Goal: Contribute content: Contribute content

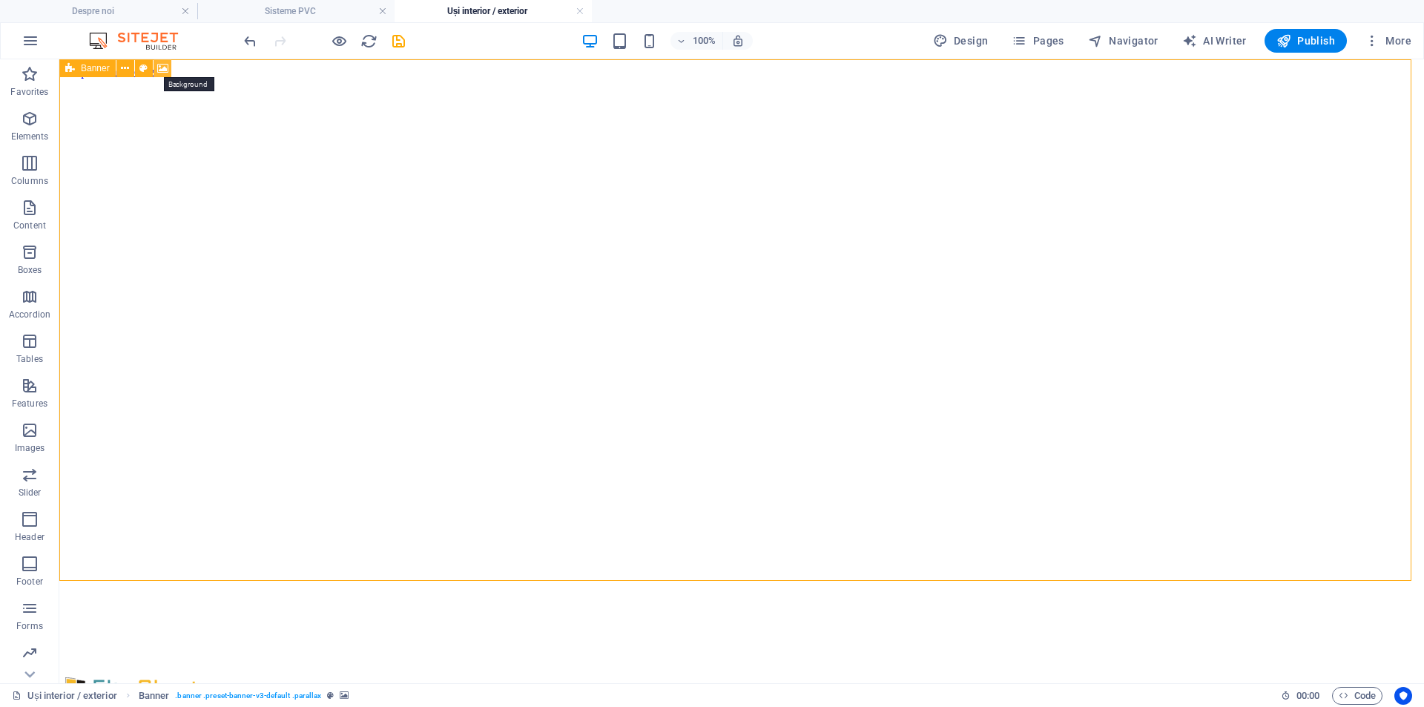
click at [161, 67] on icon at bounding box center [162, 69] width 11 height 16
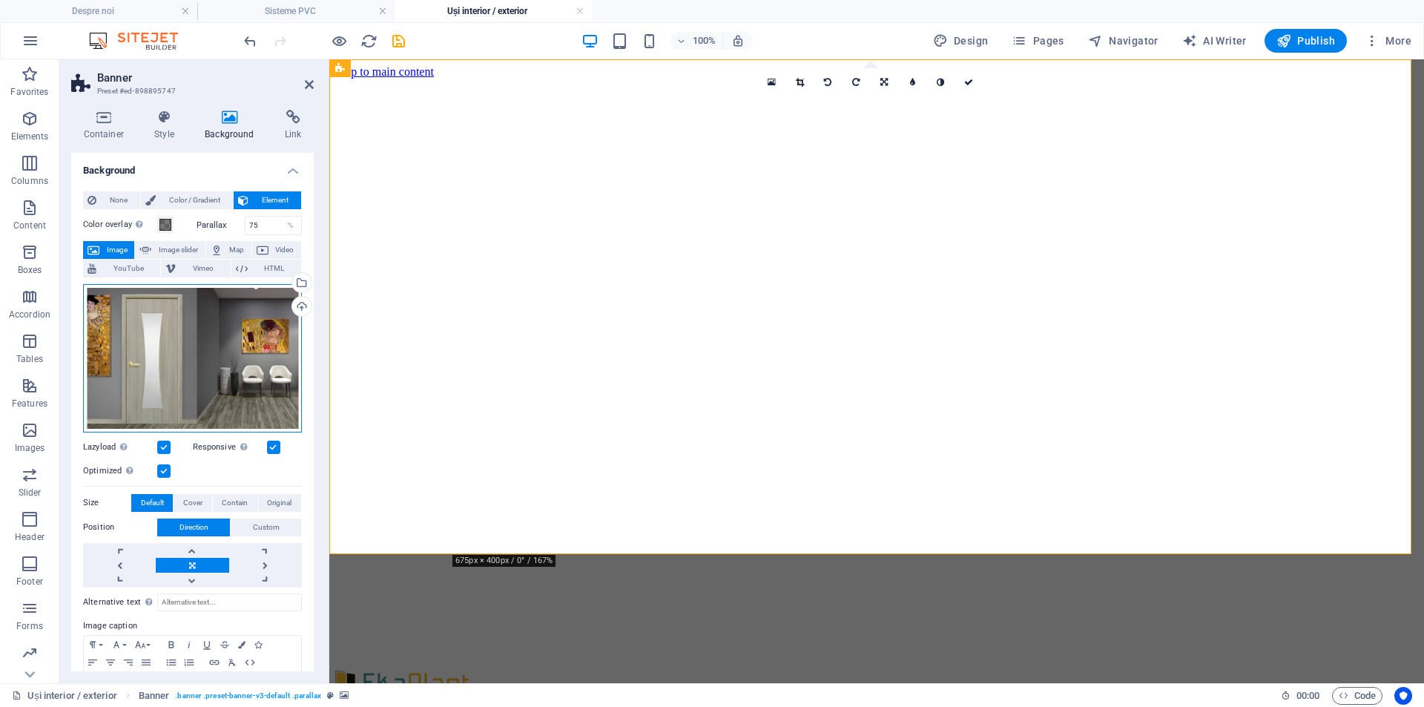
click at [204, 339] on div "Drag files here, click to choose files or select files from Files or our free s…" at bounding box center [192, 358] width 219 height 148
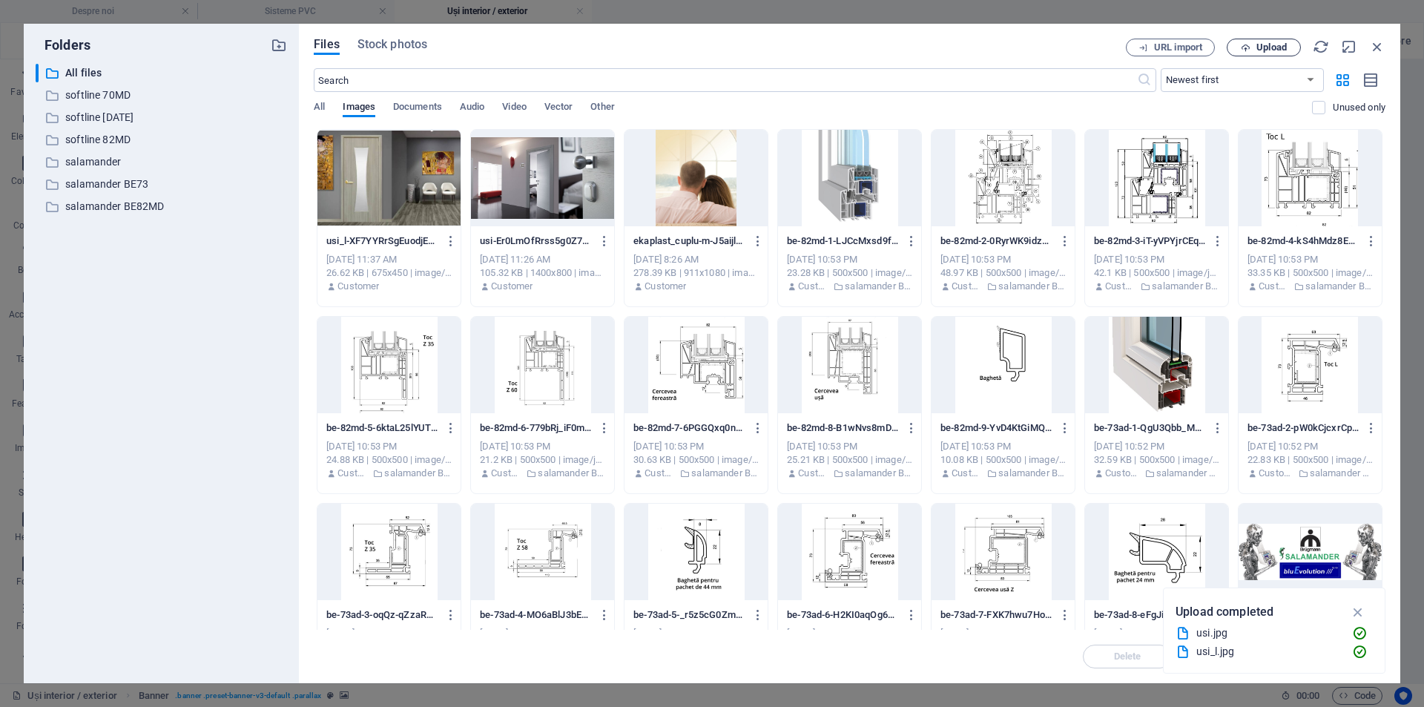
click at [1260, 43] on span "Upload" at bounding box center [1271, 47] width 30 height 9
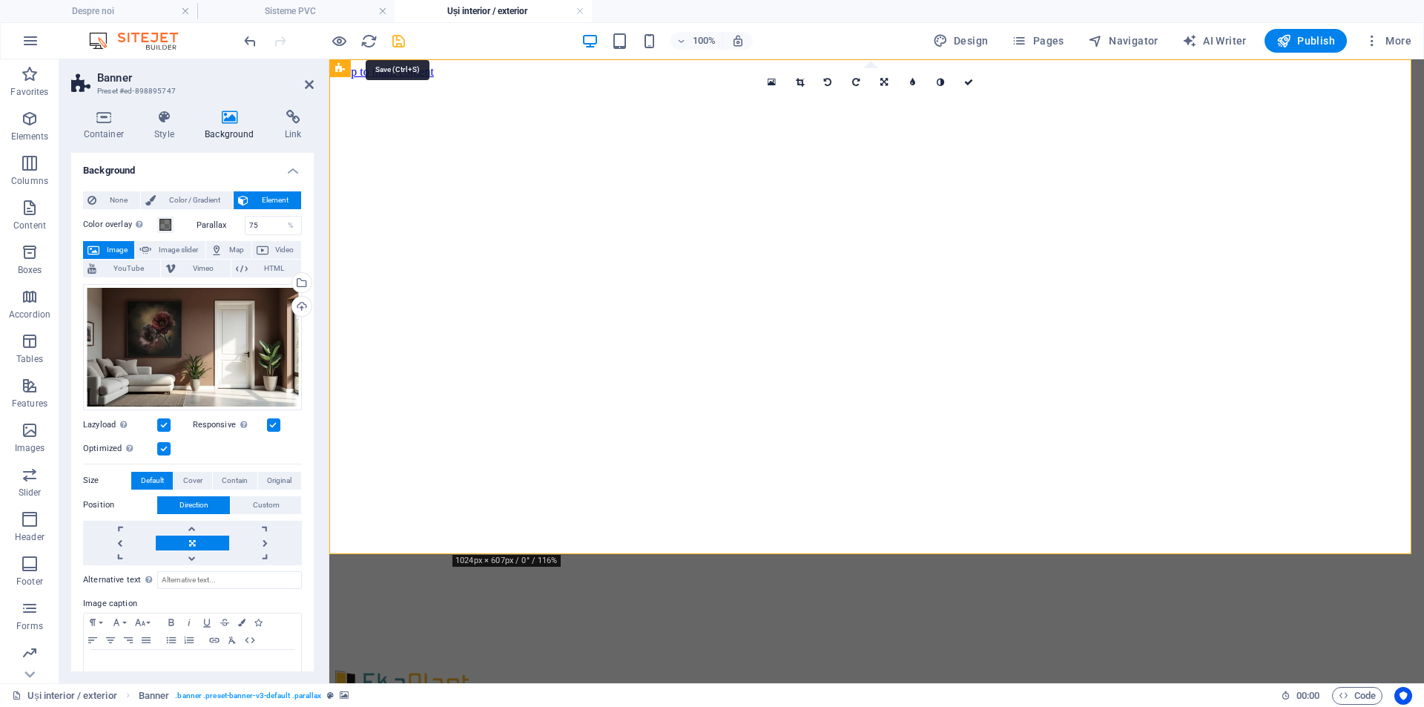
click at [398, 37] on icon "save" at bounding box center [398, 41] width 17 height 17
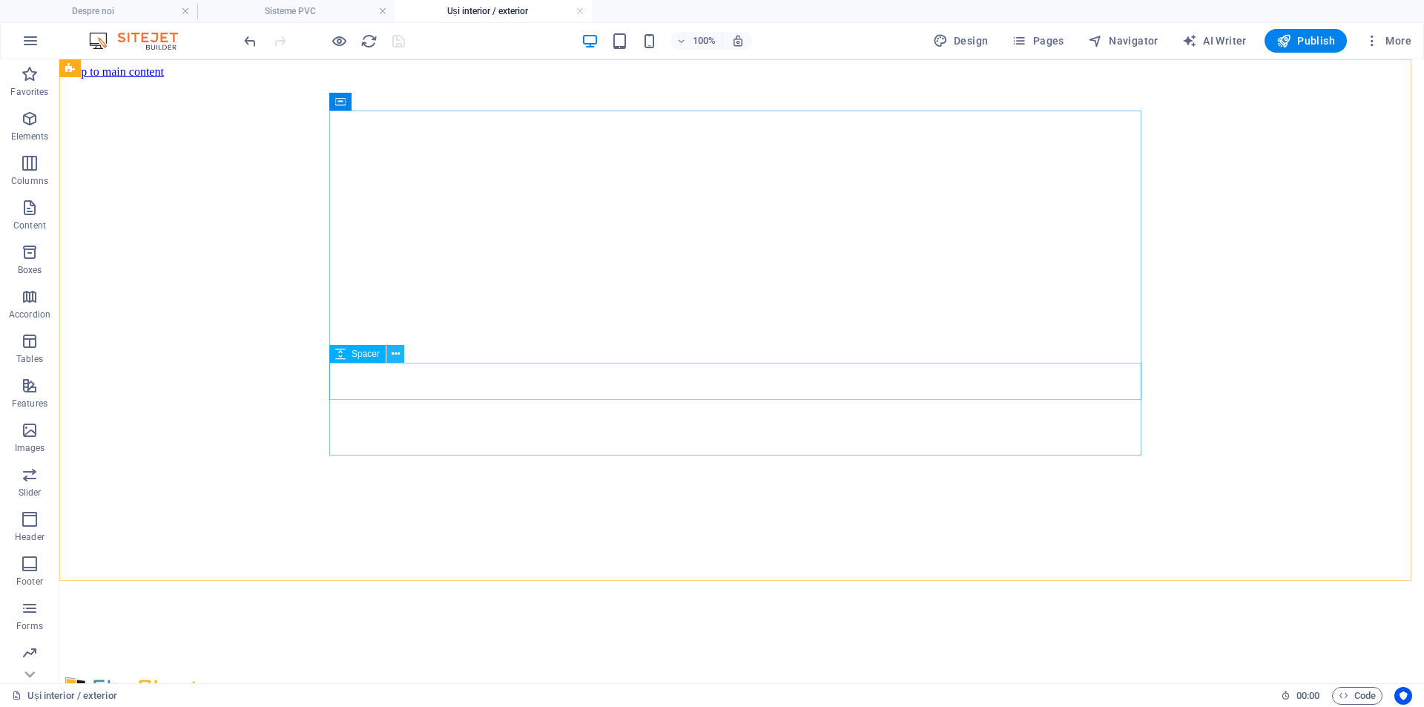
click at [397, 351] on icon at bounding box center [395, 354] width 8 height 16
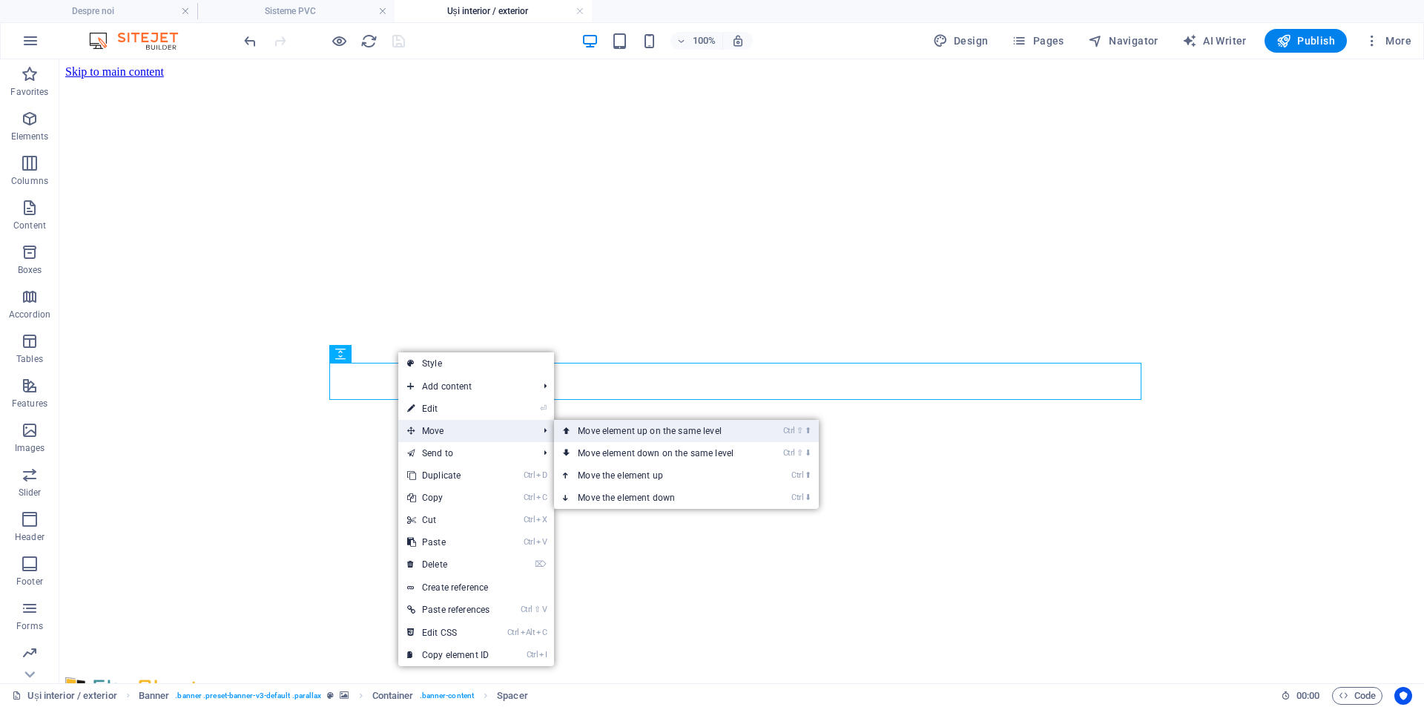
click at [601, 429] on link "Ctrl ⇧ ⬆ Move element up on the same level" at bounding box center [658, 431] width 209 height 22
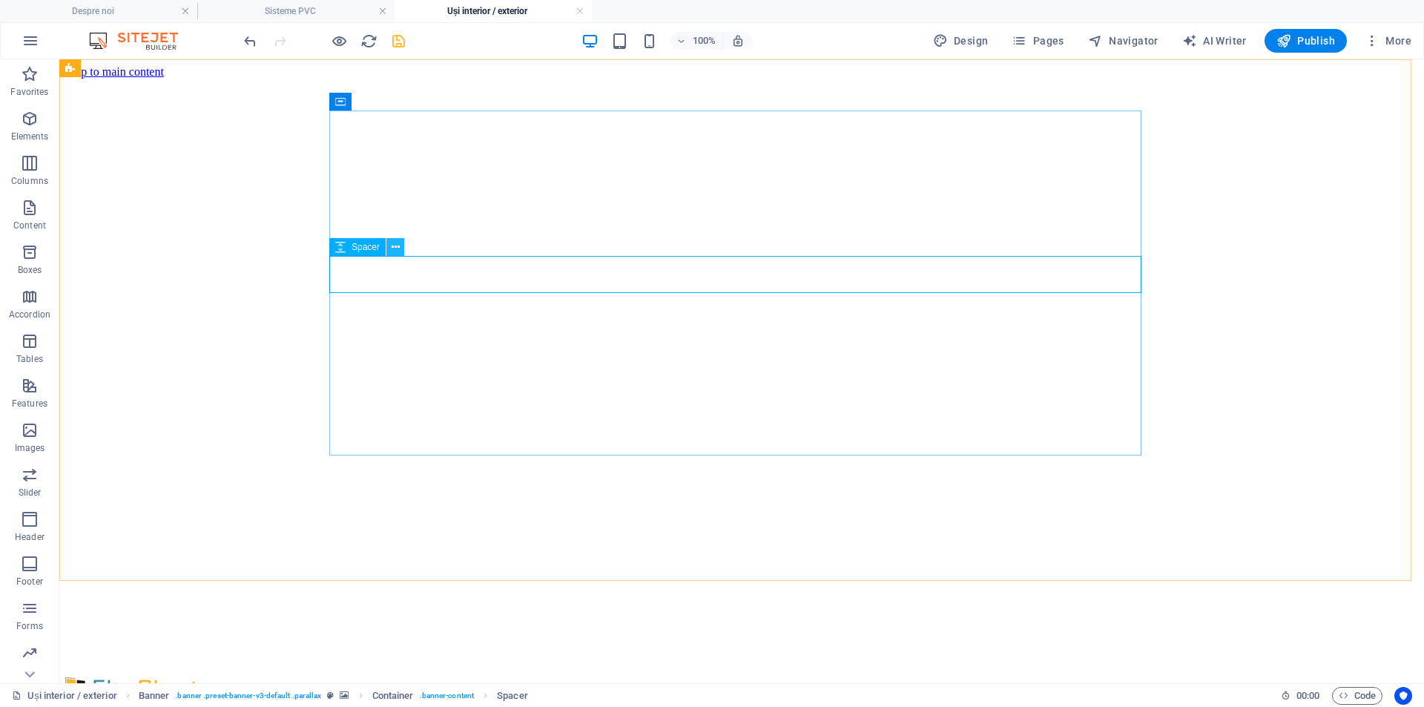
click at [399, 249] on icon at bounding box center [395, 247] width 8 height 16
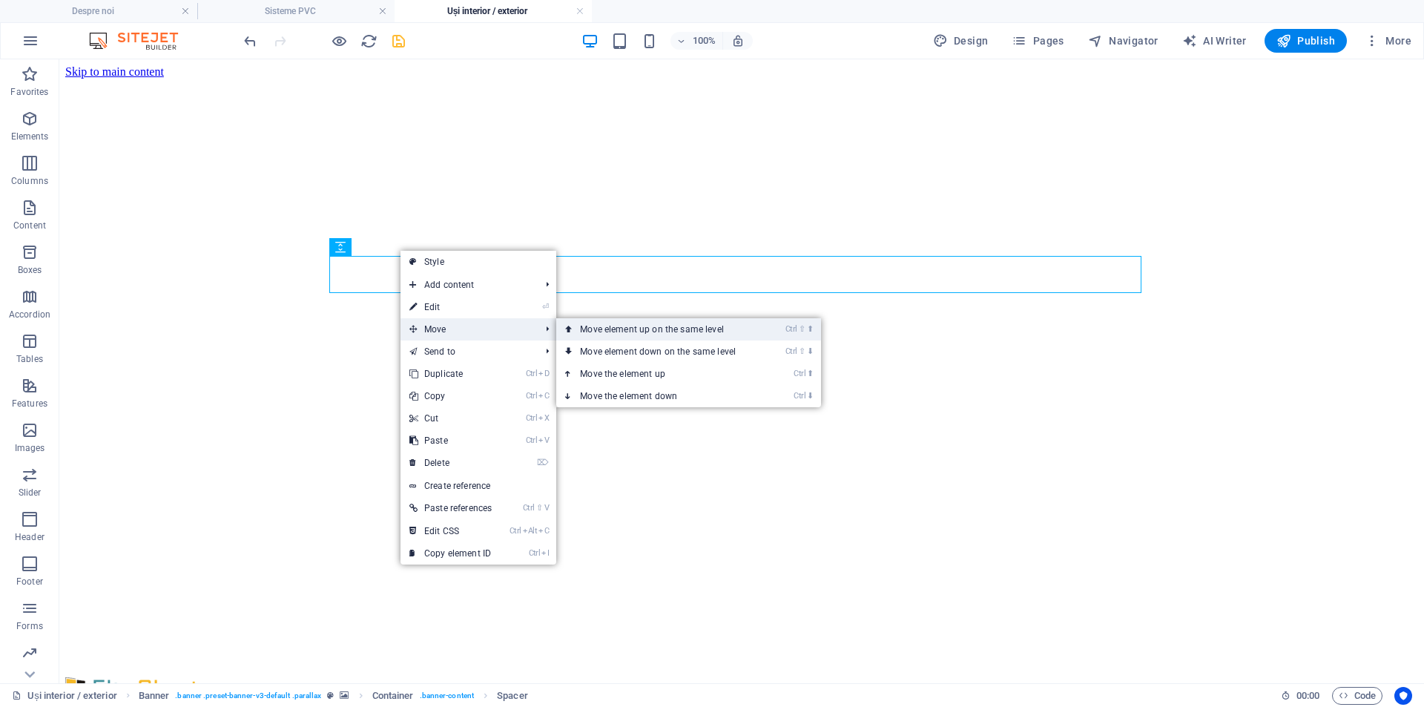
click at [589, 328] on link "Ctrl ⇧ ⬆ Move element up on the same level" at bounding box center [660, 329] width 209 height 22
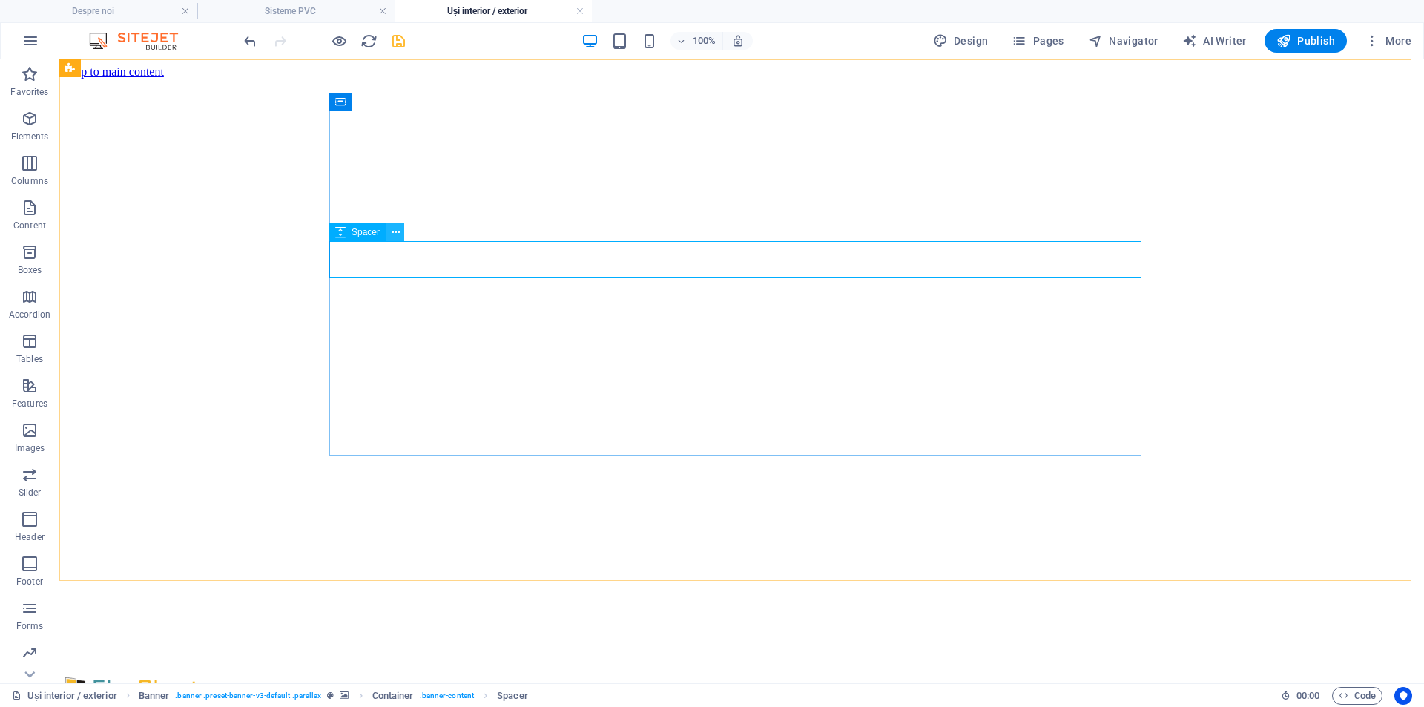
click at [394, 233] on icon at bounding box center [395, 233] width 8 height 16
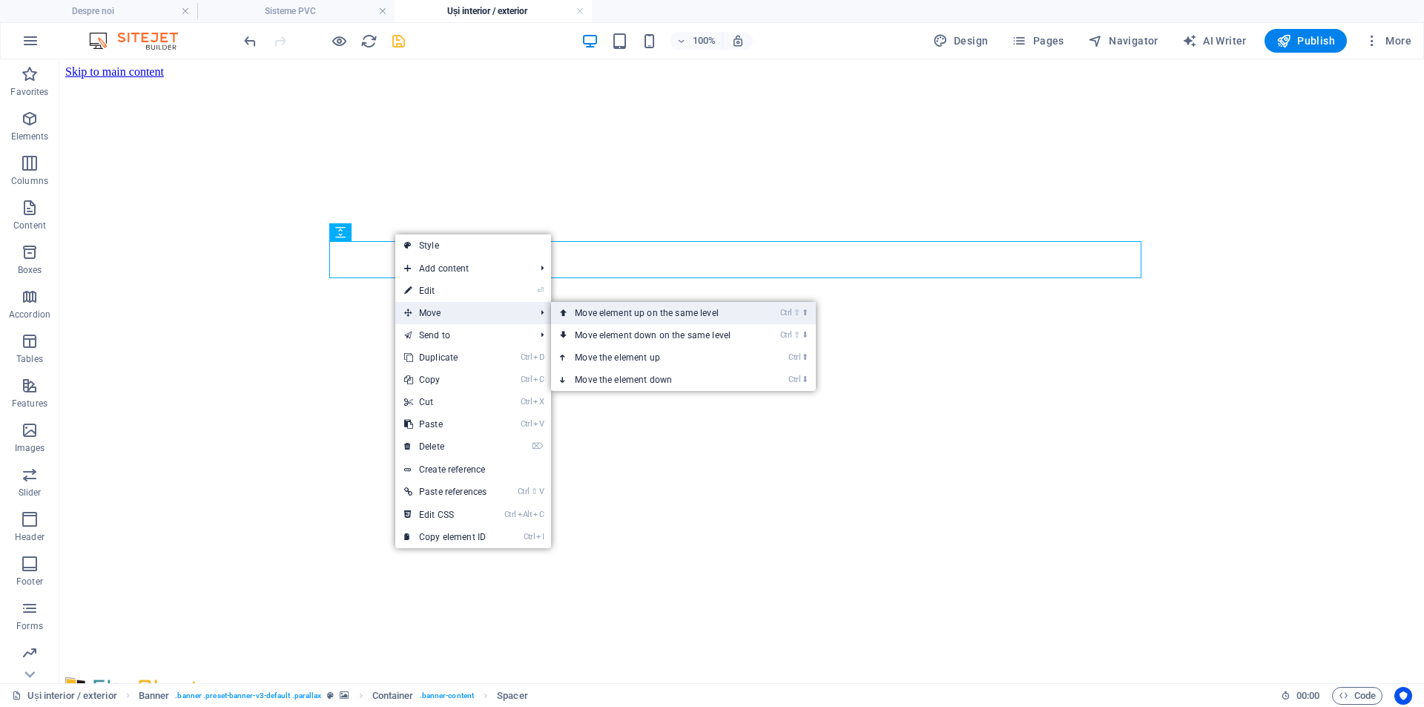
click at [577, 316] on link "Ctrl ⇧ ⬆ Move element up on the same level" at bounding box center [655, 313] width 209 height 22
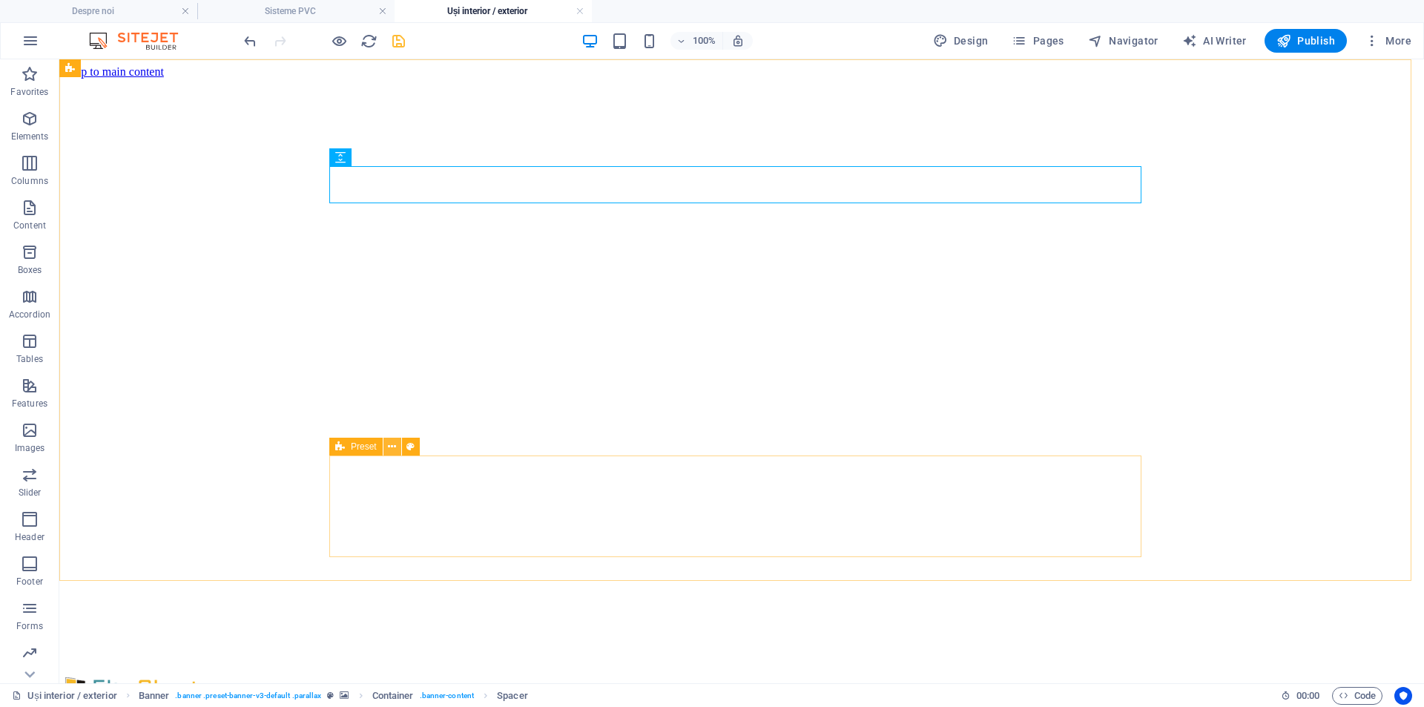
click at [394, 449] on icon at bounding box center [392, 447] width 8 height 16
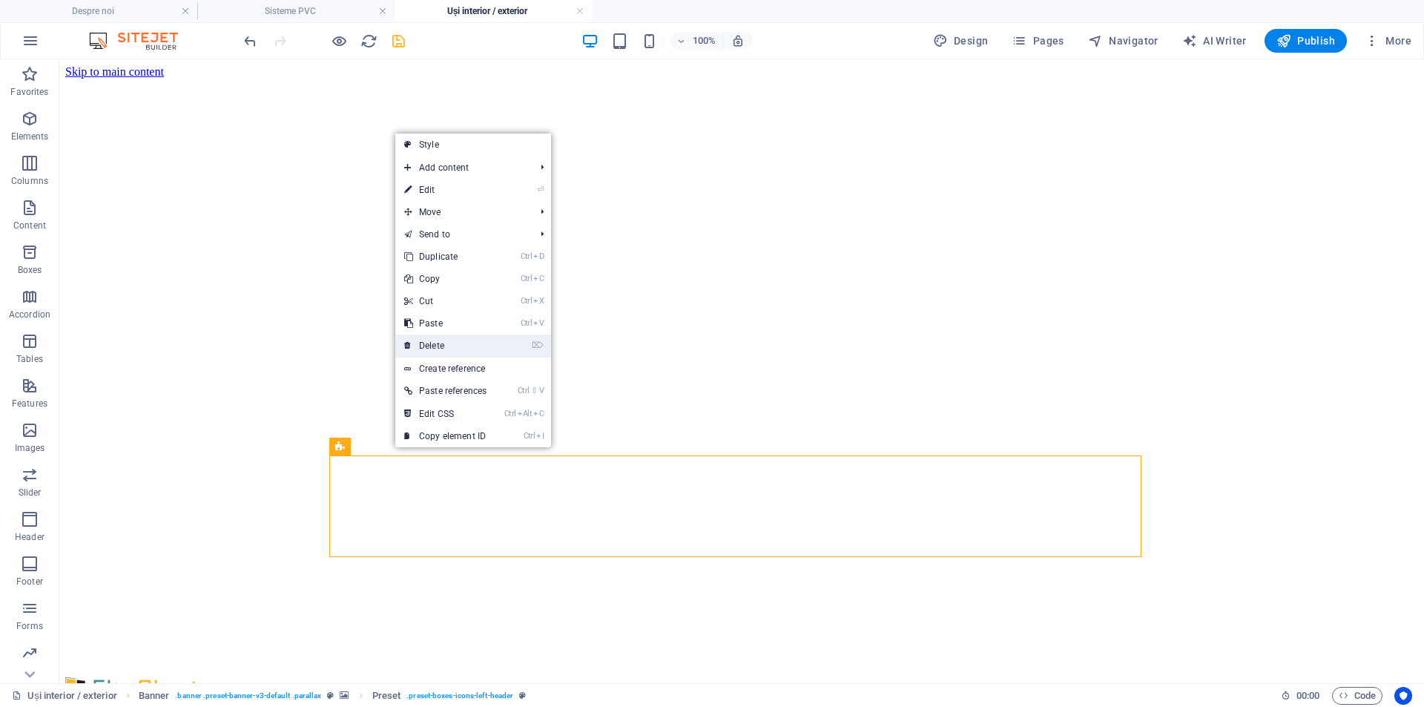
click at [465, 340] on link "⌦ Delete" at bounding box center [445, 345] width 100 height 22
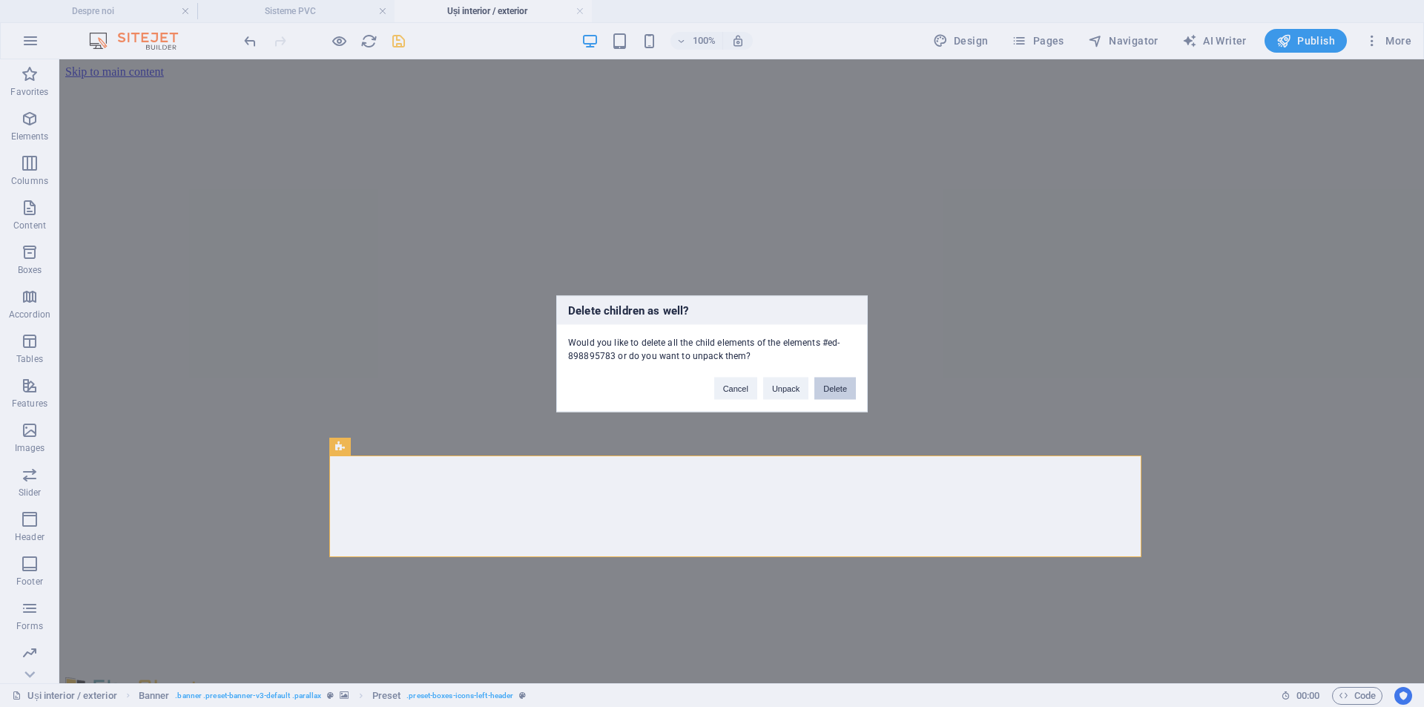
click at [837, 387] on button "Delete" at bounding box center [835, 388] width 42 height 22
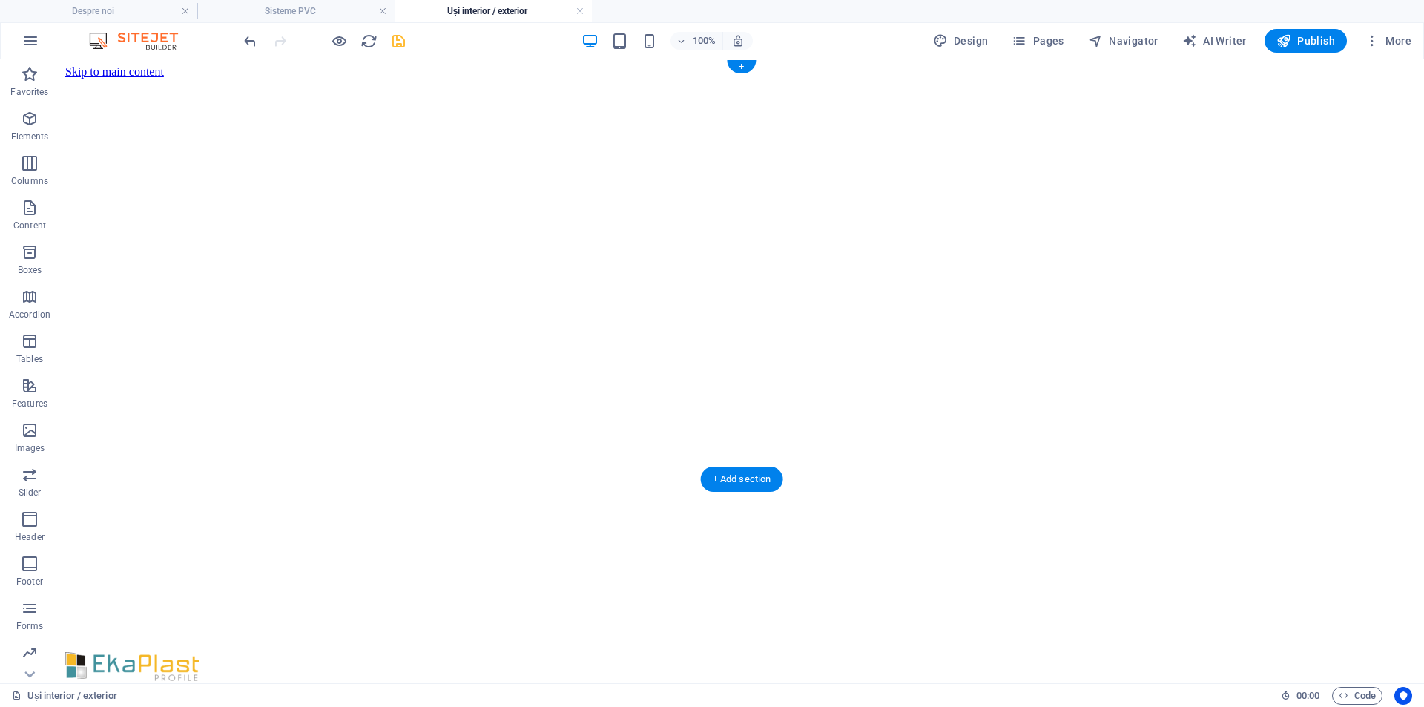
click at [106, 79] on figure at bounding box center [741, 79] width 1352 height 0
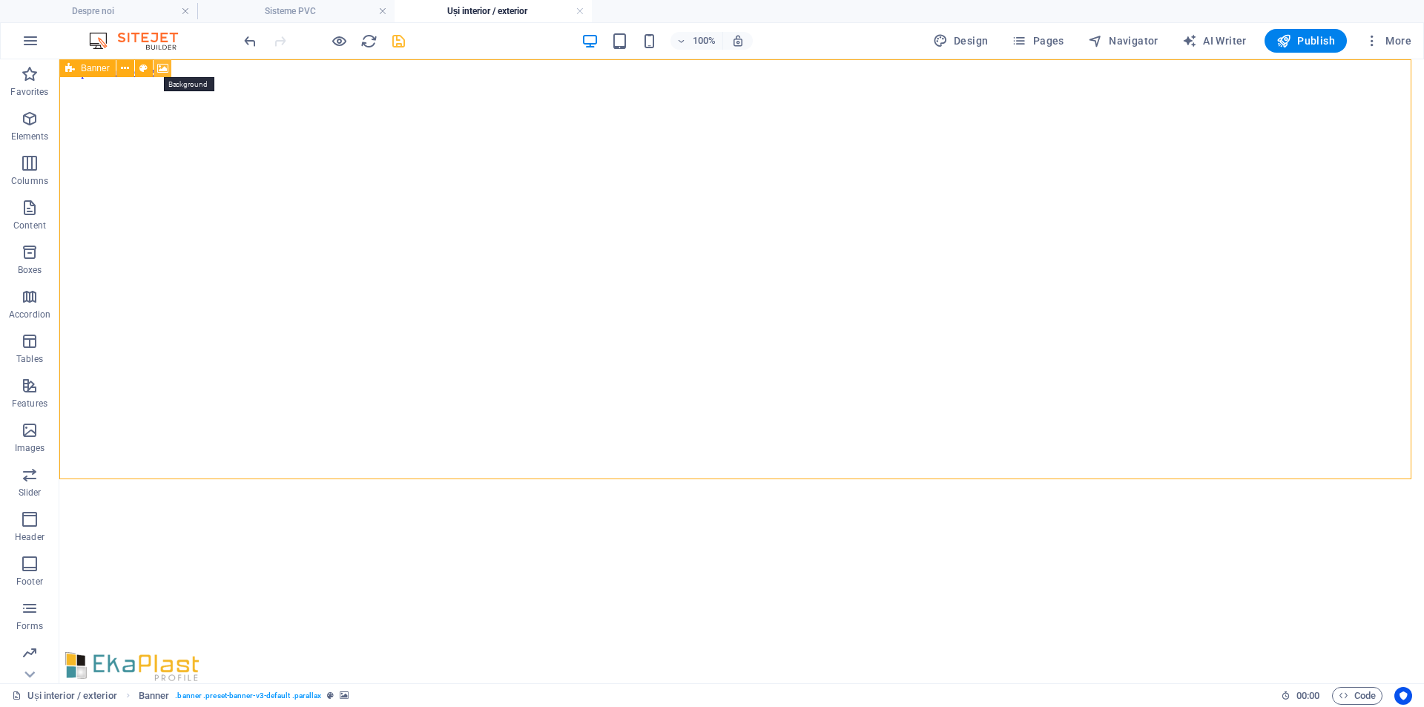
click at [164, 67] on icon at bounding box center [162, 69] width 11 height 16
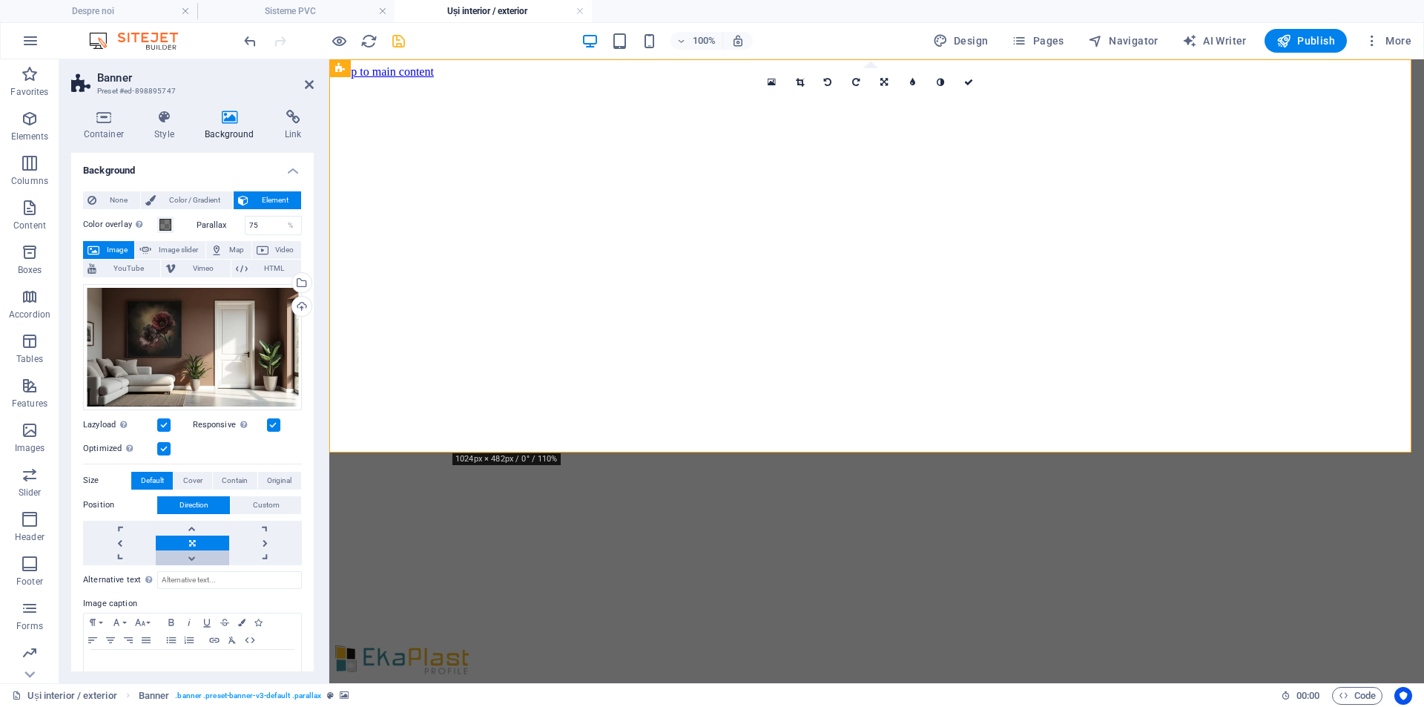
click at [192, 555] on link at bounding box center [192, 557] width 73 height 15
click at [185, 477] on span "Cover" at bounding box center [192, 481] width 19 height 18
click at [280, 506] on button "Custom" at bounding box center [266, 505] width 70 height 18
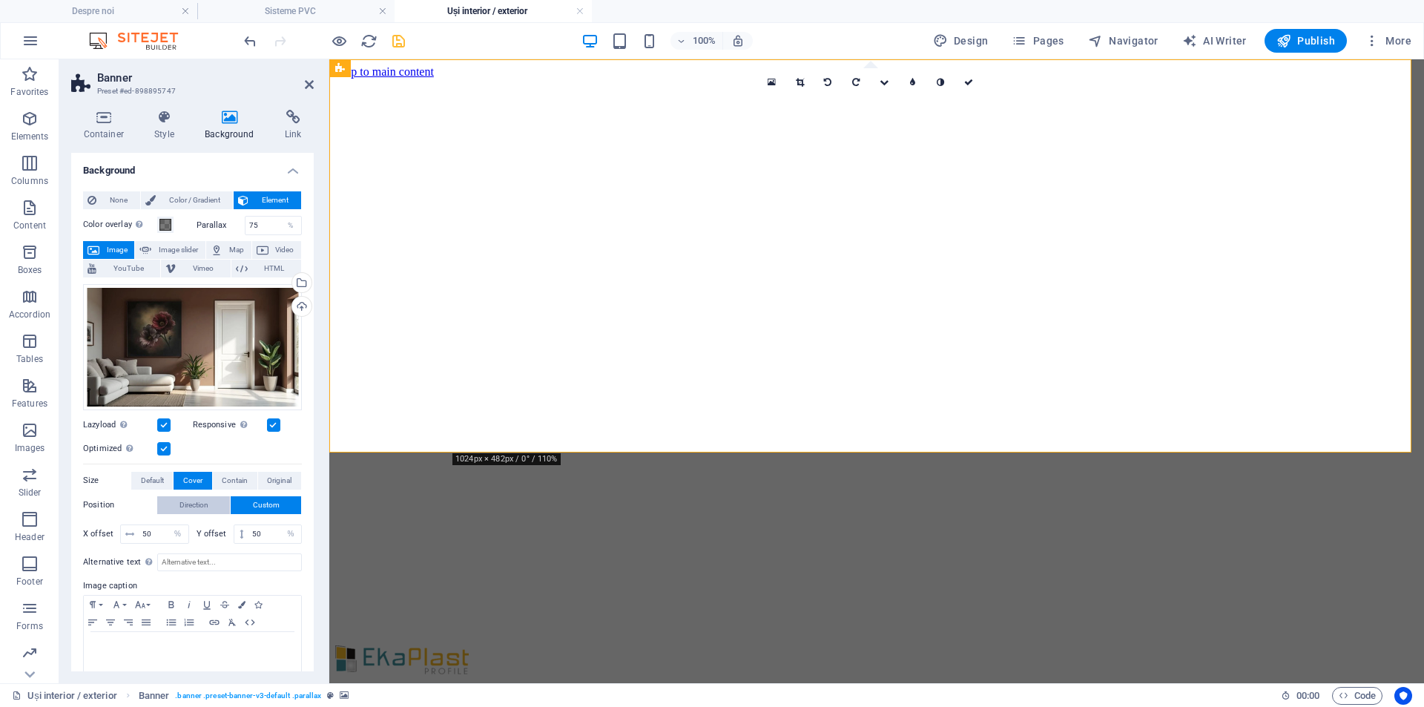
click at [198, 503] on span "Direction" at bounding box center [193, 505] width 29 height 18
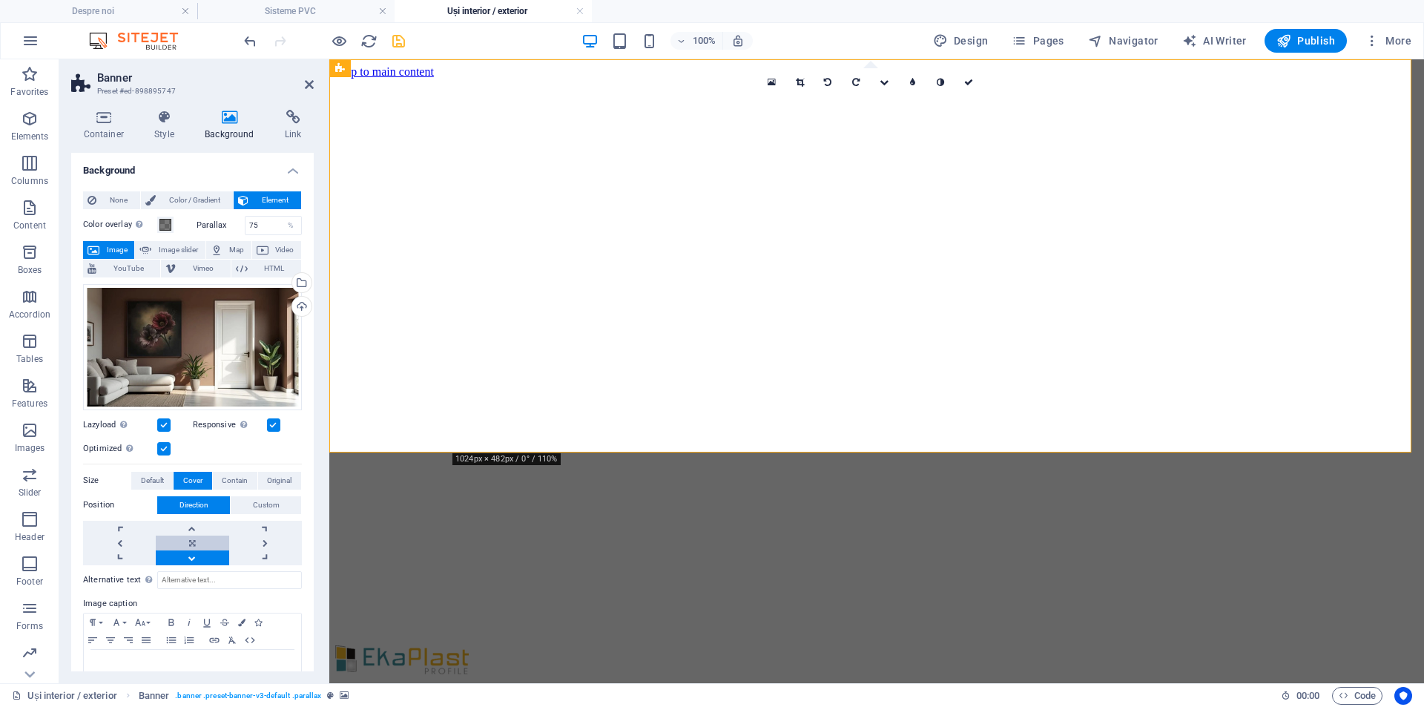
click at [193, 543] on link at bounding box center [192, 542] width 73 height 15
click at [191, 525] on link at bounding box center [192, 528] width 73 height 15
click at [194, 558] on link at bounding box center [192, 557] width 73 height 15
click at [191, 535] on link at bounding box center [192, 542] width 73 height 15
click at [23, 128] on span "Elements" at bounding box center [29, 128] width 59 height 36
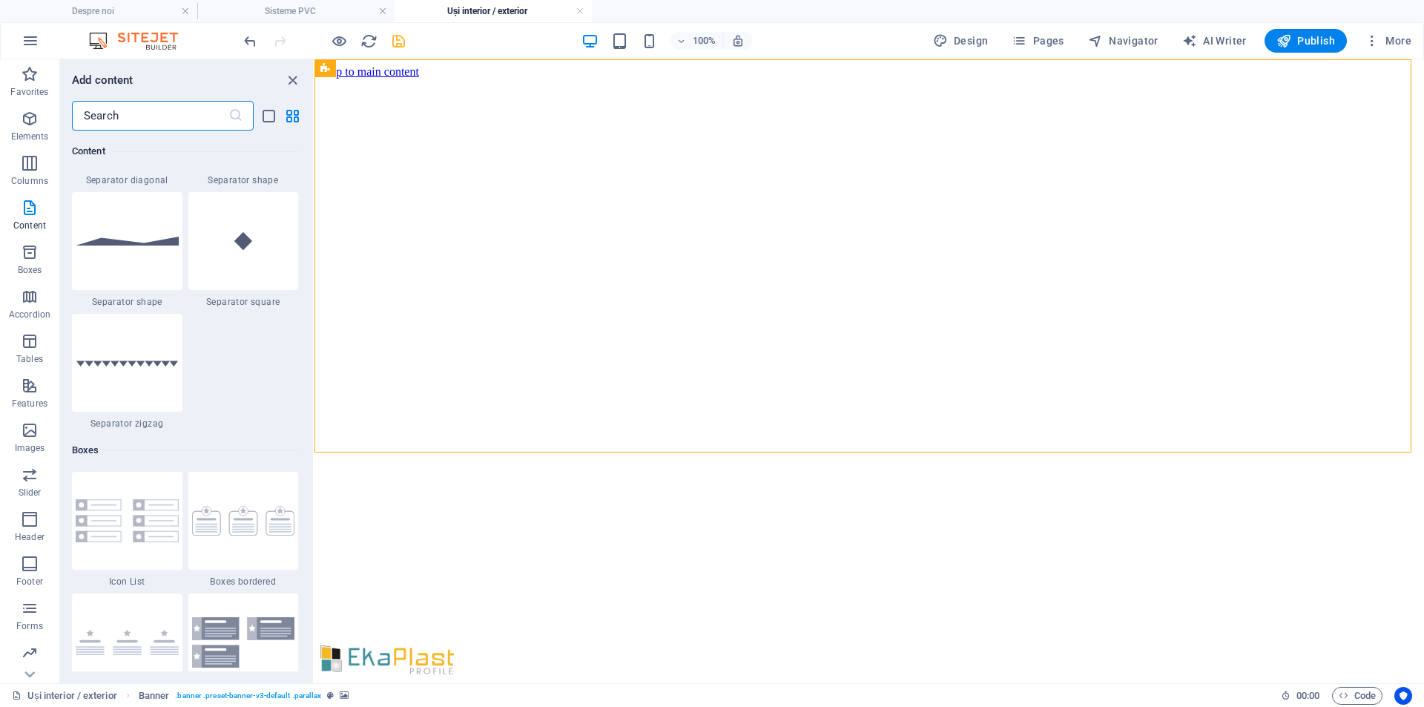
scroll to position [3964, 0]
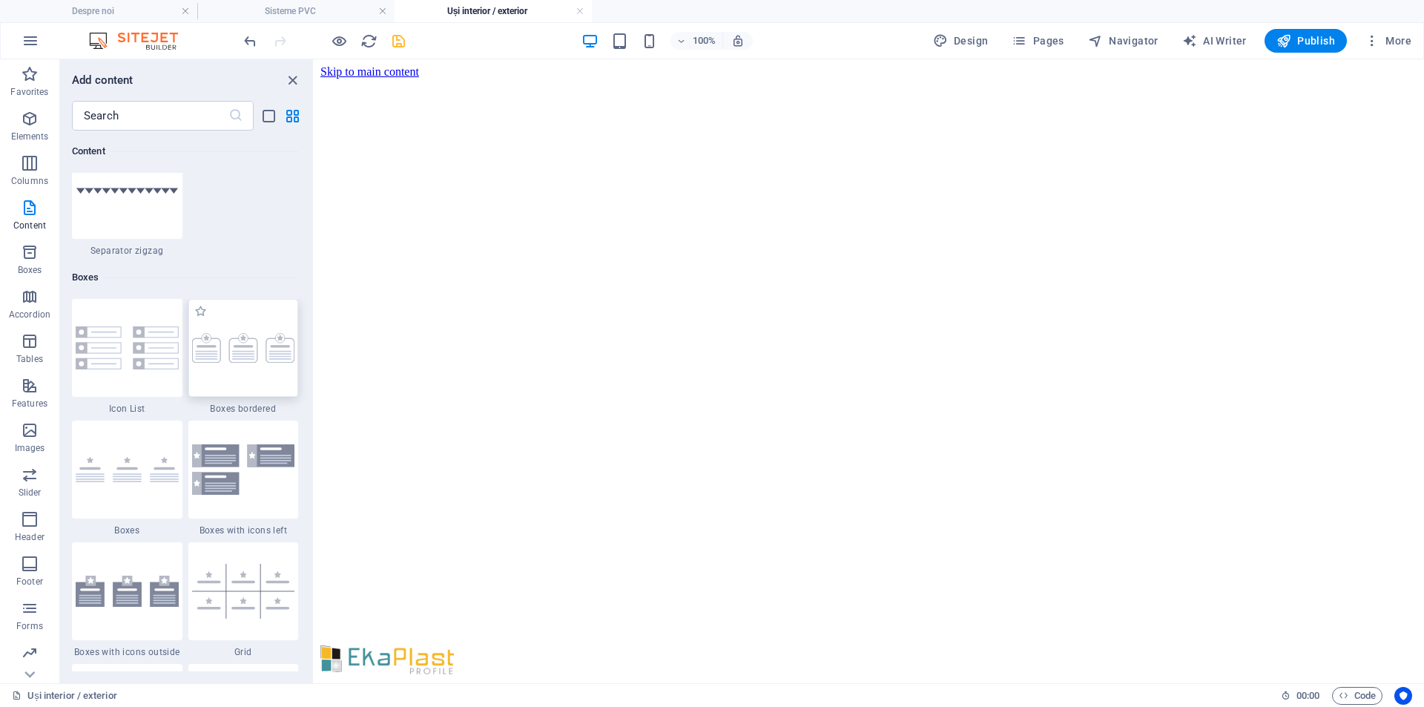
drag, startPoint x: 234, startPoint y: 349, endPoint x: 30, endPoint y: 308, distance: 207.9
click at [234, 349] on img at bounding box center [243, 348] width 103 height 30
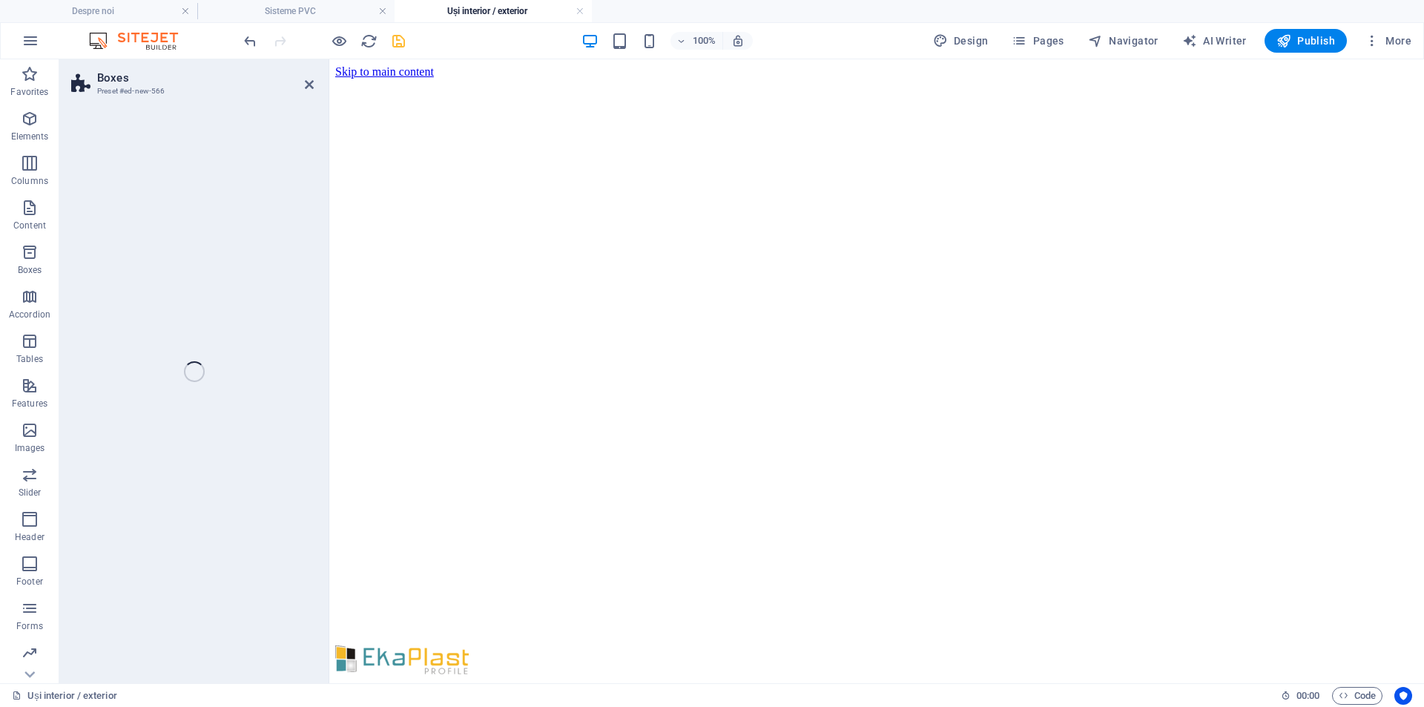
select select "rem"
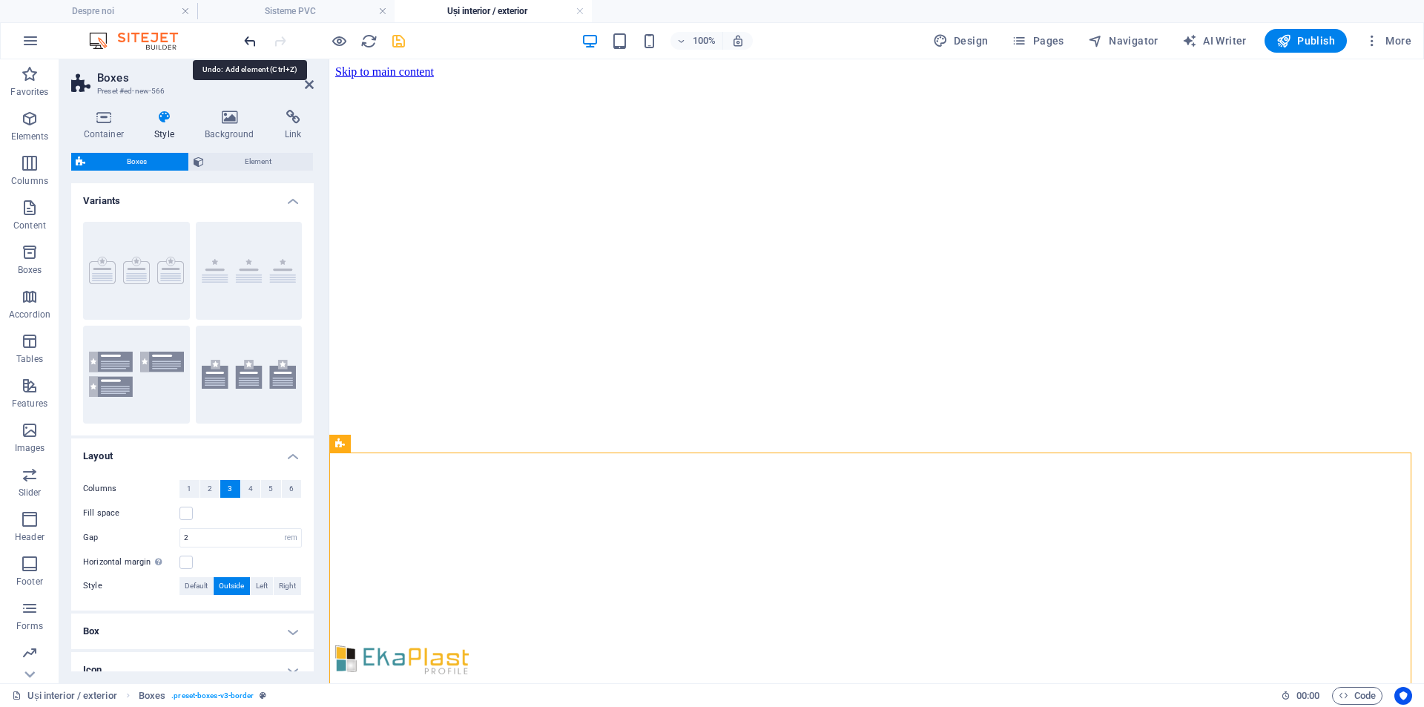
click at [250, 40] on icon "undo" at bounding box center [250, 41] width 17 height 17
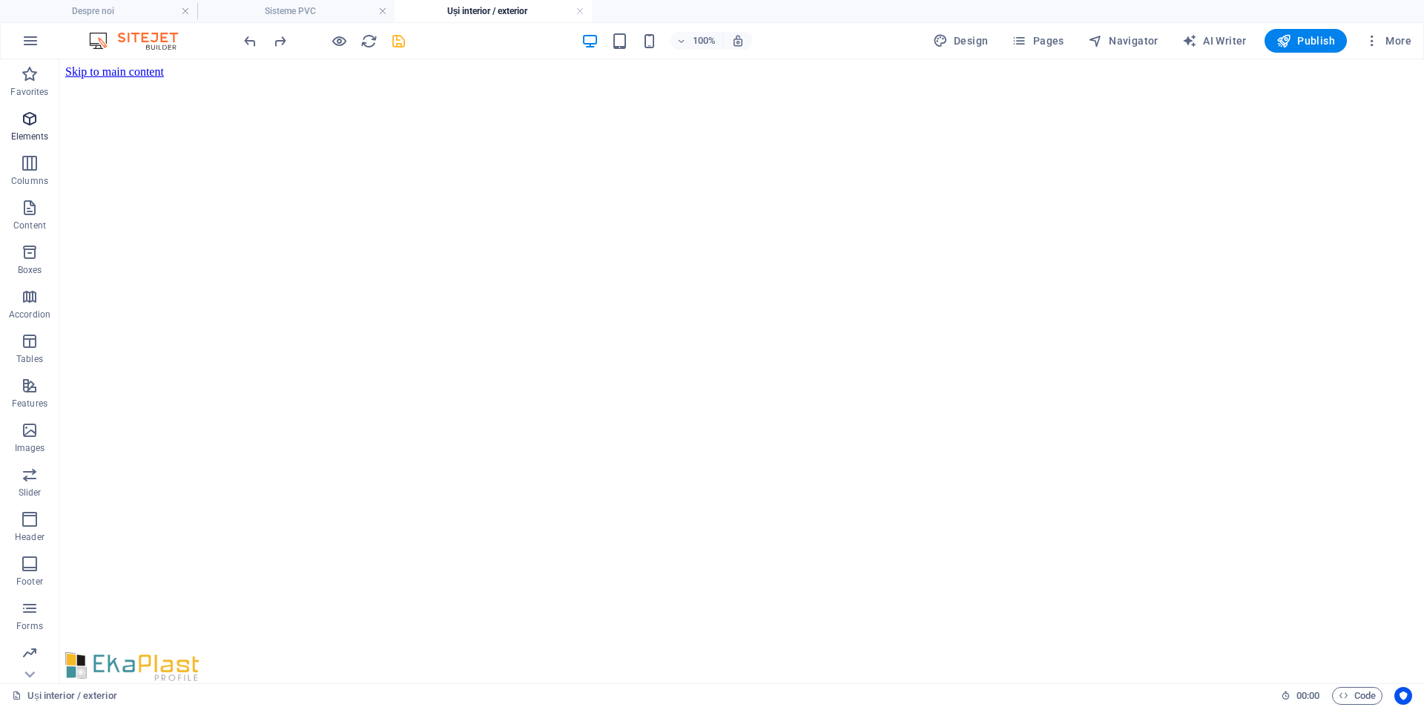
click at [33, 114] on icon "button" at bounding box center [30, 119] width 18 height 18
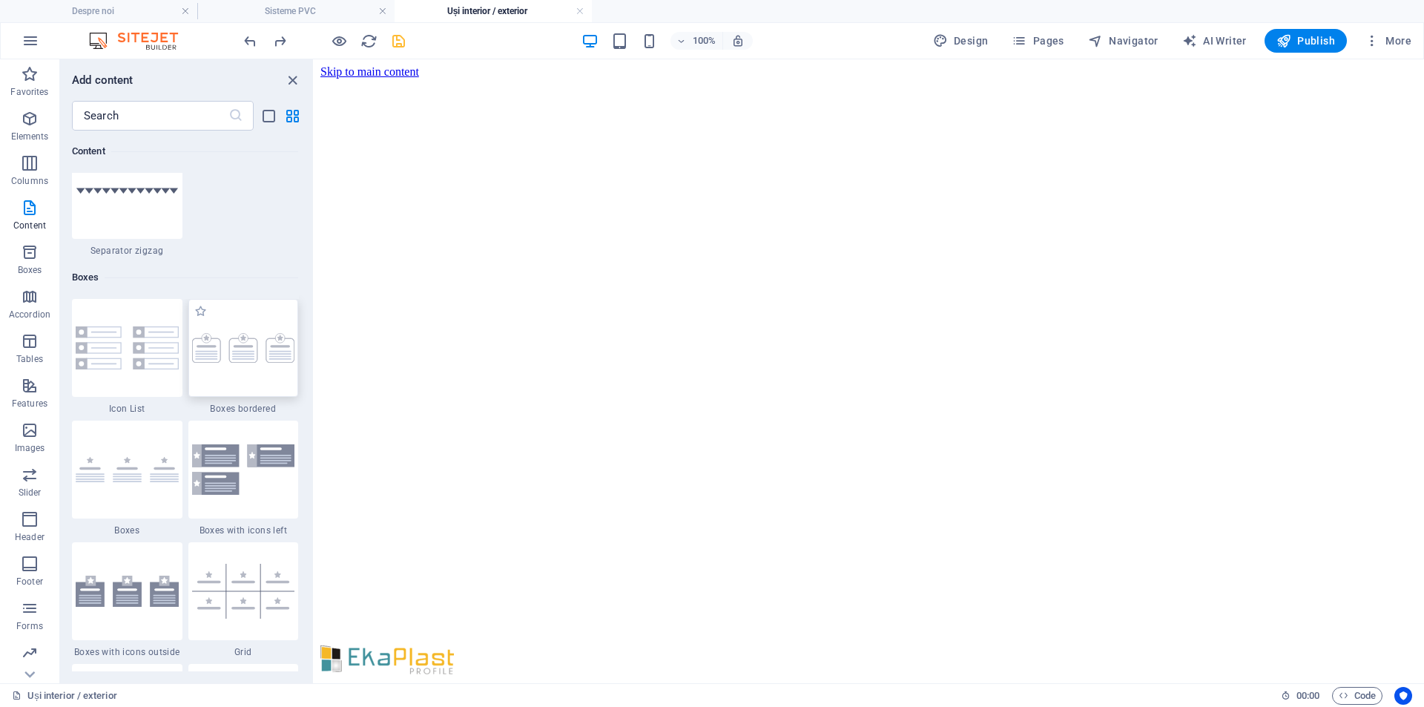
click at [254, 325] on div at bounding box center [243, 348] width 110 height 98
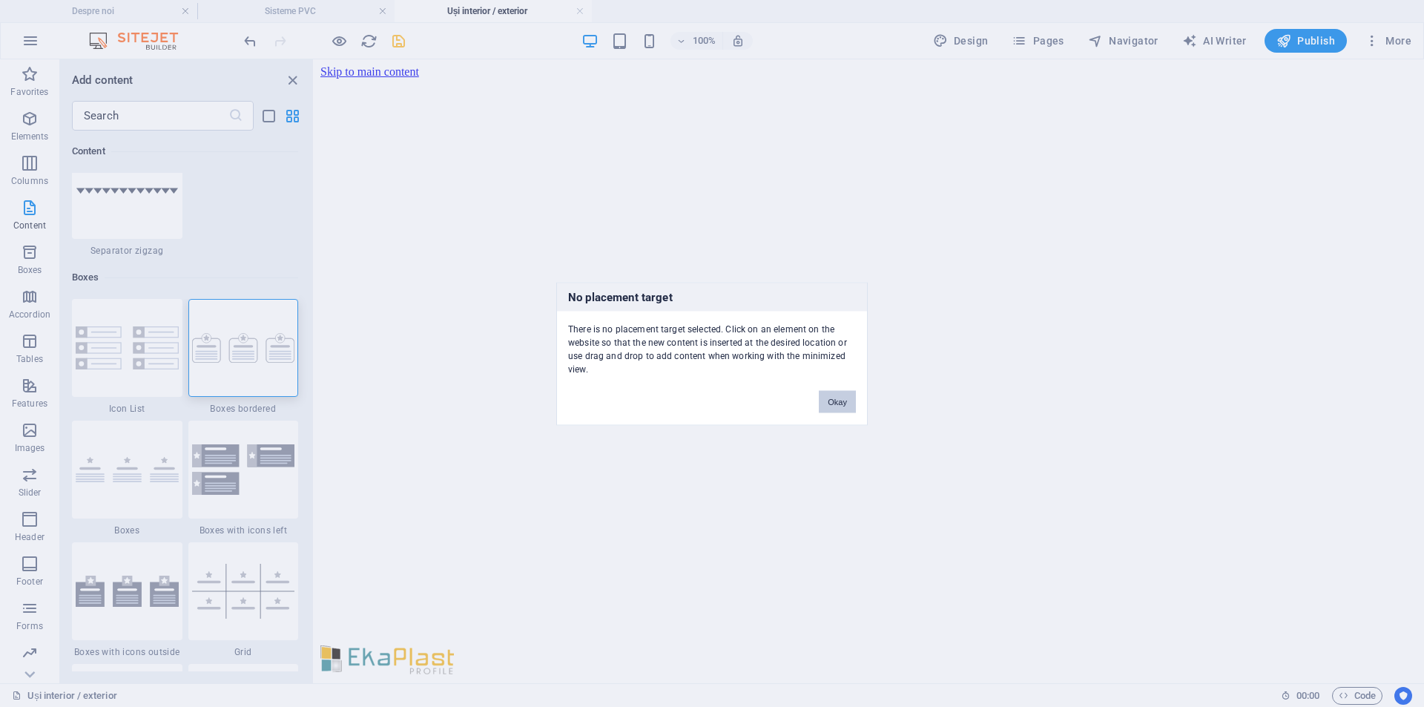
drag, startPoint x: 254, startPoint y: 325, endPoint x: 382, endPoint y: 364, distance: 133.9
click at [382, 364] on div "No placement target There is no placement target selected. Click on an element …" at bounding box center [712, 353] width 1424 height 707
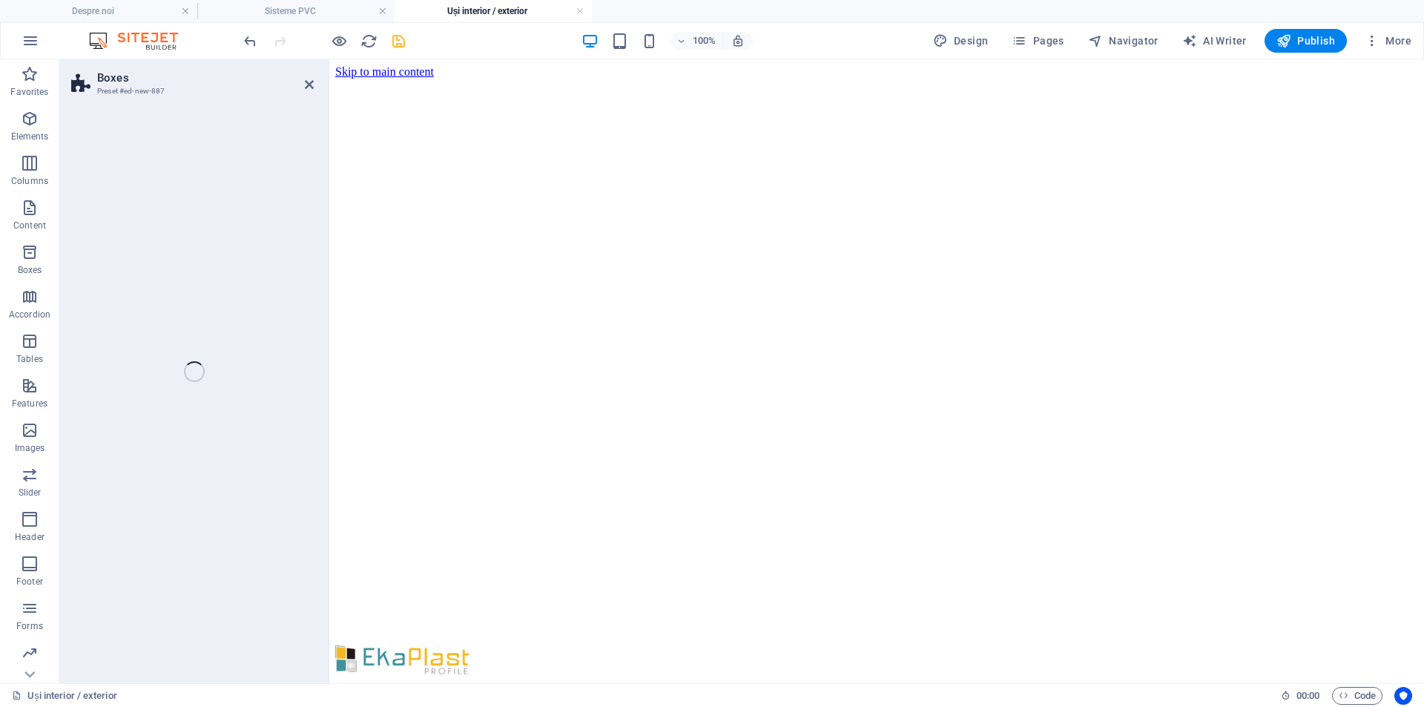
select select "rem"
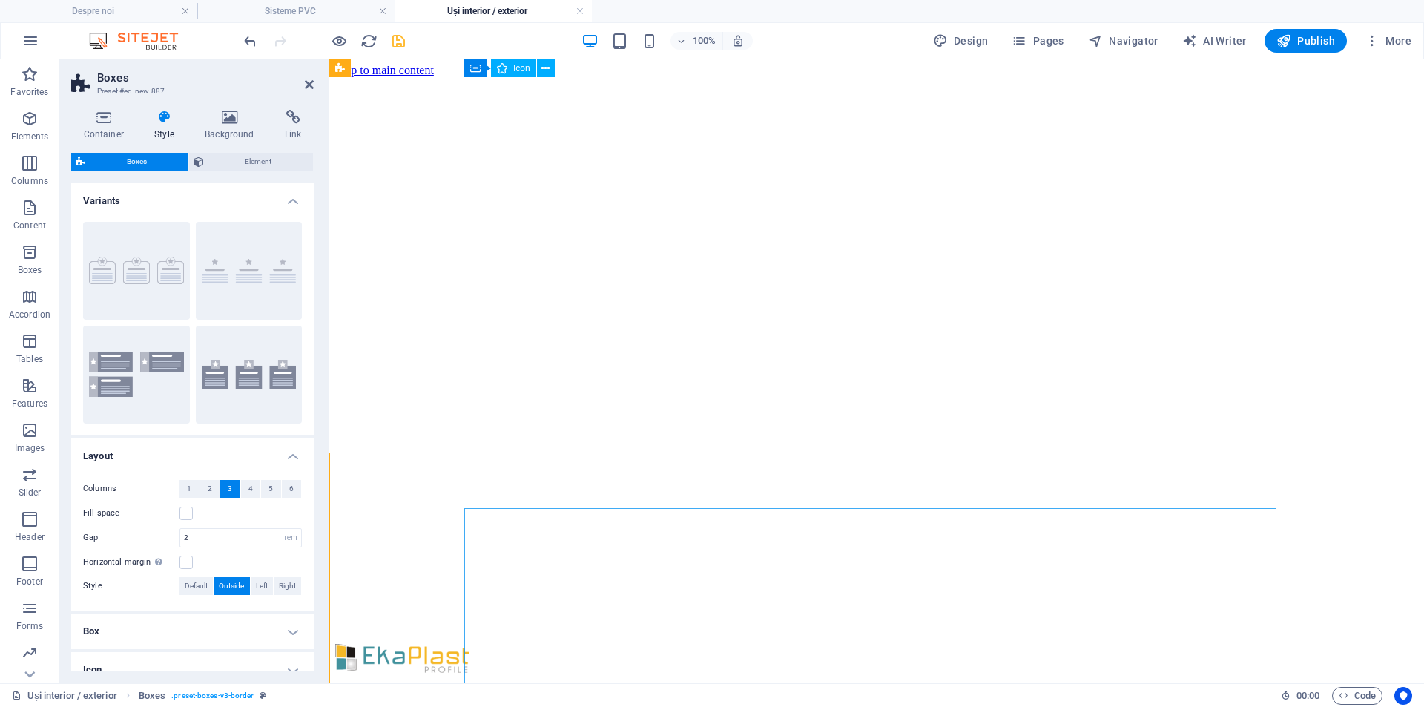
scroll to position [0, 0]
click at [252, 43] on icon "undo" at bounding box center [250, 41] width 17 height 17
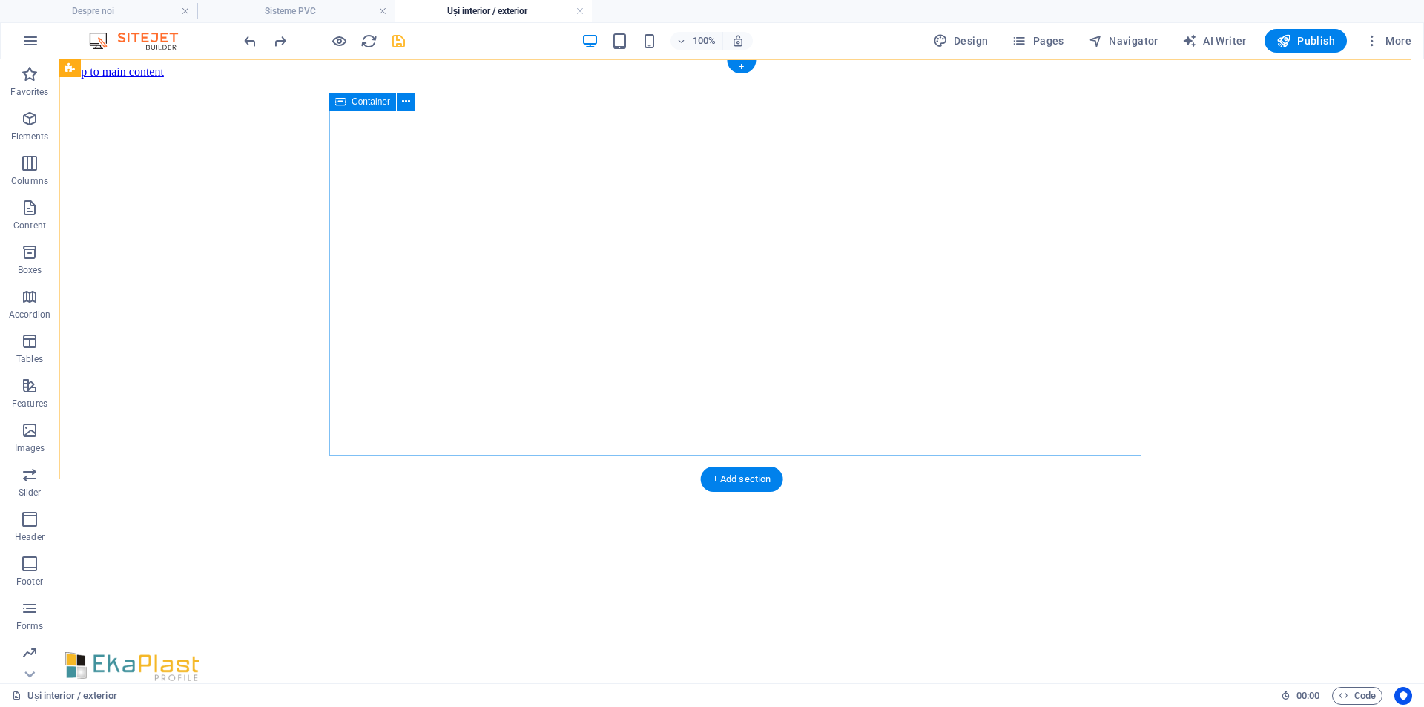
click at [36, 124] on icon "button" at bounding box center [30, 119] width 18 height 18
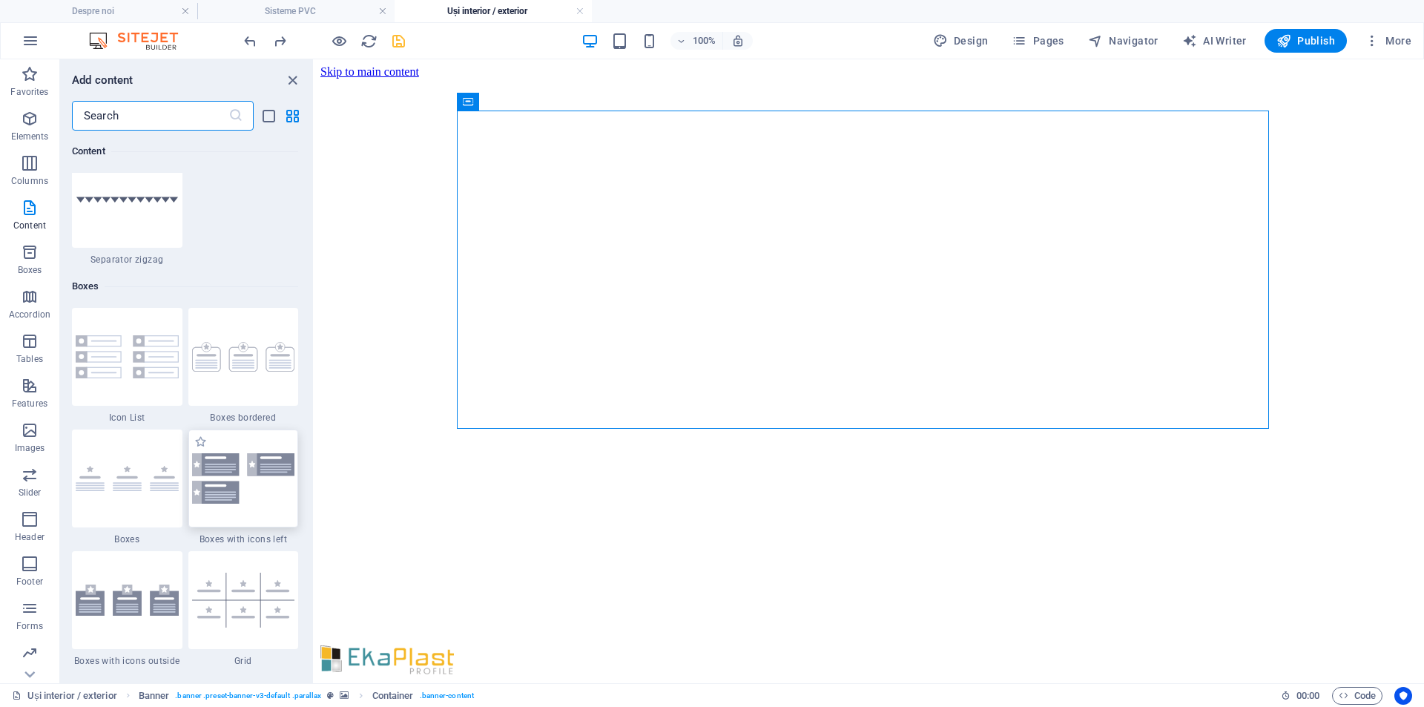
scroll to position [3964, 0]
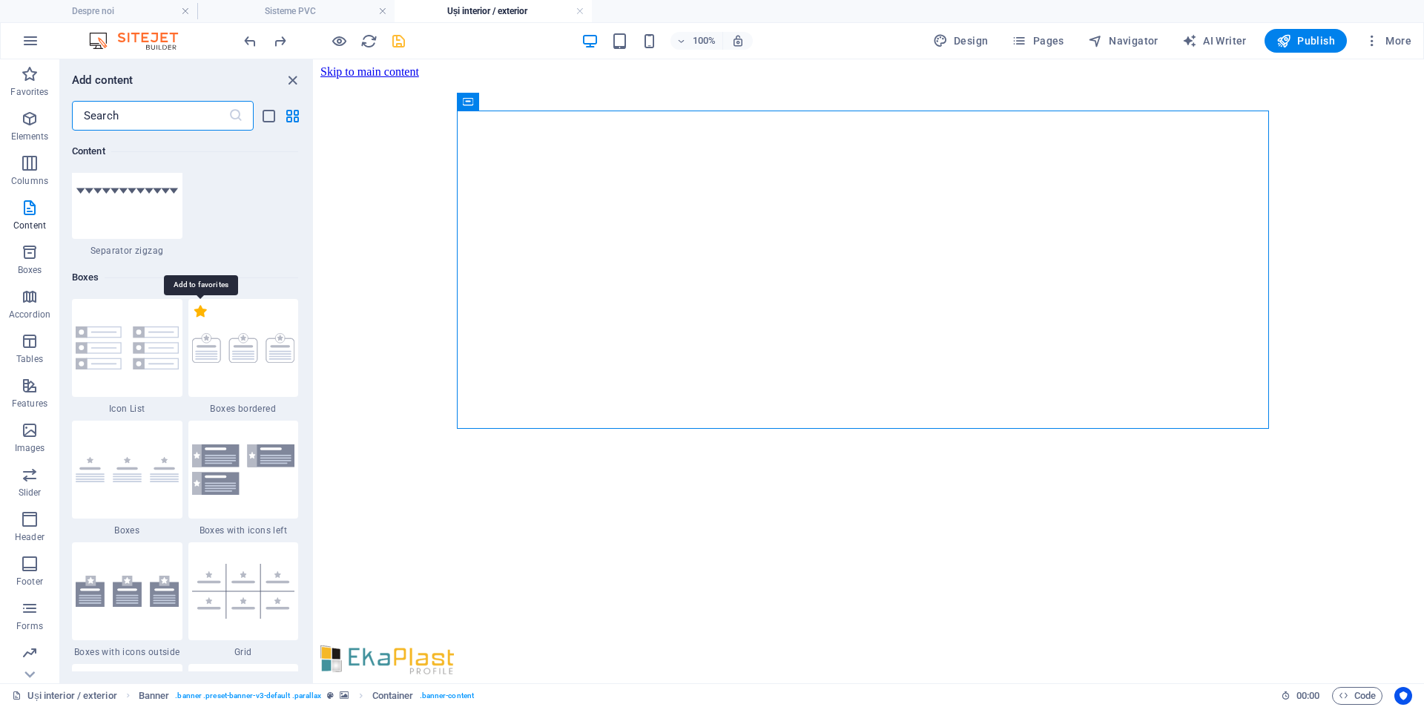
click at [200, 316] on label "1 Star" at bounding box center [200, 311] width 13 height 13
click at [194, 319] on input "1 Star" at bounding box center [194, 319] width 1 height 1
radio input "true"
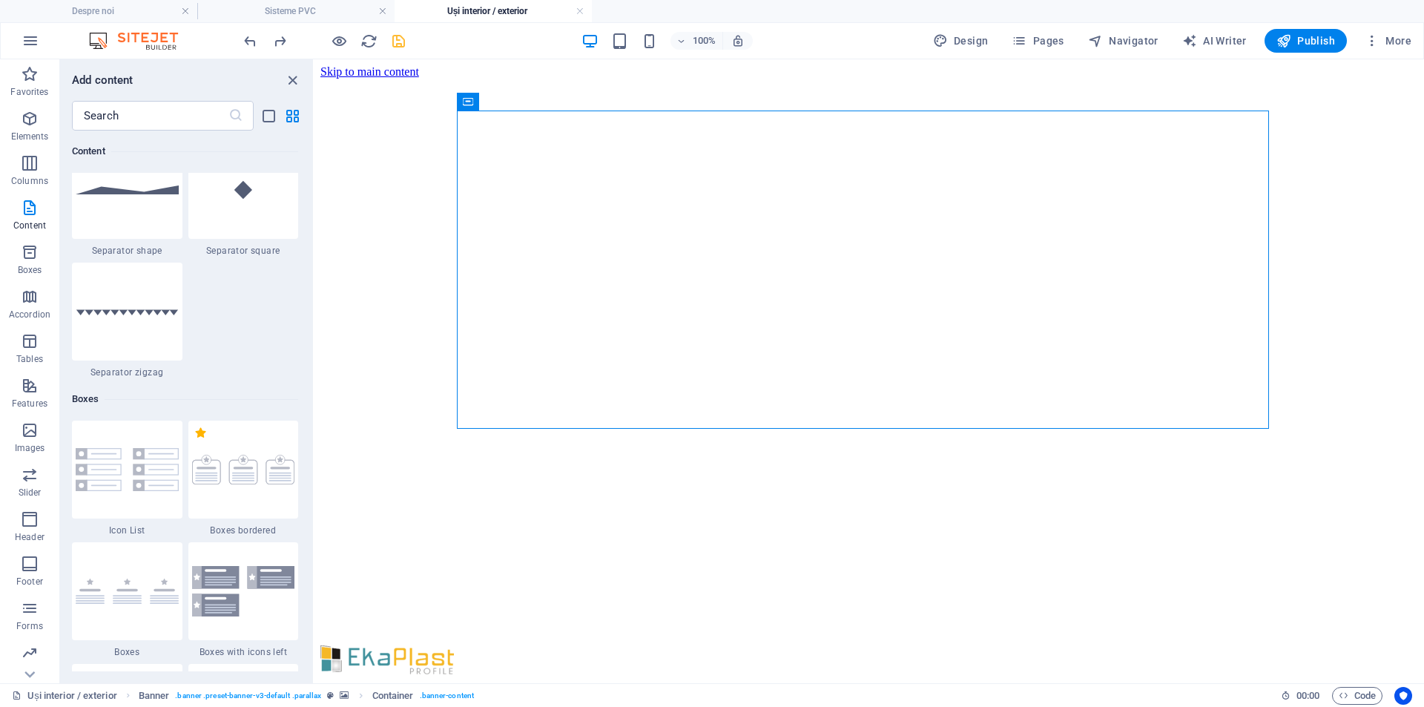
scroll to position [4085, 0]
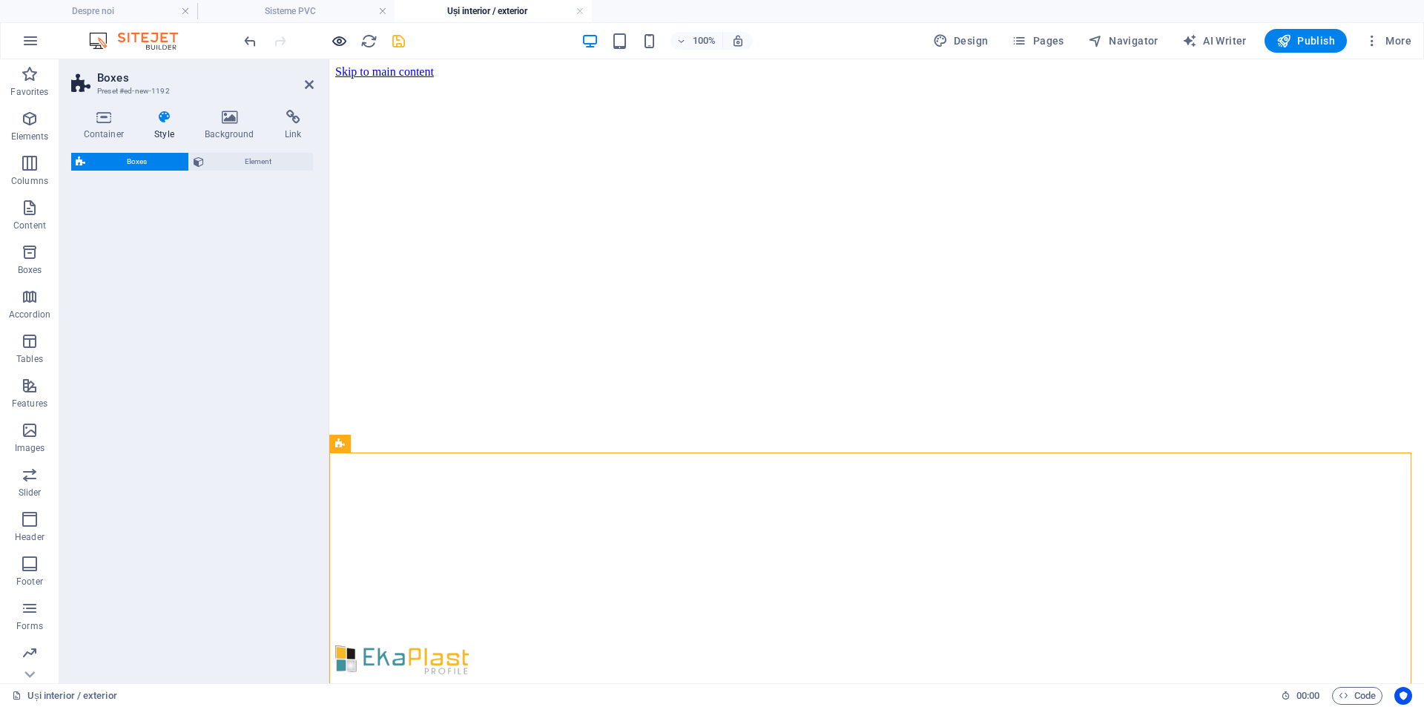
select select "rem"
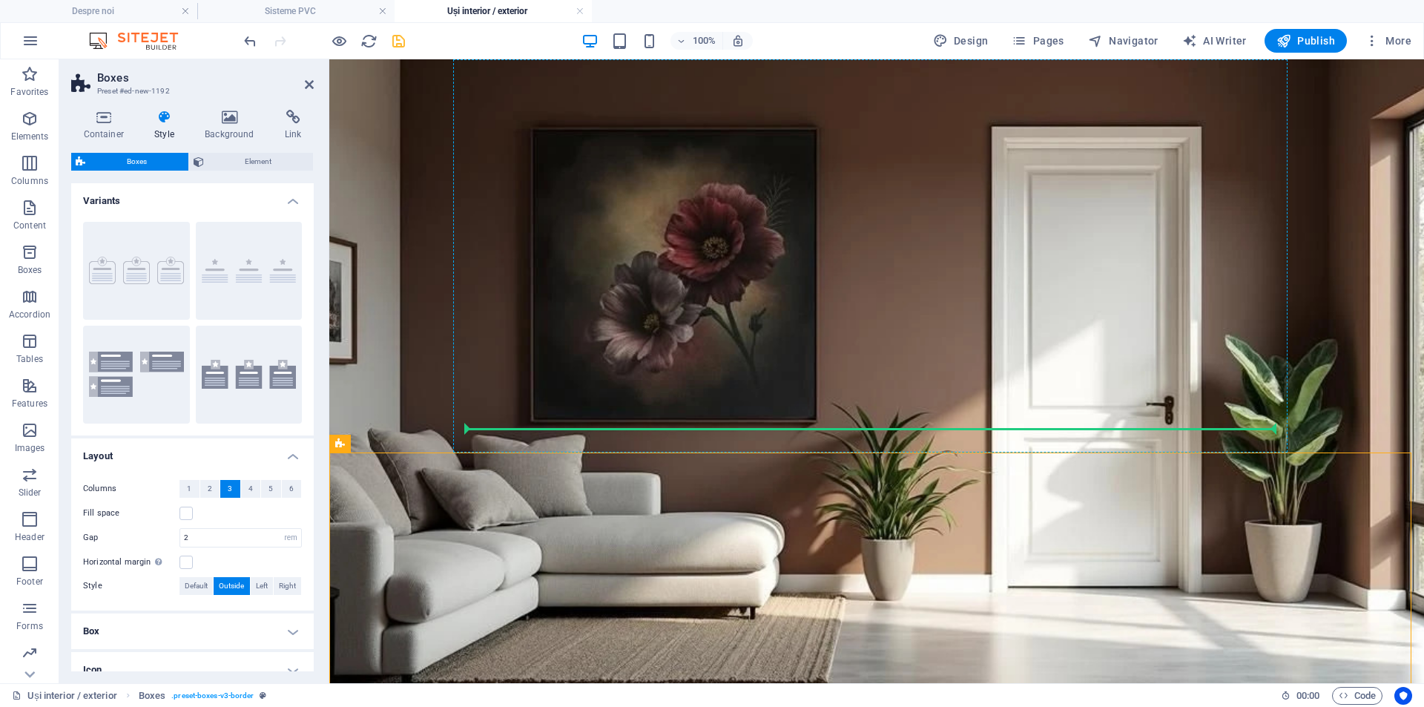
drag, startPoint x: 492, startPoint y: 407, endPoint x: 544, endPoint y: 389, distance: 55.8
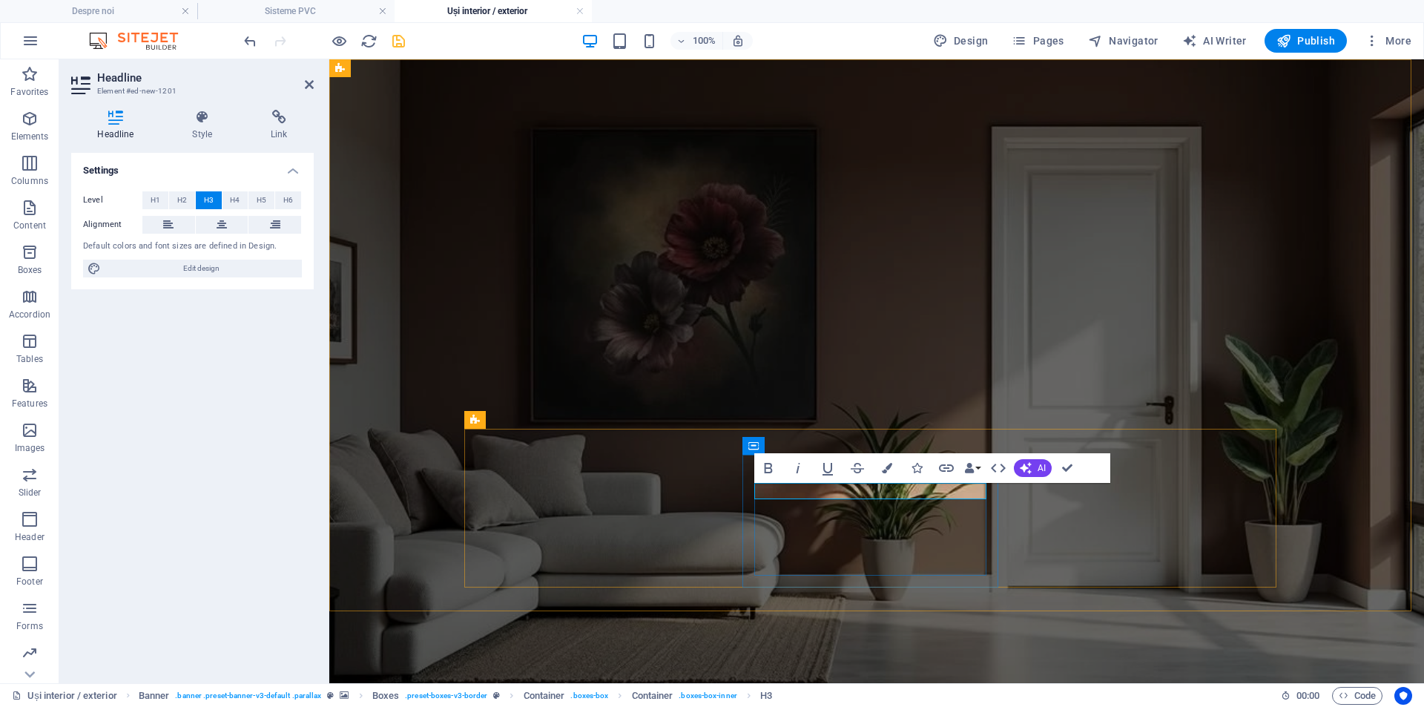
drag, startPoint x: 862, startPoint y: 489, endPoint x: 943, endPoint y: 489, distance: 81.6
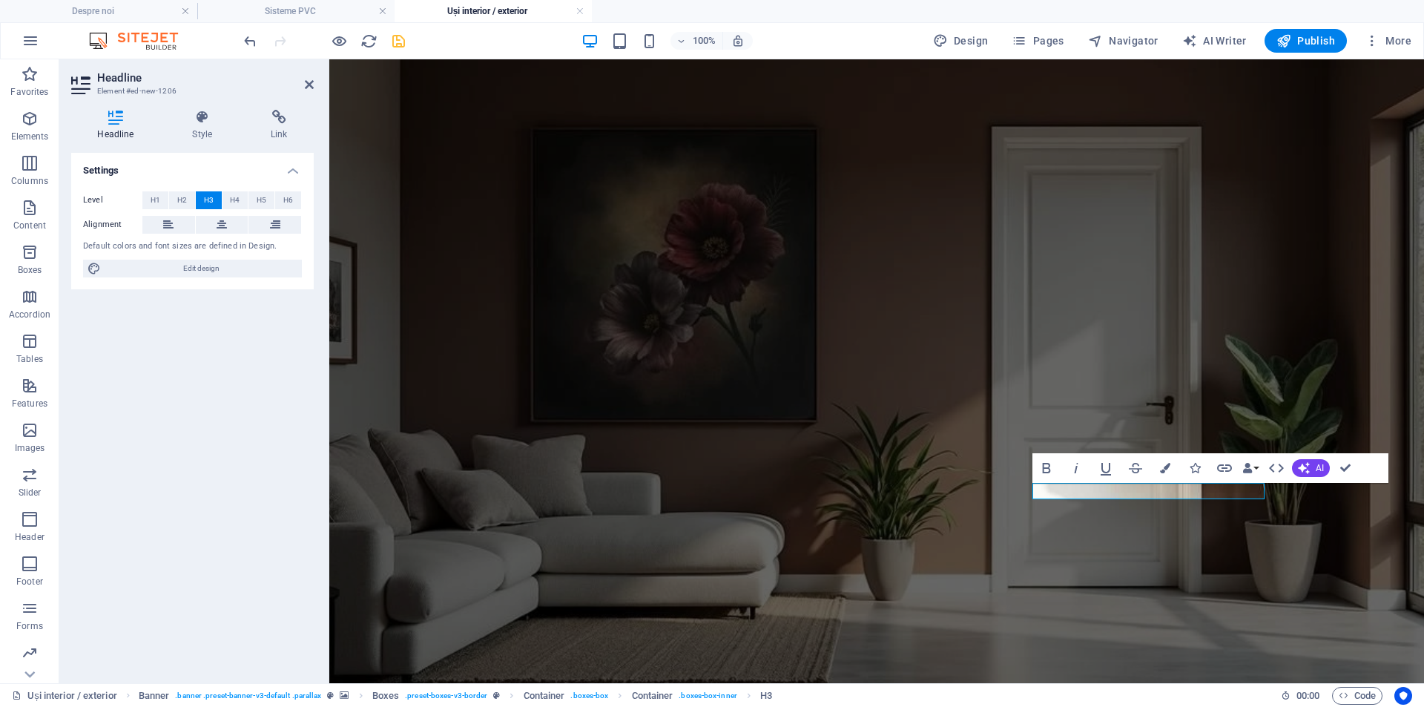
click at [249, 381] on div "Settings Level H1 H2 H3 H4 H5 H6 Alignment Default colors and font sizes are de…" at bounding box center [192, 412] width 242 height 518
drag, startPoint x: 397, startPoint y: 39, endPoint x: 143, endPoint y: 347, distance: 399.3
click at [397, 39] on icon "save" at bounding box center [398, 41] width 17 height 17
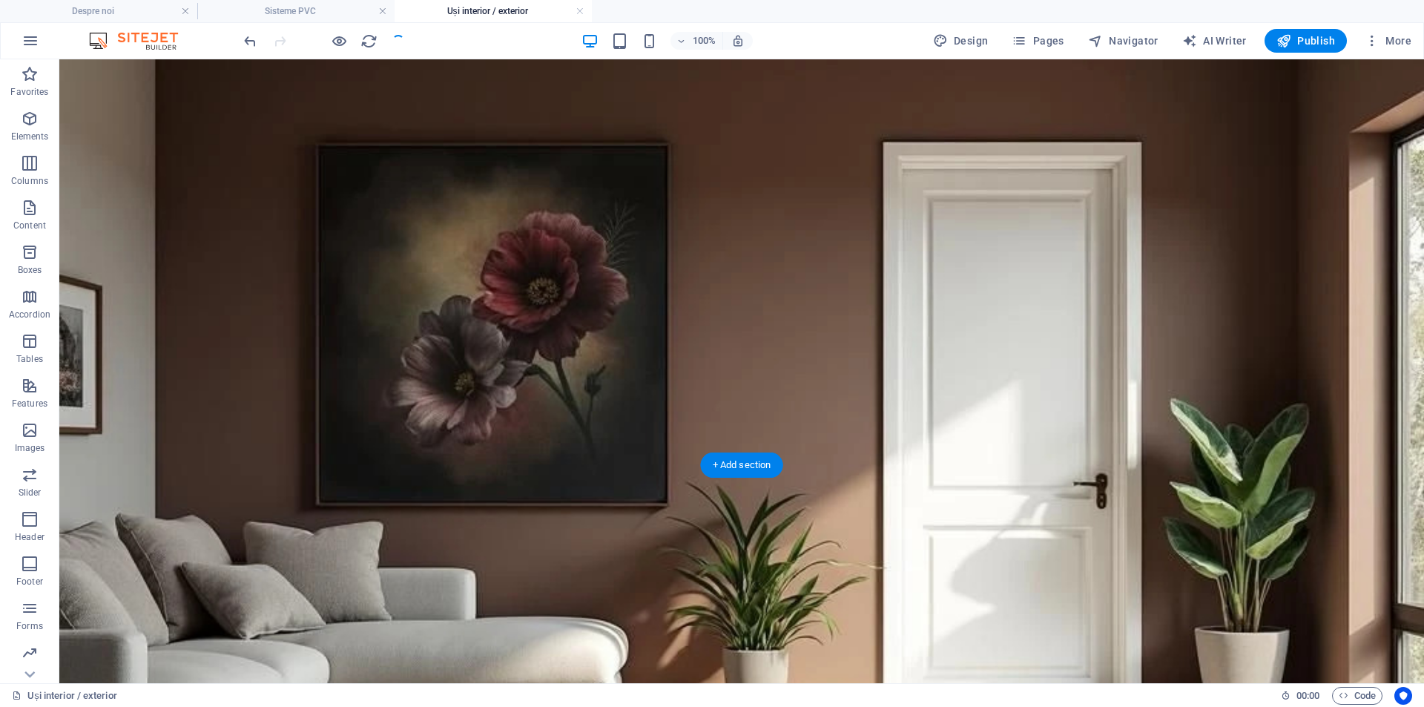
scroll to position [173, 0]
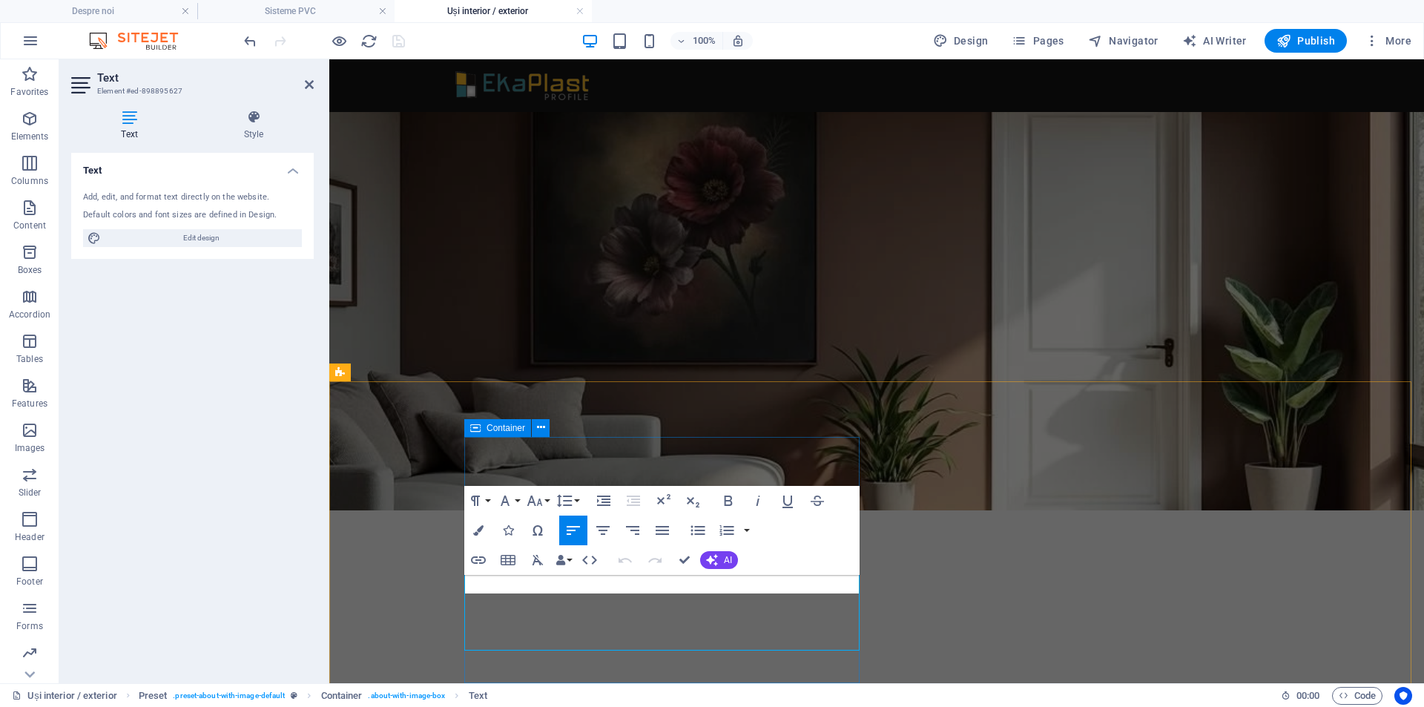
scroll to position [230, 0]
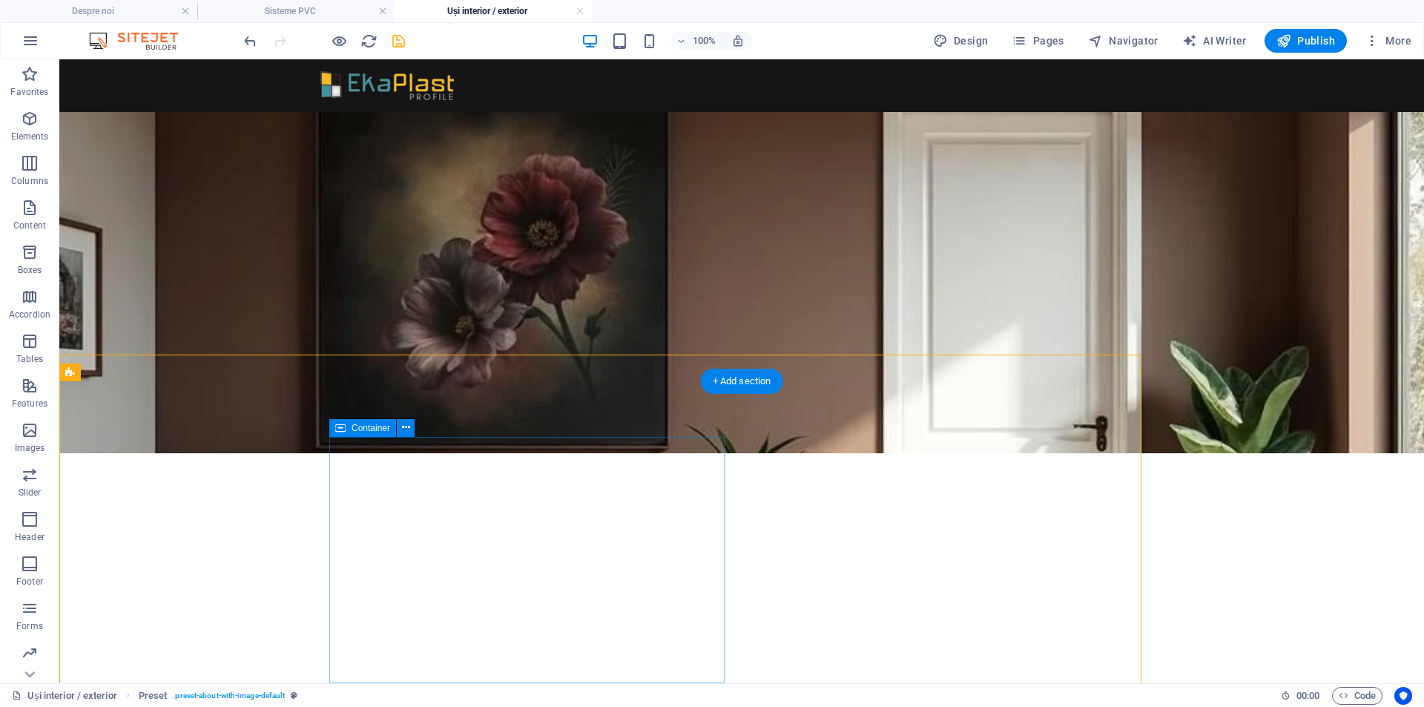
scroll to position [257, 0]
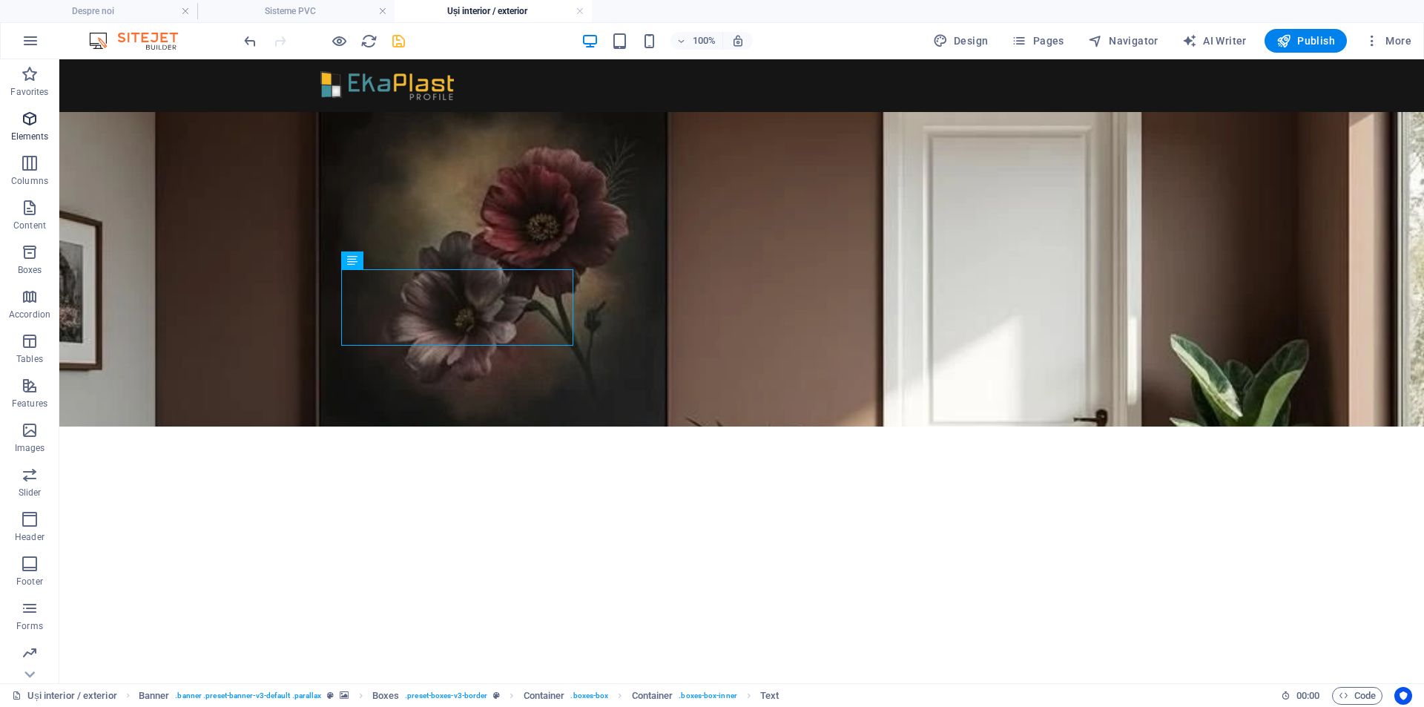
click at [30, 128] on span "Elements" at bounding box center [29, 128] width 59 height 36
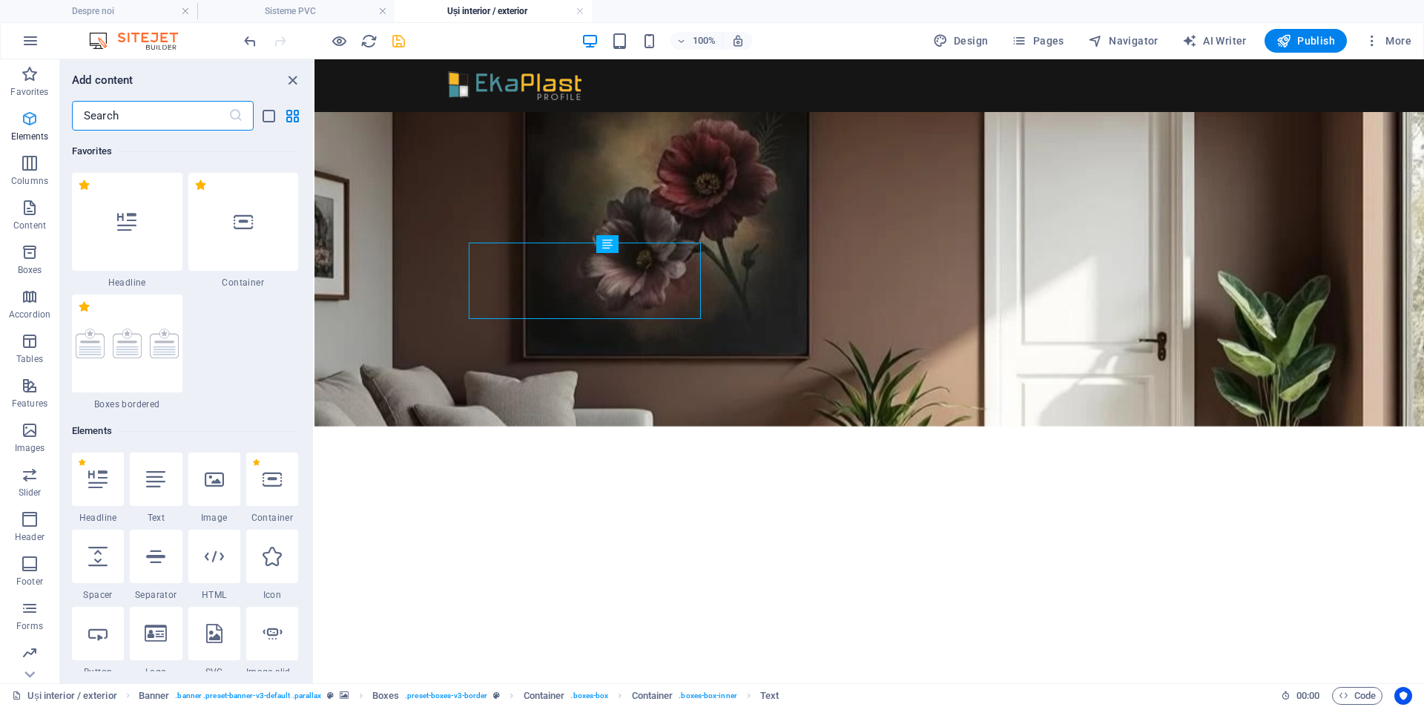
scroll to position [280, 0]
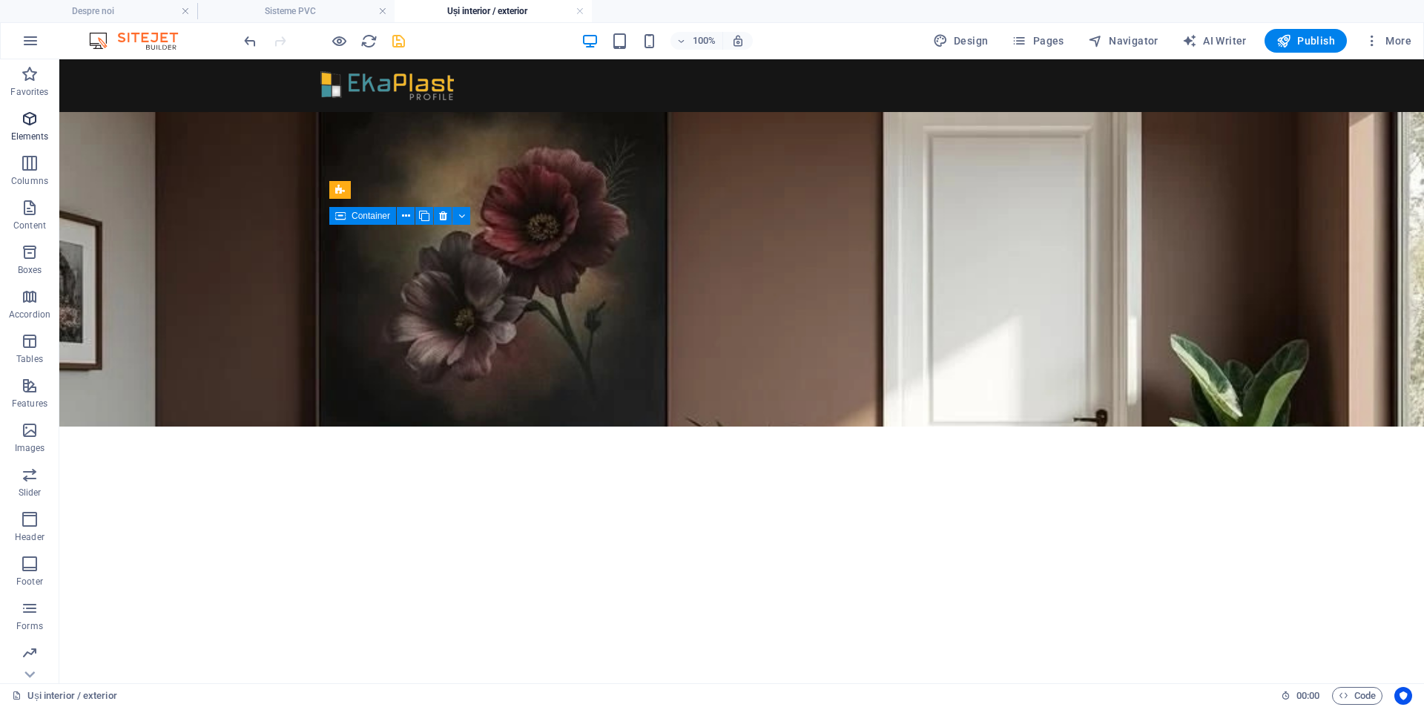
click at [24, 129] on span "Elements" at bounding box center [29, 128] width 59 height 36
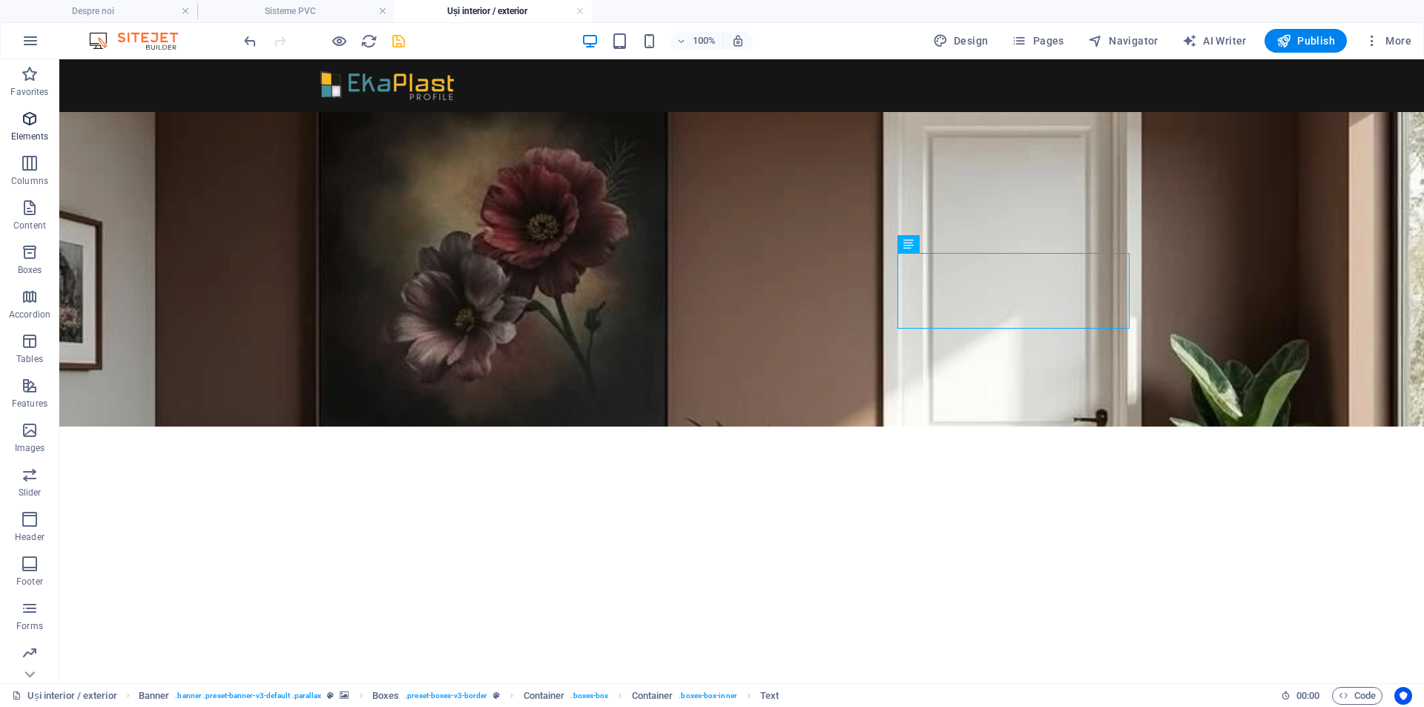
click at [22, 120] on icon "button" at bounding box center [30, 119] width 18 height 18
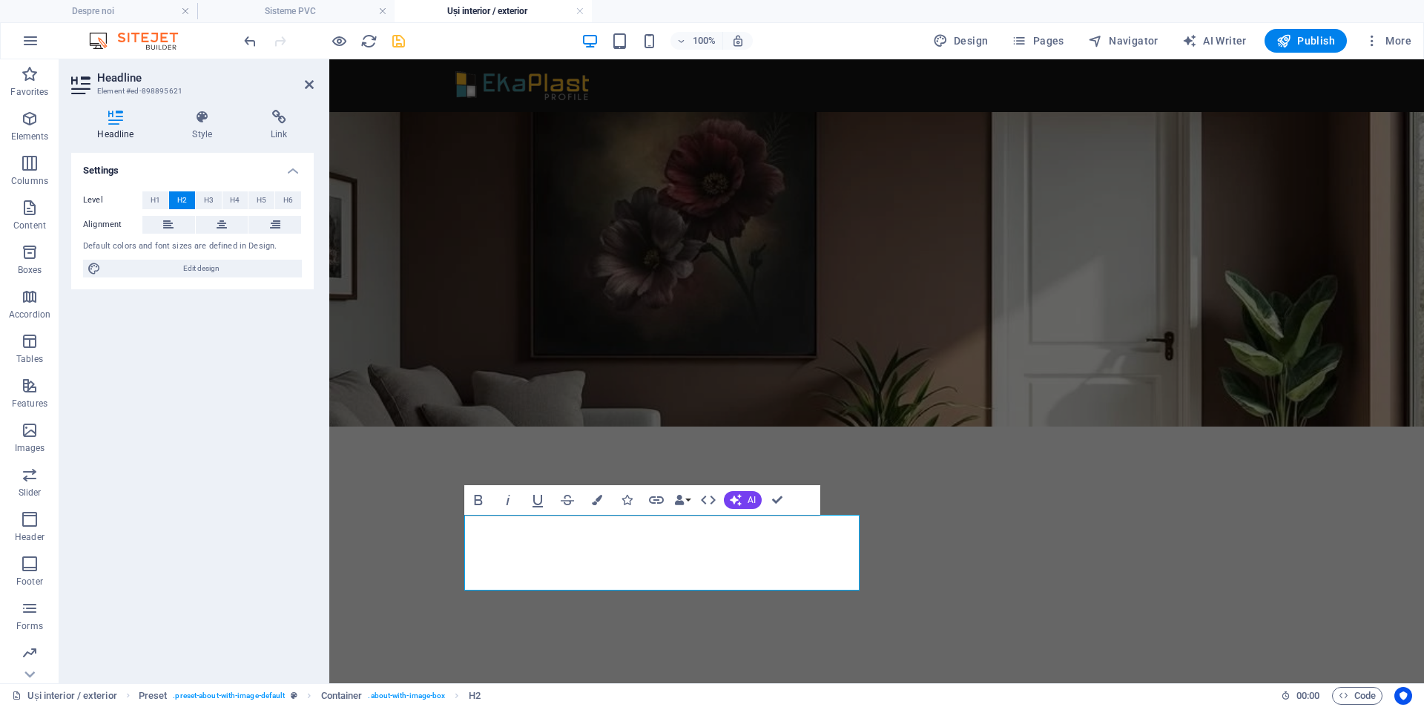
scroll to position [237, 0]
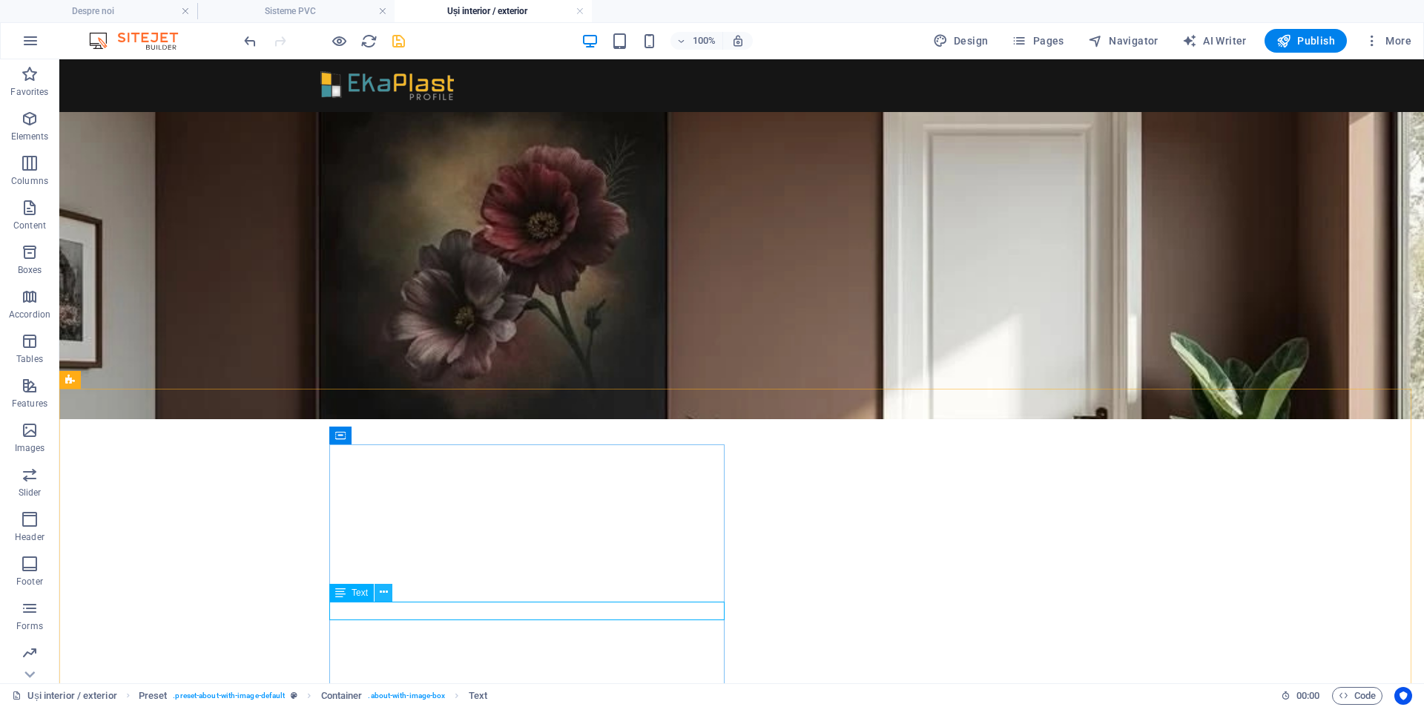
click at [383, 589] on icon at bounding box center [384, 592] width 8 height 16
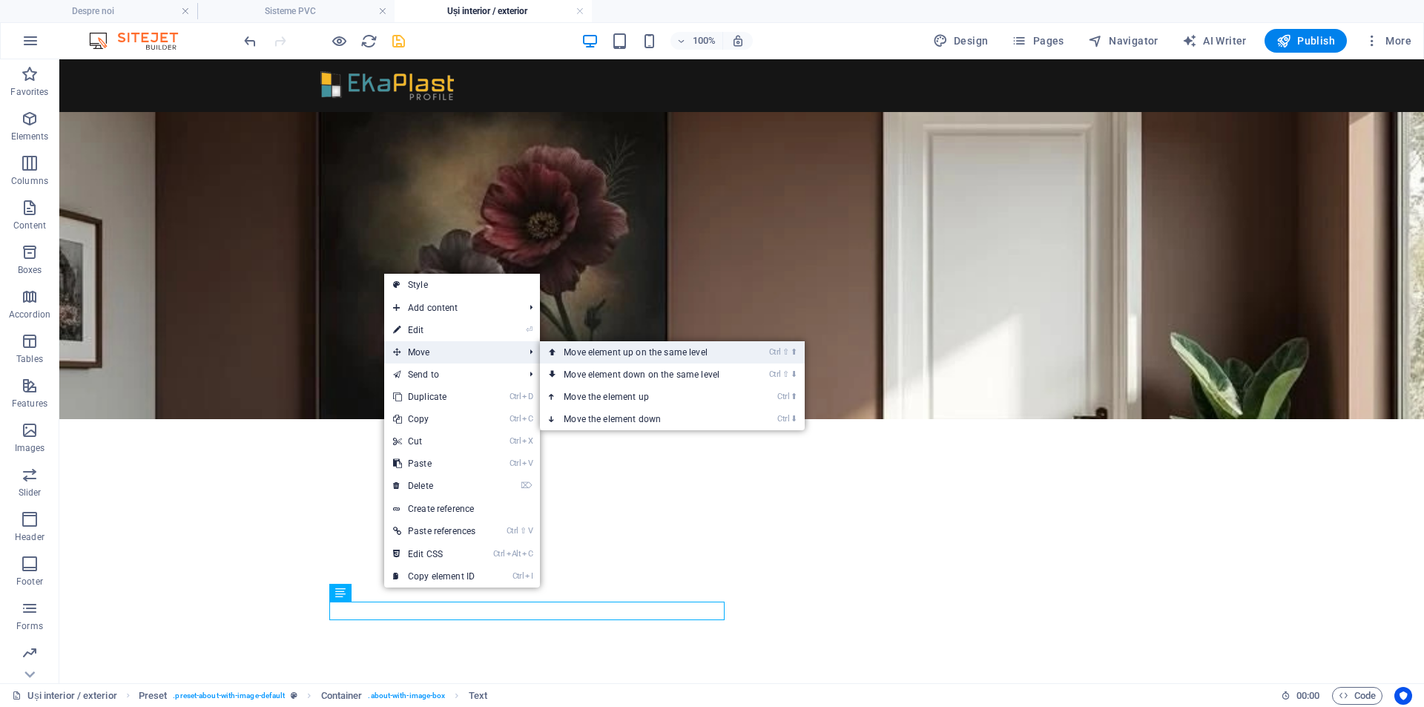
click at [578, 353] on link "Ctrl ⇧ ⬆ Move element up on the same level" at bounding box center [644, 352] width 209 height 22
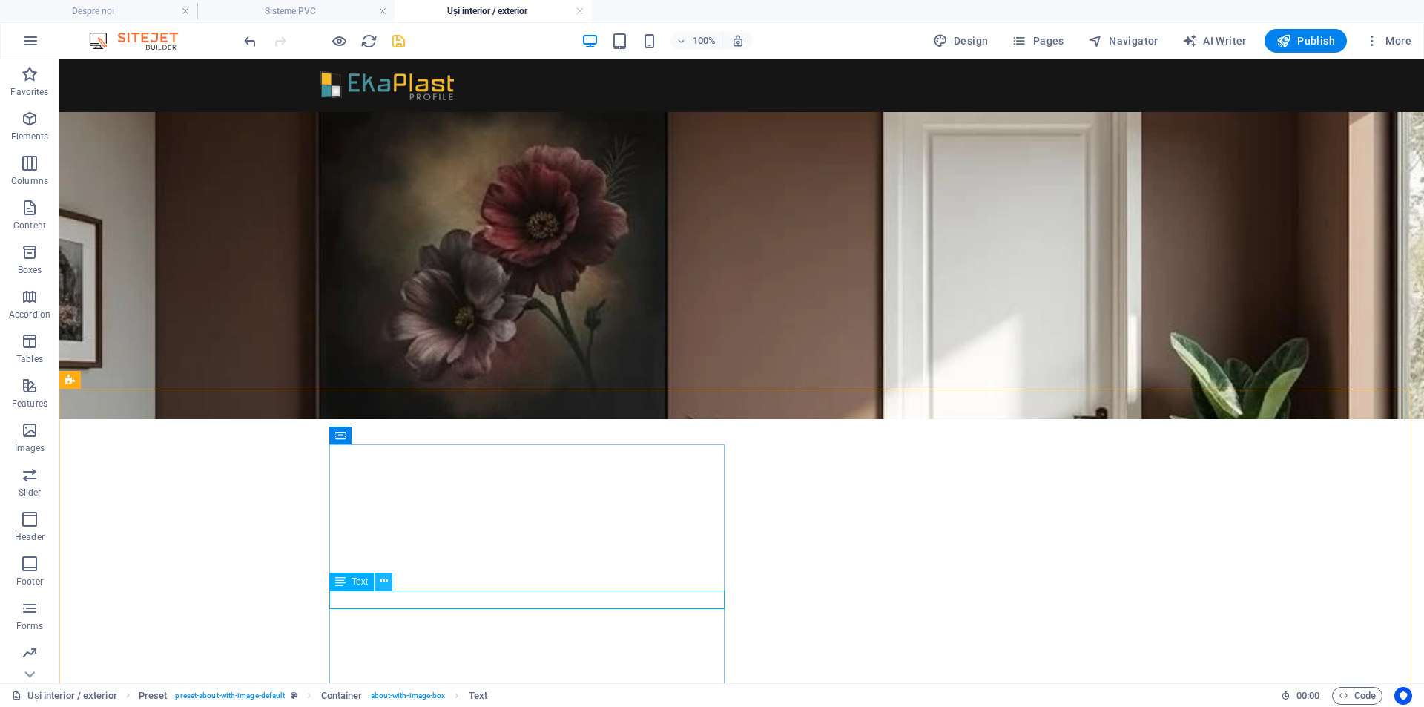
click at [384, 576] on icon at bounding box center [384, 581] width 8 height 16
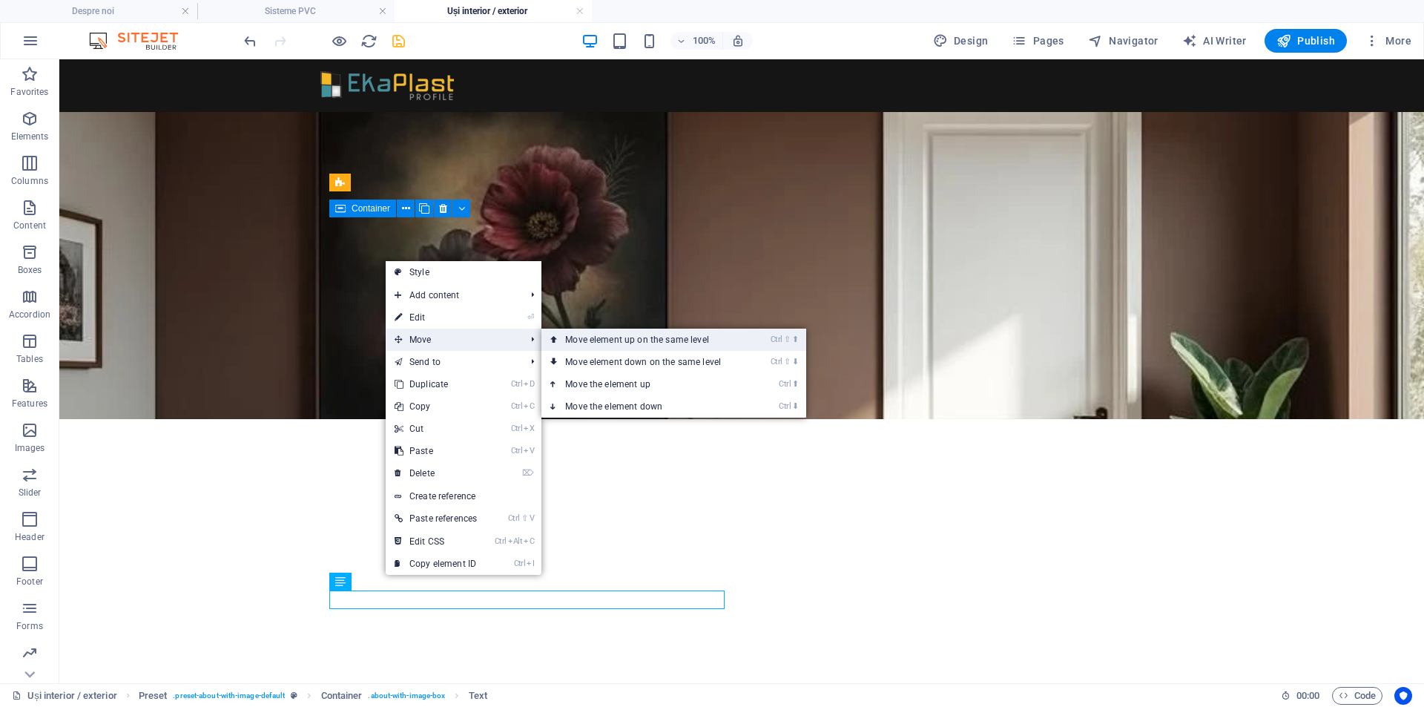
click at [566, 343] on link "Ctrl ⇧ ⬆ Move element up on the same level" at bounding box center [645, 339] width 209 height 22
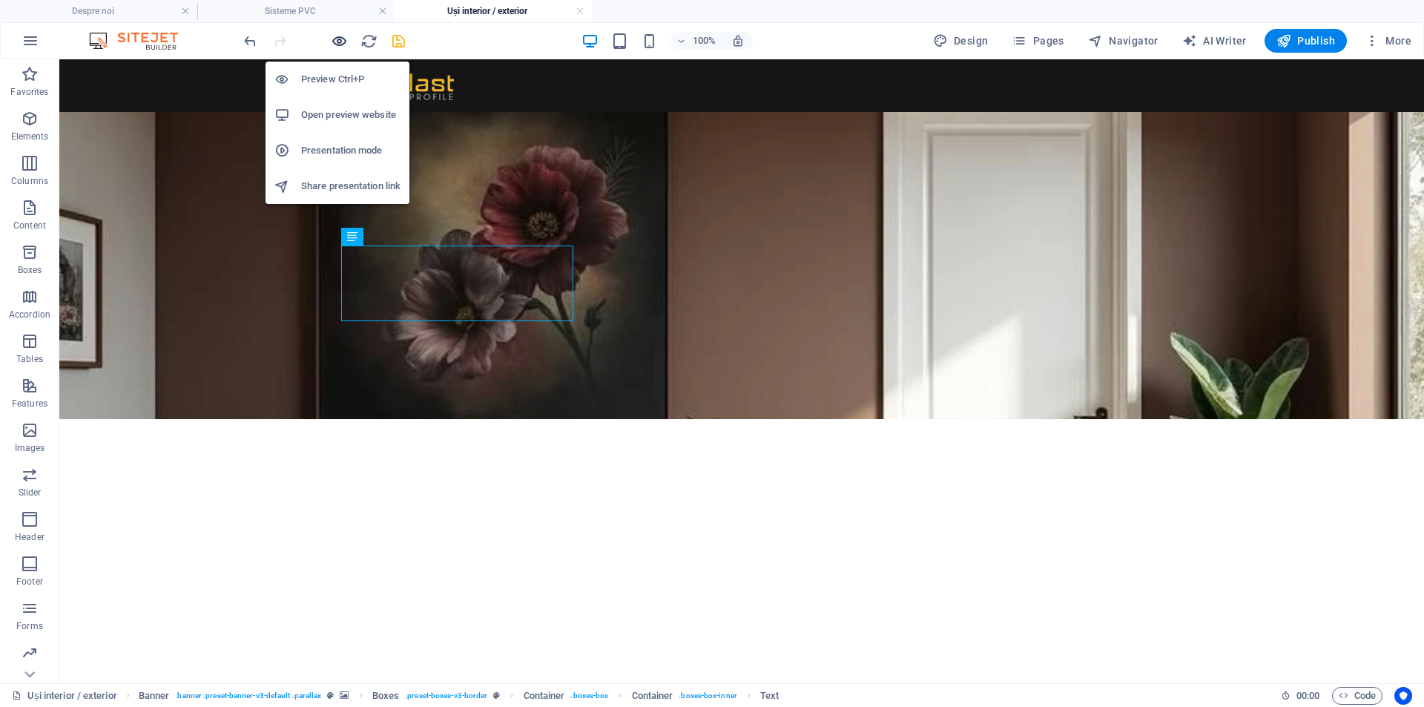
click at [339, 36] on icon "button" at bounding box center [339, 41] width 17 height 17
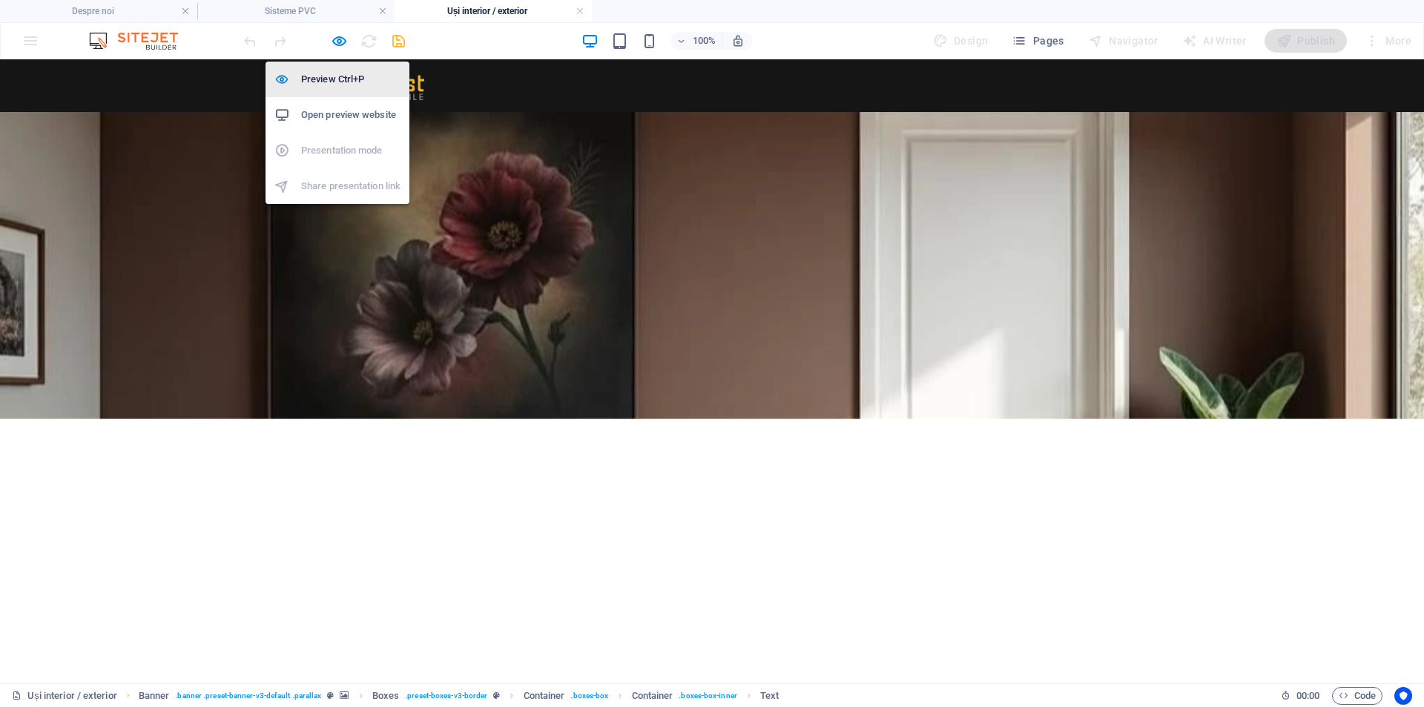
click at [328, 80] on h6 "Preview Ctrl+P" at bounding box center [350, 79] width 99 height 18
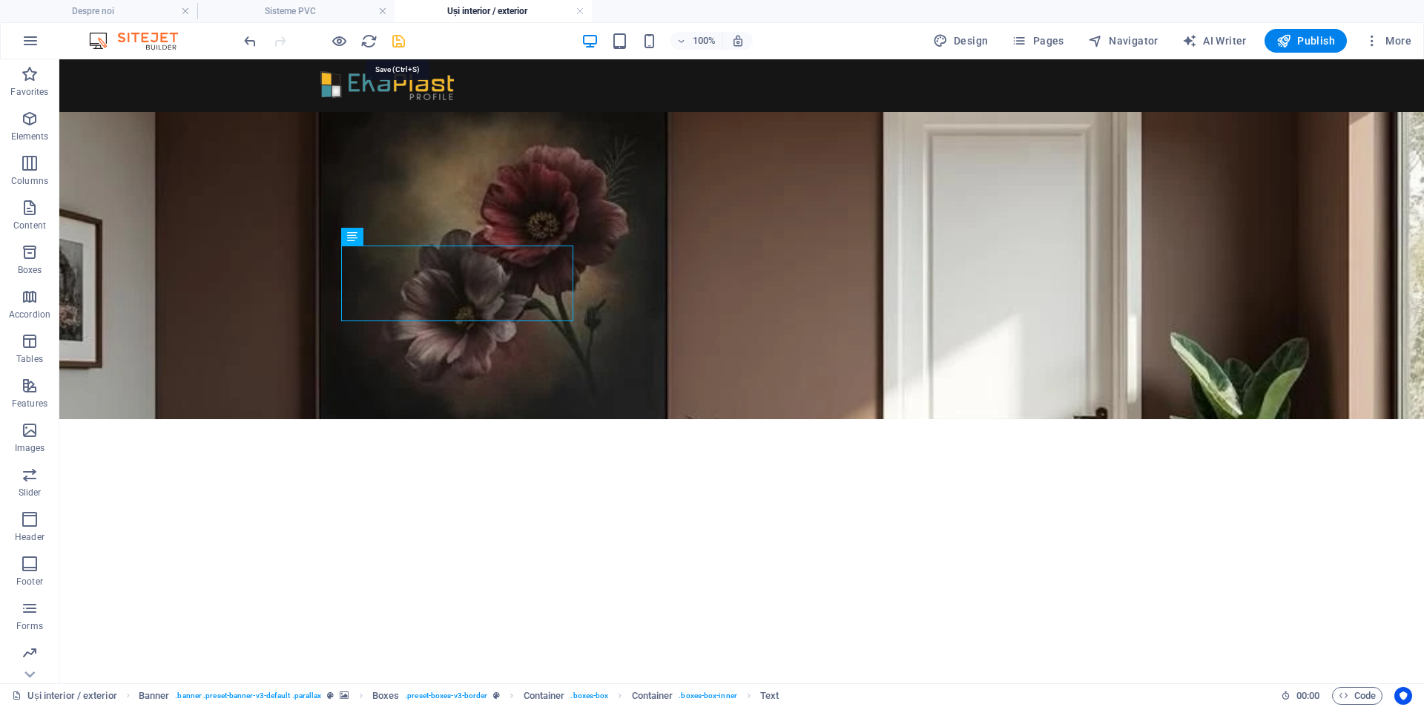
click at [400, 38] on icon "save" at bounding box center [398, 41] width 17 height 17
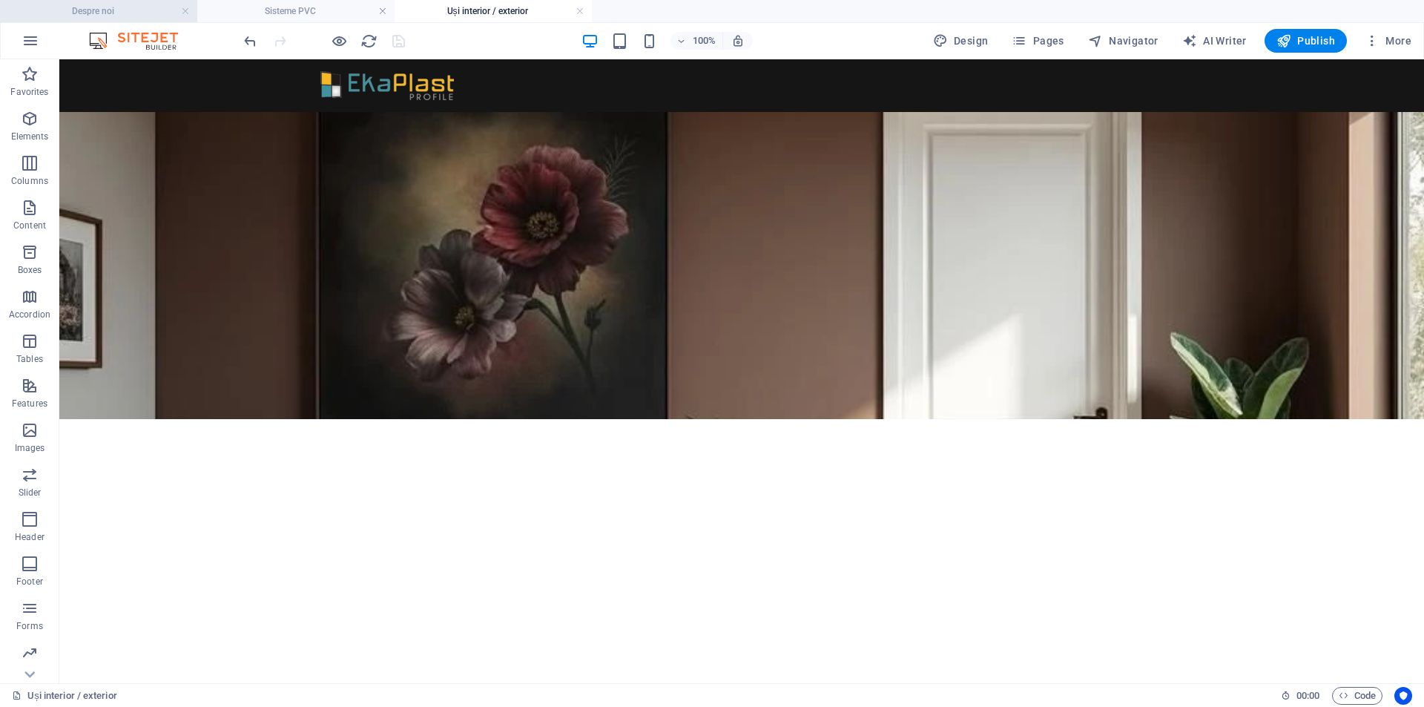
drag, startPoint x: 108, startPoint y: 11, endPoint x: 816, endPoint y: 446, distance: 831.4
click at [108, 11] on h4 "Despre noi" at bounding box center [98, 11] width 197 height 16
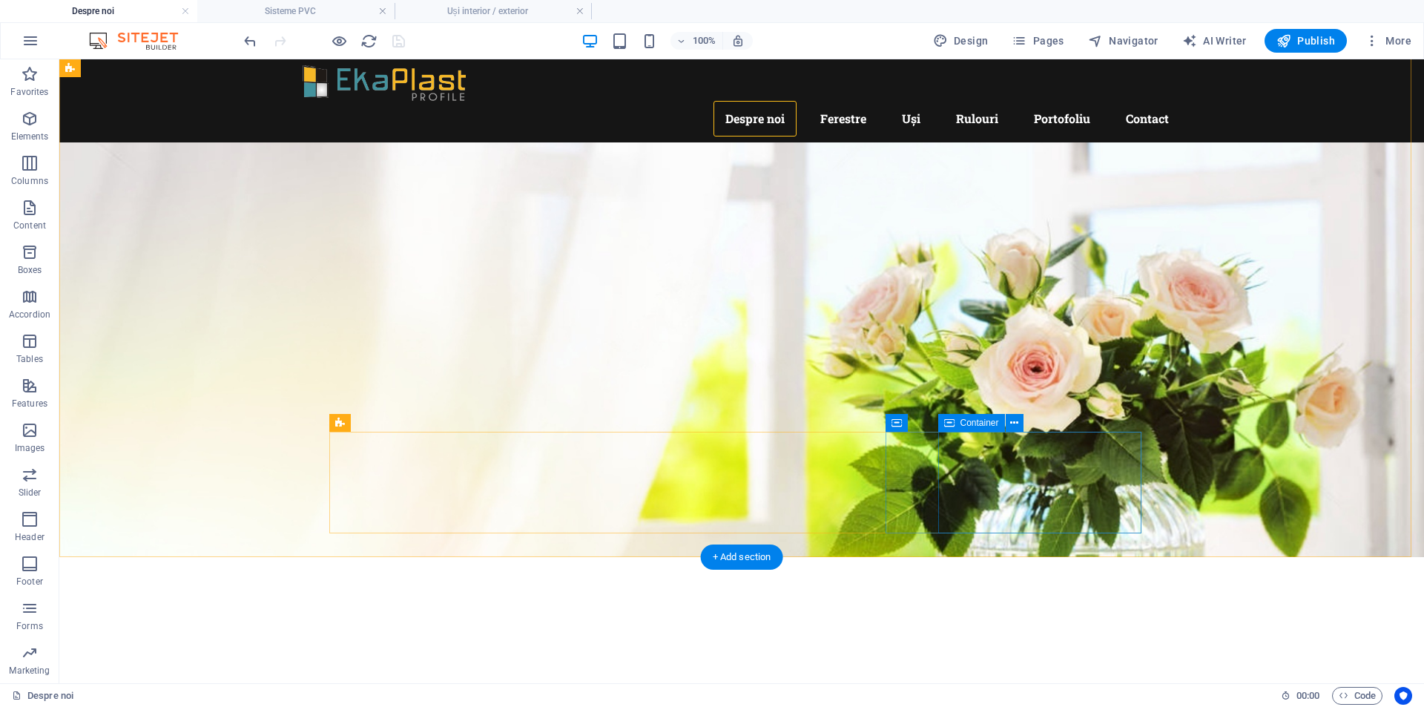
scroll to position [0, 0]
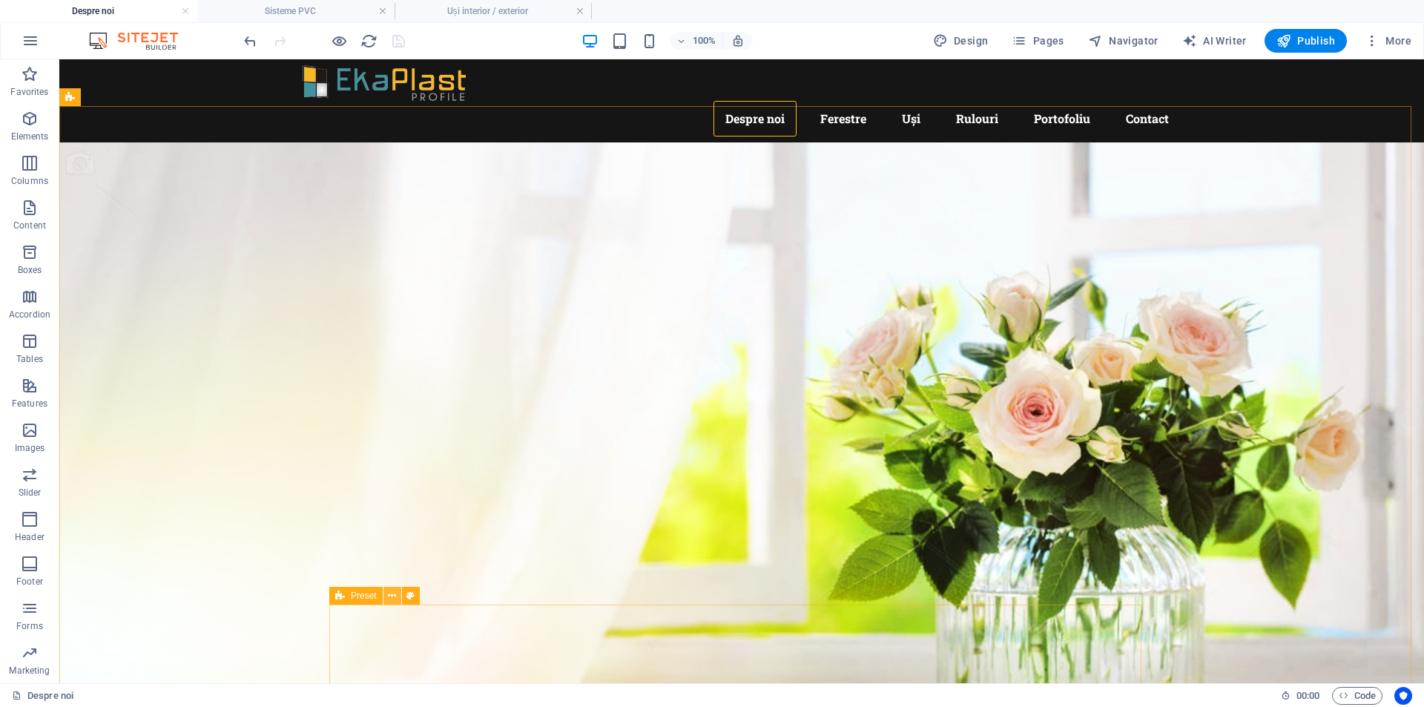
click at [387, 594] on button at bounding box center [392, 595] width 18 height 18
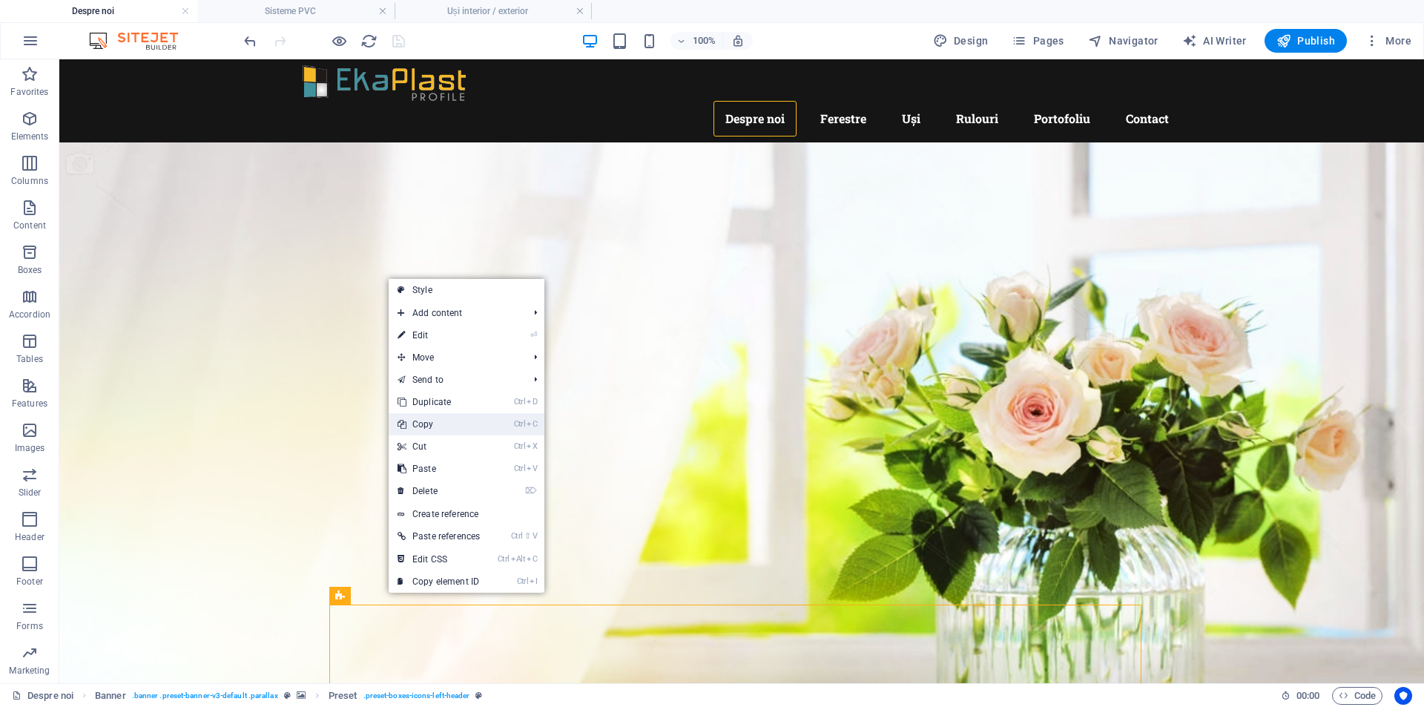
click at [432, 423] on link "Ctrl C Copy" at bounding box center [439, 424] width 100 height 22
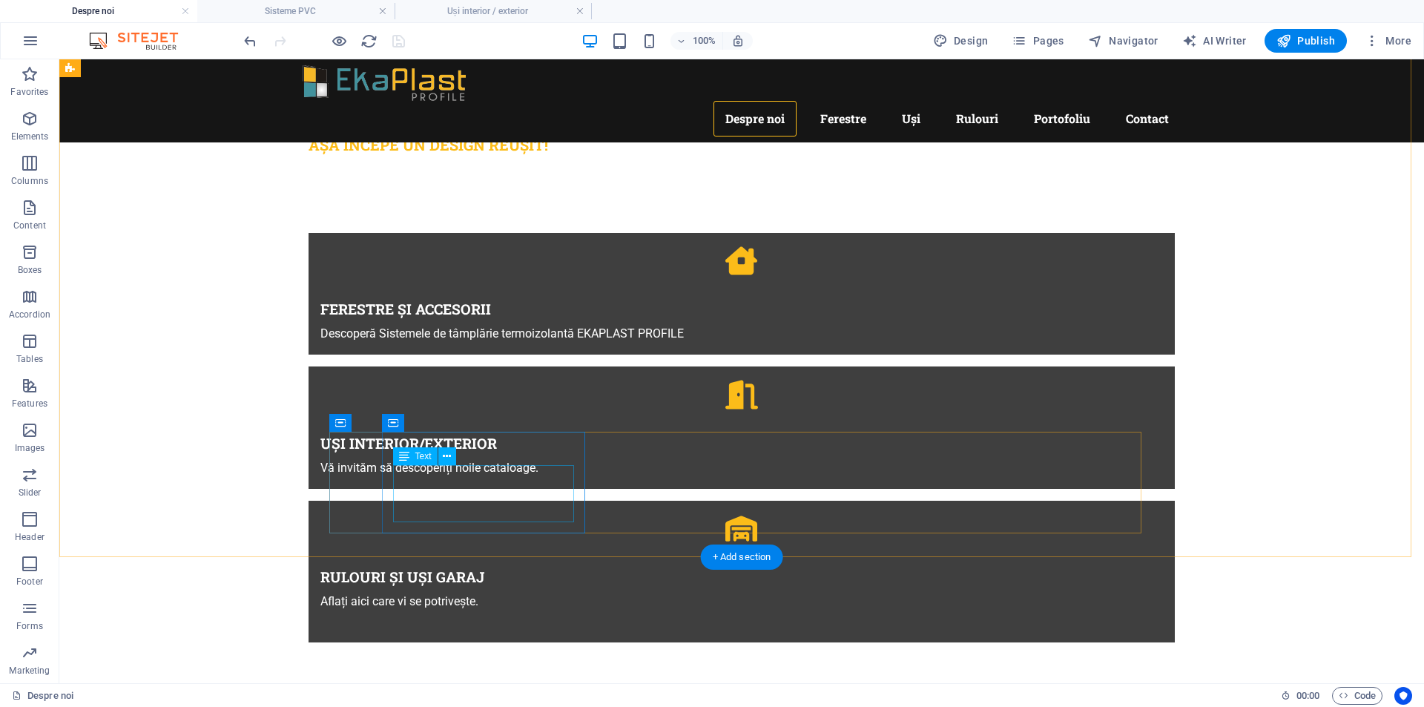
scroll to position [173, 0]
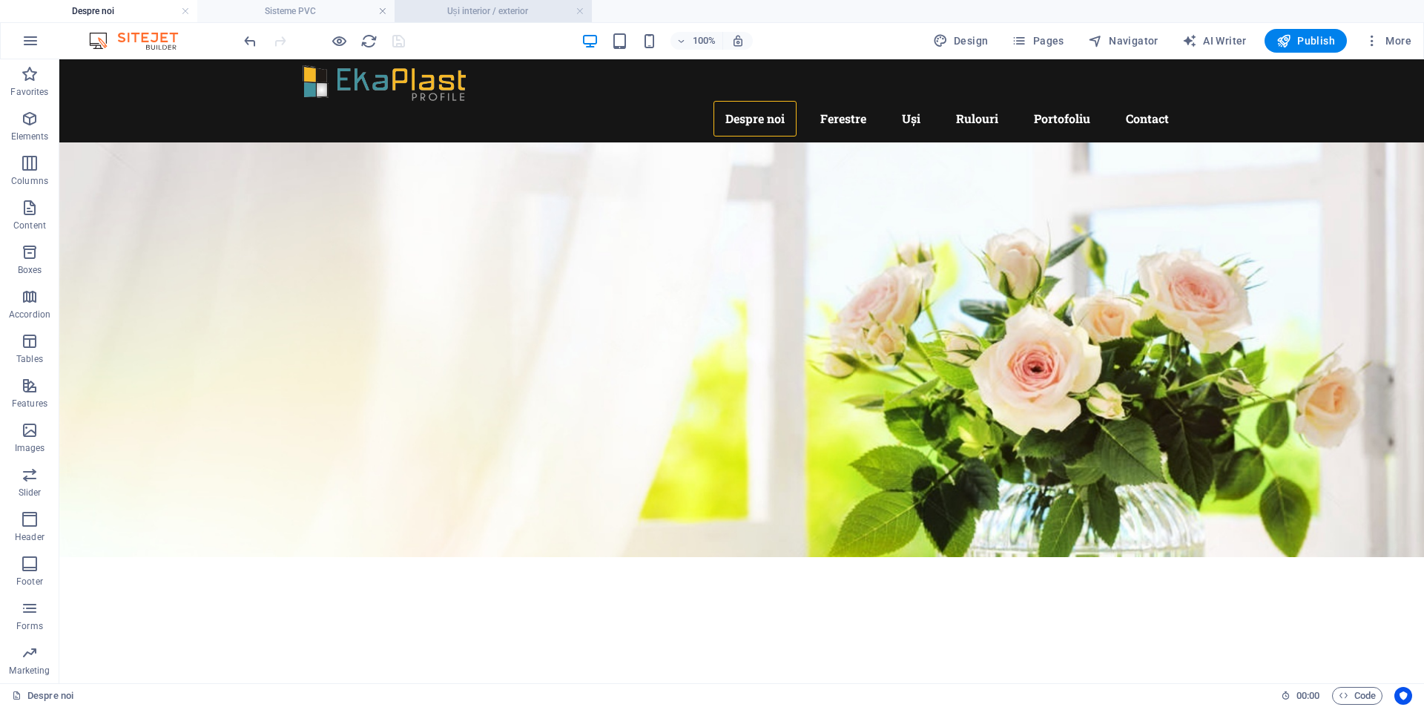
click at [457, 5] on h4 "Uși interior / exterior" at bounding box center [492, 11] width 197 height 16
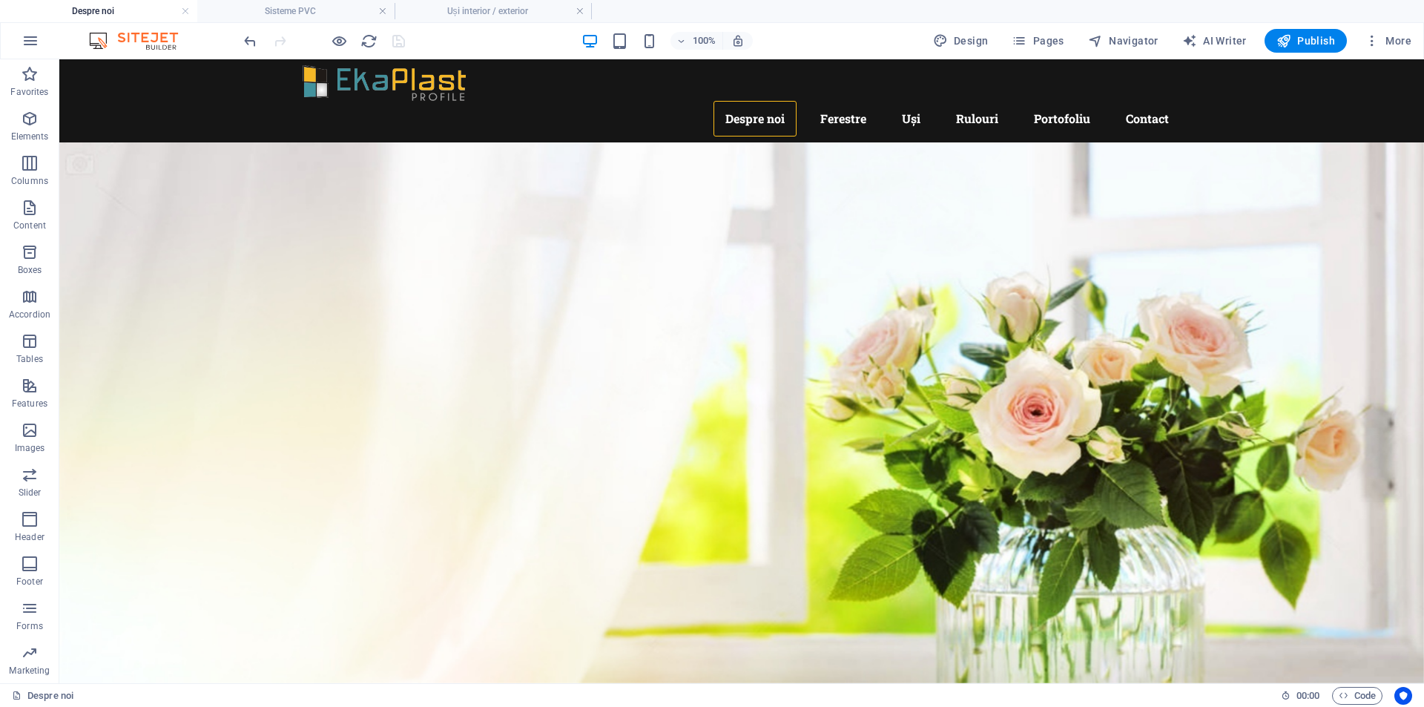
scroll to position [264, 0]
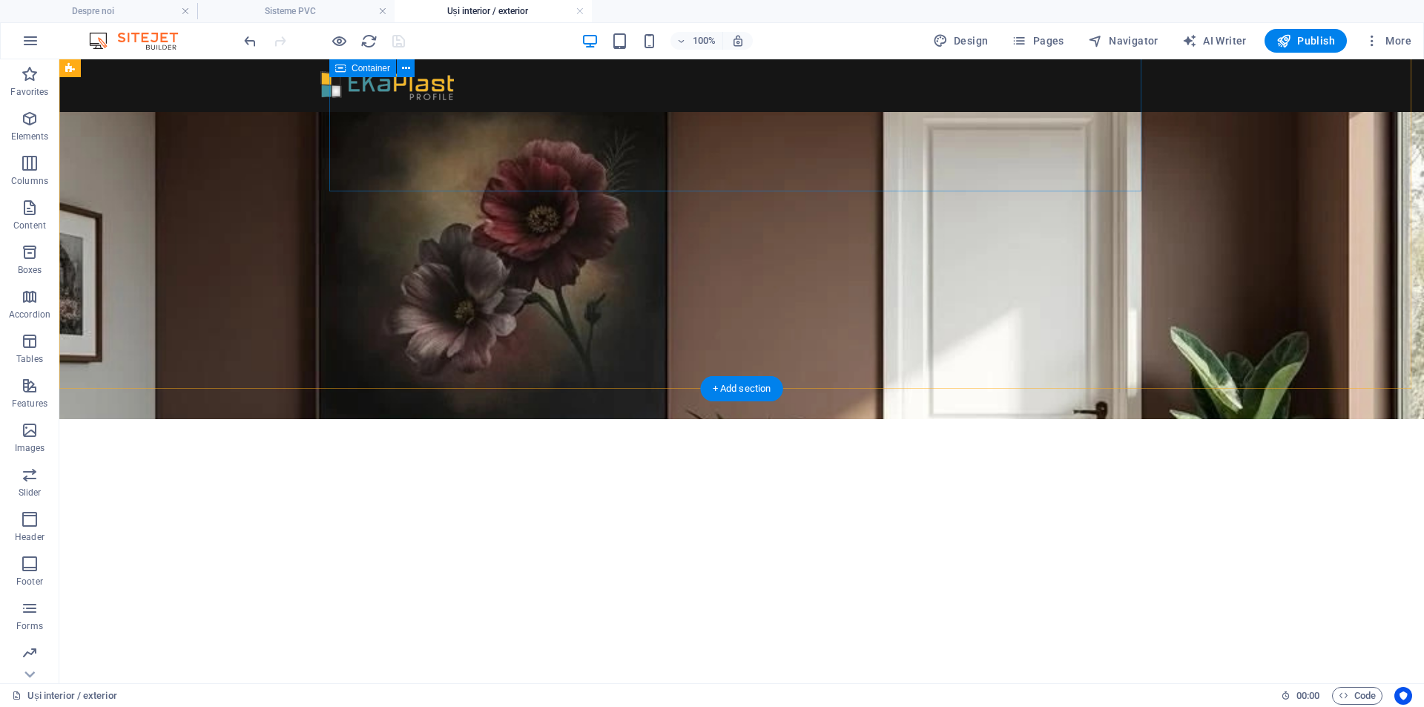
click at [624, 463] on div "ARMONIE de la intrare Ușile au scopul de a închide o încăpere, de a asigura sec…" at bounding box center [741, 628] width 866 height 331
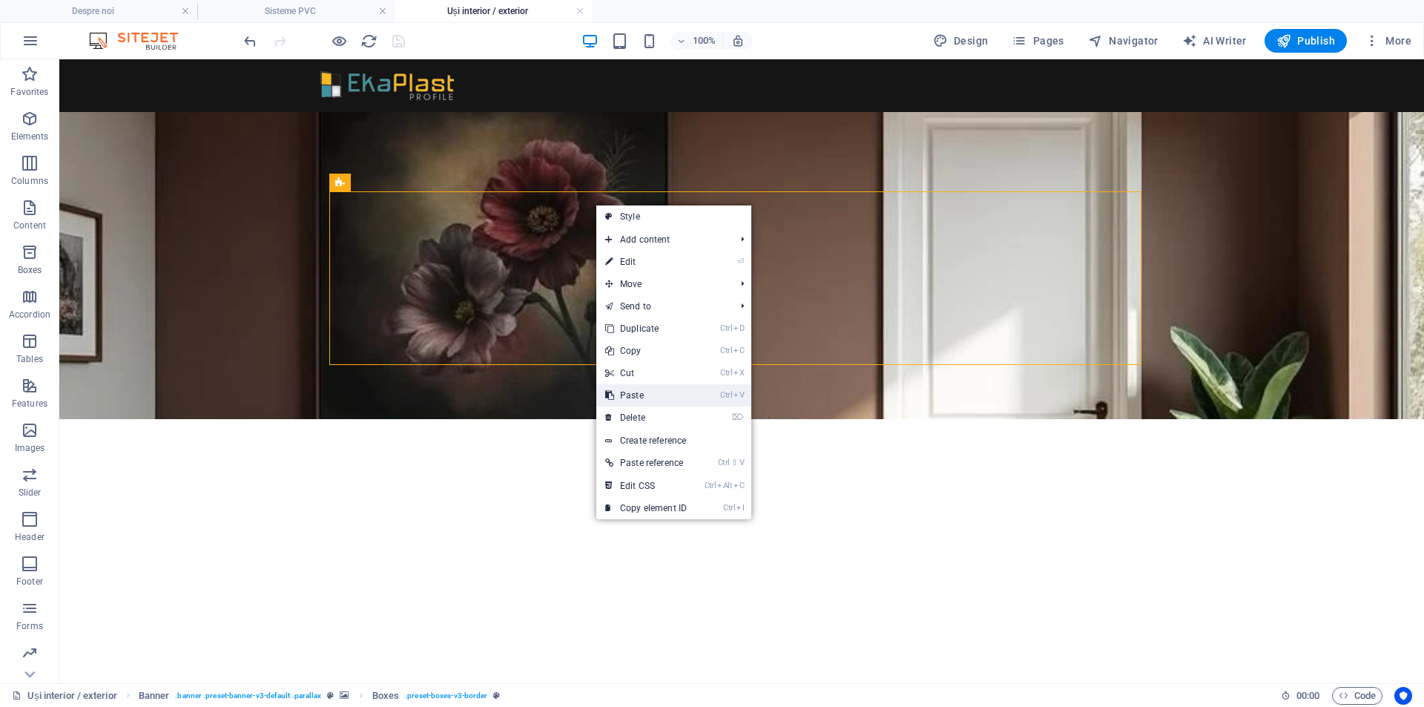
click at [641, 394] on link "Ctrl V Paste" at bounding box center [645, 395] width 99 height 22
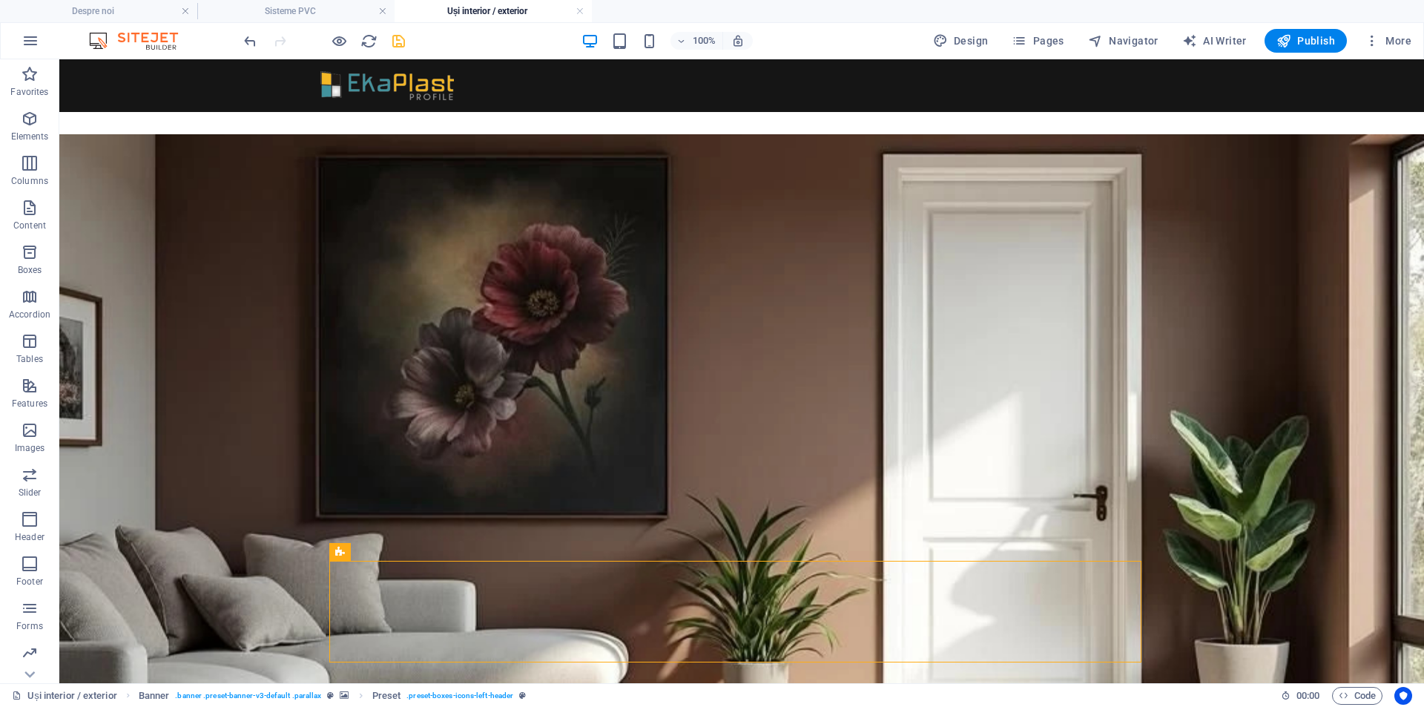
scroll to position [194, 0]
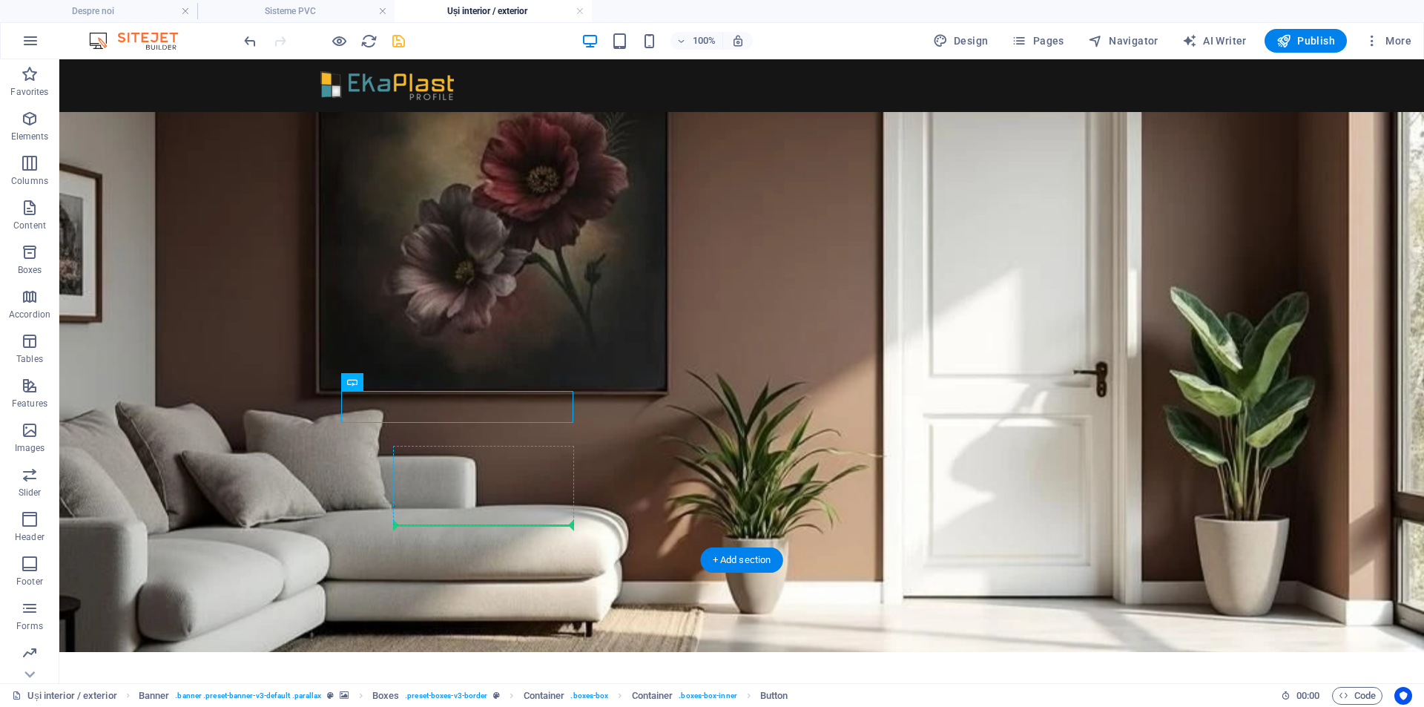
drag, startPoint x: 435, startPoint y: 441, endPoint x: 440, endPoint y: 447, distance: 7.9
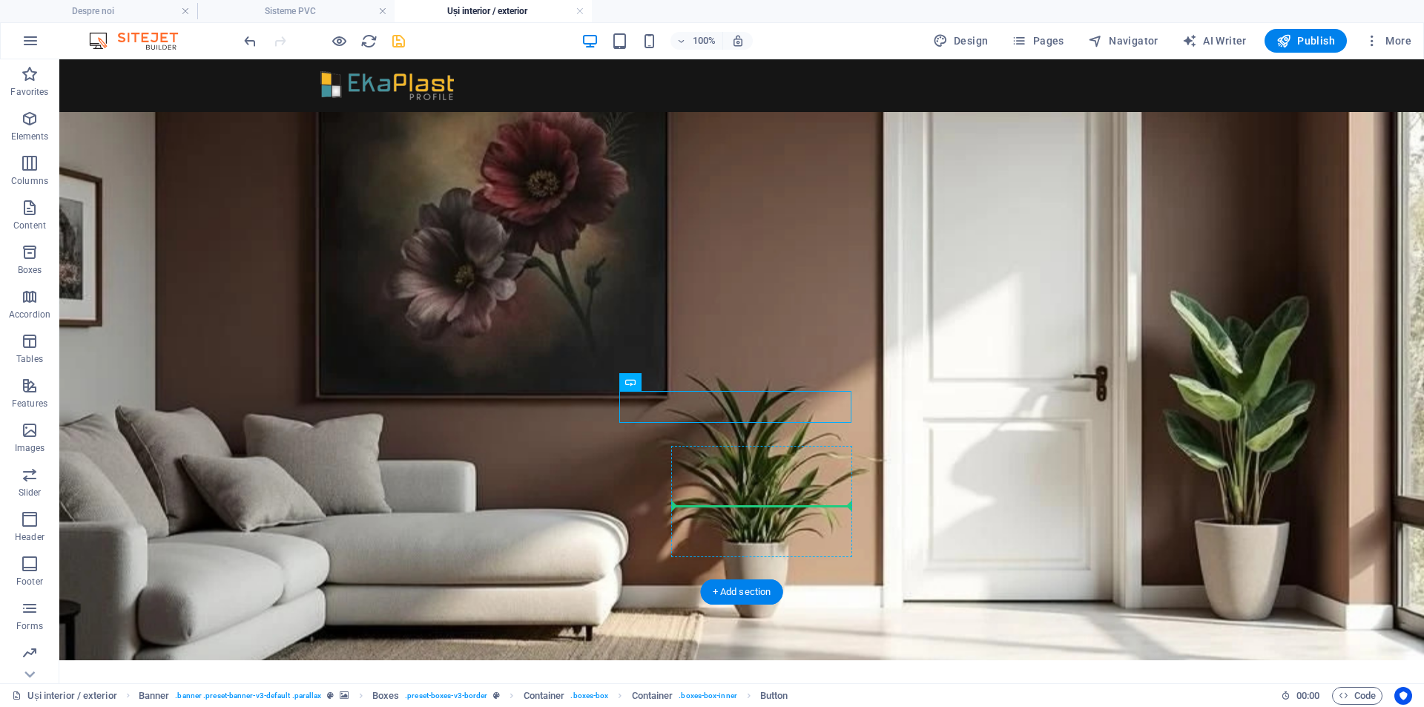
drag, startPoint x: 716, startPoint y: 437, endPoint x: 743, endPoint y: 558, distance: 124.5
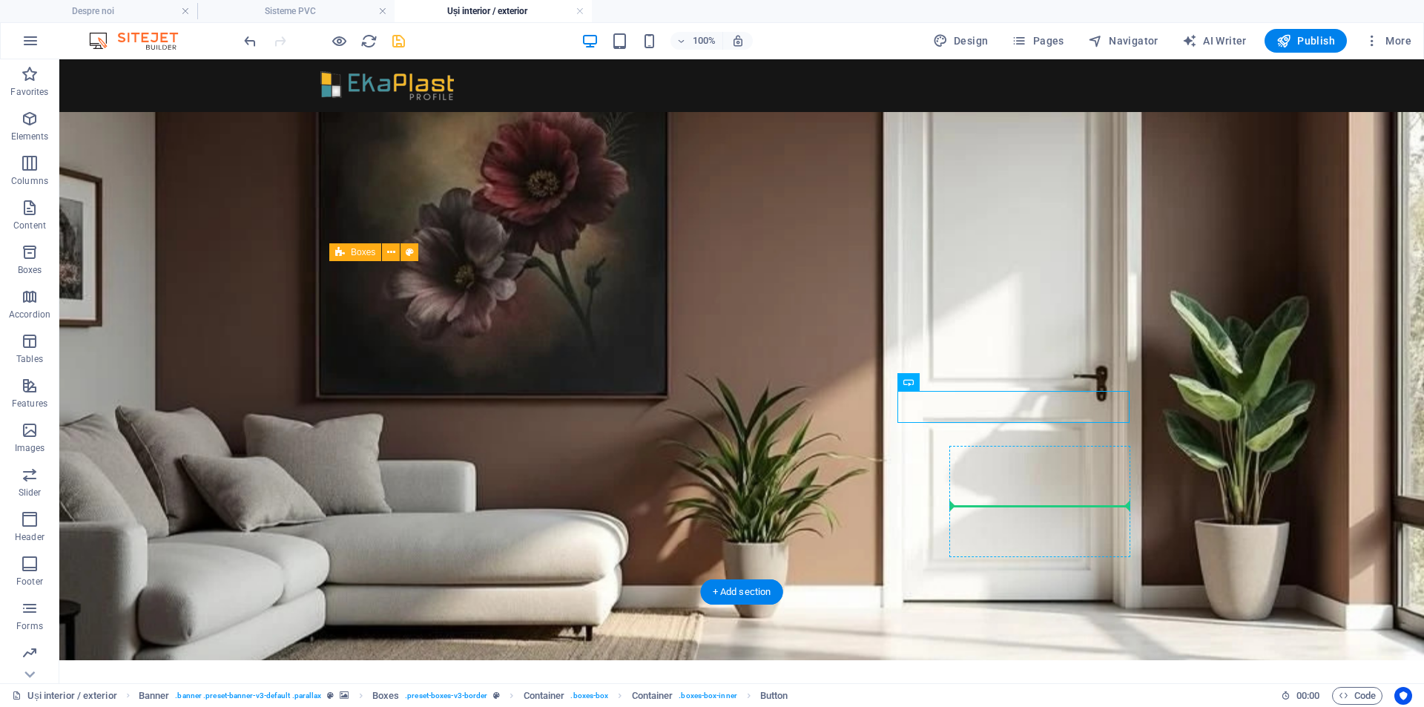
drag, startPoint x: 991, startPoint y: 439, endPoint x: 965, endPoint y: 492, distance: 58.4
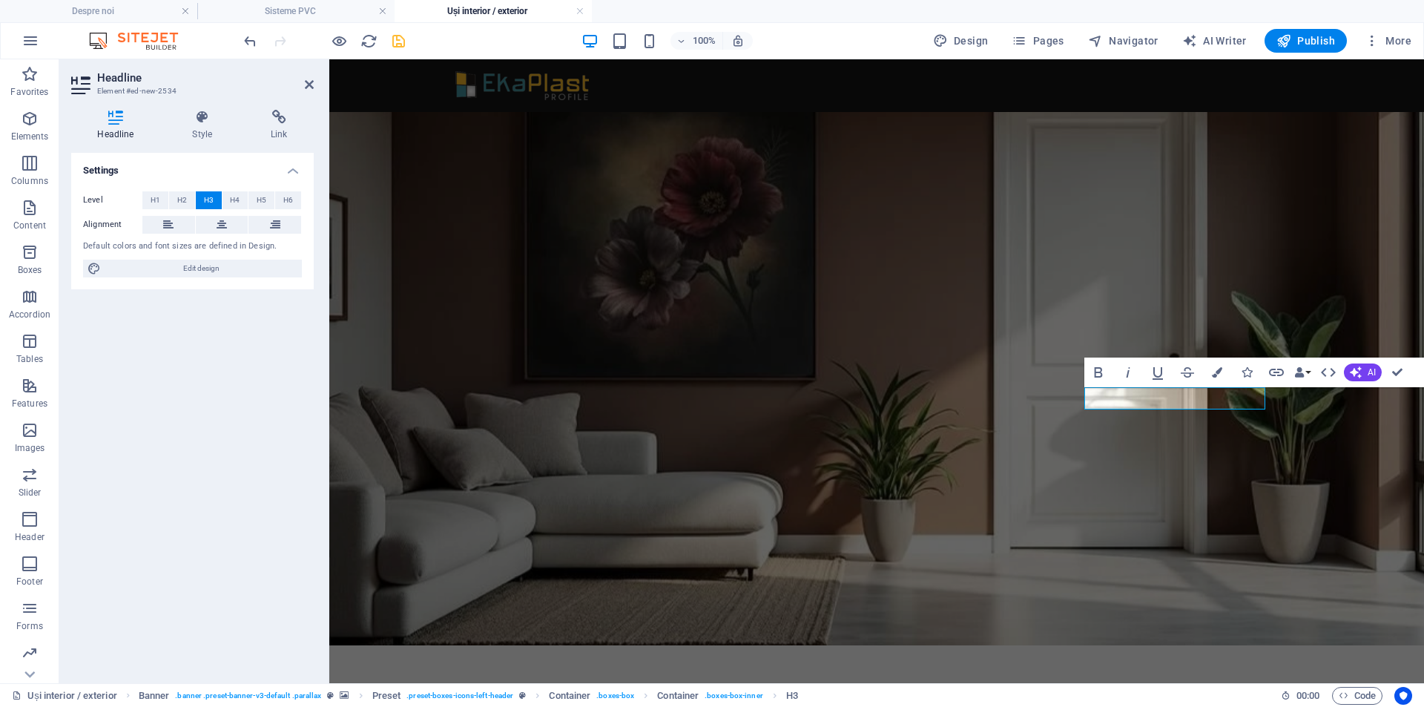
click at [234, 421] on div "Settings Level H1 H2 H3 H4 H5 H6 Alignment Default colors and font sizes are de…" at bounding box center [192, 412] width 242 height 518
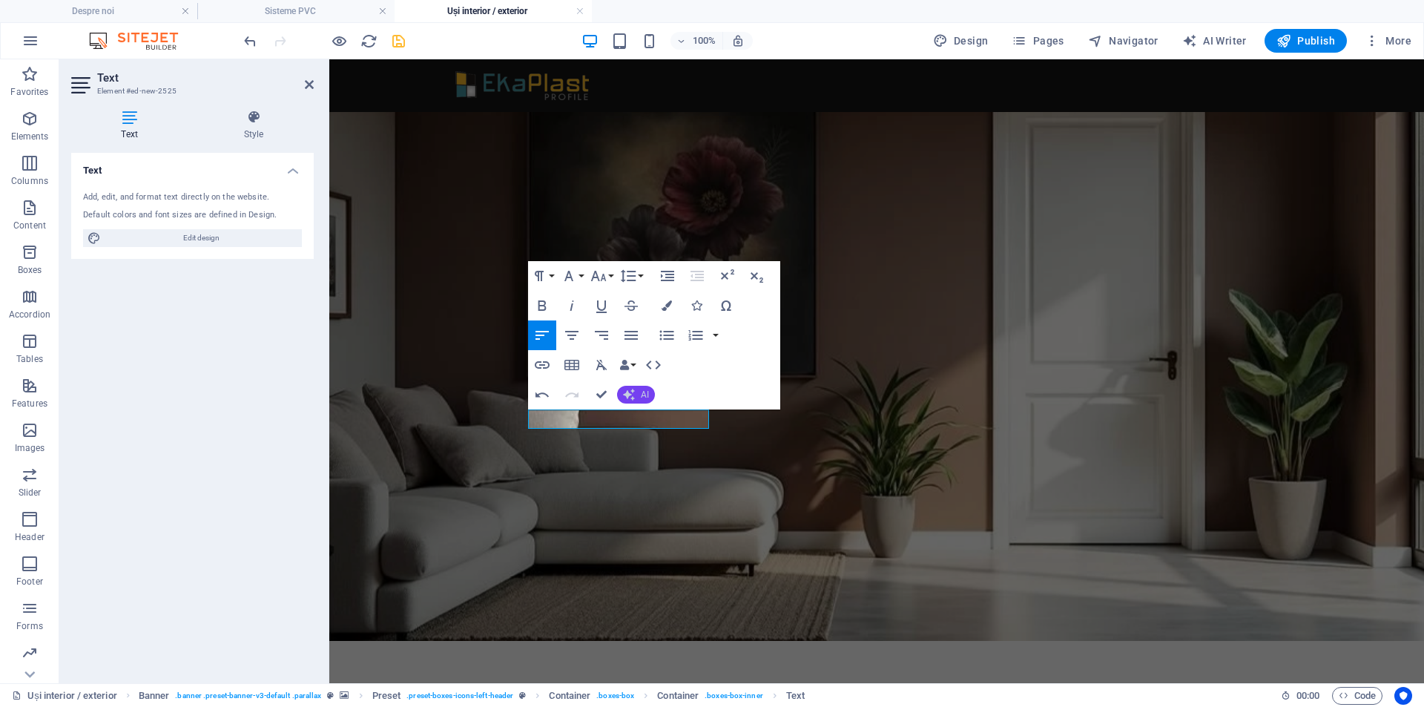
click at [638, 393] on button "AI" at bounding box center [636, 395] width 38 height 18
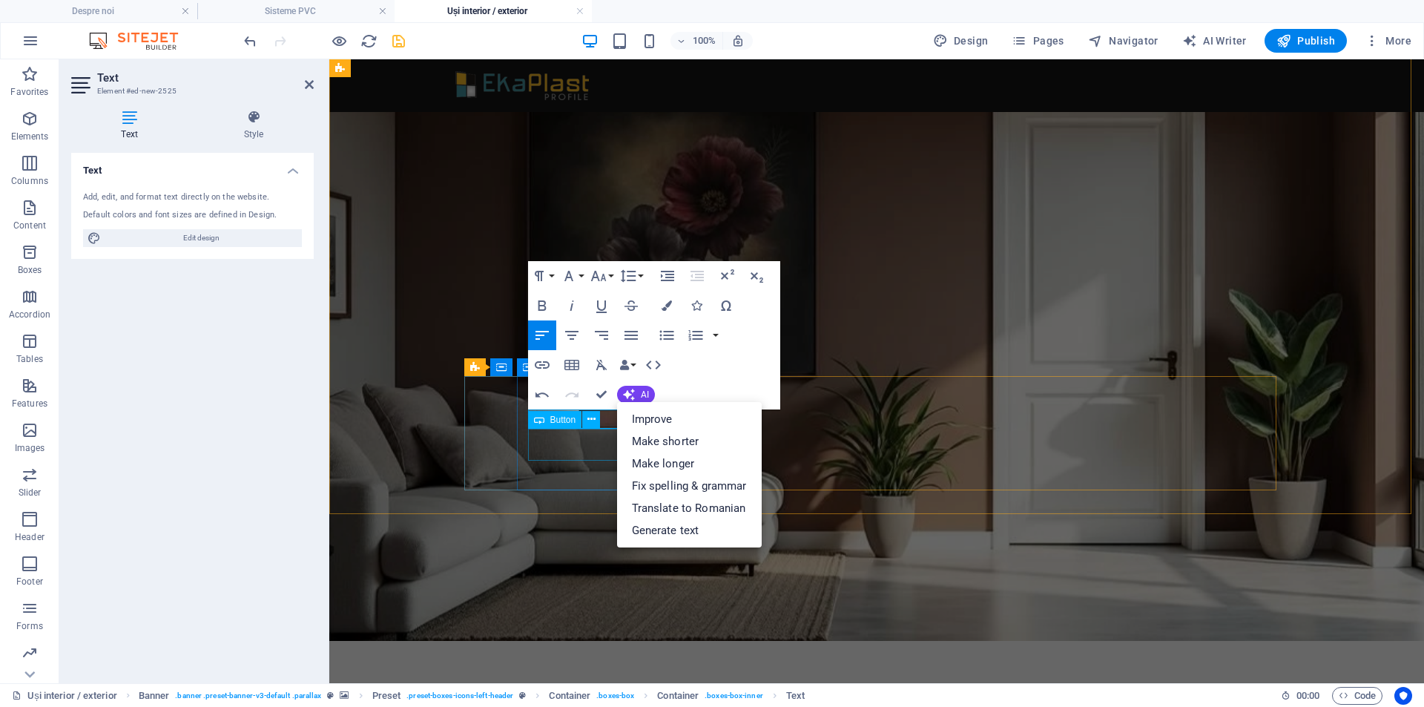
click at [564, 421] on span "Button" at bounding box center [563, 419] width 26 height 9
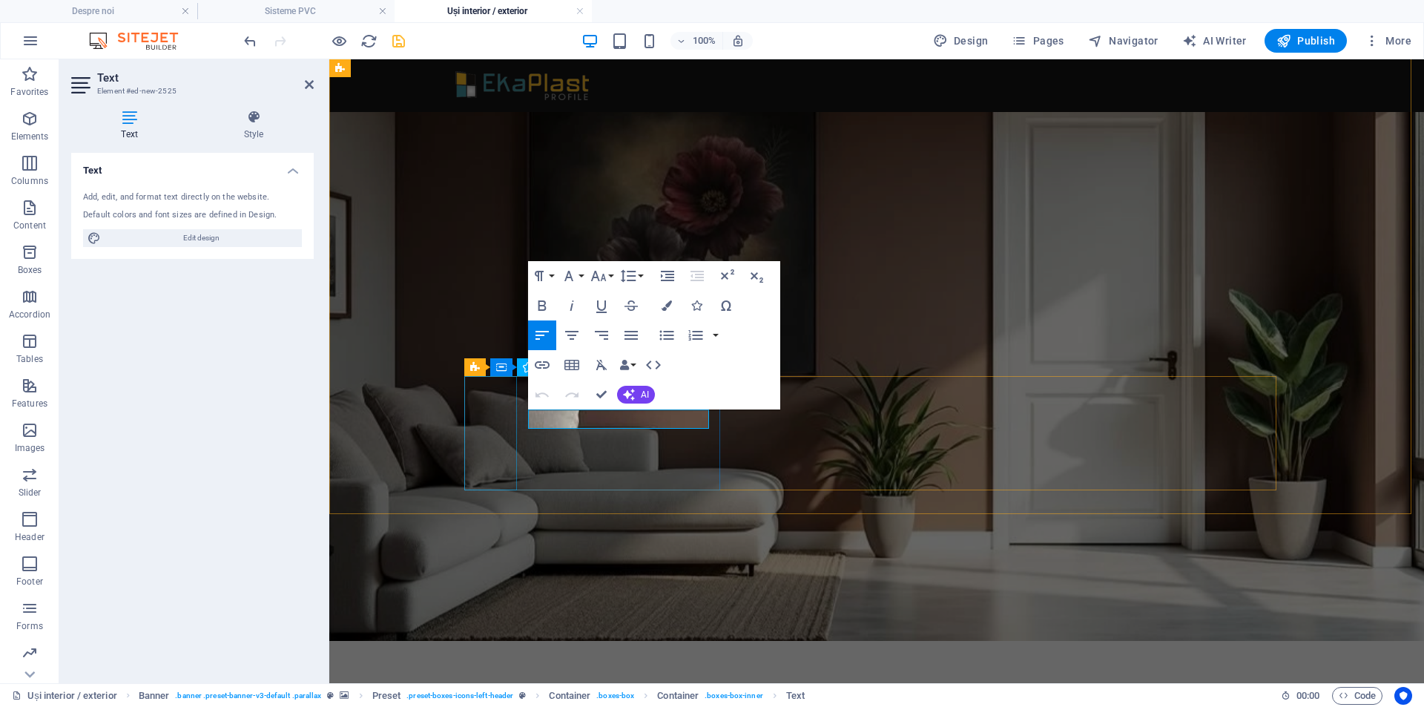
drag, startPoint x: 665, startPoint y: 413, endPoint x: 514, endPoint y: 412, distance: 151.3
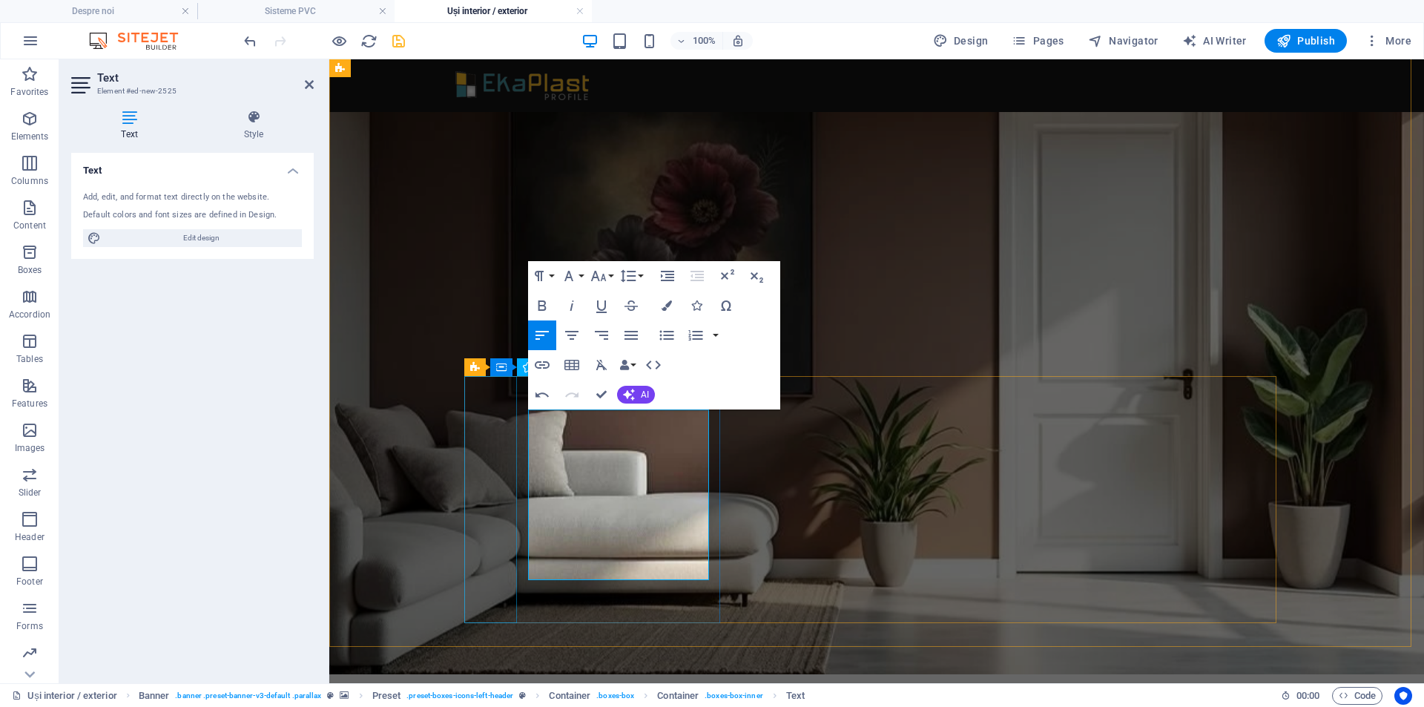
scroll to position [3326, 2]
click at [642, 395] on span "AI" at bounding box center [645, 394] width 8 height 9
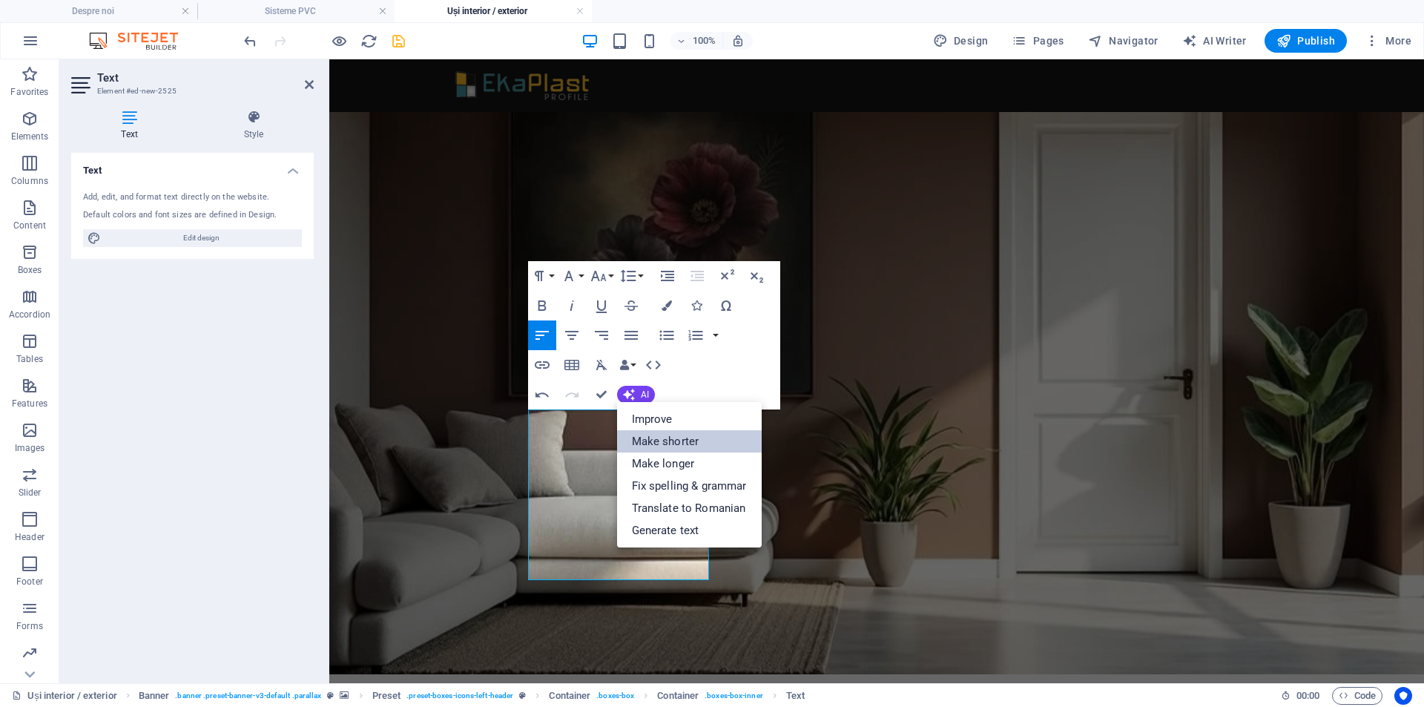
click at [665, 443] on link "Make shorter" at bounding box center [689, 441] width 145 height 22
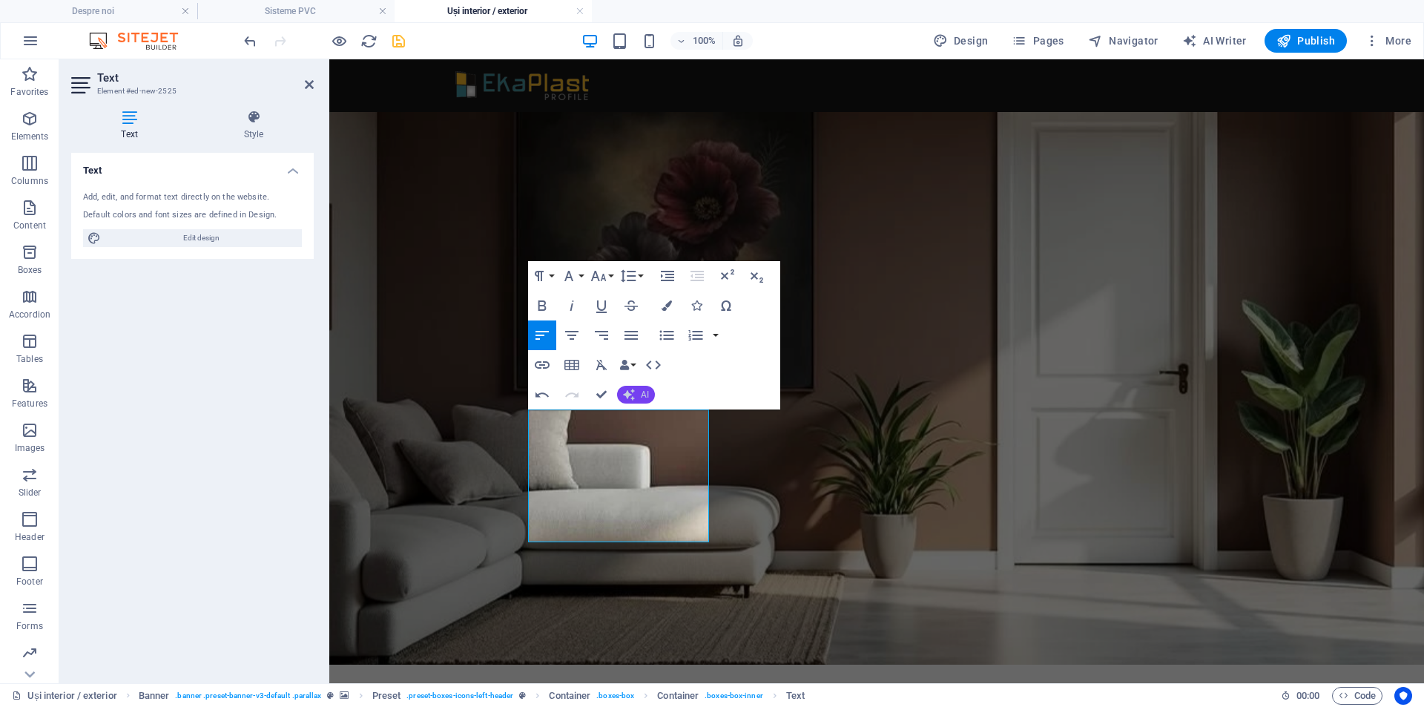
click at [637, 391] on button "AI" at bounding box center [636, 395] width 38 height 18
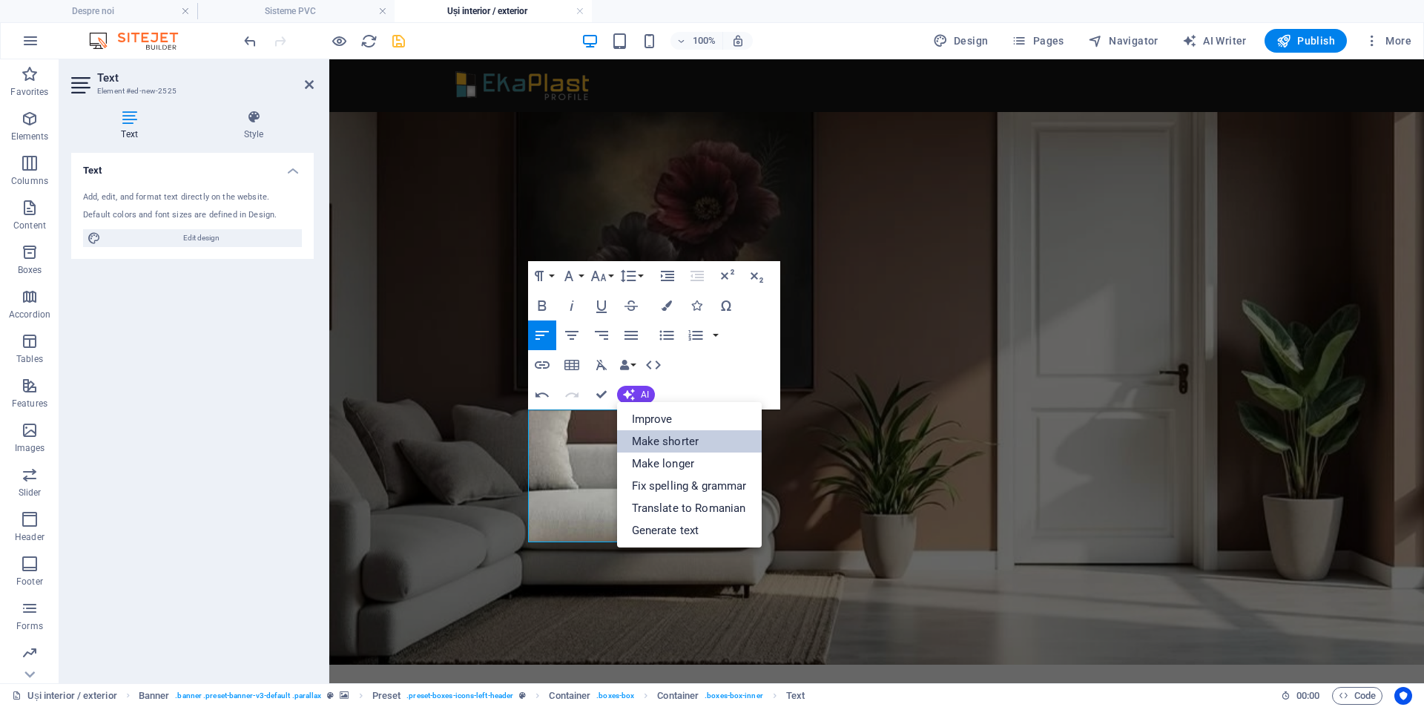
click at [698, 445] on link "Make shorter" at bounding box center [689, 441] width 145 height 22
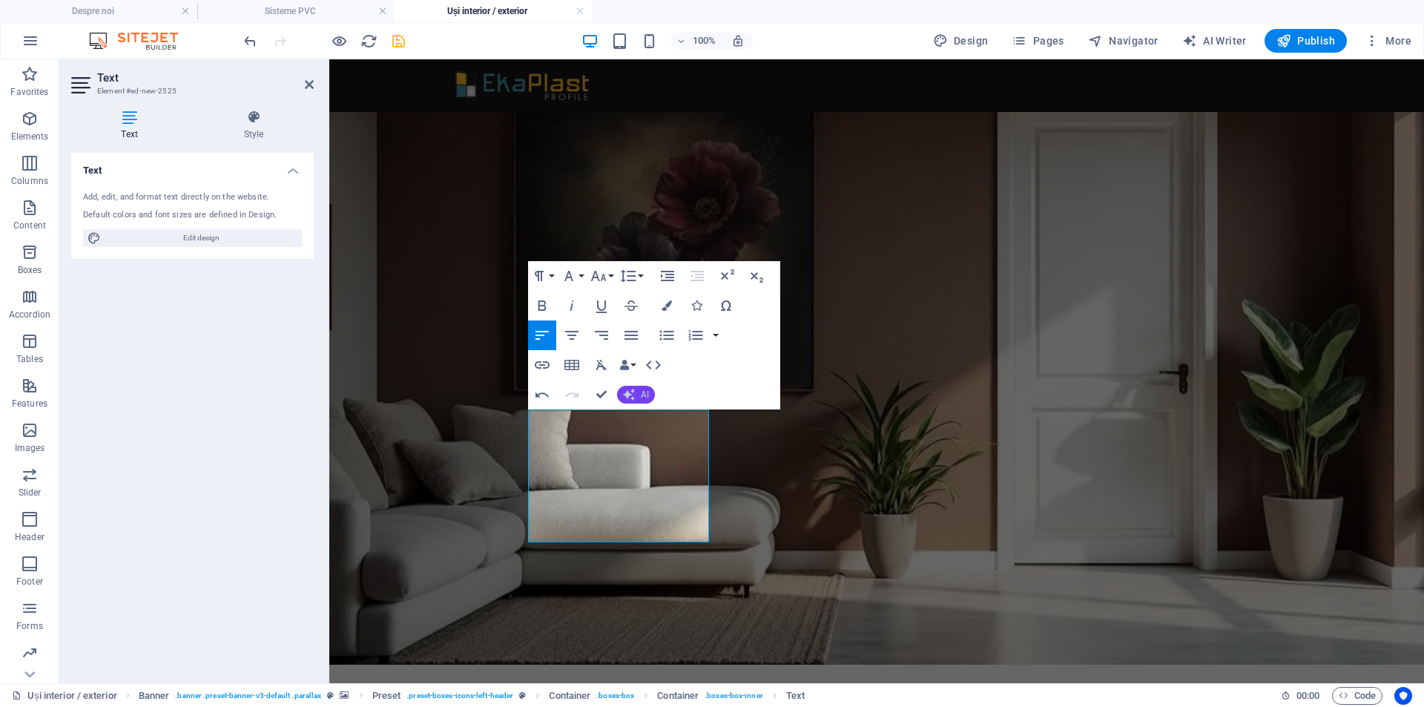
click at [647, 391] on span "AI" at bounding box center [645, 394] width 8 height 9
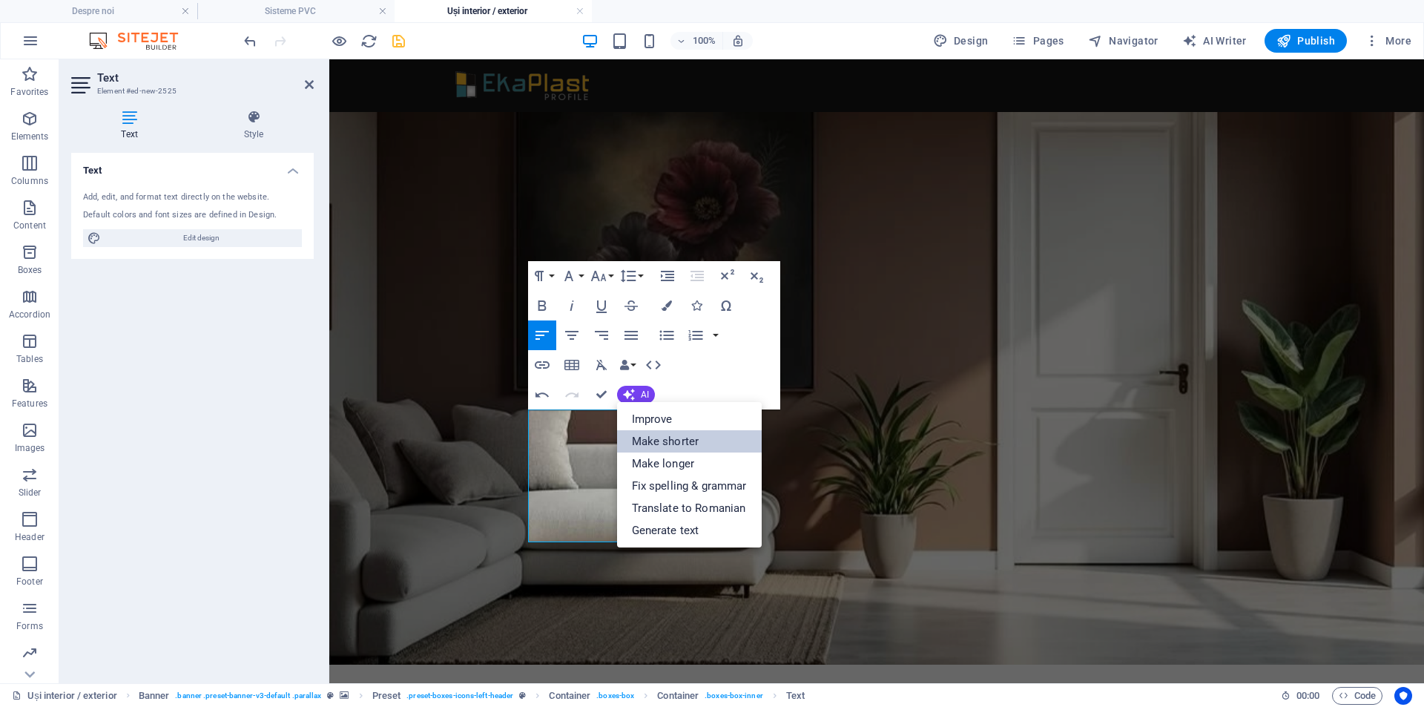
click at [704, 439] on link "Make shorter" at bounding box center [689, 441] width 145 height 22
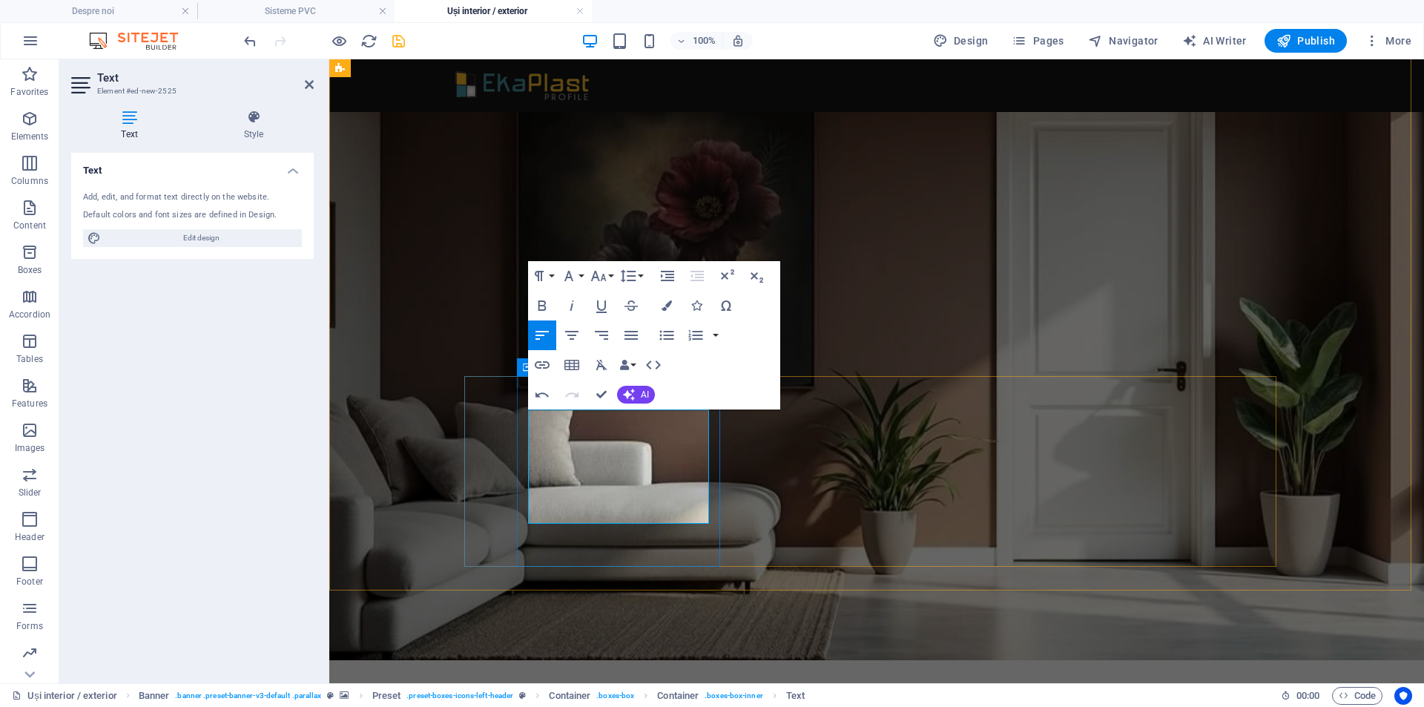
drag, startPoint x: 628, startPoint y: 422, endPoint x: 527, endPoint y: 411, distance: 101.4
drag, startPoint x: 684, startPoint y: 440, endPoint x: 523, endPoint y: 418, distance: 163.1
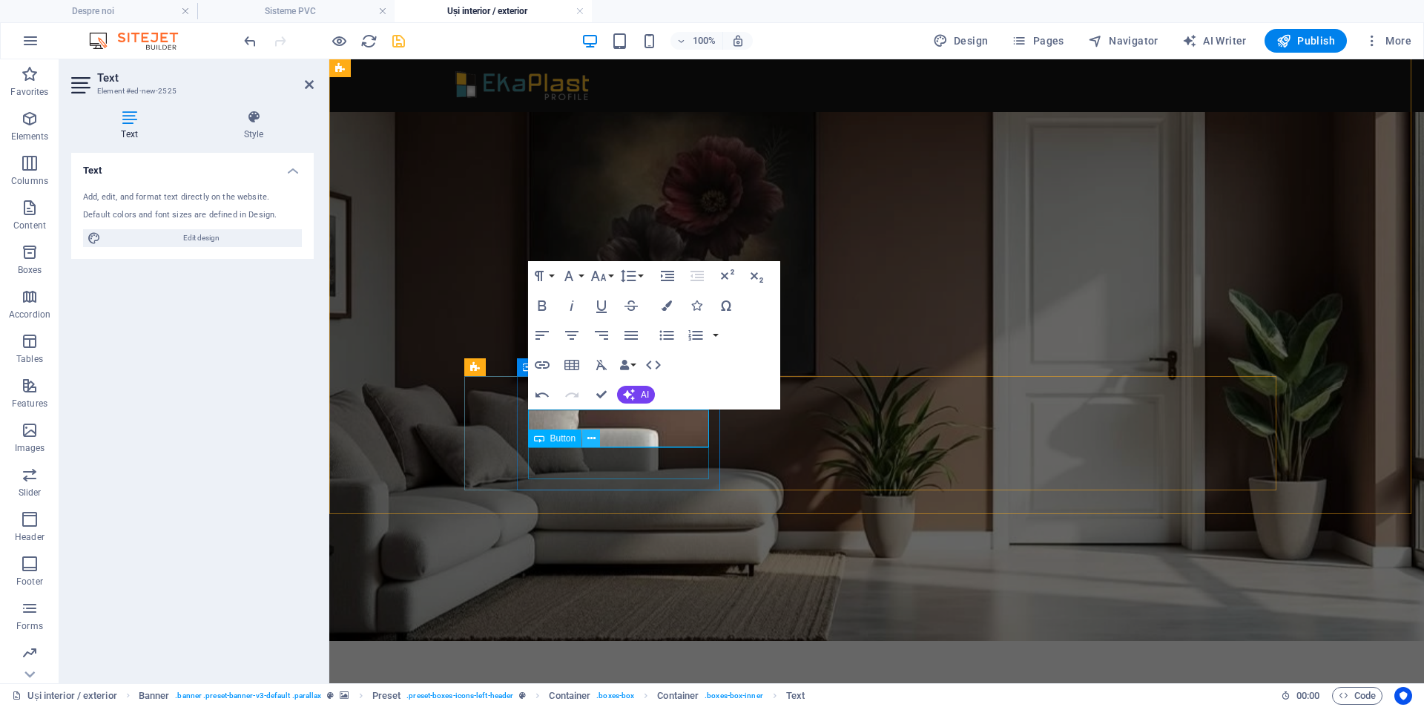
click at [592, 437] on icon at bounding box center [591, 439] width 8 height 16
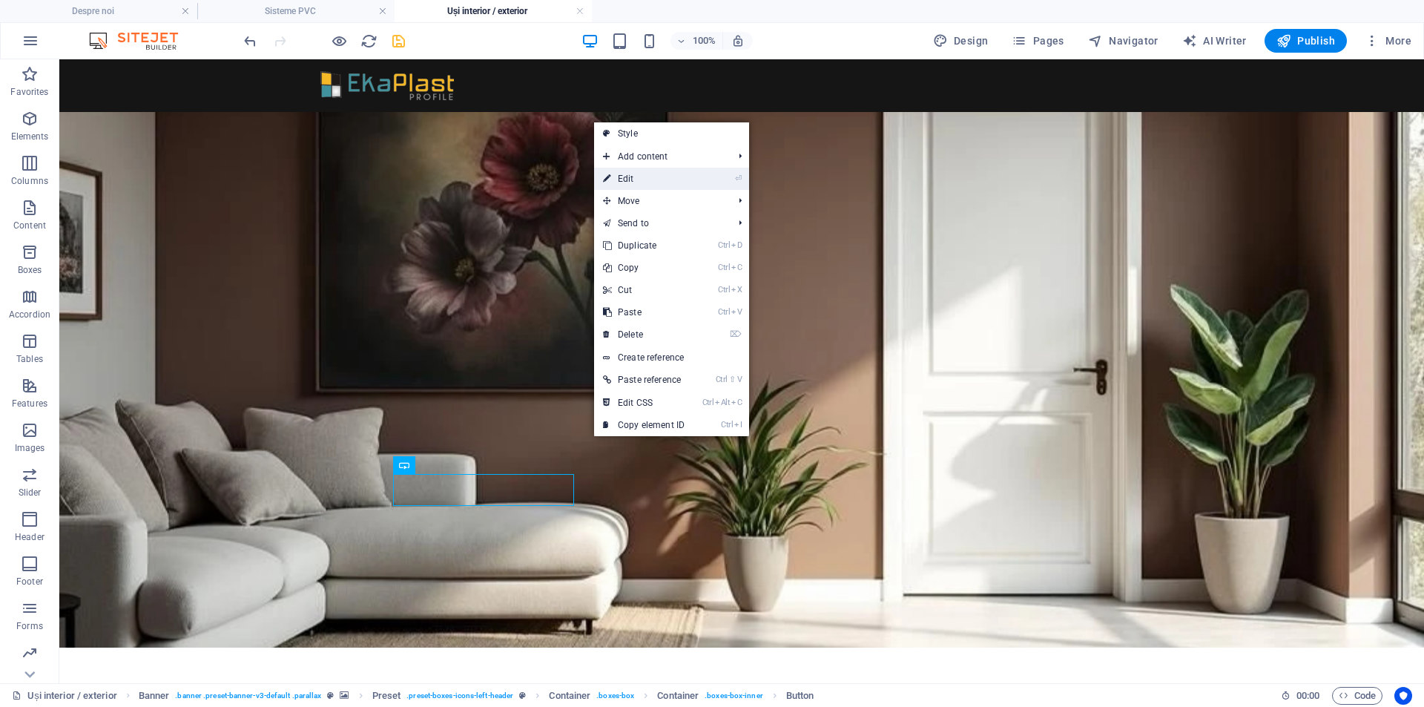
click at [651, 180] on link "⏎ Edit" at bounding box center [643, 179] width 99 height 22
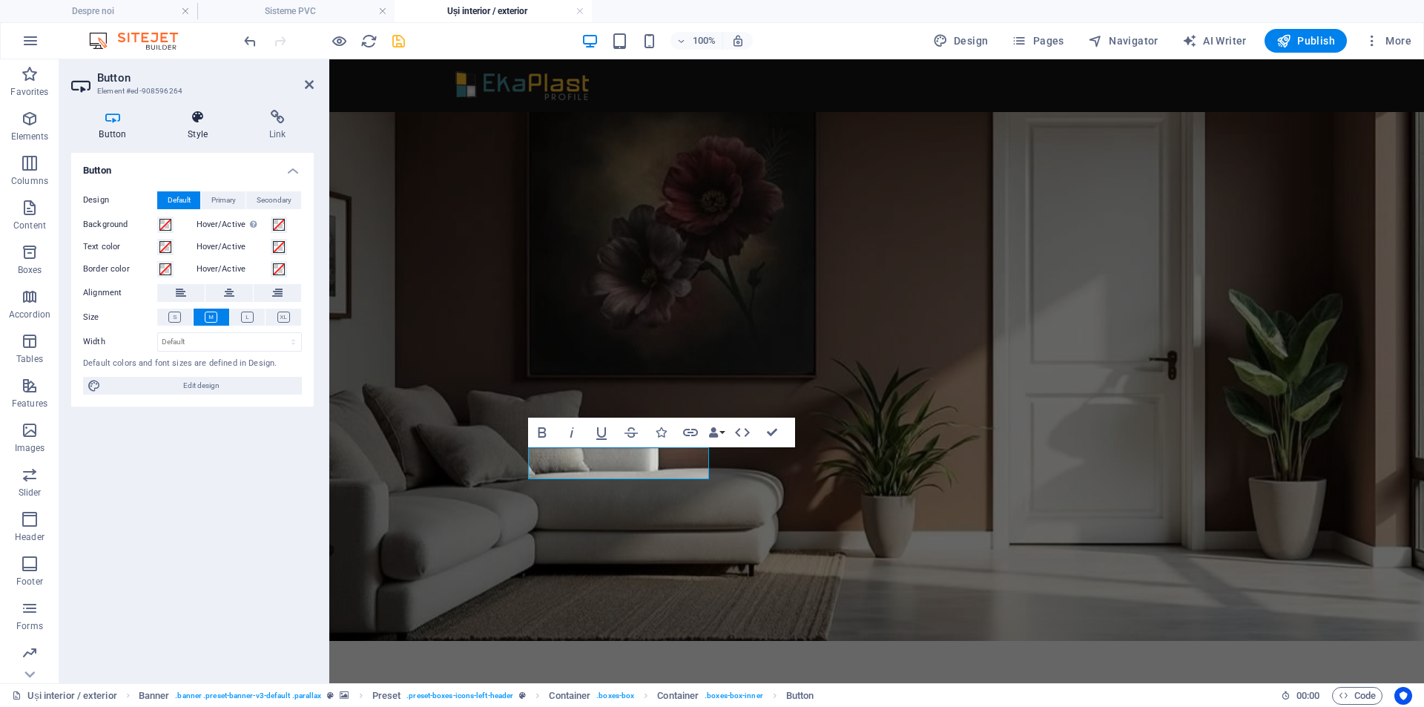
click at [200, 116] on icon at bounding box center [198, 117] width 76 height 15
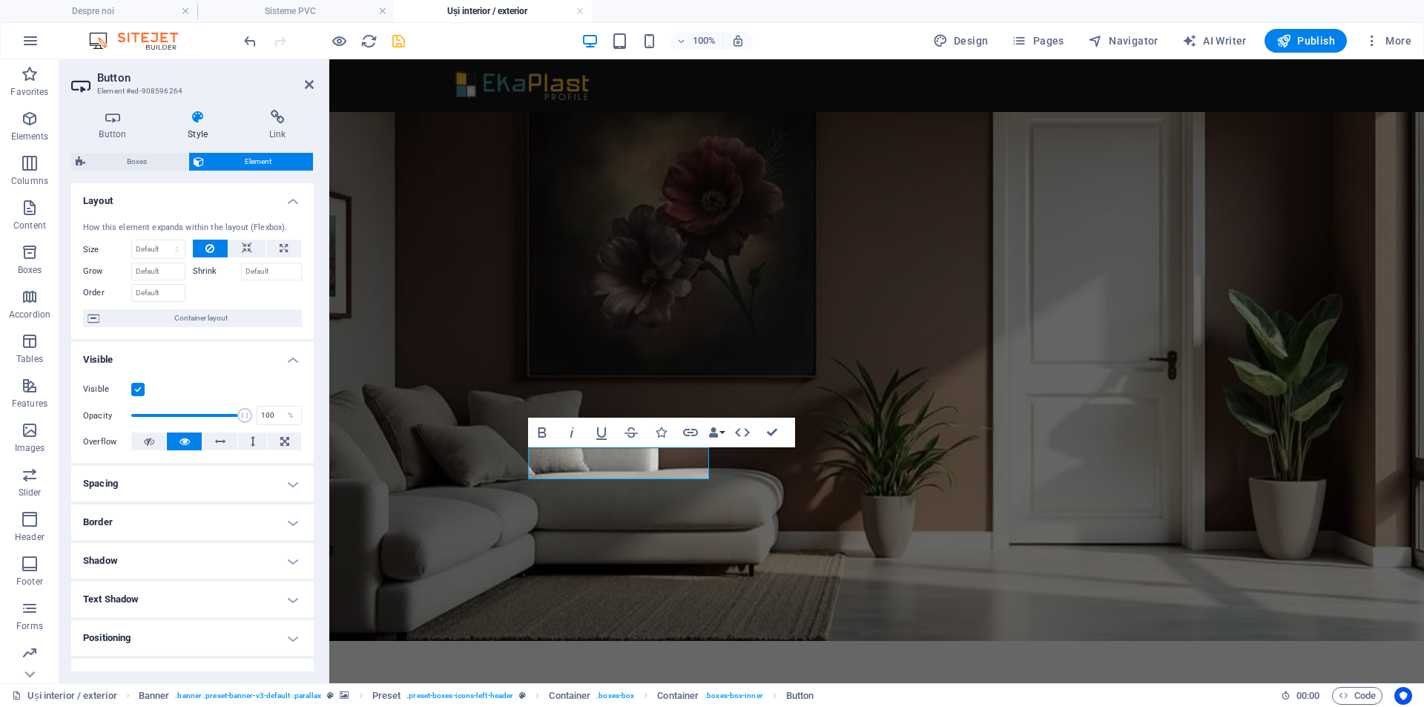
click at [290, 483] on h4 "Spacing" at bounding box center [192, 484] width 242 height 36
click at [283, 513] on span "Custom" at bounding box center [270, 513] width 56 height 18
click at [168, 513] on select "Default auto px % rem vw vh Custom" at bounding box center [179, 514] width 73 height 18
select select "rem"
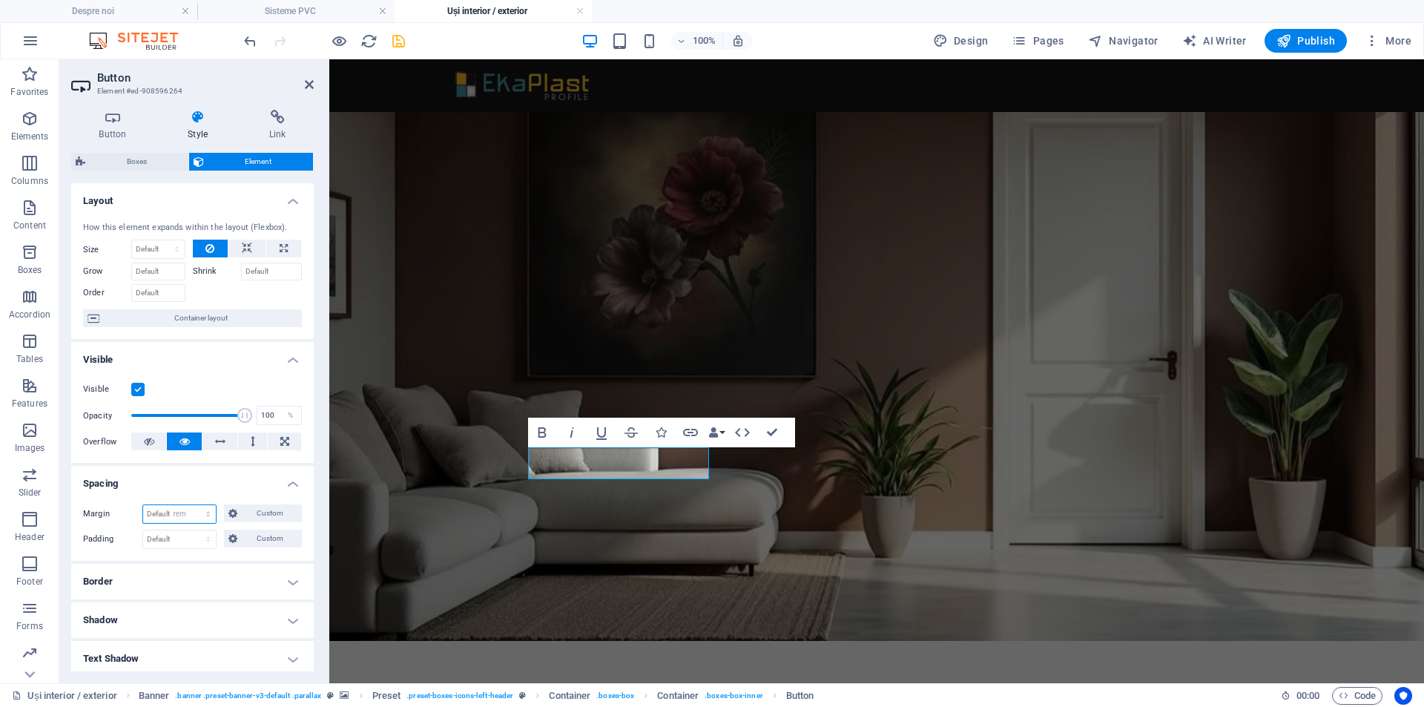
click at [194, 505] on select "Default auto px % rem vw vh Custom" at bounding box center [179, 514] width 73 height 18
type input "1"
click at [191, 534] on select "Default px rem % vh vw Custom" at bounding box center [179, 539] width 73 height 18
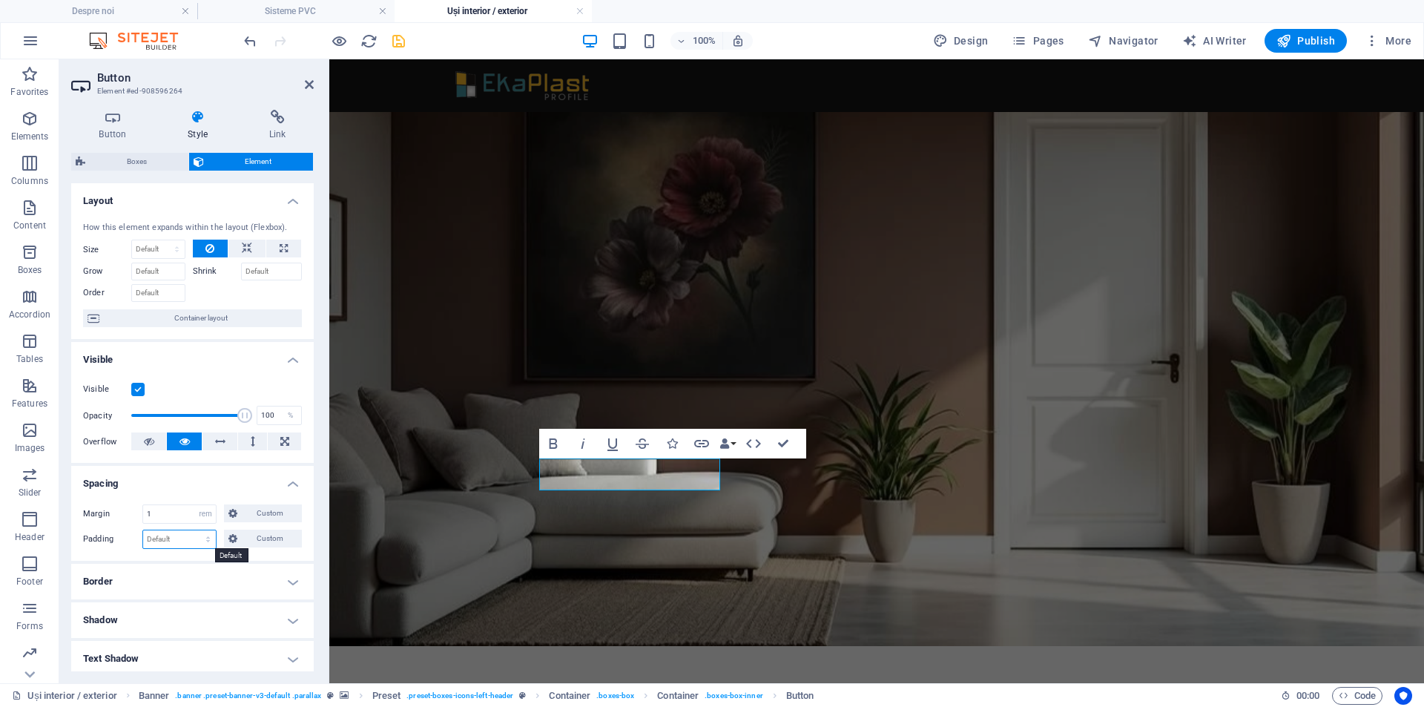
select select "rem"
click at [194, 530] on select "Default px rem % vh vw Custom" at bounding box center [179, 539] width 73 height 18
type input "1"
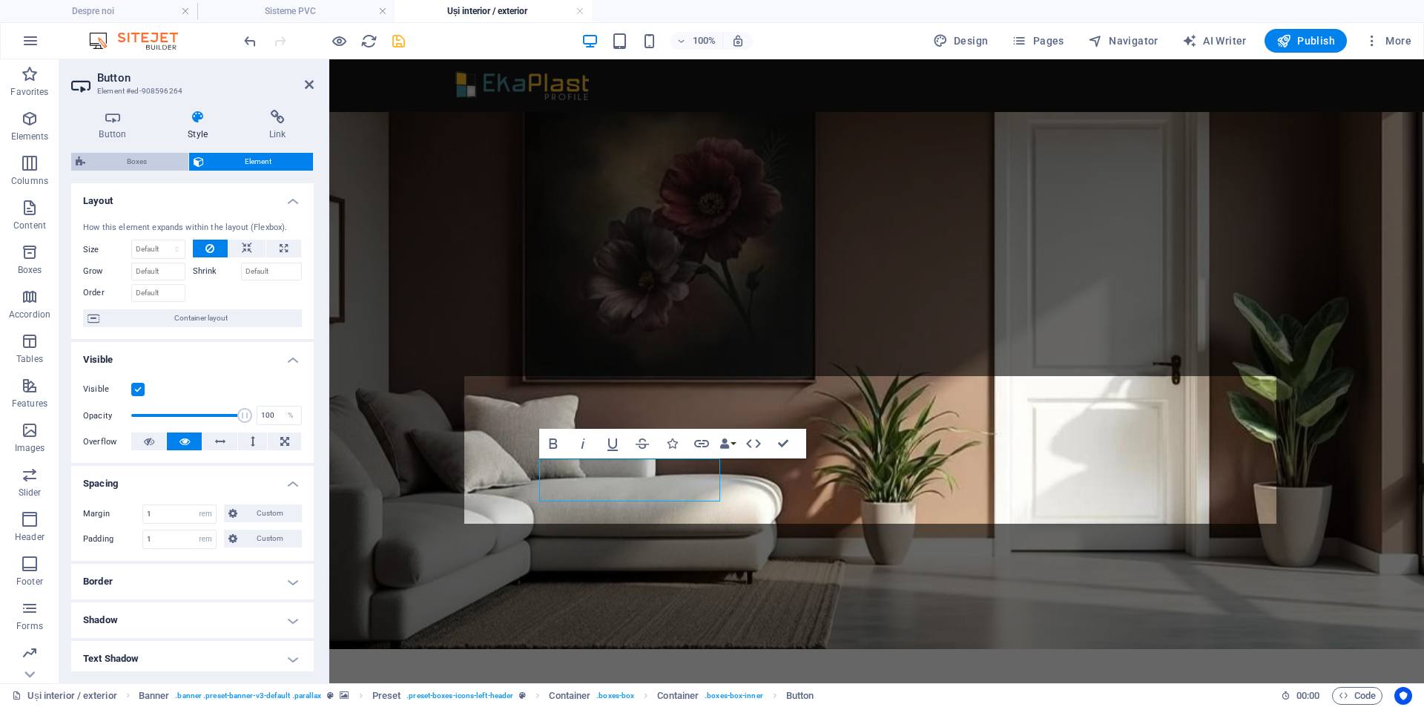
click at [126, 166] on span "Boxes" at bounding box center [137, 162] width 94 height 18
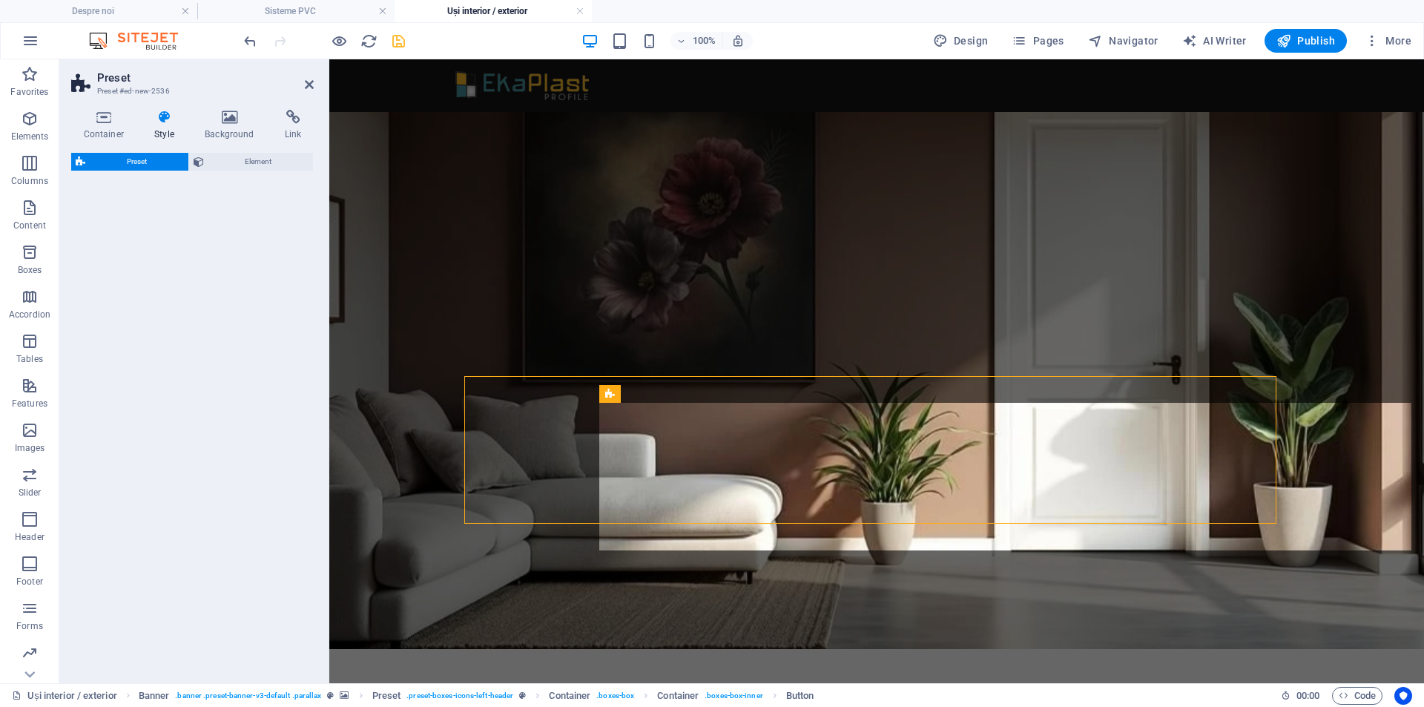
select select "px"
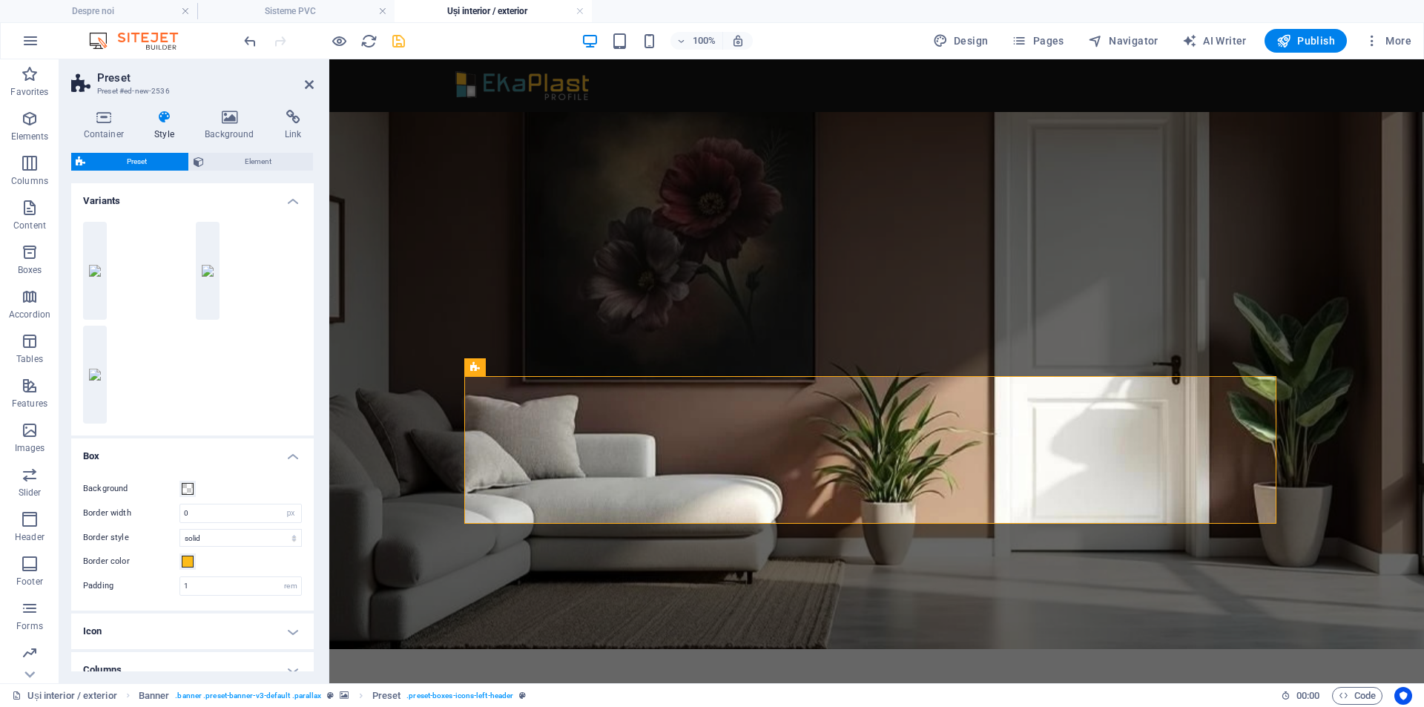
click at [168, 122] on icon at bounding box center [164, 117] width 44 height 15
click at [96, 120] on icon at bounding box center [103, 117] width 65 height 15
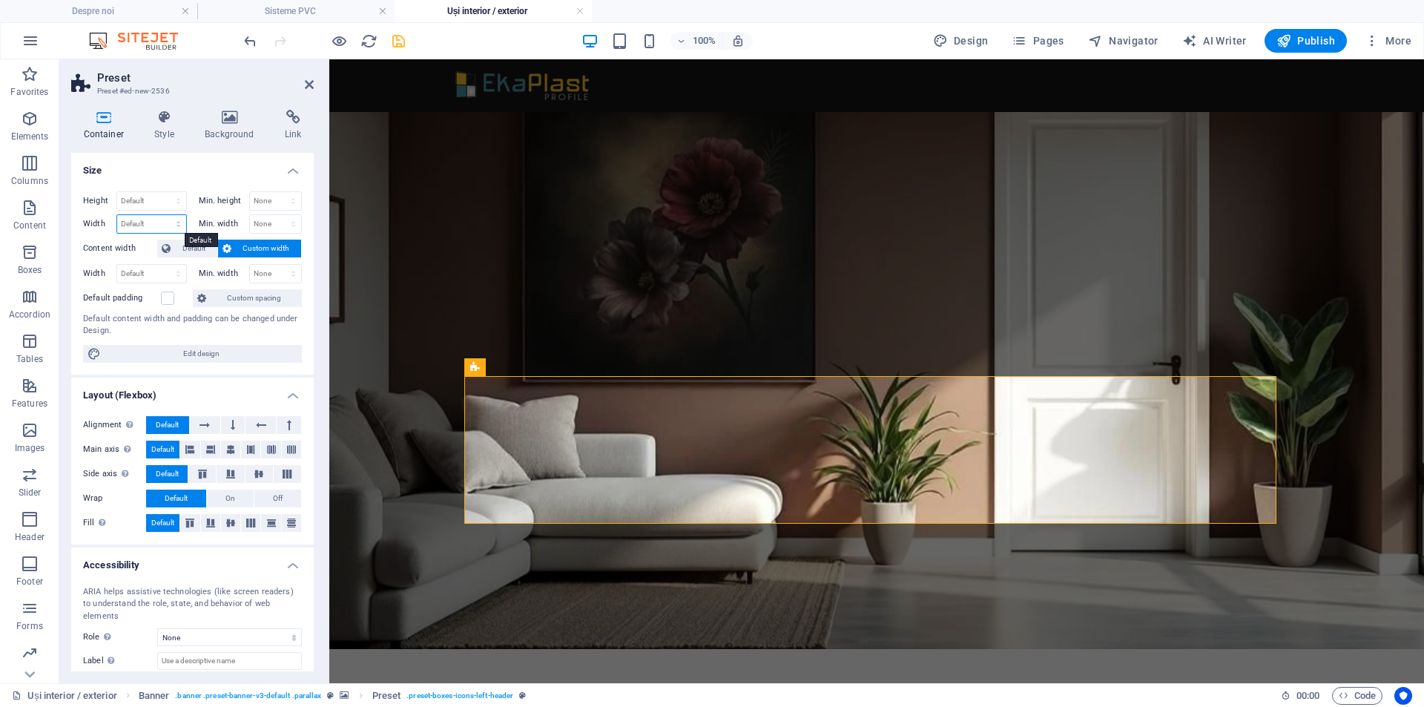
click at [156, 220] on select "Default px rem % em vh vw" at bounding box center [151, 224] width 69 height 18
select select "%"
click at [163, 215] on select "Default px rem % em vh vw" at bounding box center [151, 224] width 69 height 18
type input "80"
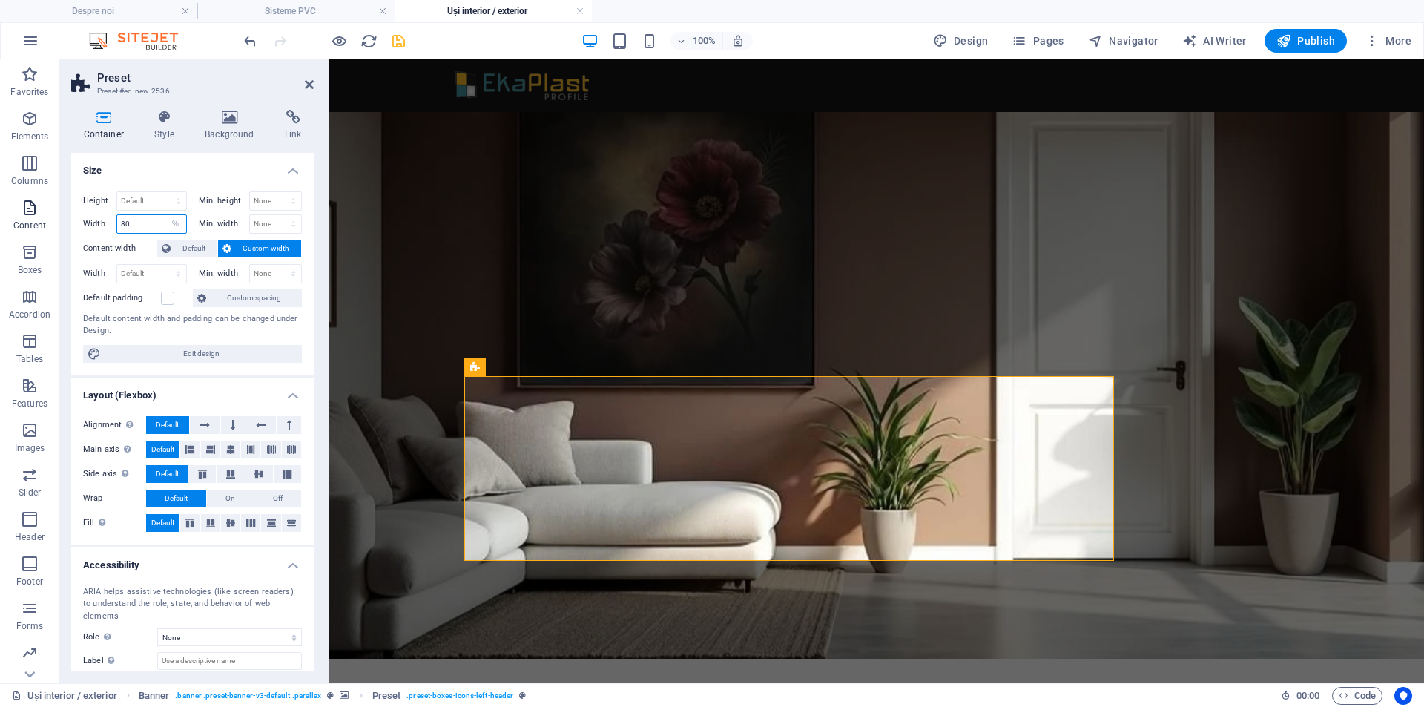
drag, startPoint x: 155, startPoint y: 225, endPoint x: 0, endPoint y: 217, distance: 155.2
click at [0, 217] on section "Favorites Elements Columns Content Boxes Accordion Tables Features Images Slide…" at bounding box center [712, 371] width 1424 height 624
type input "0"
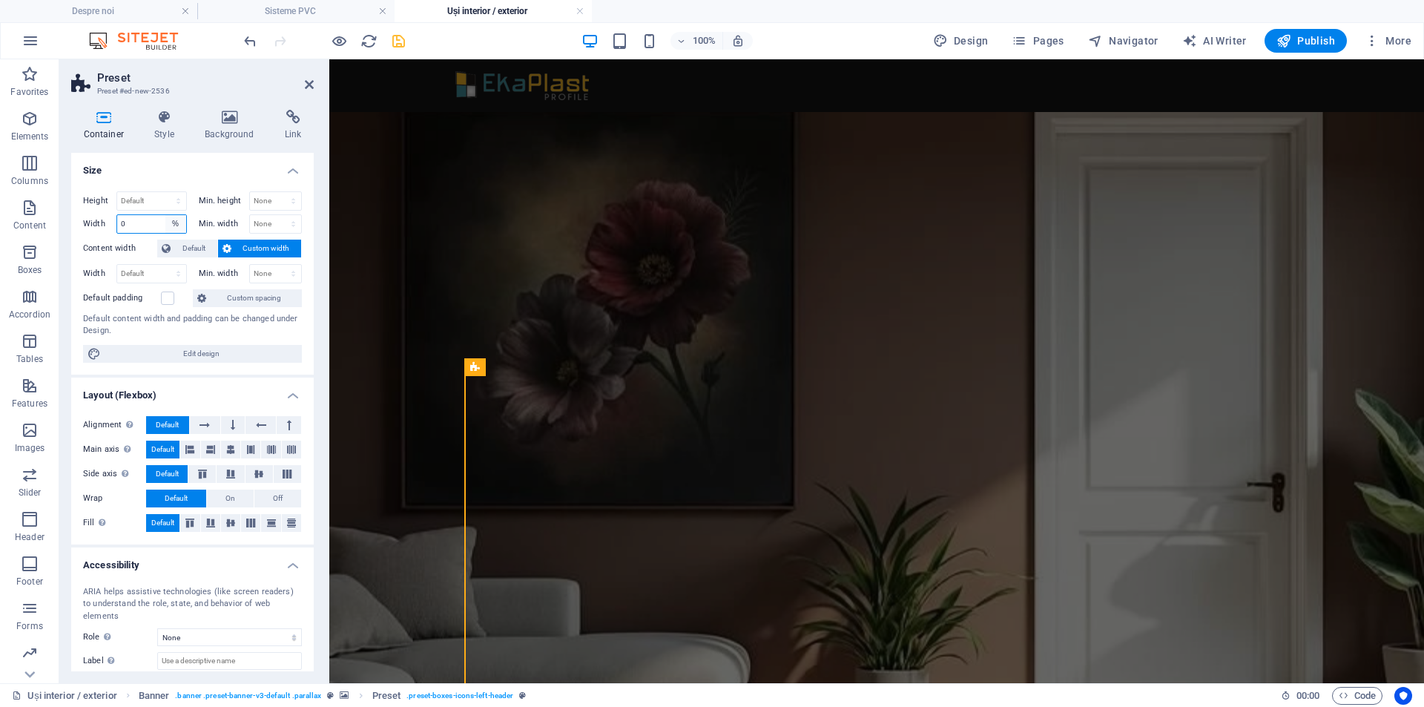
click at [178, 220] on select "Default px rem % em vh vw" at bounding box center [175, 224] width 21 height 18
select select "default"
click at [165, 215] on select "Default px rem % em vh vw" at bounding box center [175, 224] width 21 height 18
select select "DISABLED_OPTION_VALUE"
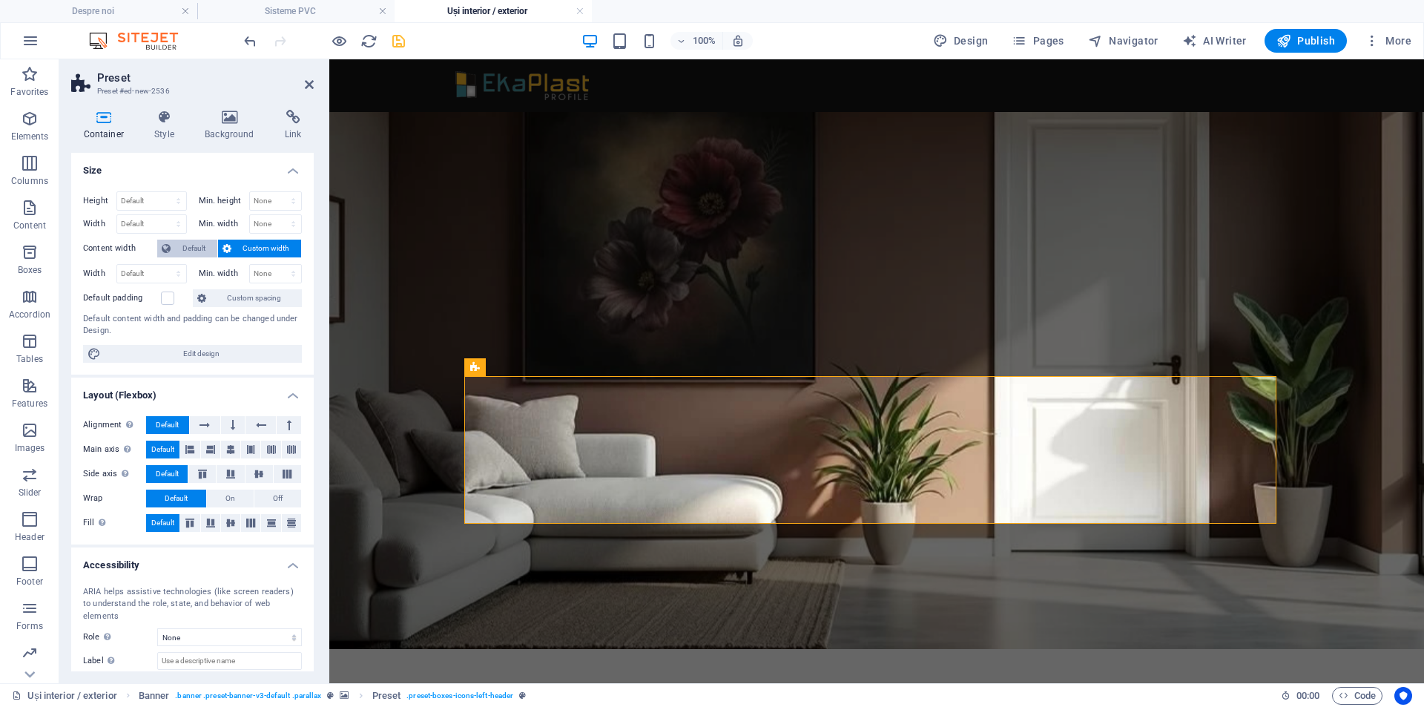
click at [199, 249] on span "Default" at bounding box center [194, 248] width 38 height 18
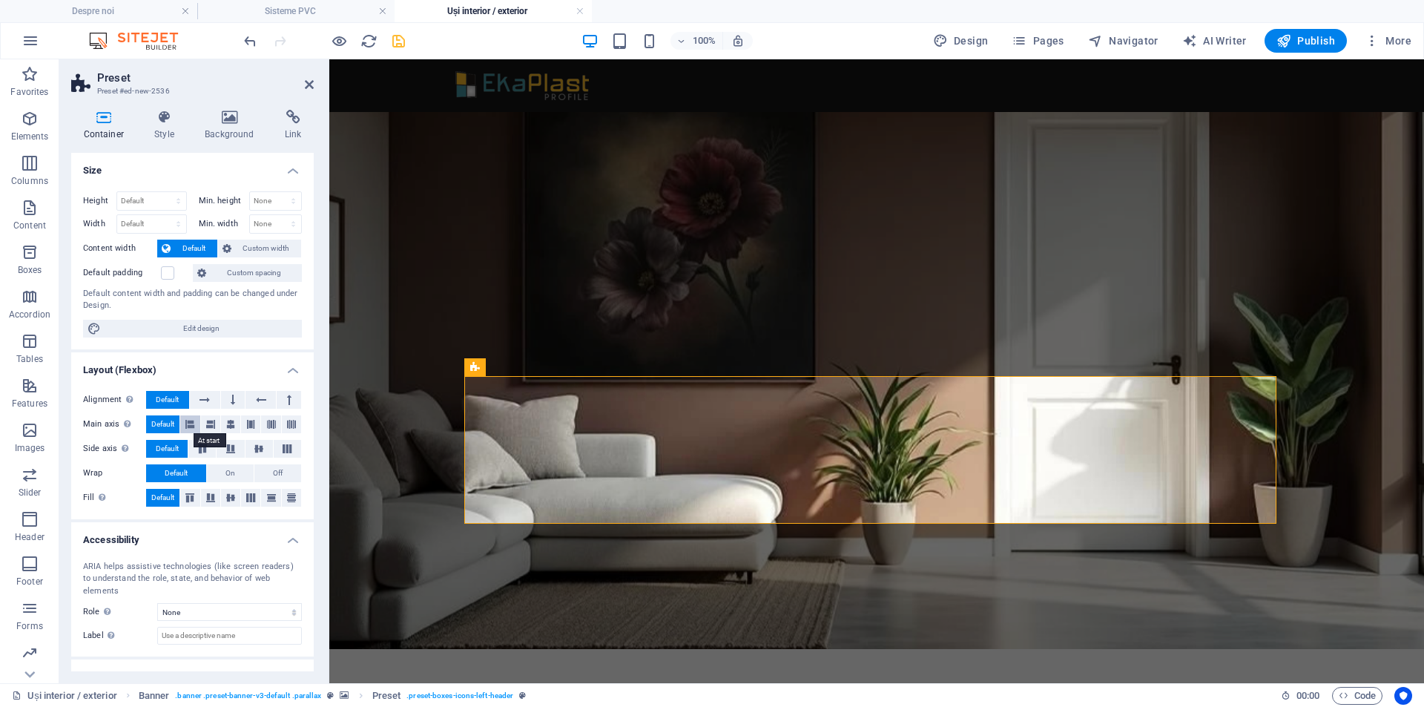
click at [188, 426] on icon at bounding box center [189, 424] width 9 height 18
click at [174, 419] on span "Default" at bounding box center [162, 424] width 23 height 18
click at [170, 122] on icon at bounding box center [164, 117] width 44 height 15
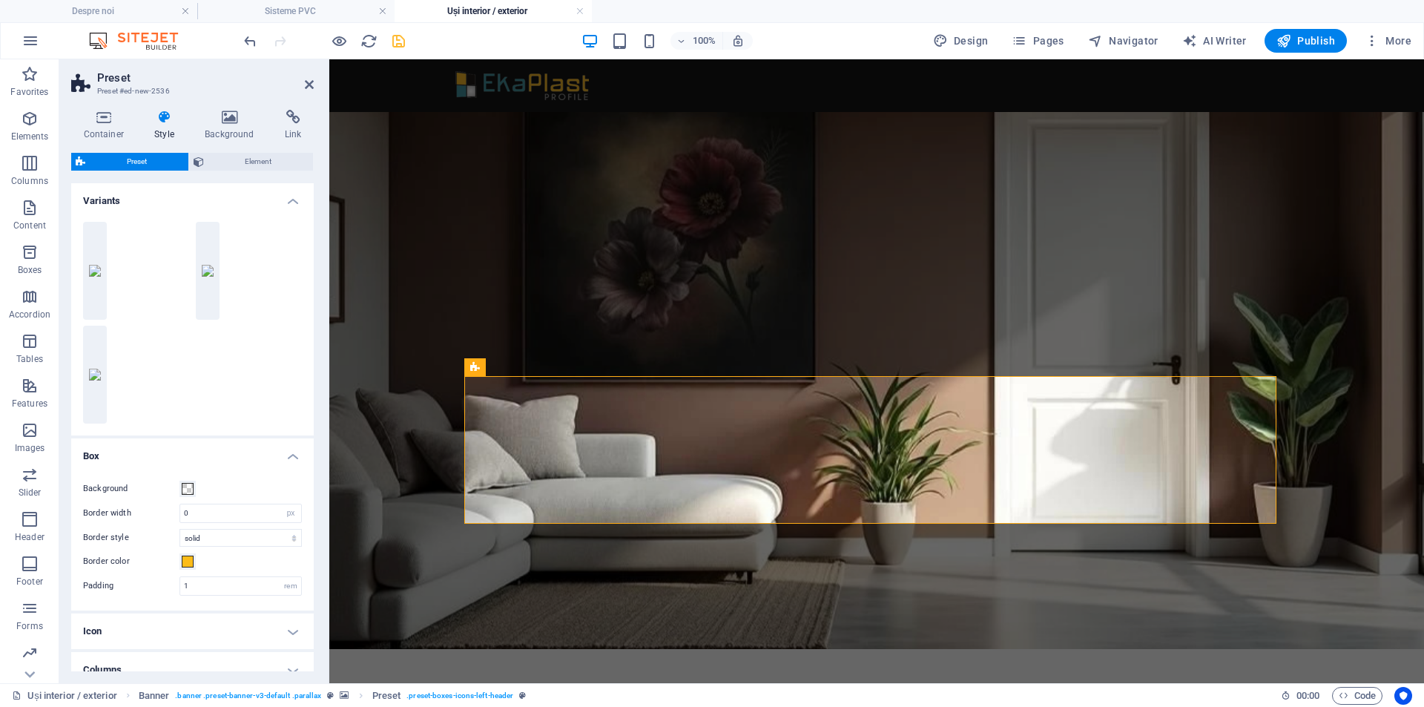
click at [294, 200] on h4 "Variants" at bounding box center [192, 196] width 242 height 27
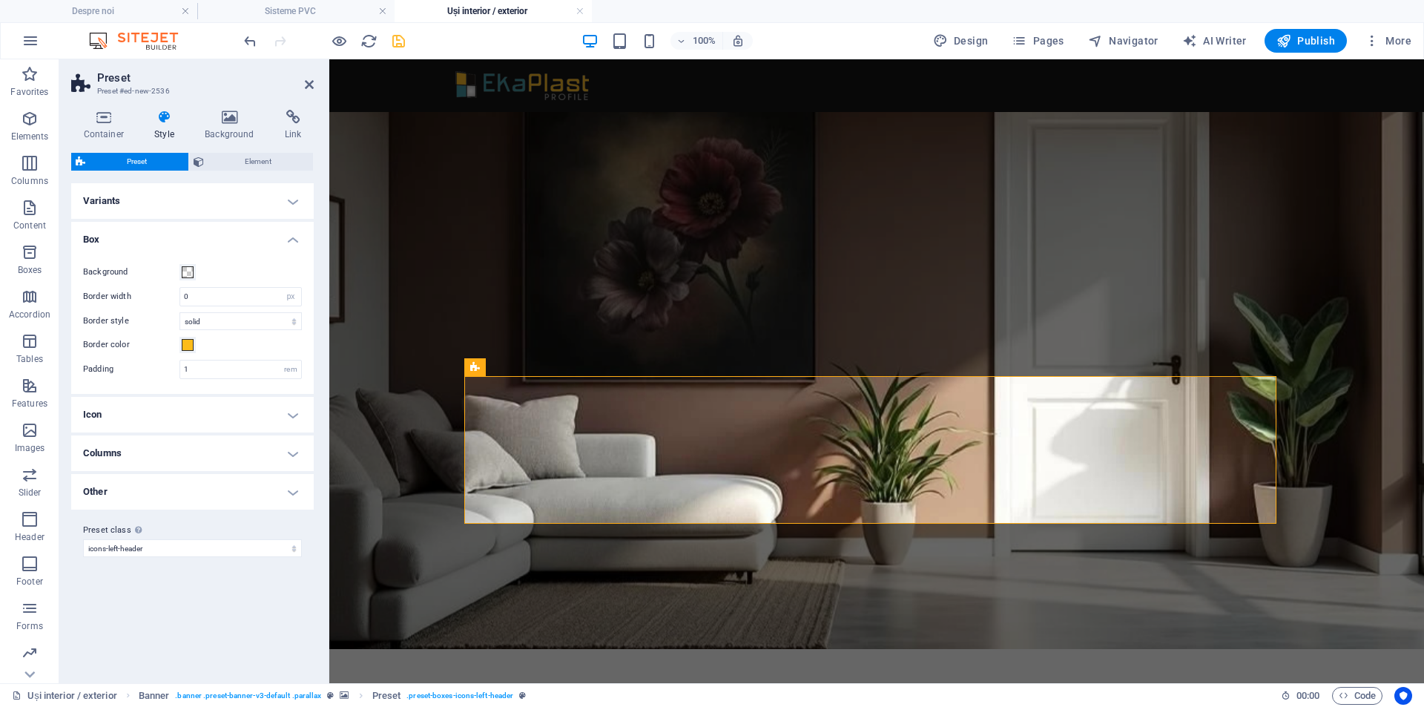
click at [290, 244] on h4 "Box" at bounding box center [192, 235] width 242 height 27
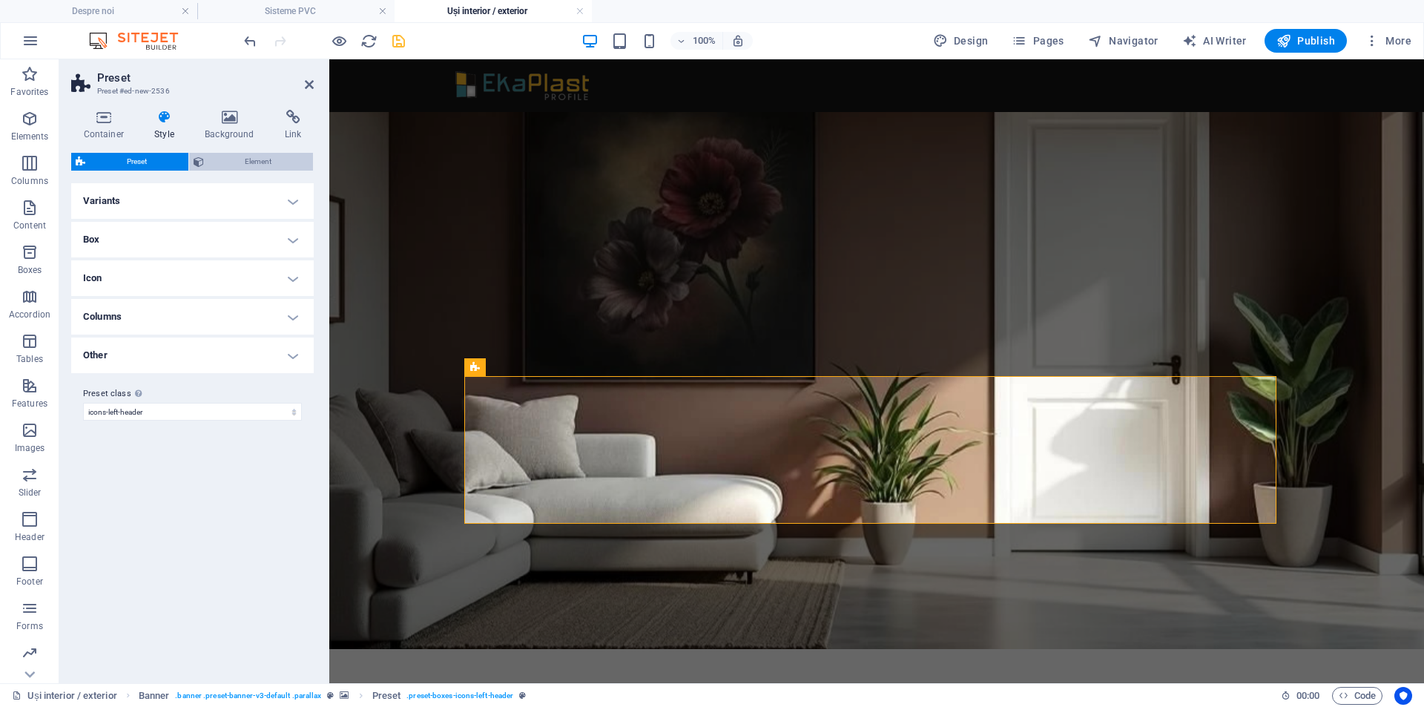
click at [243, 169] on span "Element" at bounding box center [258, 162] width 101 height 18
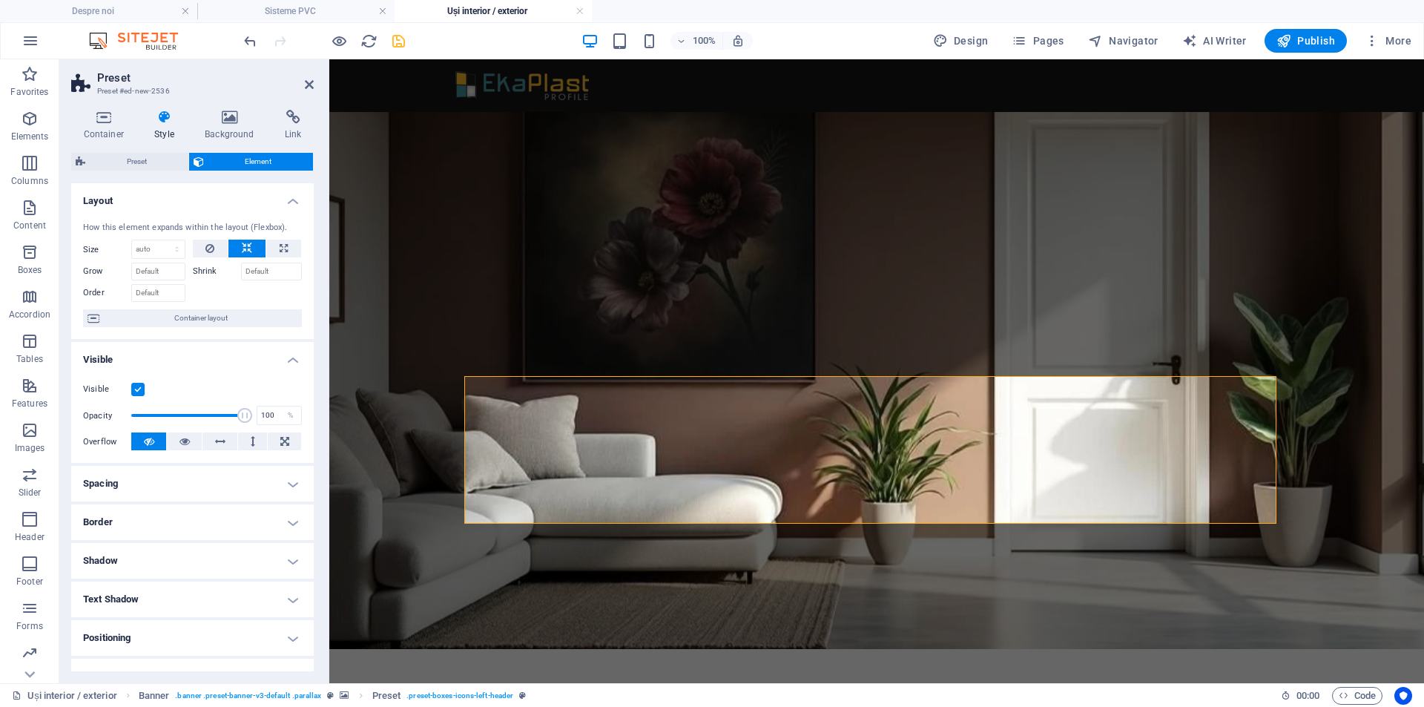
click at [296, 478] on h4 "Spacing" at bounding box center [192, 484] width 242 height 36
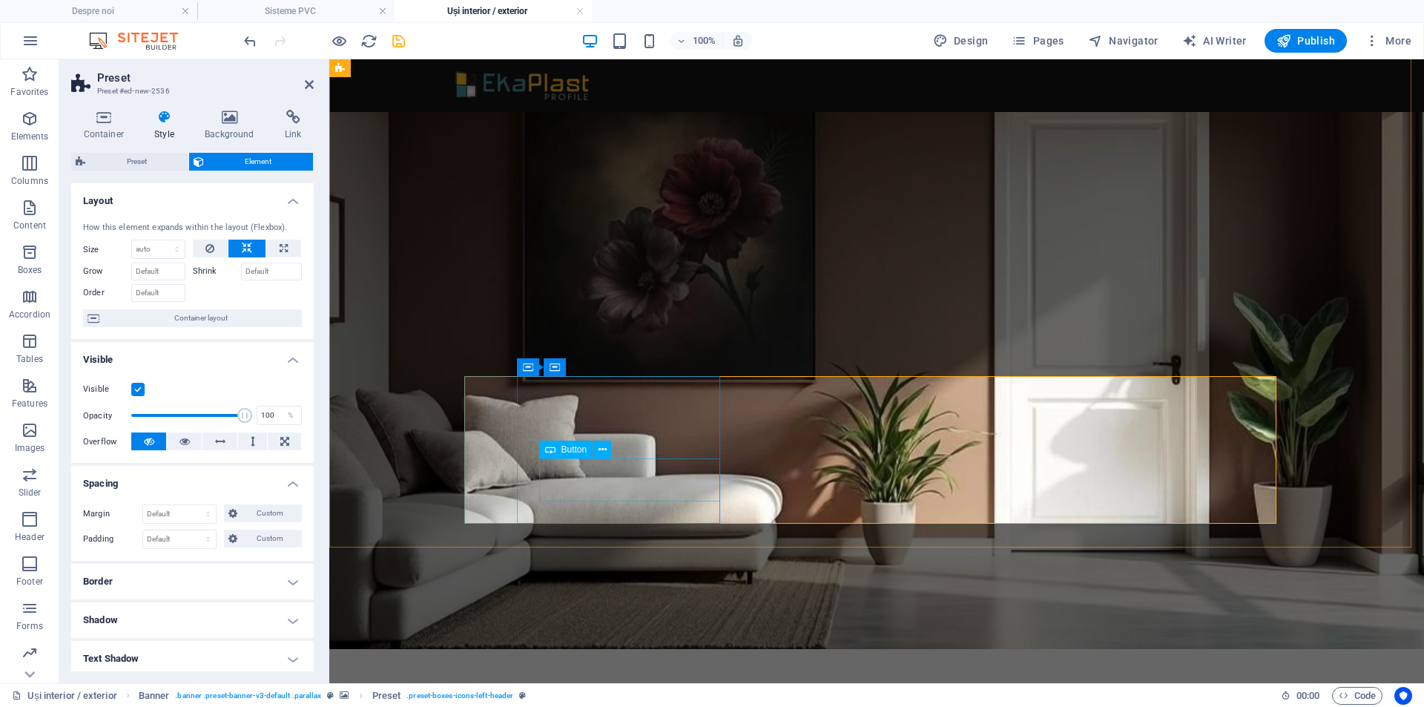
click at [572, 449] on span "Button" at bounding box center [574, 449] width 26 height 9
click at [597, 452] on button at bounding box center [602, 449] width 18 height 18
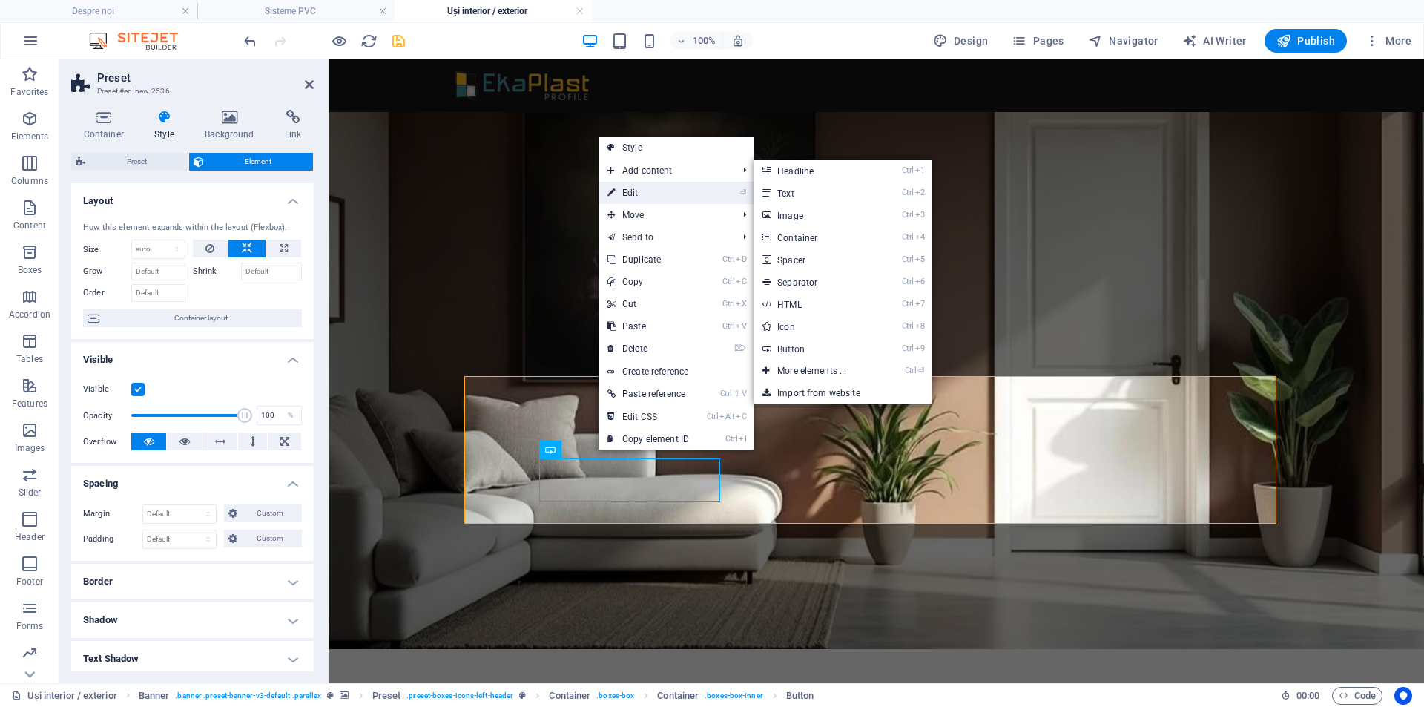
click at [641, 199] on link "⏎ Edit" at bounding box center [647, 193] width 99 height 22
select select "rem"
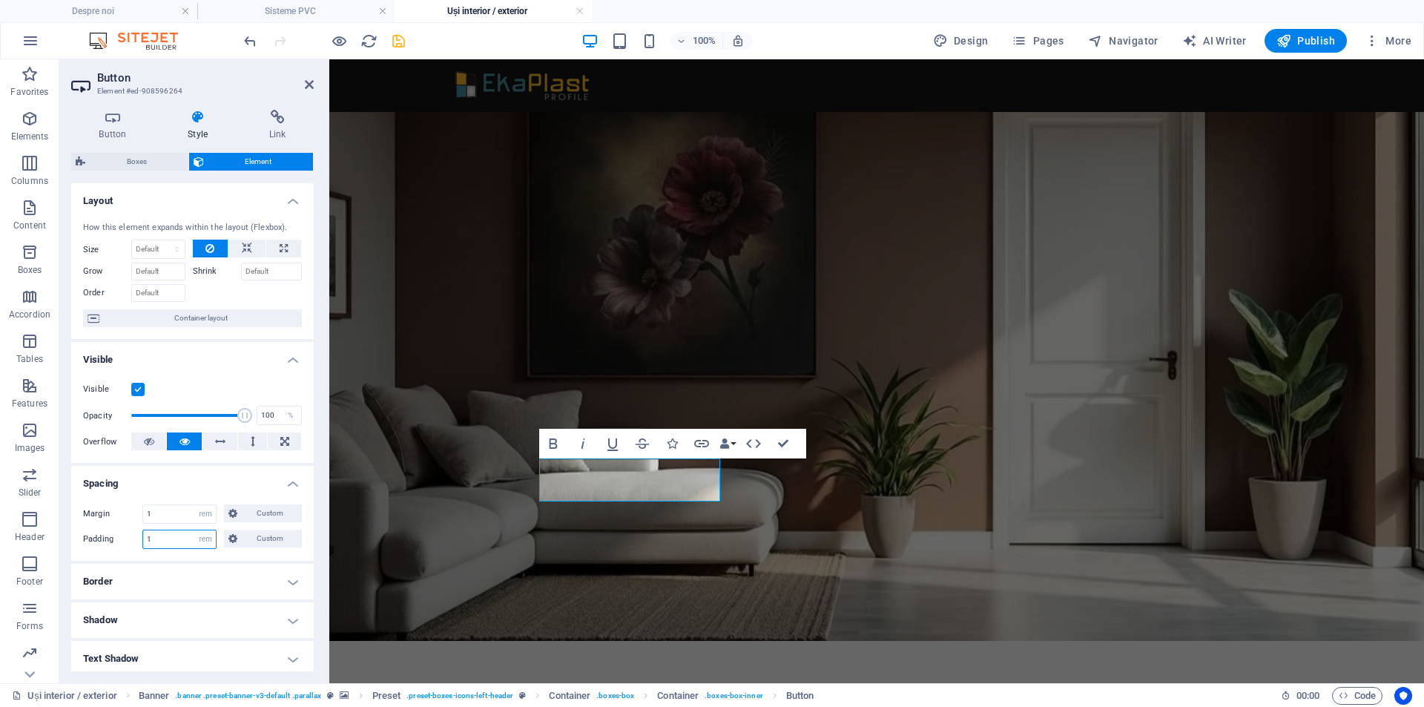
drag, startPoint x: 165, startPoint y: 532, endPoint x: 87, endPoint y: 535, distance: 77.9
click at [87, 535] on div "Padding 1 Default px rem % vh vw Custom Custom" at bounding box center [192, 538] width 219 height 19
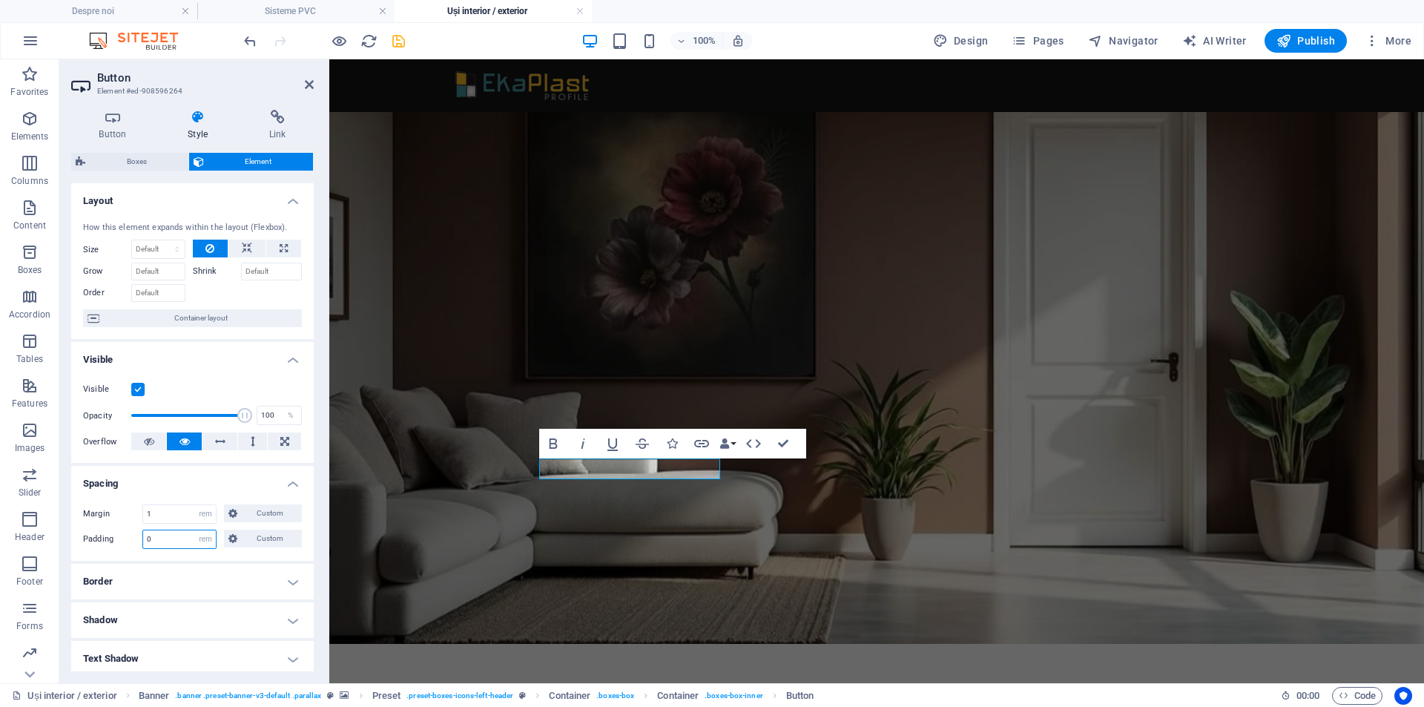
drag, startPoint x: 156, startPoint y: 541, endPoint x: 116, endPoint y: 540, distance: 39.3
click at [116, 540] on div "Padding 0 Default px rem % vh vw Custom Custom" at bounding box center [192, 538] width 219 height 19
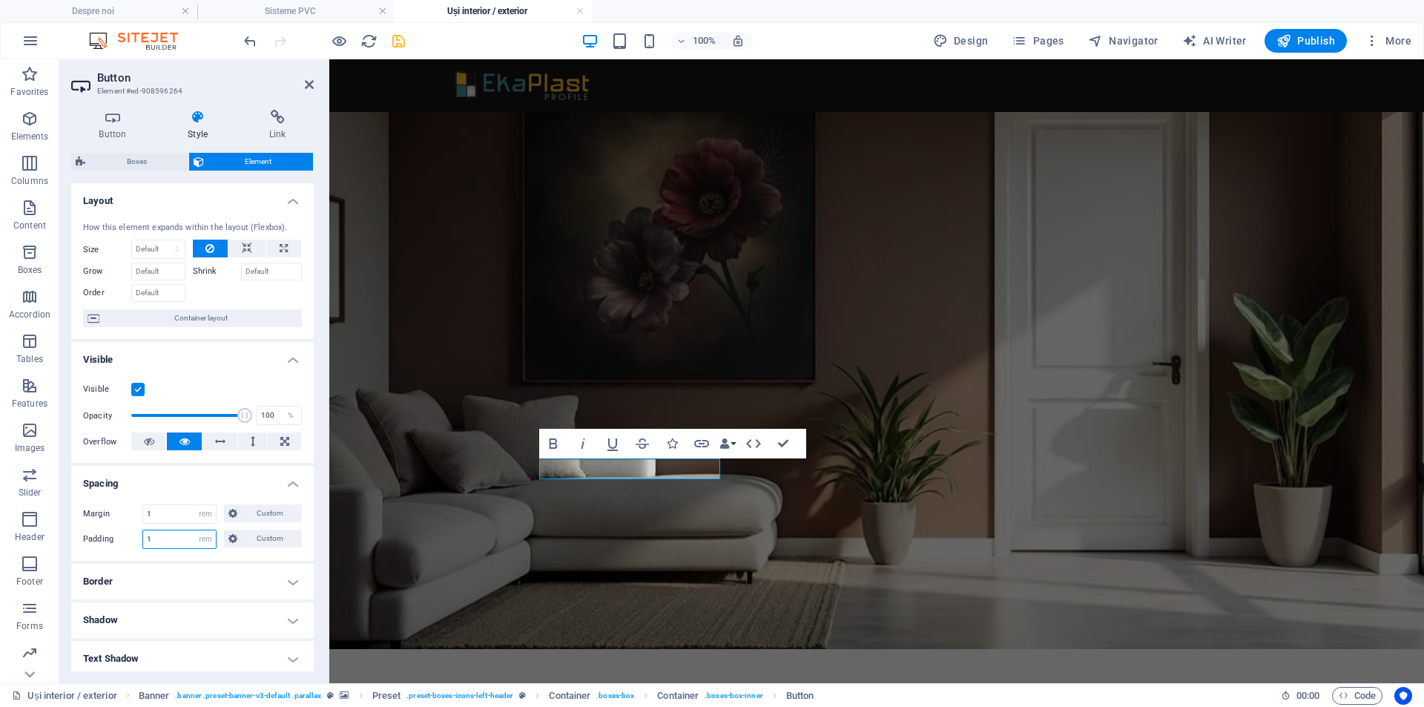
type input "1"
drag, startPoint x: 165, startPoint y: 512, endPoint x: 37, endPoint y: 491, distance: 129.3
click at [72, 506] on div "Margin 1 Default auto px % rem vw vh Custom Custom 1 auto px % rem vw vh 1 auto…" at bounding box center [192, 526] width 242 height 68
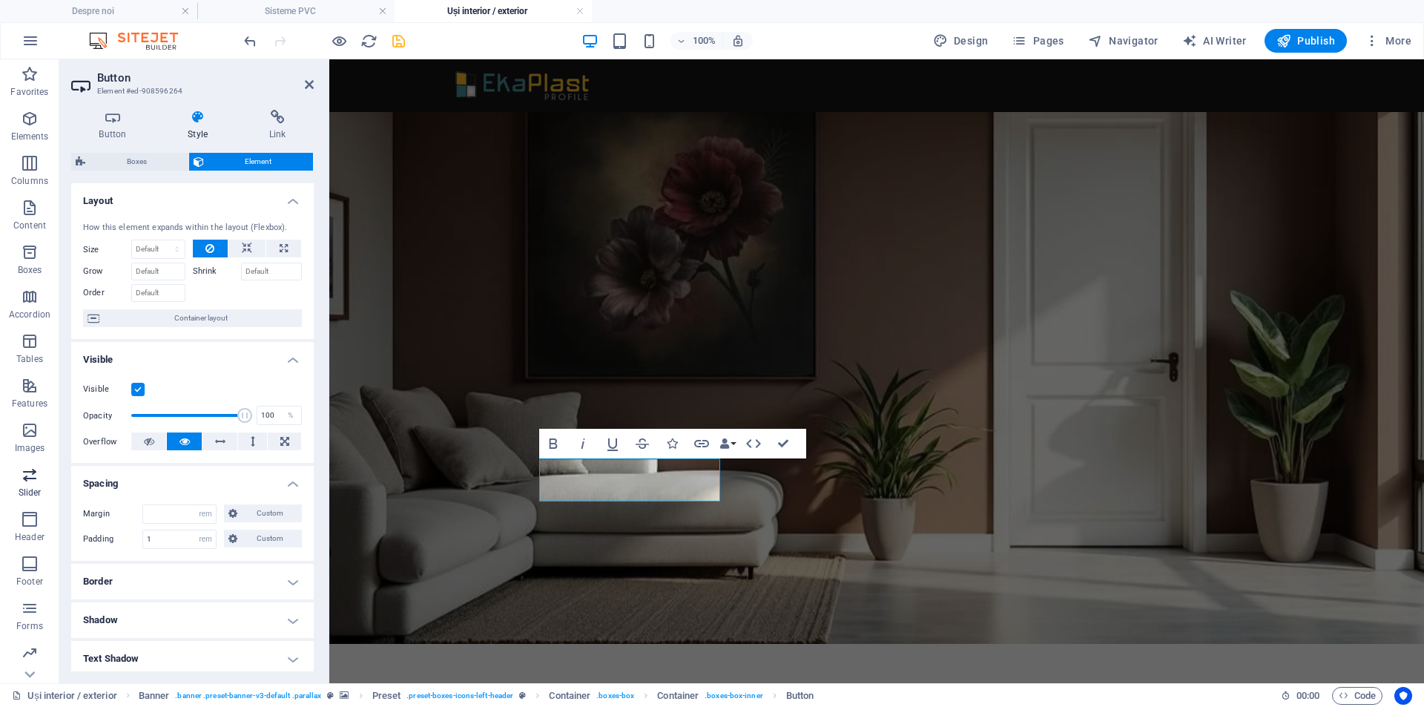
type input "0"
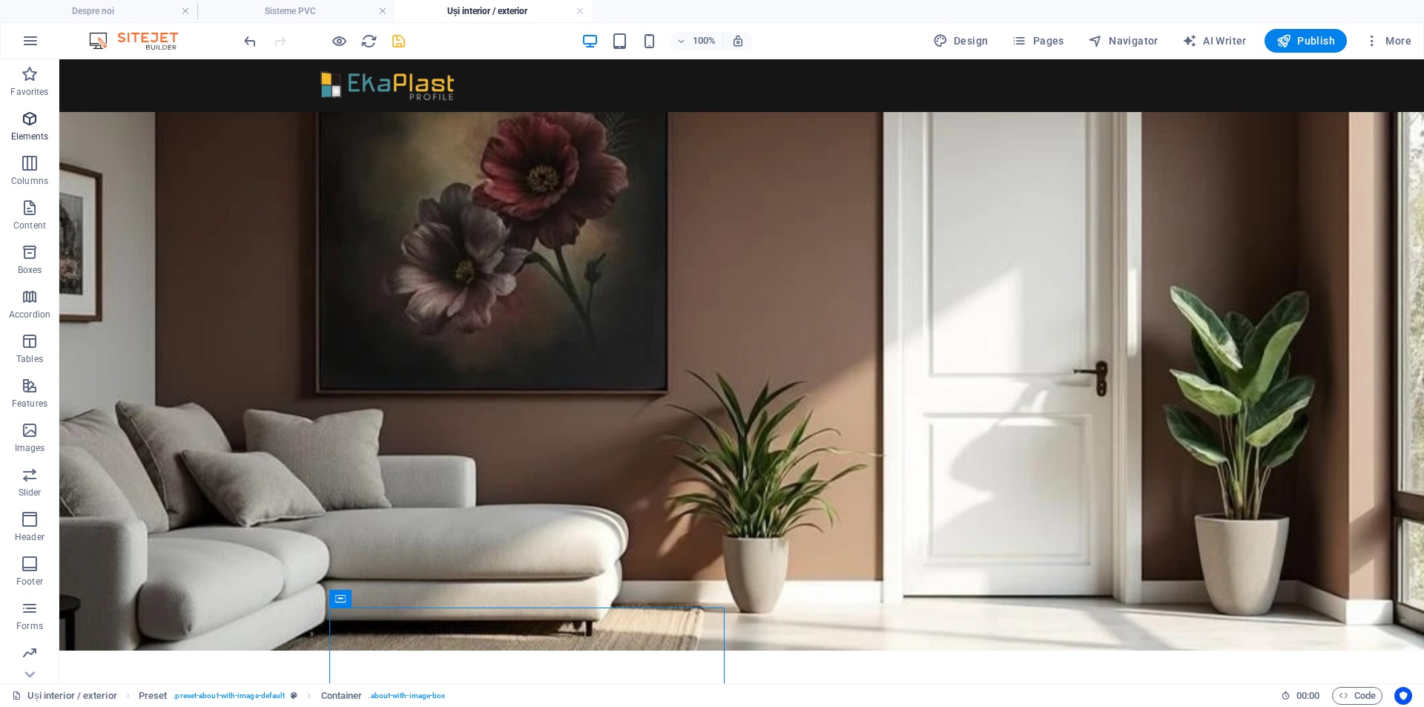
click at [29, 119] on icon "button" at bounding box center [30, 119] width 18 height 18
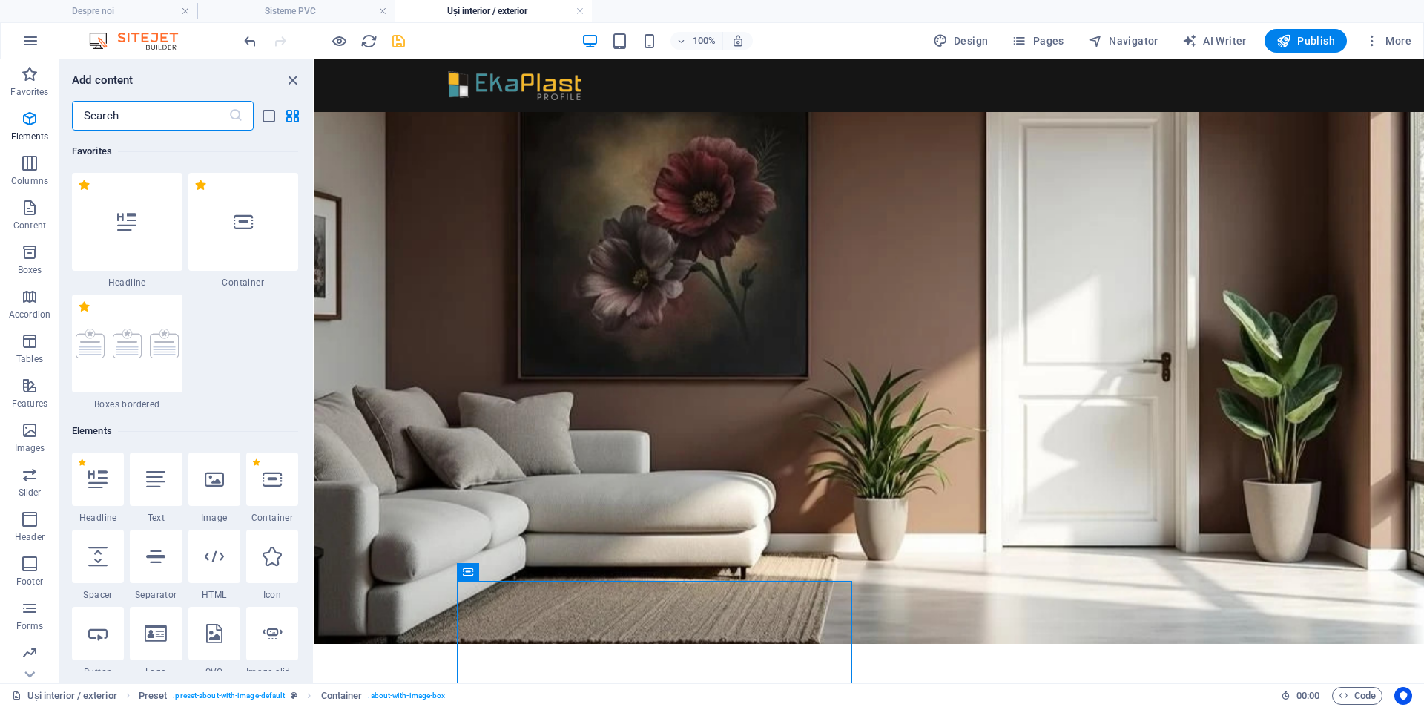
scroll to position [280, 0]
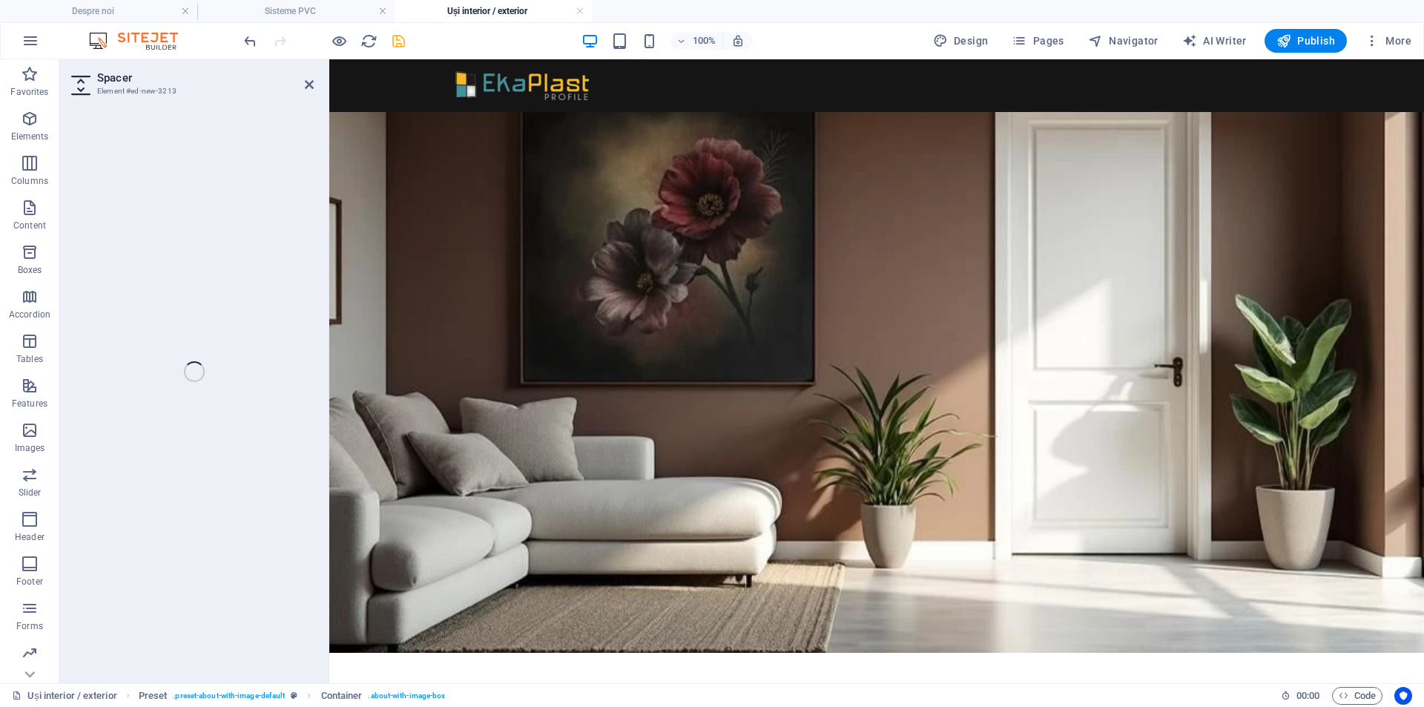
select select "px"
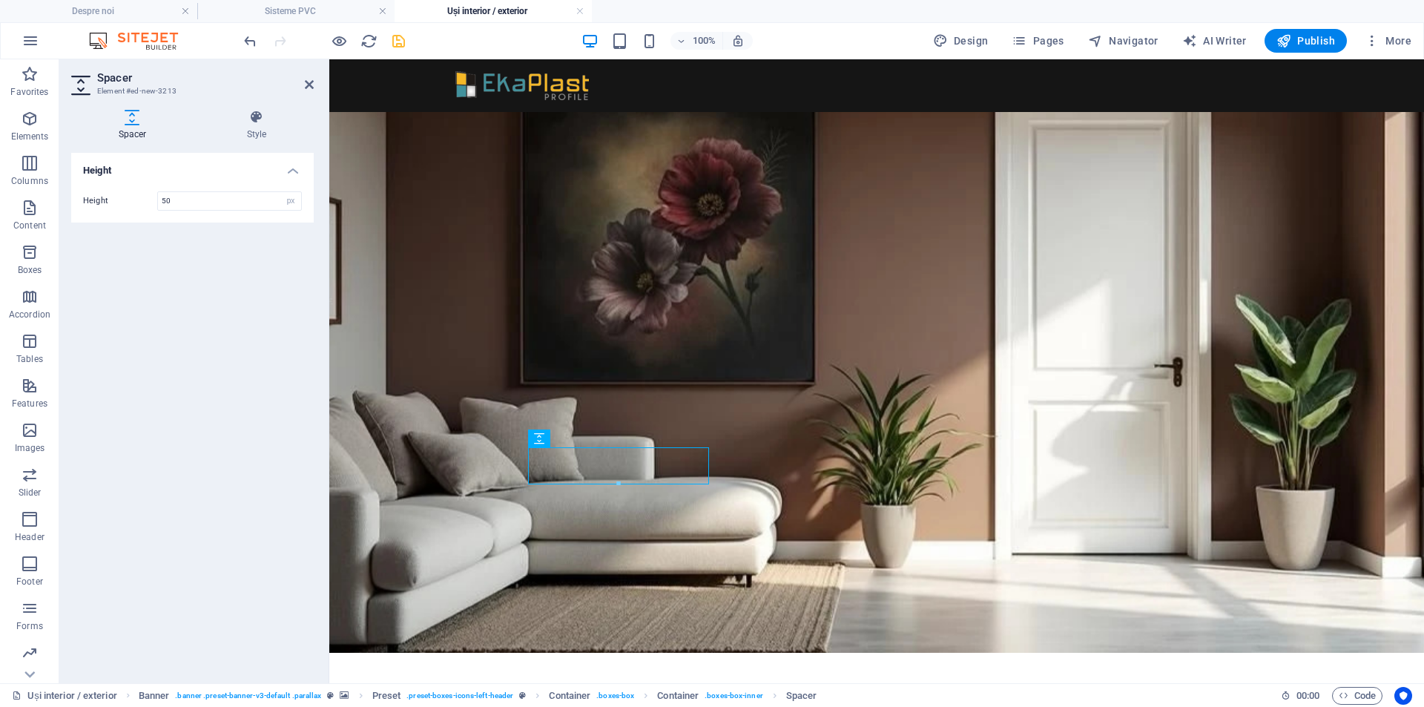
click at [186, 288] on div "Height Height 50 px rem vh vw" at bounding box center [192, 412] width 242 height 518
click at [33, 128] on span "Elements" at bounding box center [29, 128] width 59 height 36
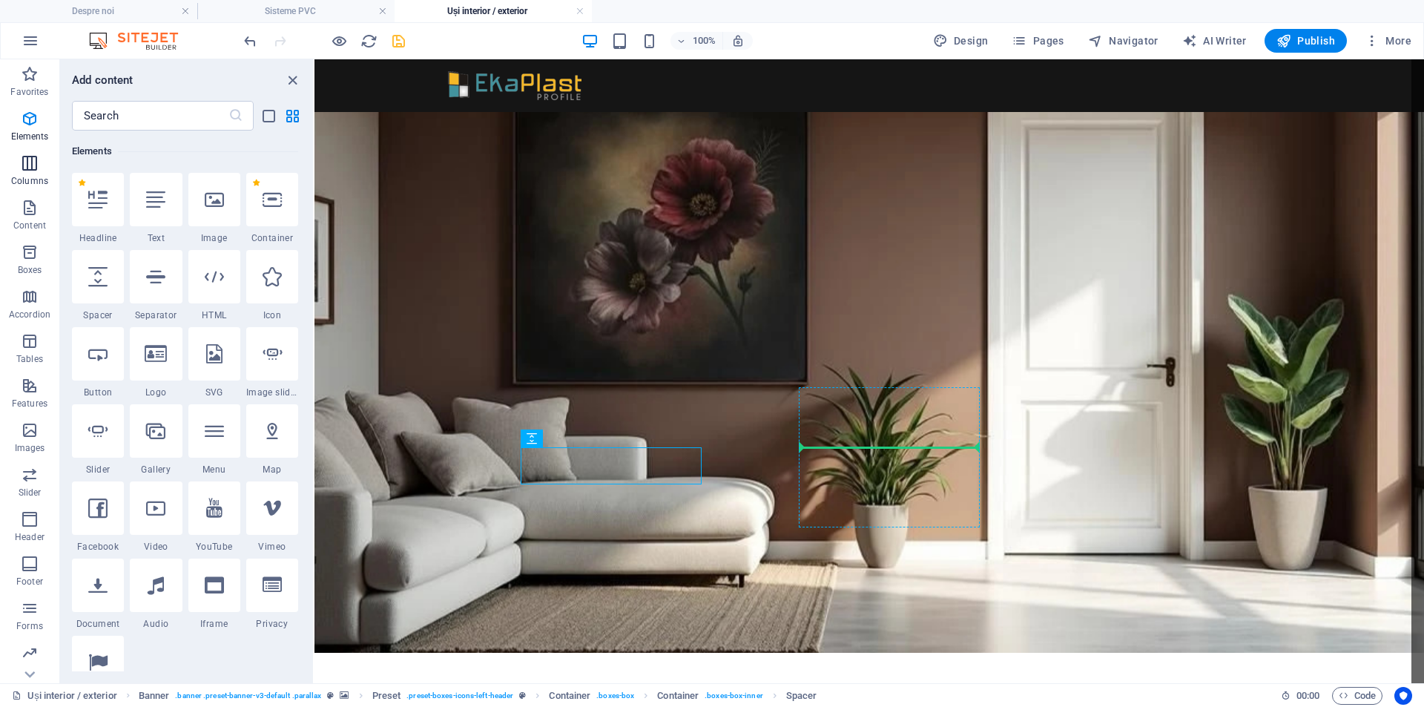
select select "px"
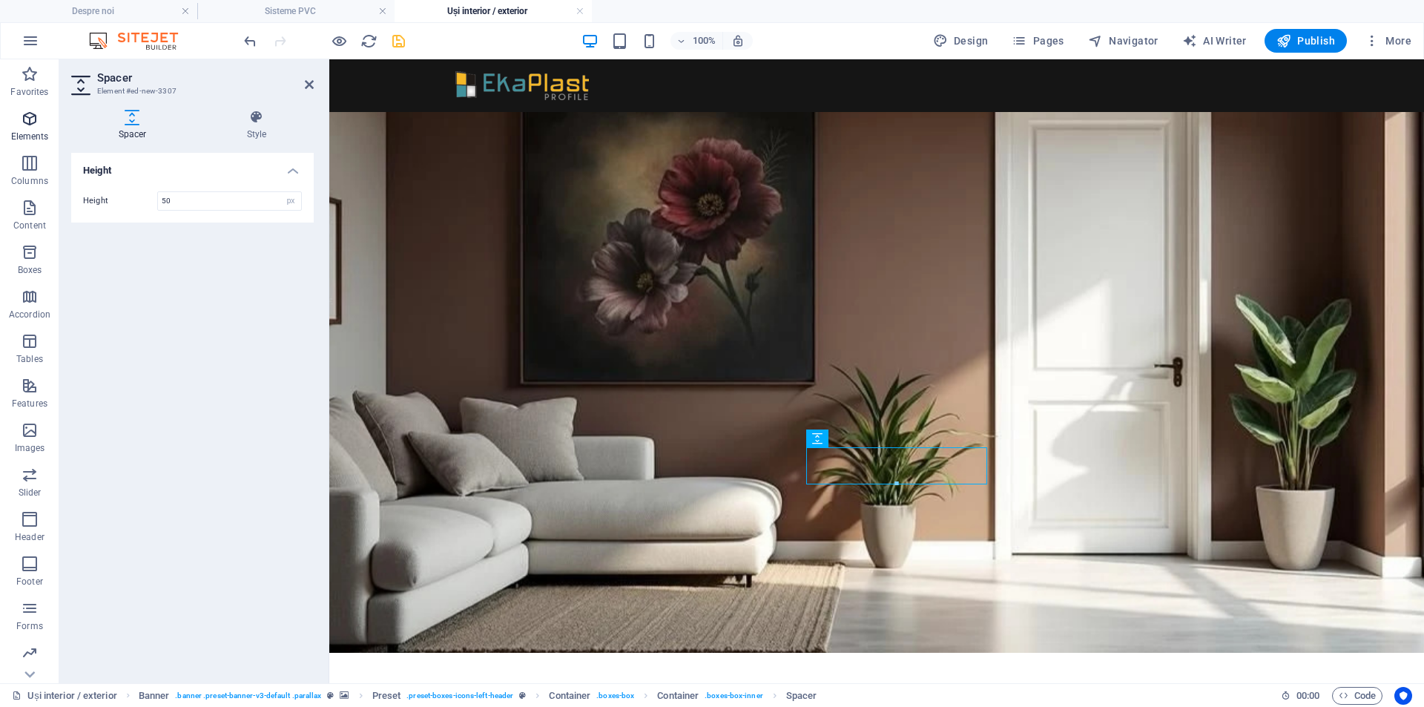
click at [27, 136] on p "Elements" at bounding box center [30, 136] width 38 height 12
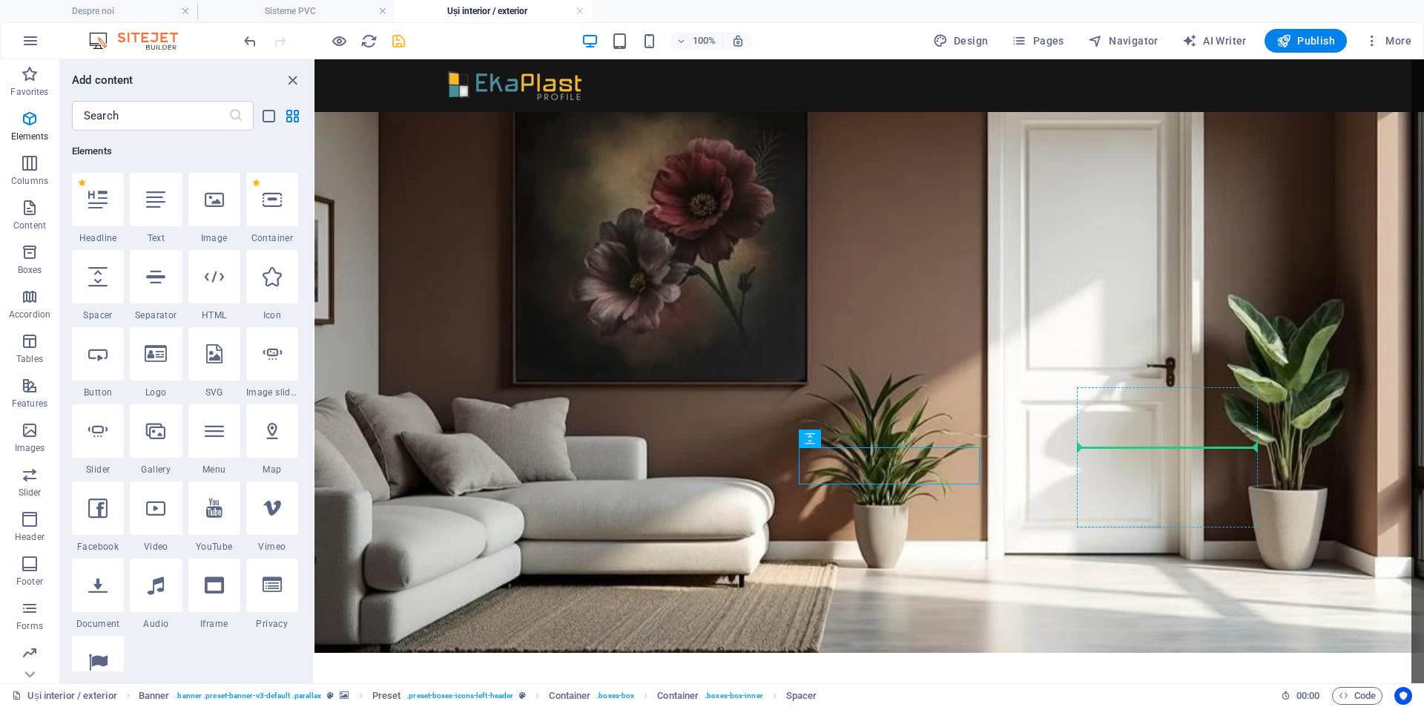
select select "px"
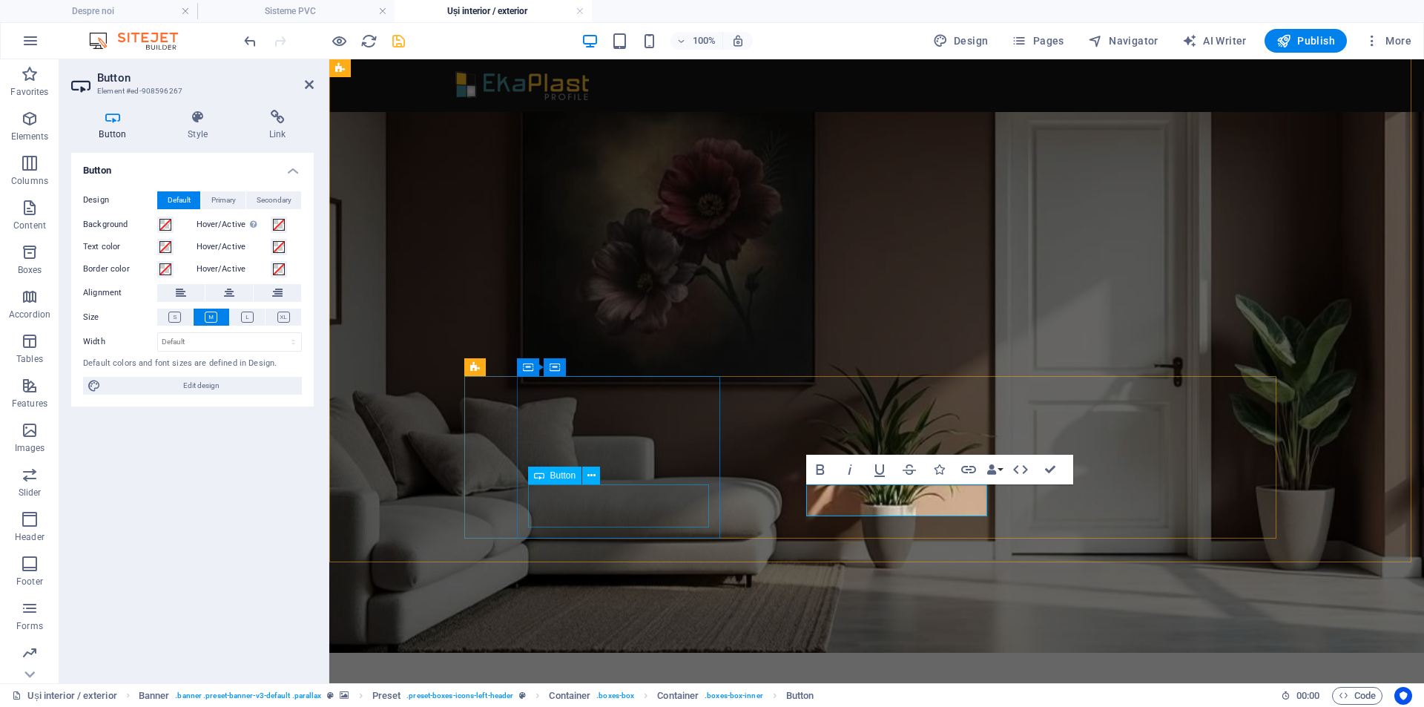
select select "rem"
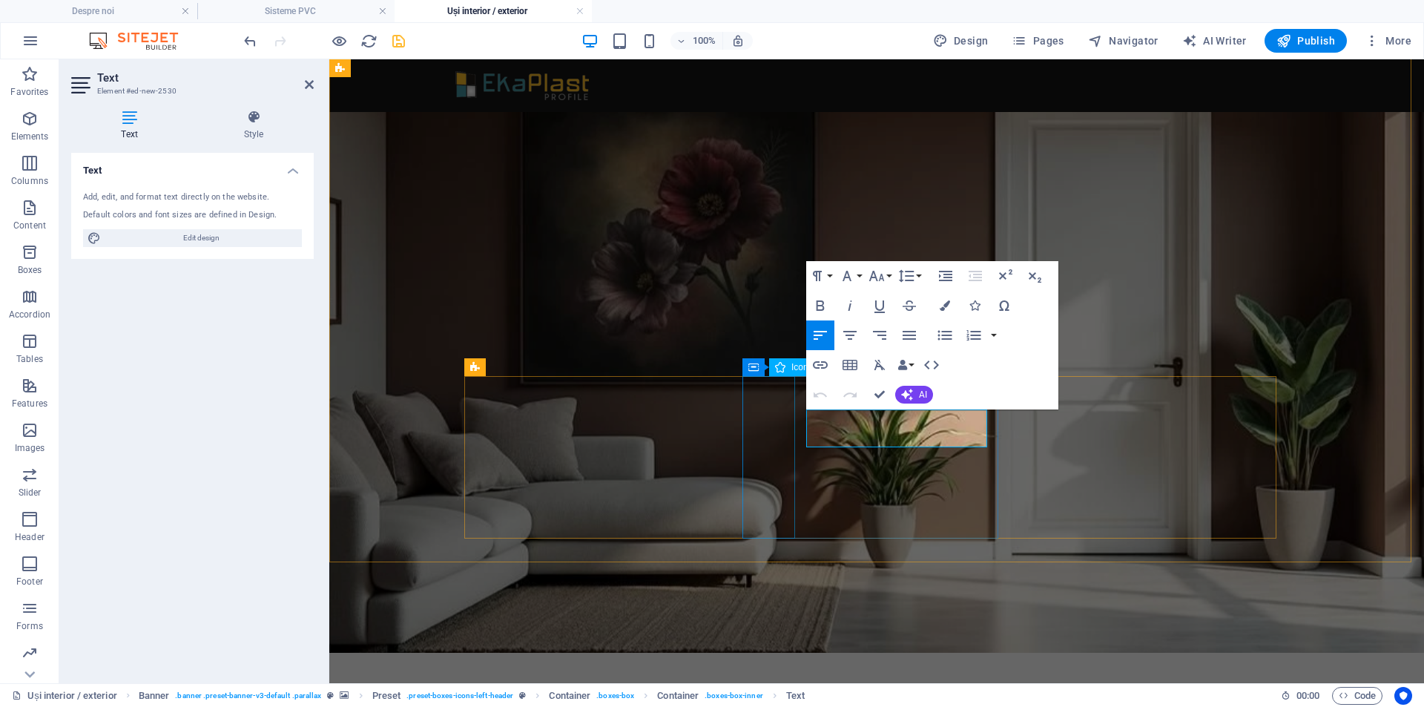
drag, startPoint x: 866, startPoint y: 436, endPoint x: 783, endPoint y: 420, distance: 84.5
click at [783, 420] on div "UȘI DE INTERIOR Vă invităm să descoperiți noile cataloage. Vezi detalii" at bounding box center [1205, 431] width 1094 height 624
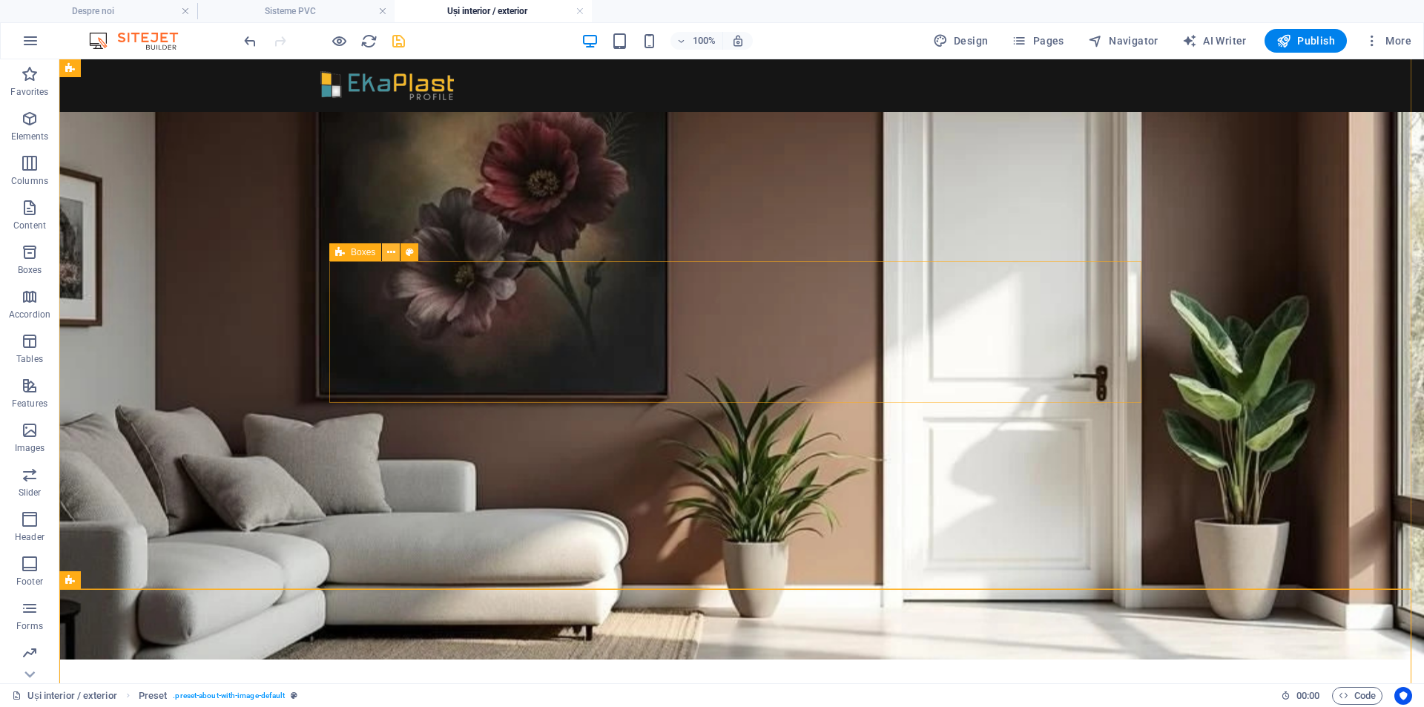
click at [392, 247] on icon at bounding box center [391, 253] width 8 height 16
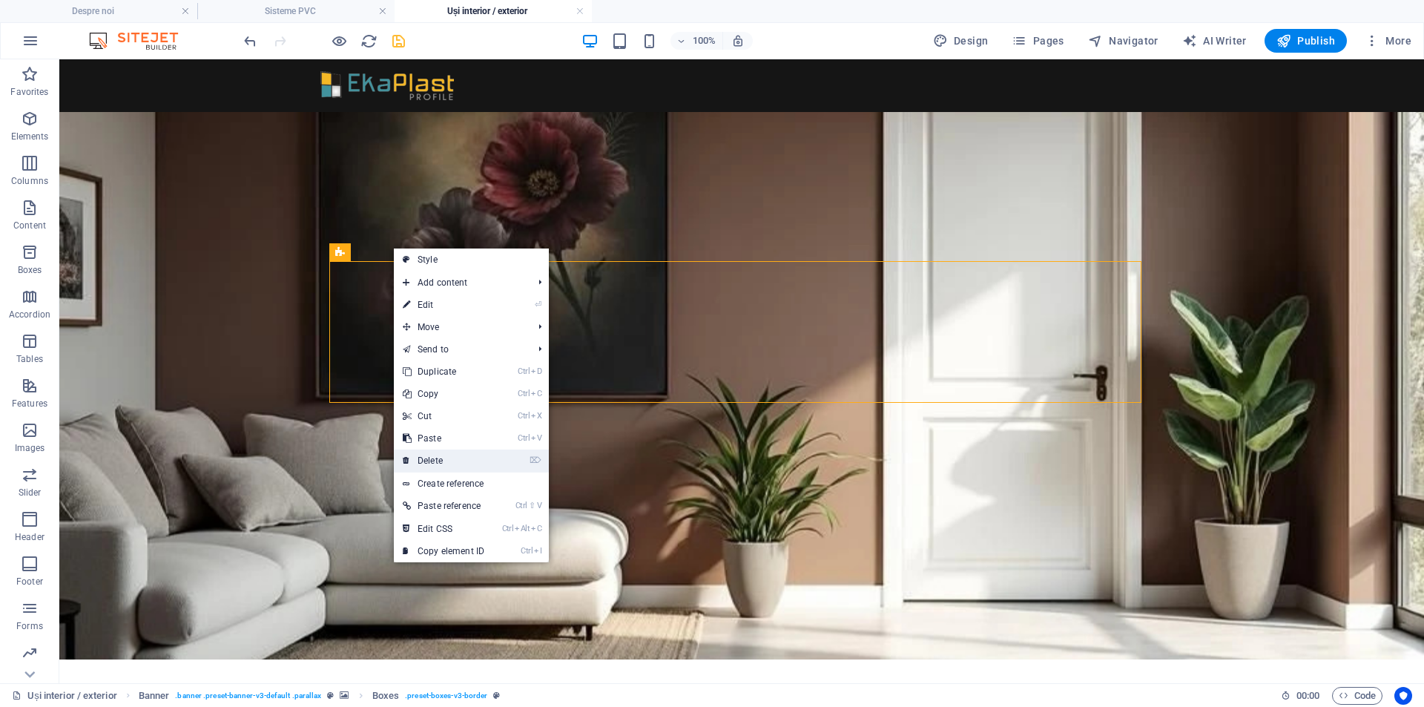
click at [452, 463] on link "⌦ Delete" at bounding box center [443, 460] width 99 height 22
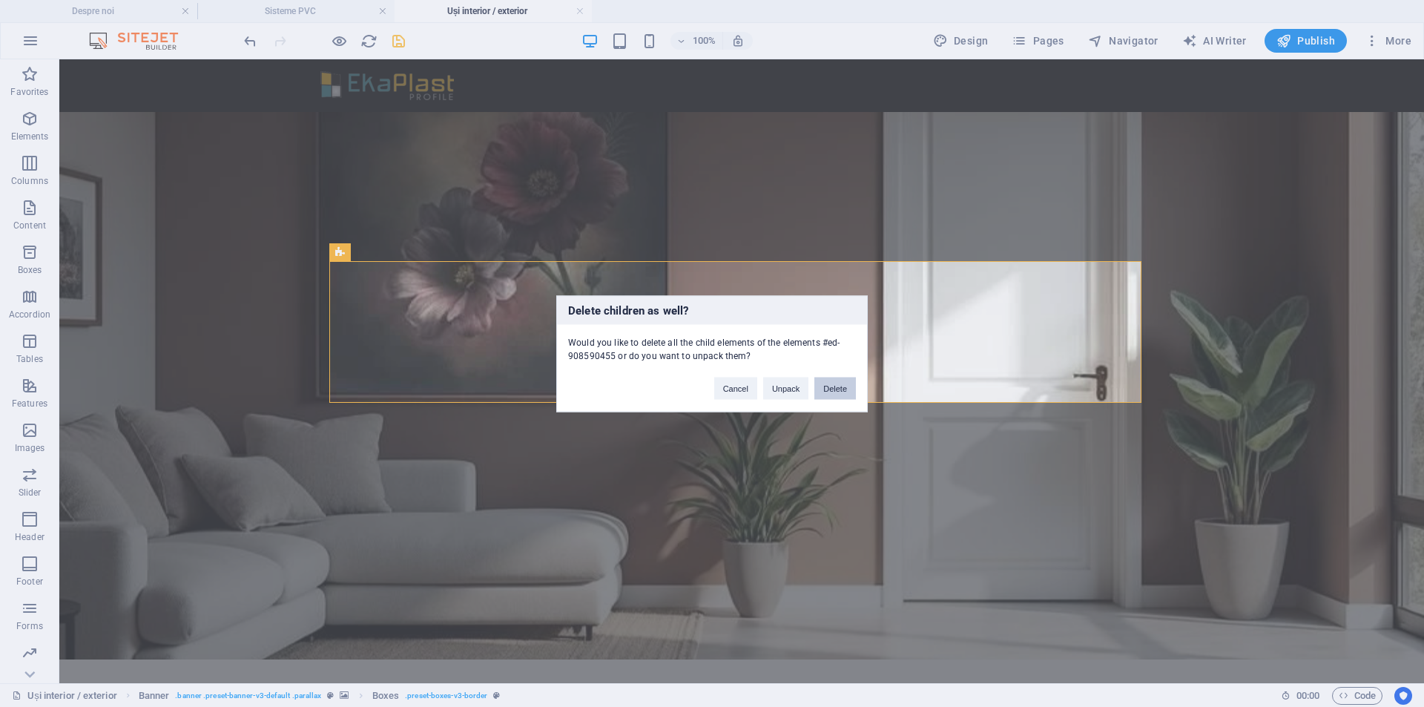
click at [850, 393] on button "Delete" at bounding box center [835, 388] width 42 height 22
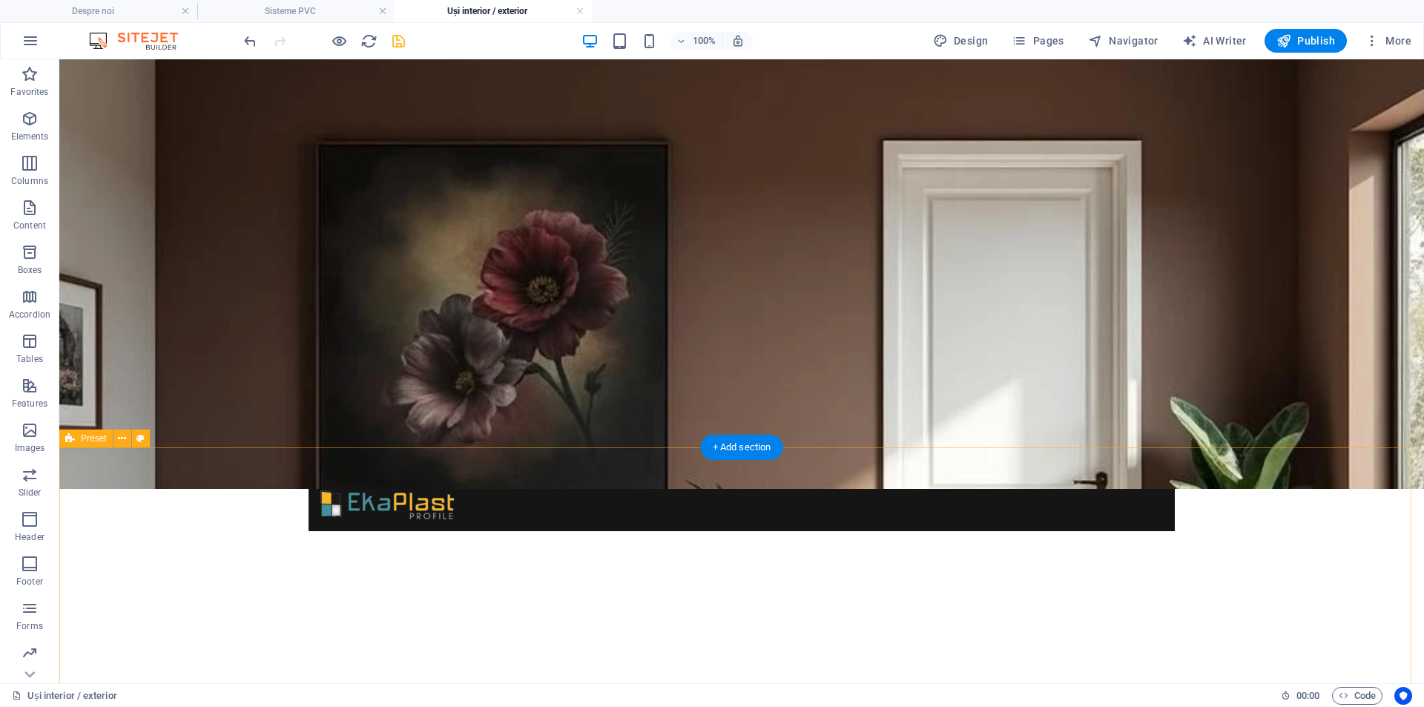
scroll to position [0, 0]
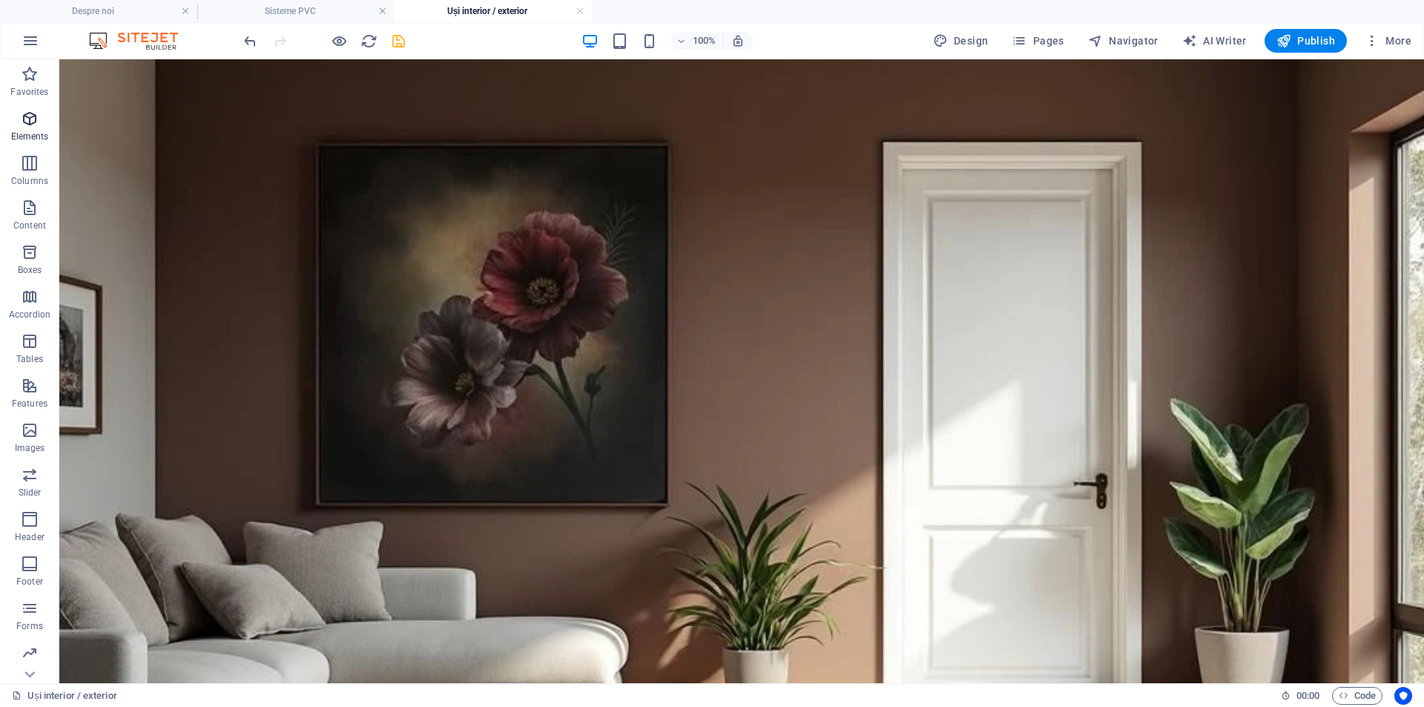
click at [22, 123] on icon "button" at bounding box center [30, 119] width 18 height 18
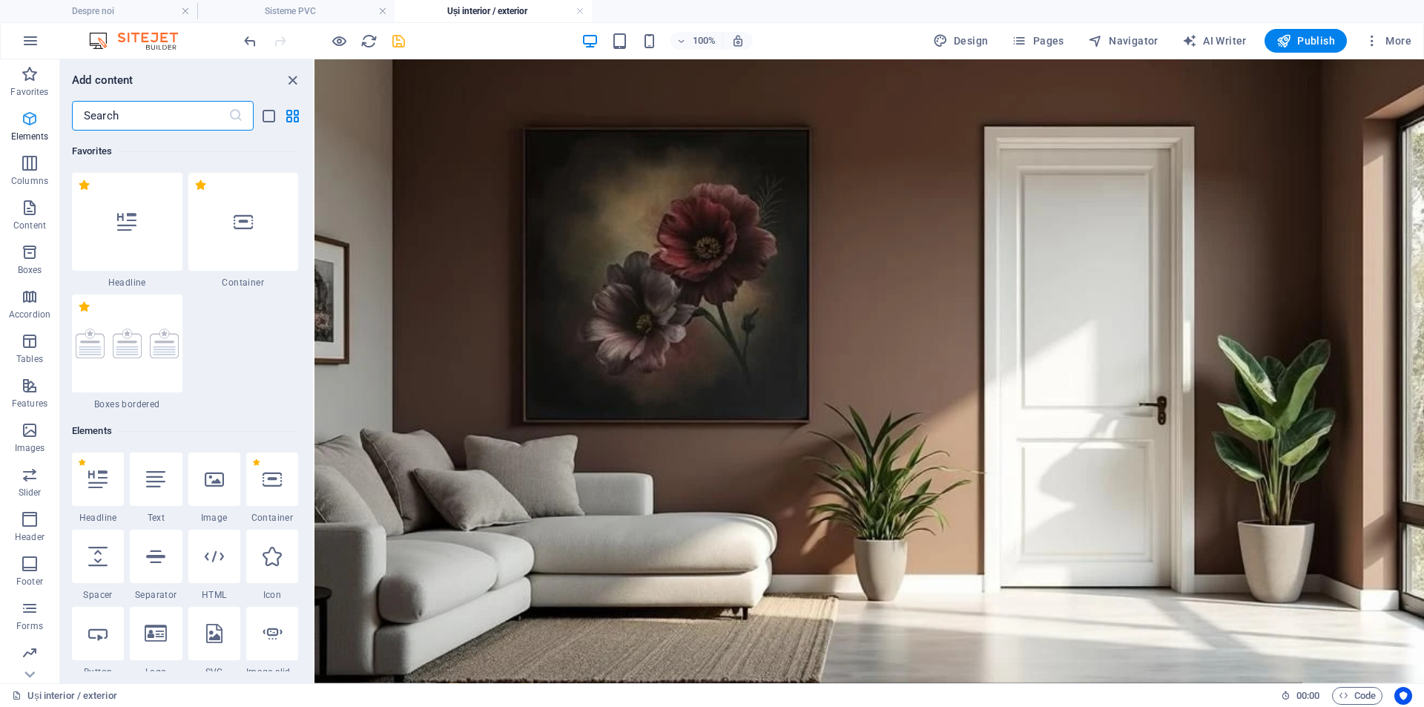
scroll to position [280, 0]
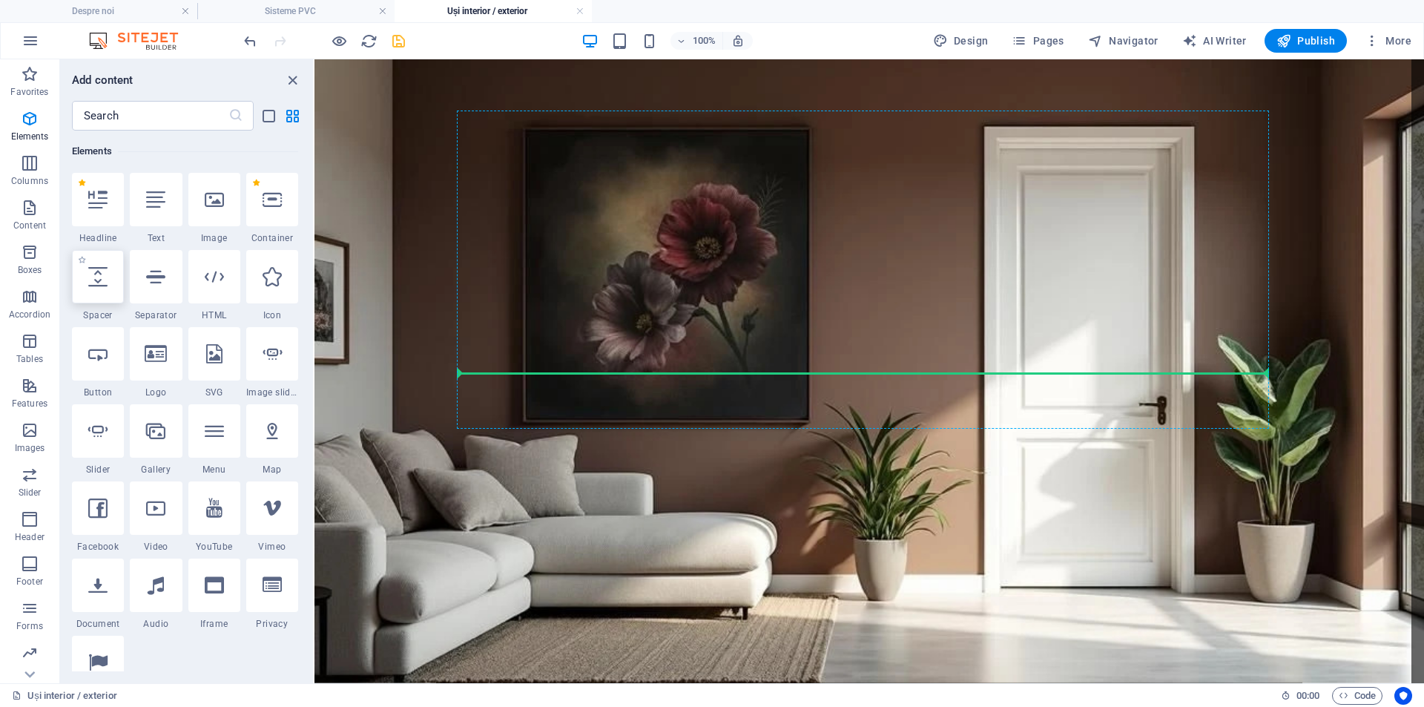
select select "px"
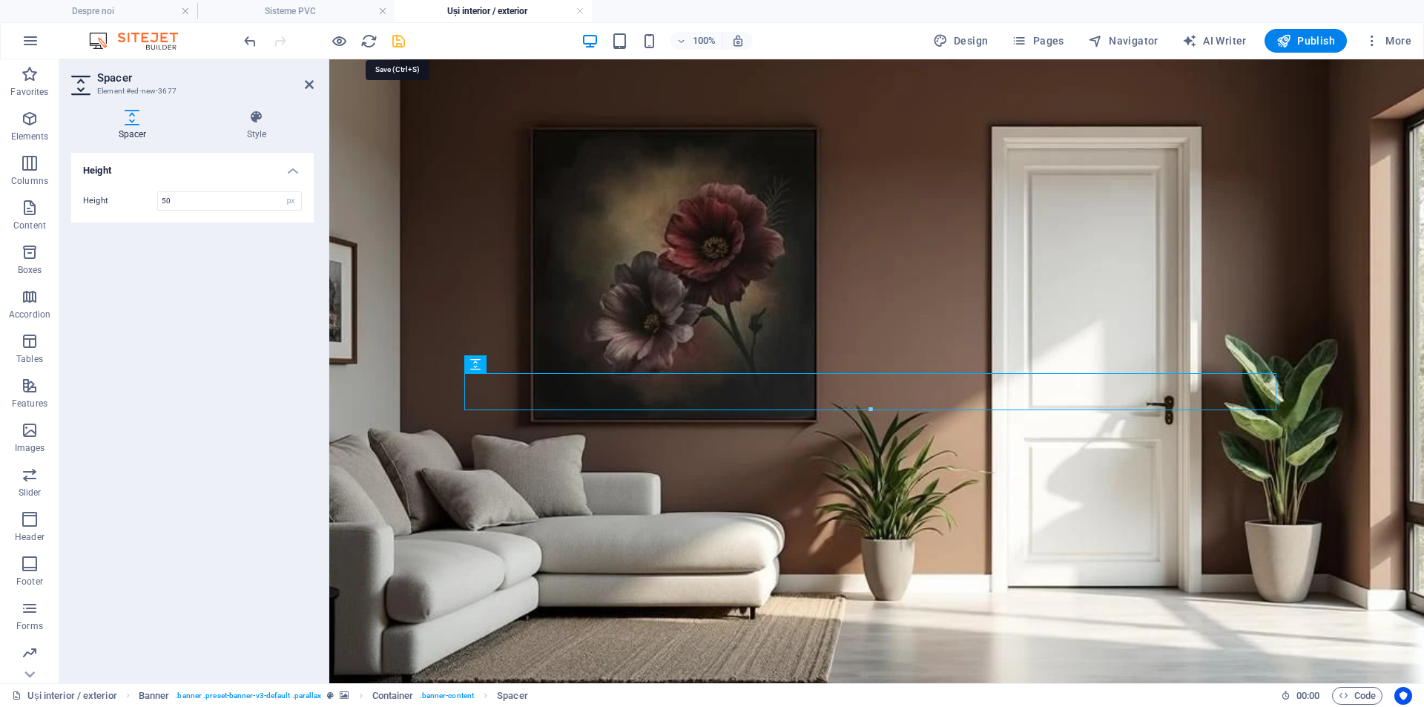
click at [400, 42] on icon "save" at bounding box center [398, 41] width 17 height 17
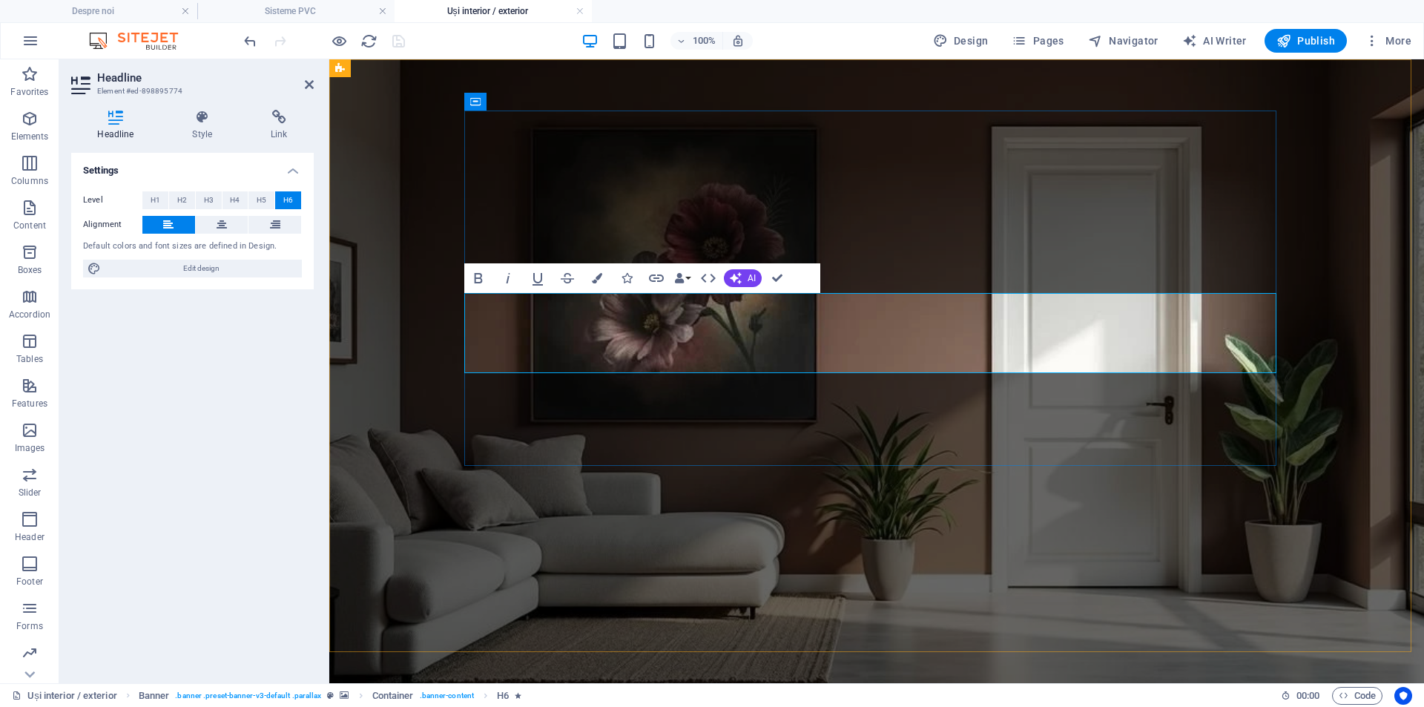
drag, startPoint x: 706, startPoint y: 357, endPoint x: 853, endPoint y: 354, distance: 146.9
click at [201, 118] on icon at bounding box center [202, 117] width 73 height 15
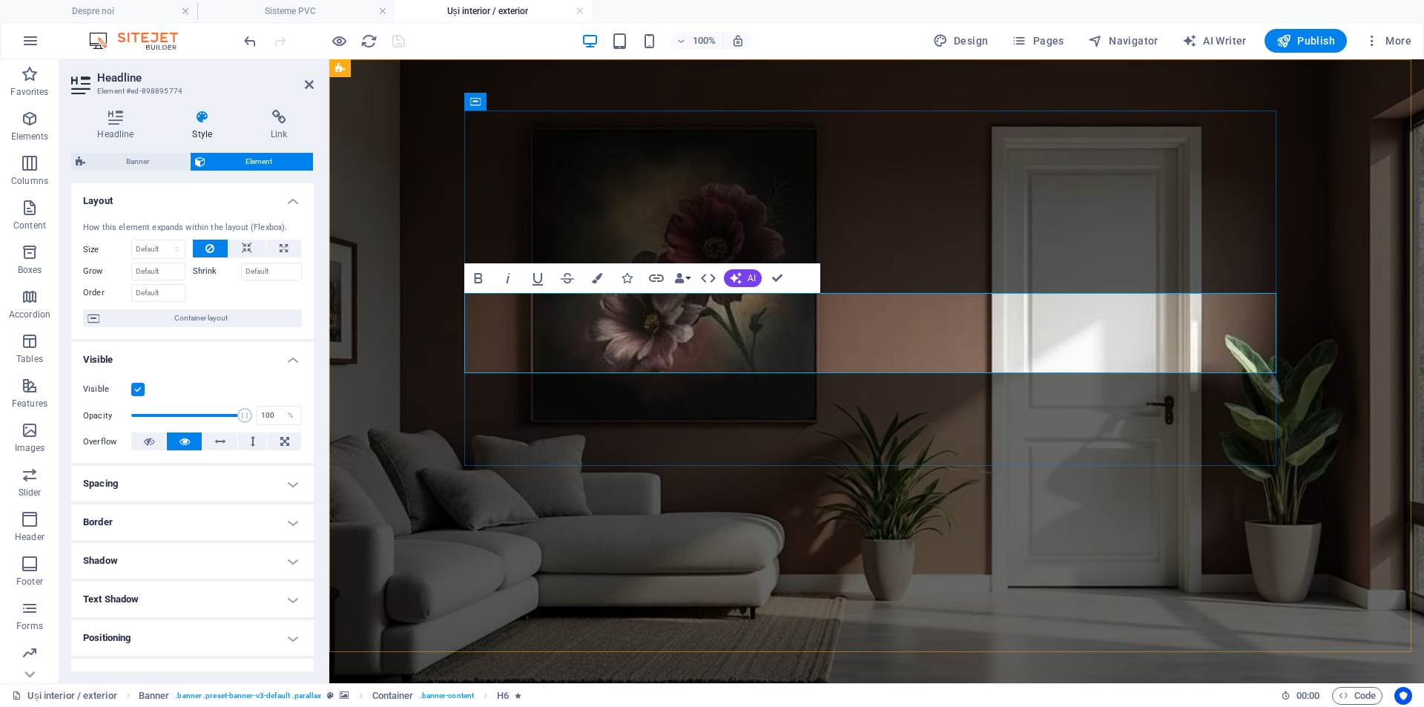
click at [1364, 335] on figure at bounding box center [876, 371] width 1094 height 624
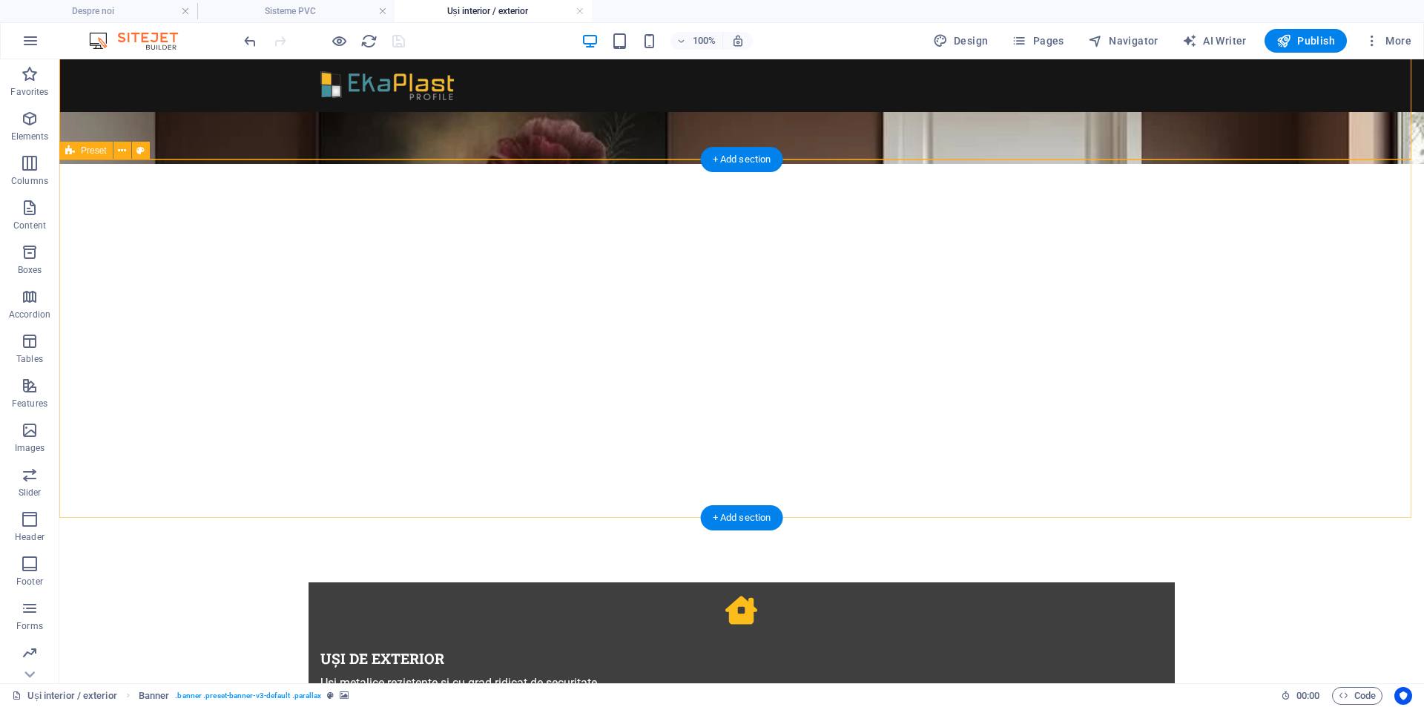
scroll to position [346, 0]
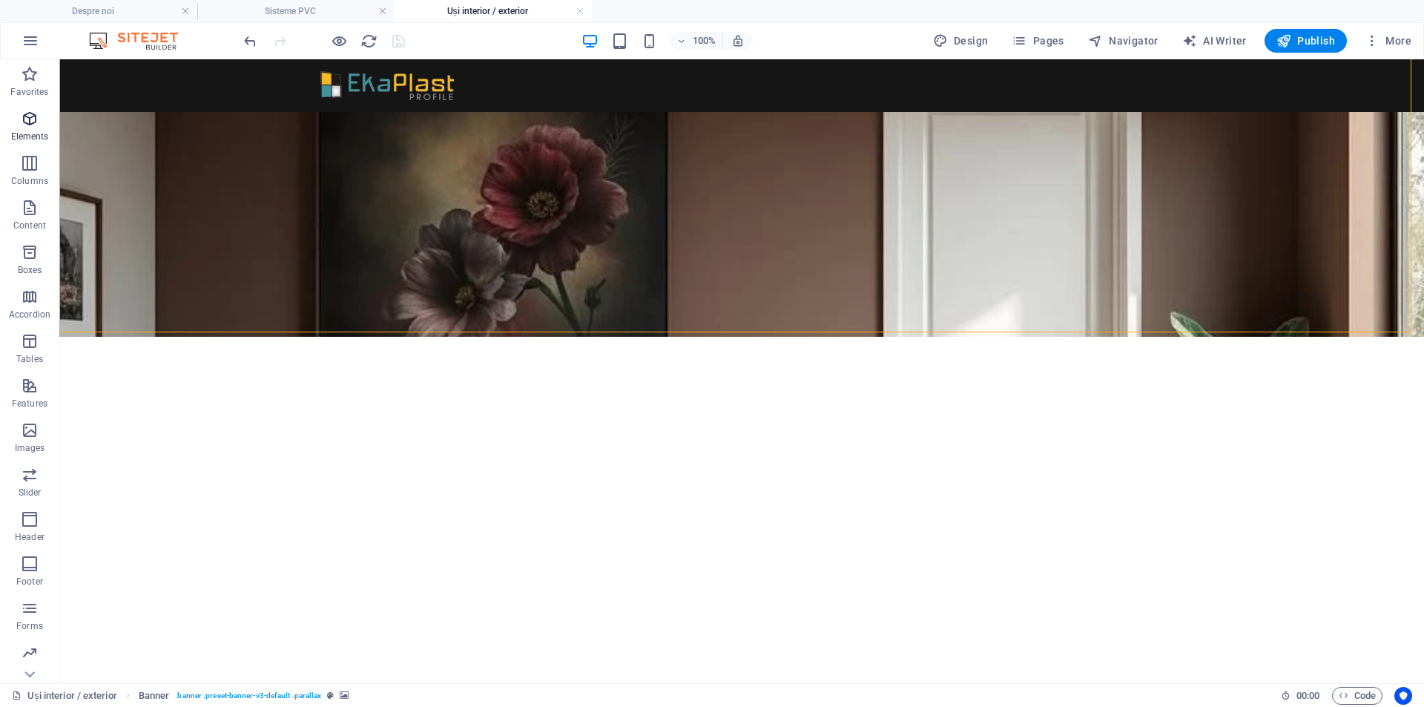
click at [25, 120] on icon "button" at bounding box center [30, 119] width 18 height 18
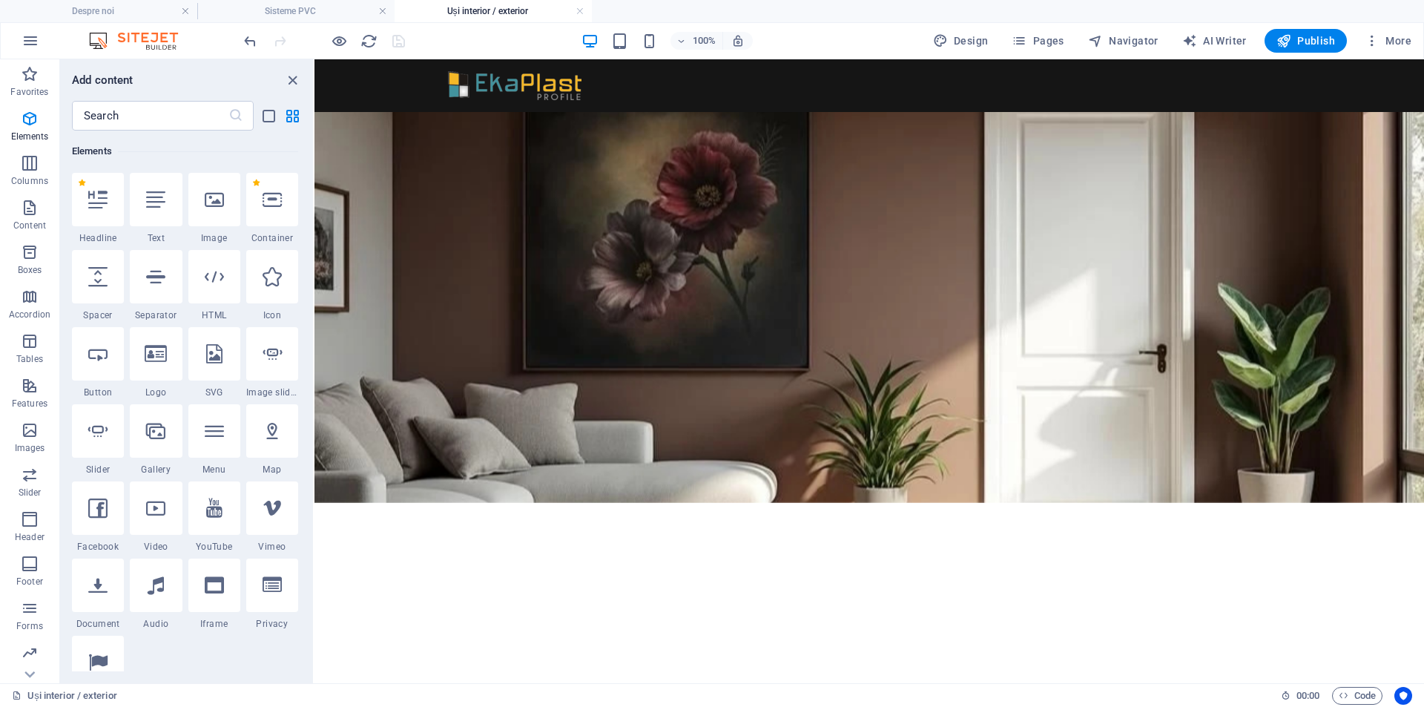
scroll to position [143, 0]
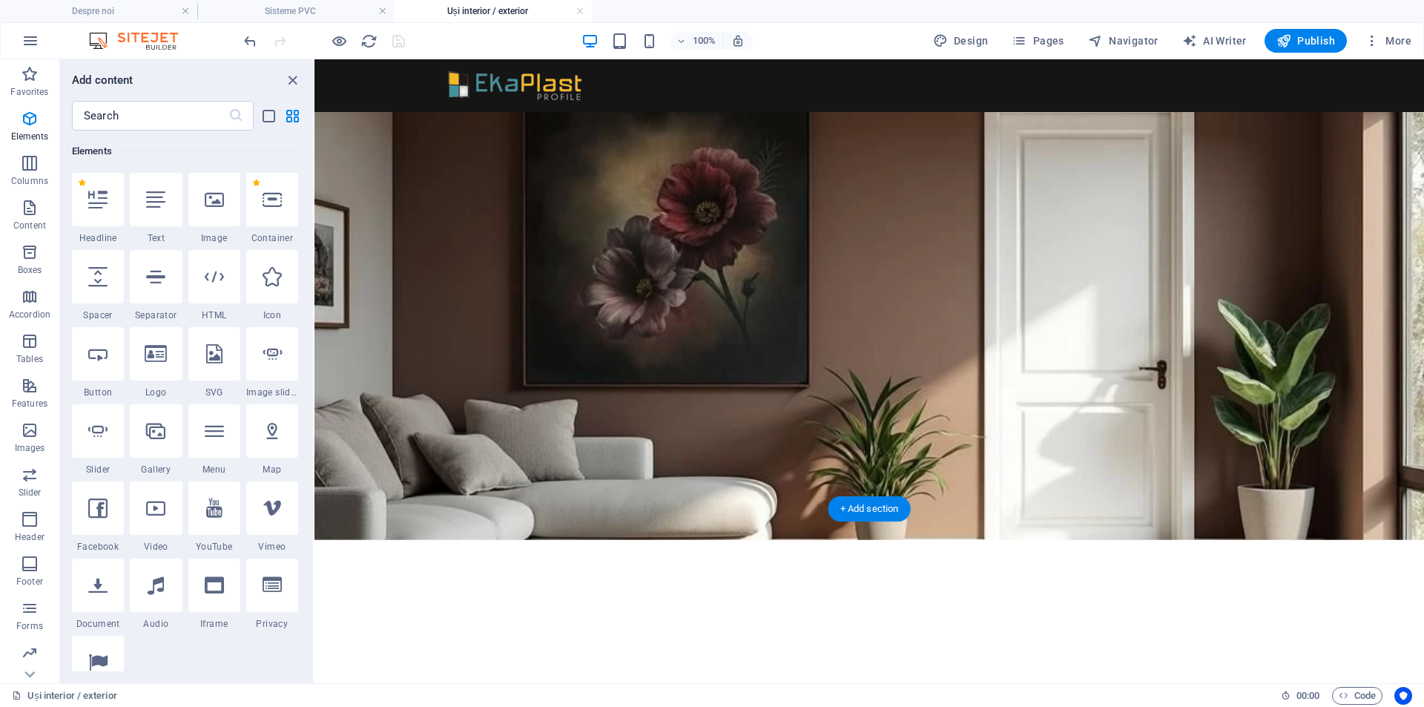
click at [391, 347] on figure at bounding box center [868, 228] width 1109 height 624
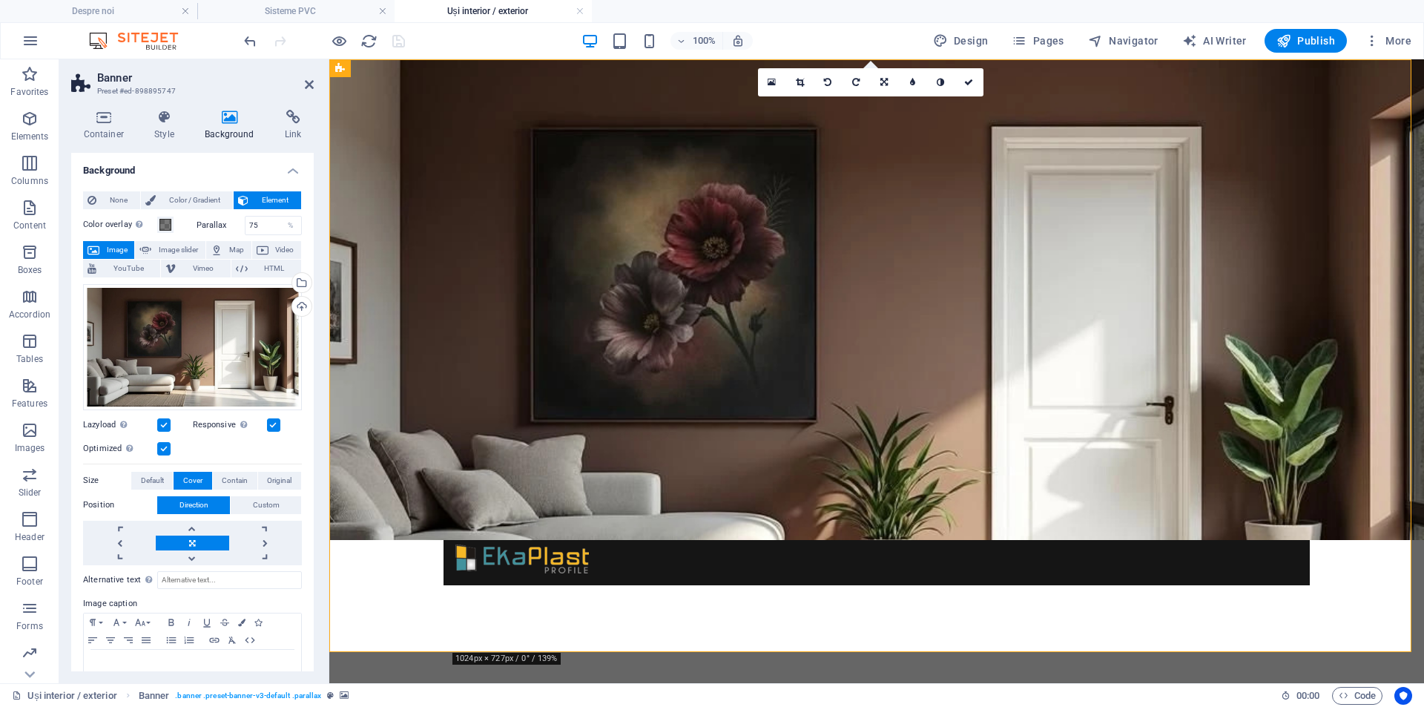
scroll to position [0, 0]
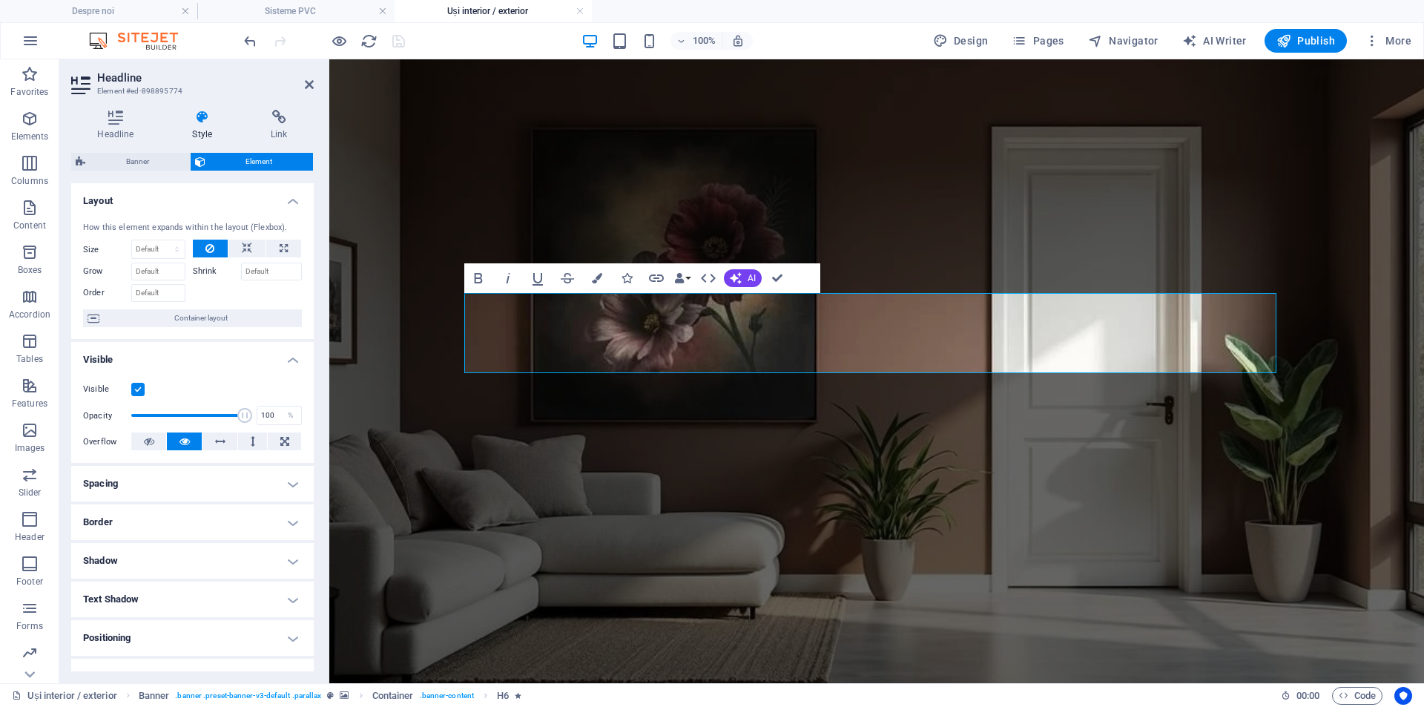
click at [455, 420] on figure at bounding box center [876, 371] width 1094 height 624
click at [450, 438] on figure at bounding box center [876, 371] width 1094 height 624
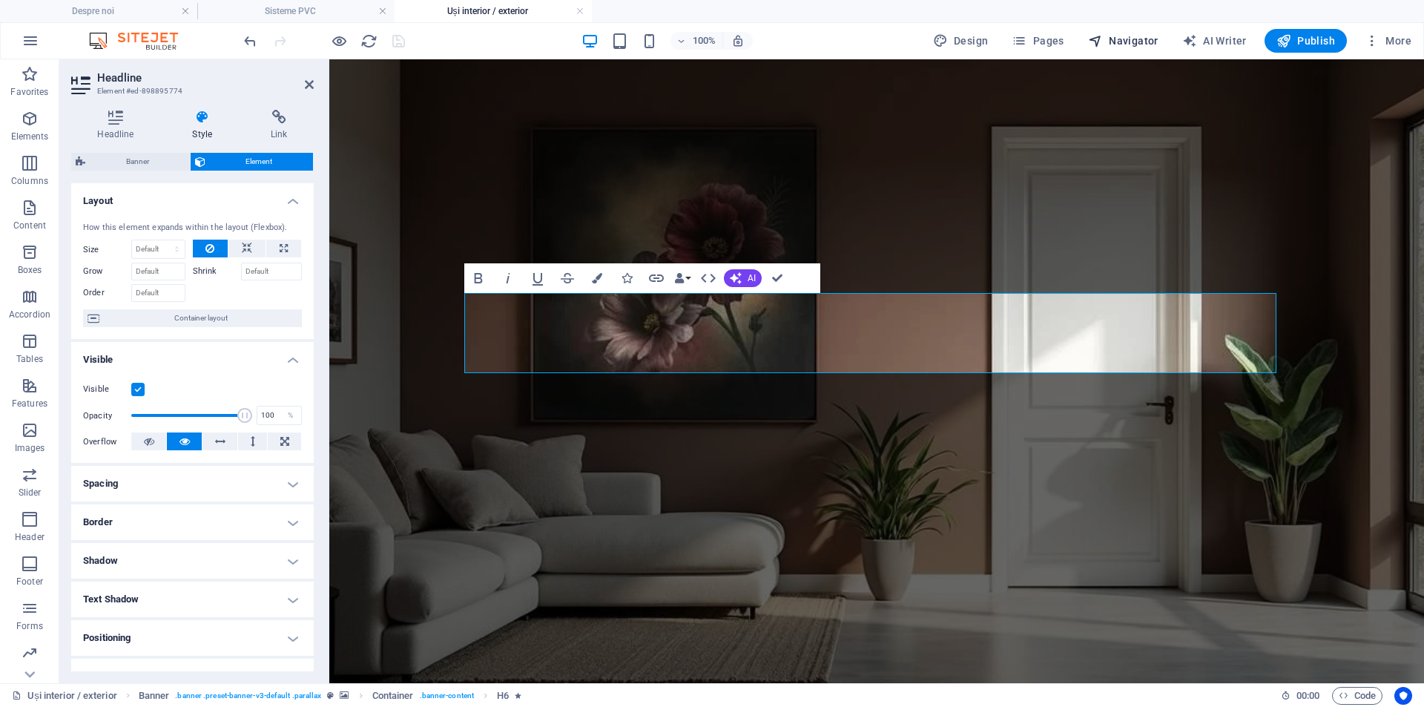
click at [1143, 42] on span "Navigator" at bounding box center [1123, 40] width 70 height 15
select select "16907000-ro"
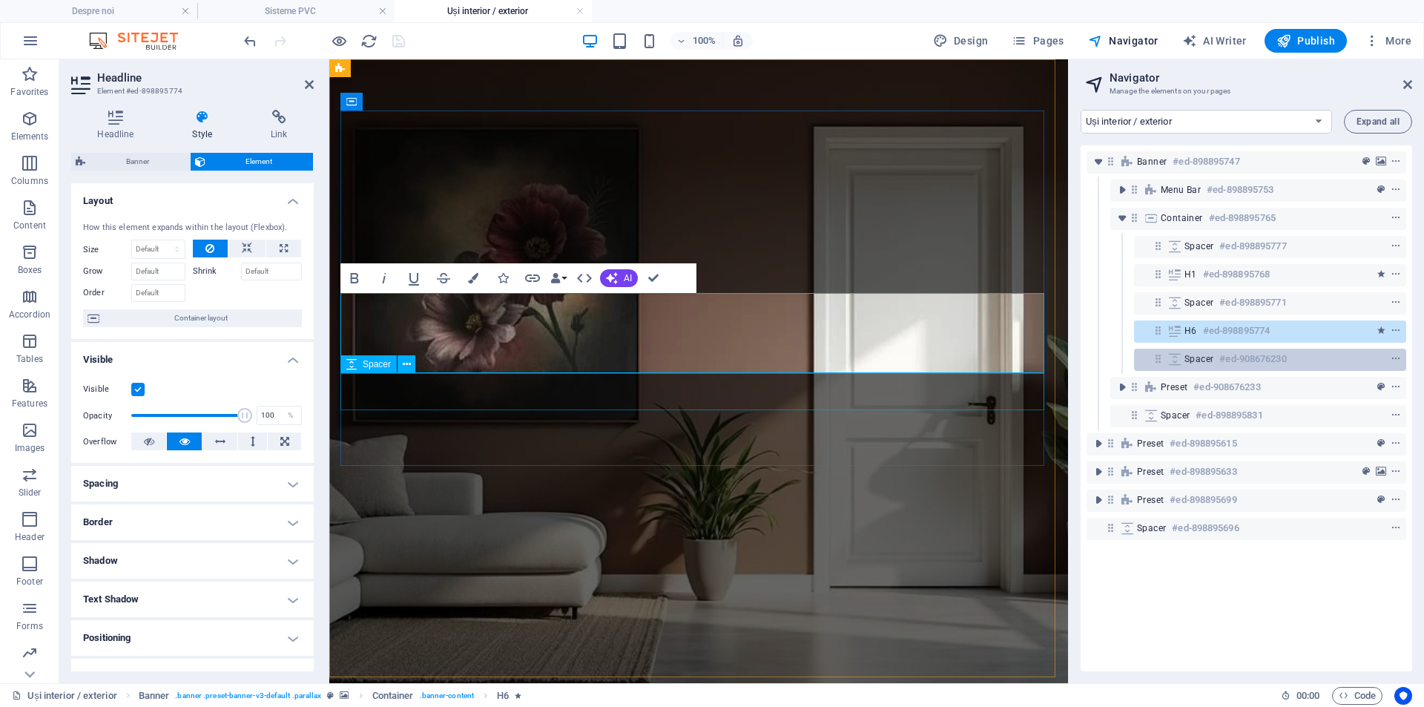
click at [1286, 356] on h6 "#ed-908676230" at bounding box center [1252, 359] width 67 height 18
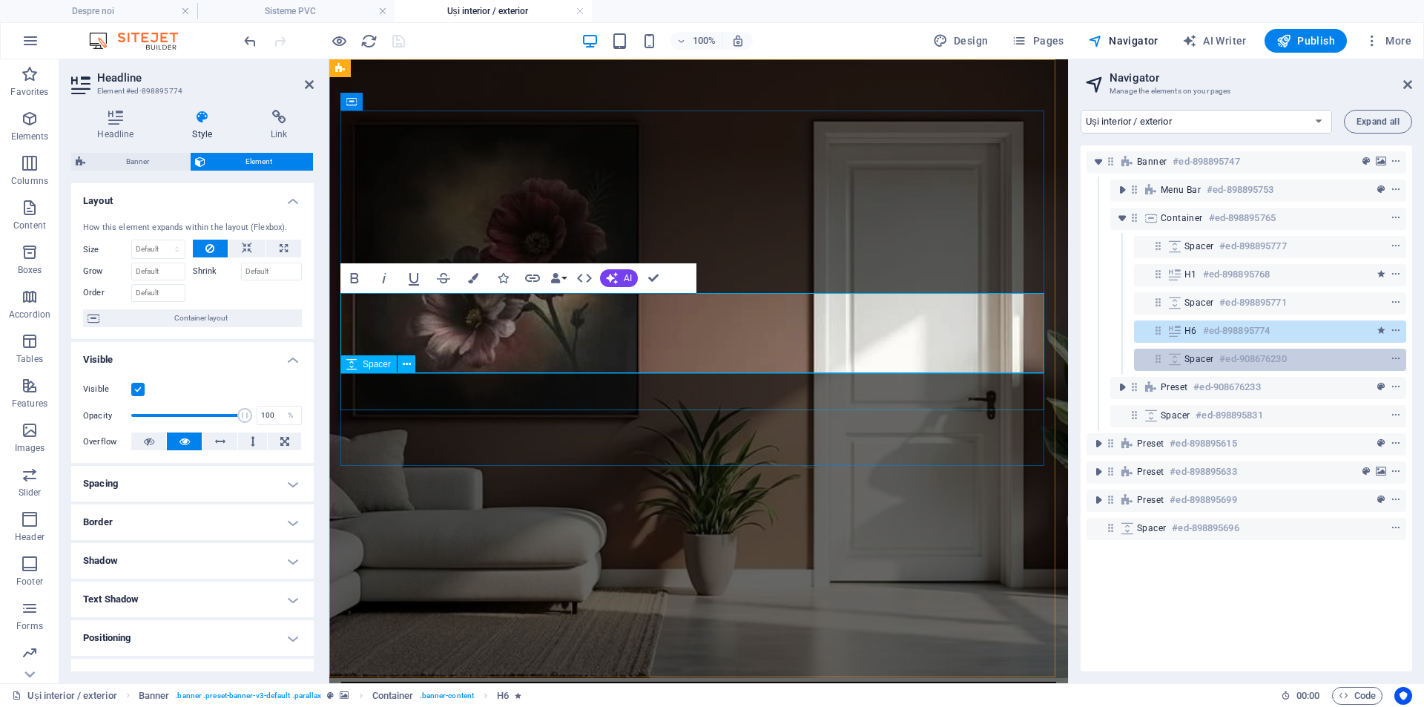
scroll to position [20, 0]
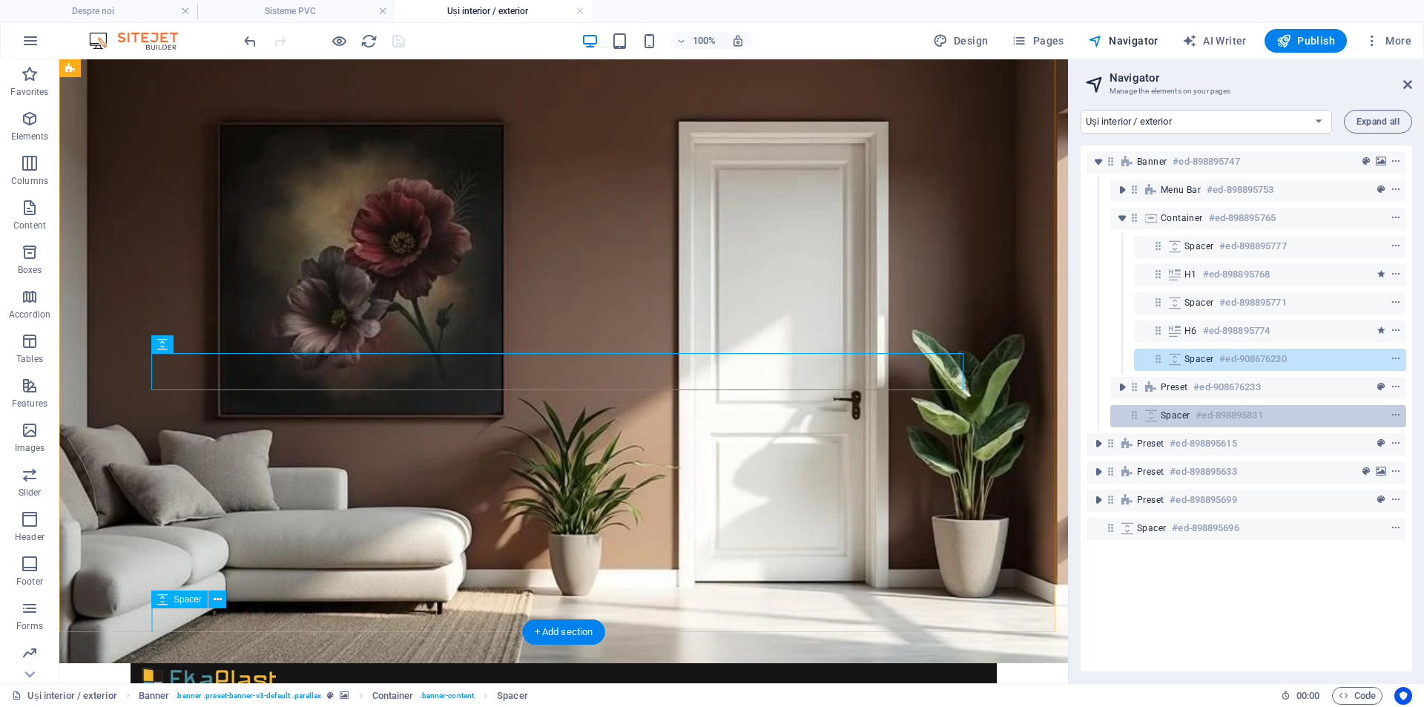
click at [1308, 417] on div "Spacer #ed-898895831" at bounding box center [1245, 415] width 171 height 18
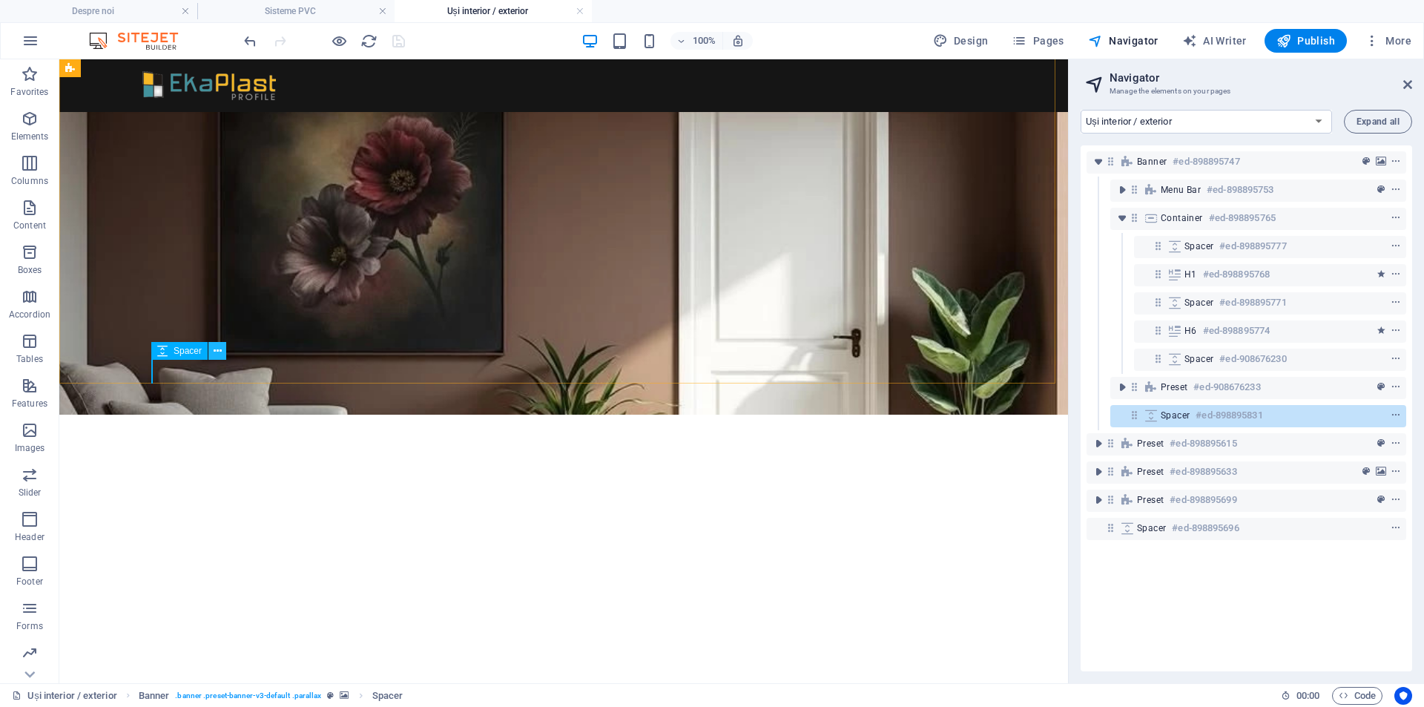
click at [217, 354] on icon at bounding box center [218, 351] width 8 height 16
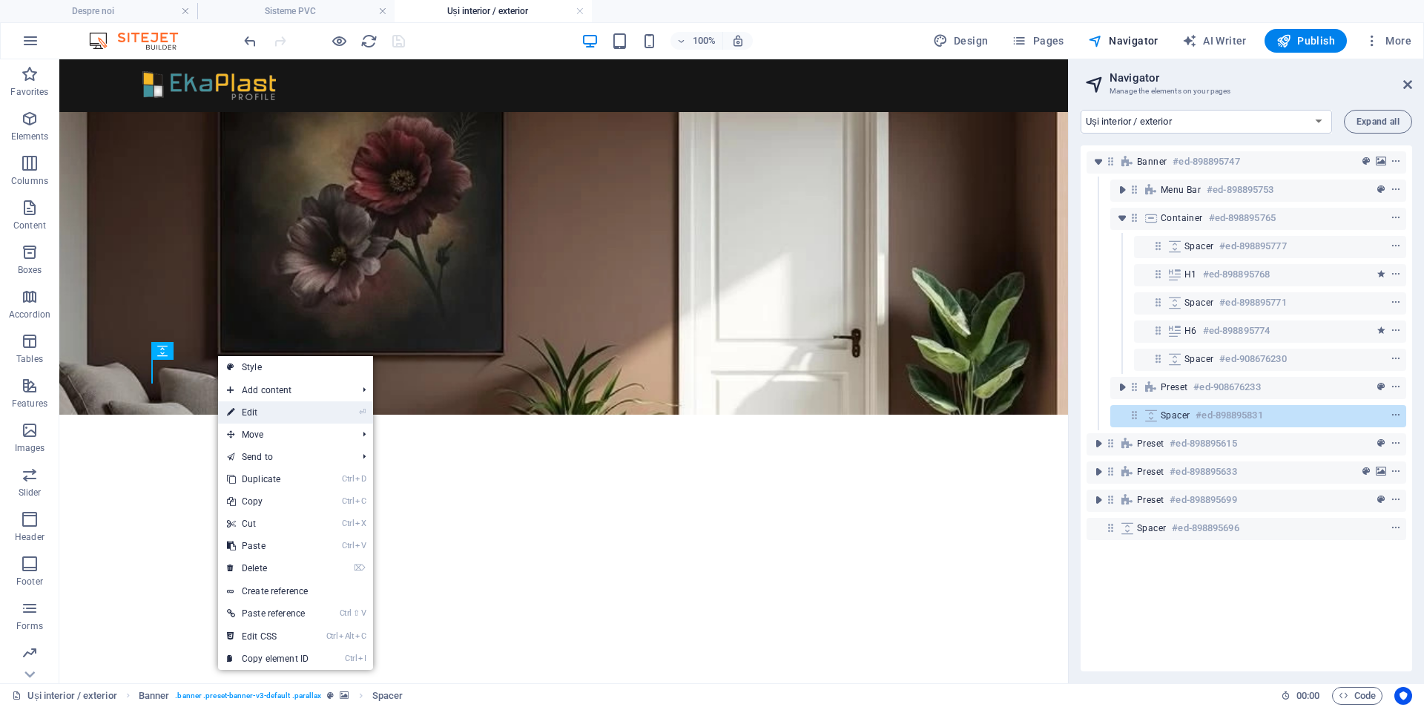
click at [251, 409] on link "⏎ Edit" at bounding box center [267, 412] width 99 height 22
select select "px"
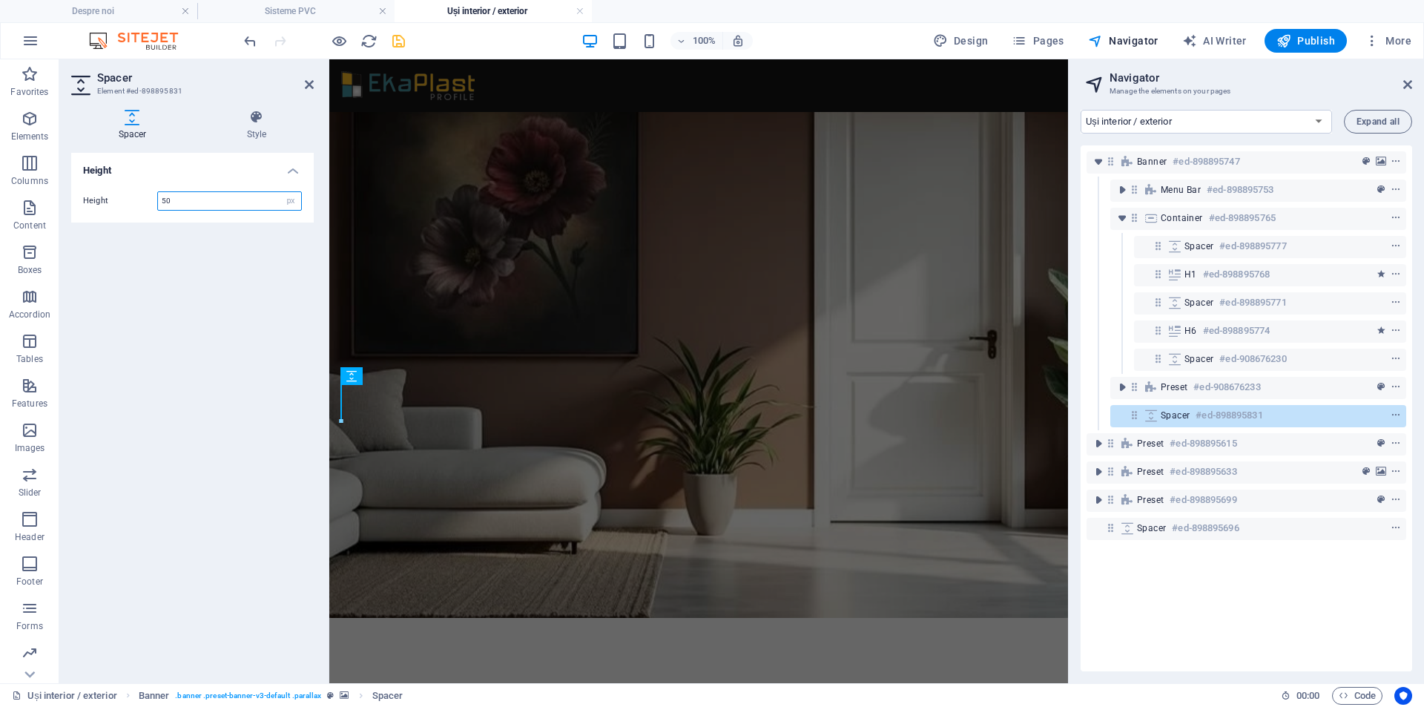
drag, startPoint x: 216, startPoint y: 196, endPoint x: 113, endPoint y: 200, distance: 102.4
click at [113, 200] on div "Height 50 px rem vh vw" at bounding box center [192, 200] width 219 height 19
type input "80"
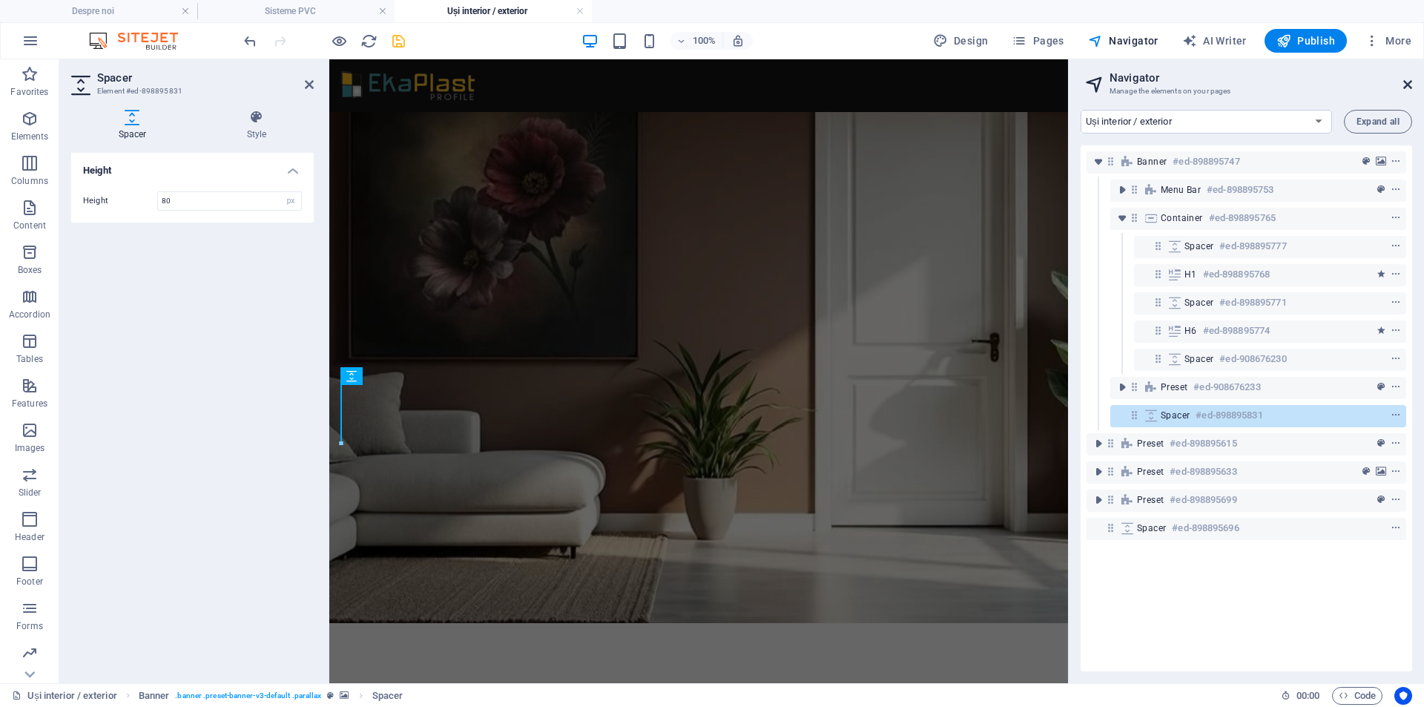
click at [1406, 84] on icon at bounding box center [1407, 85] width 9 height 12
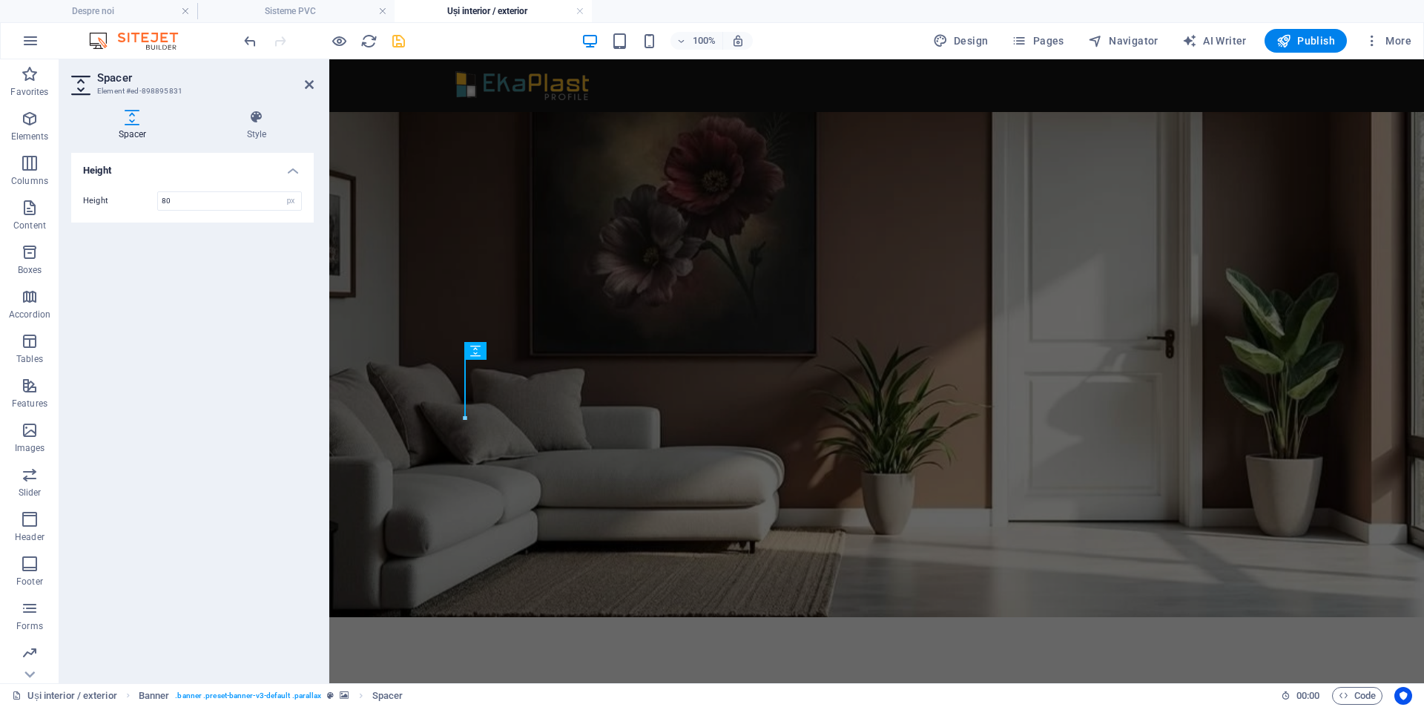
click at [176, 359] on div "Height Height 80 px rem vh vw" at bounding box center [192, 412] width 242 height 518
click at [397, 38] on icon "save" at bounding box center [398, 41] width 17 height 17
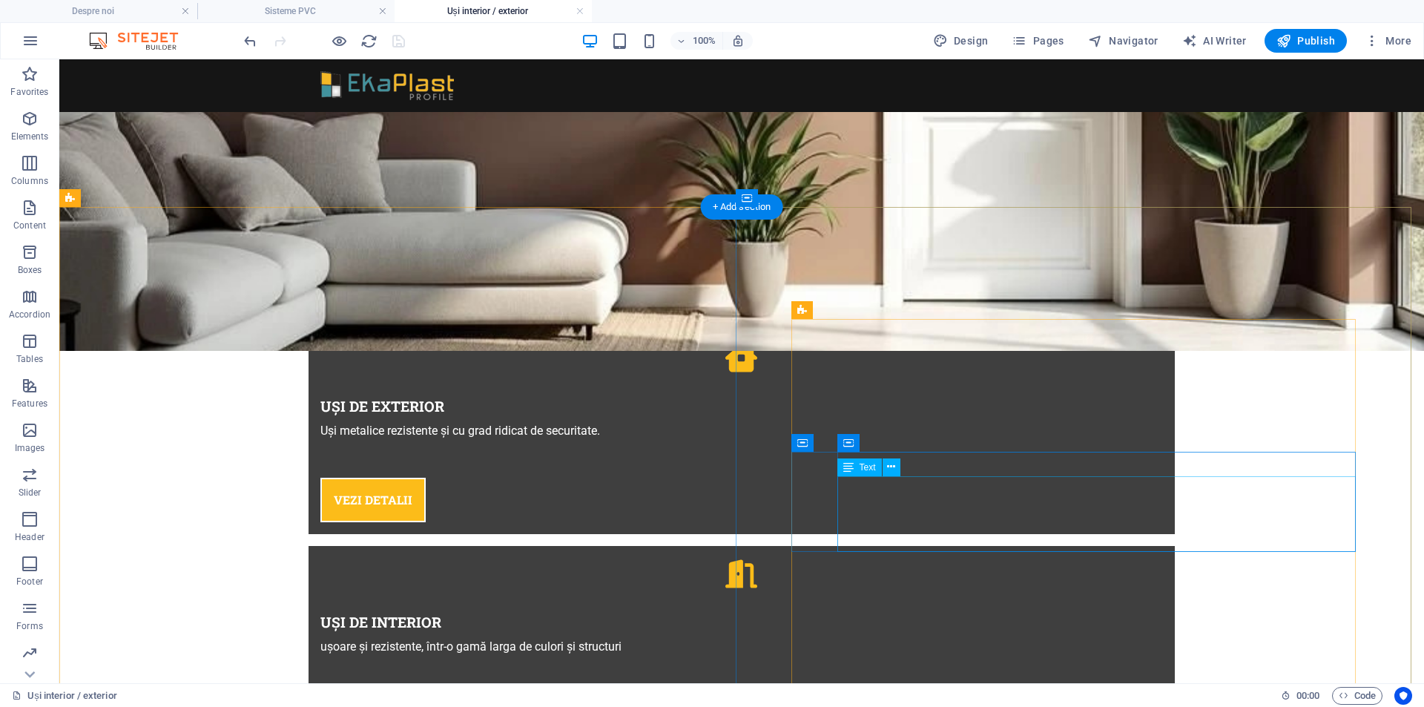
scroll to position [865, 0]
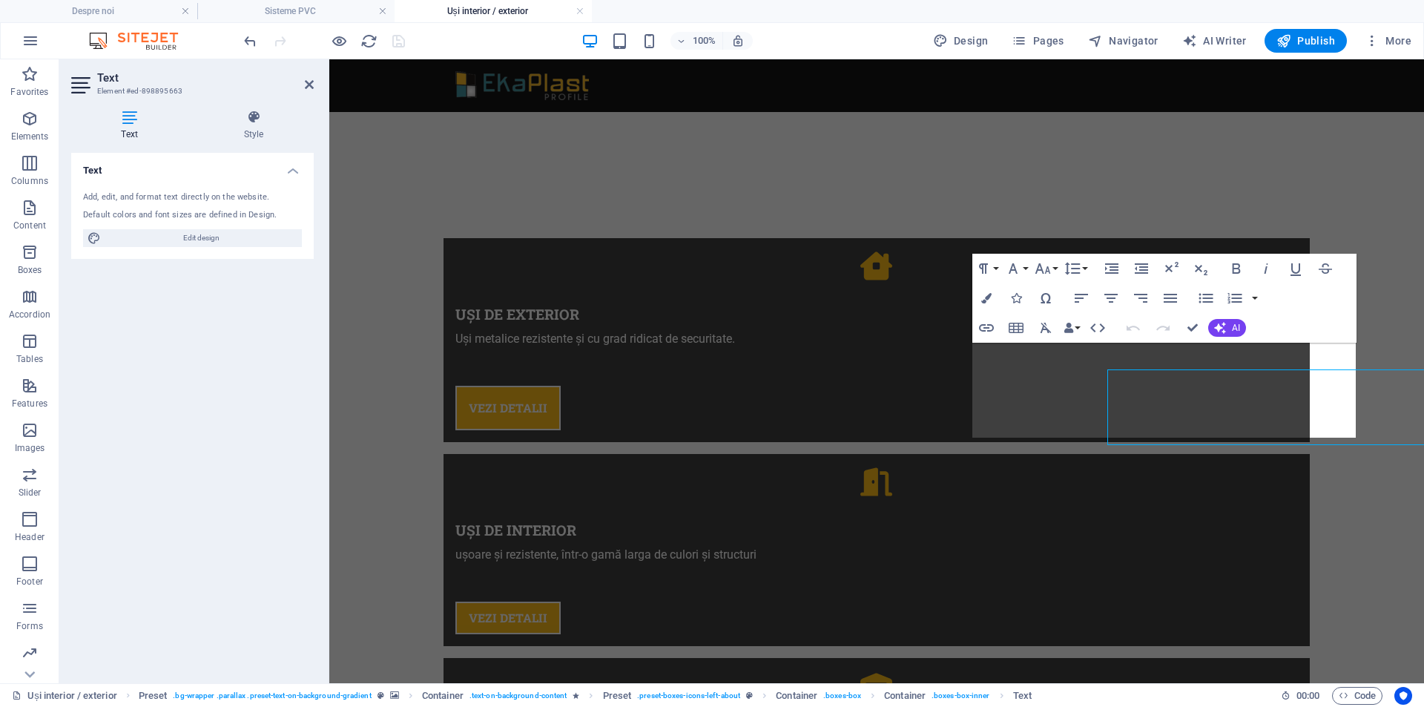
scroll to position [839, 0]
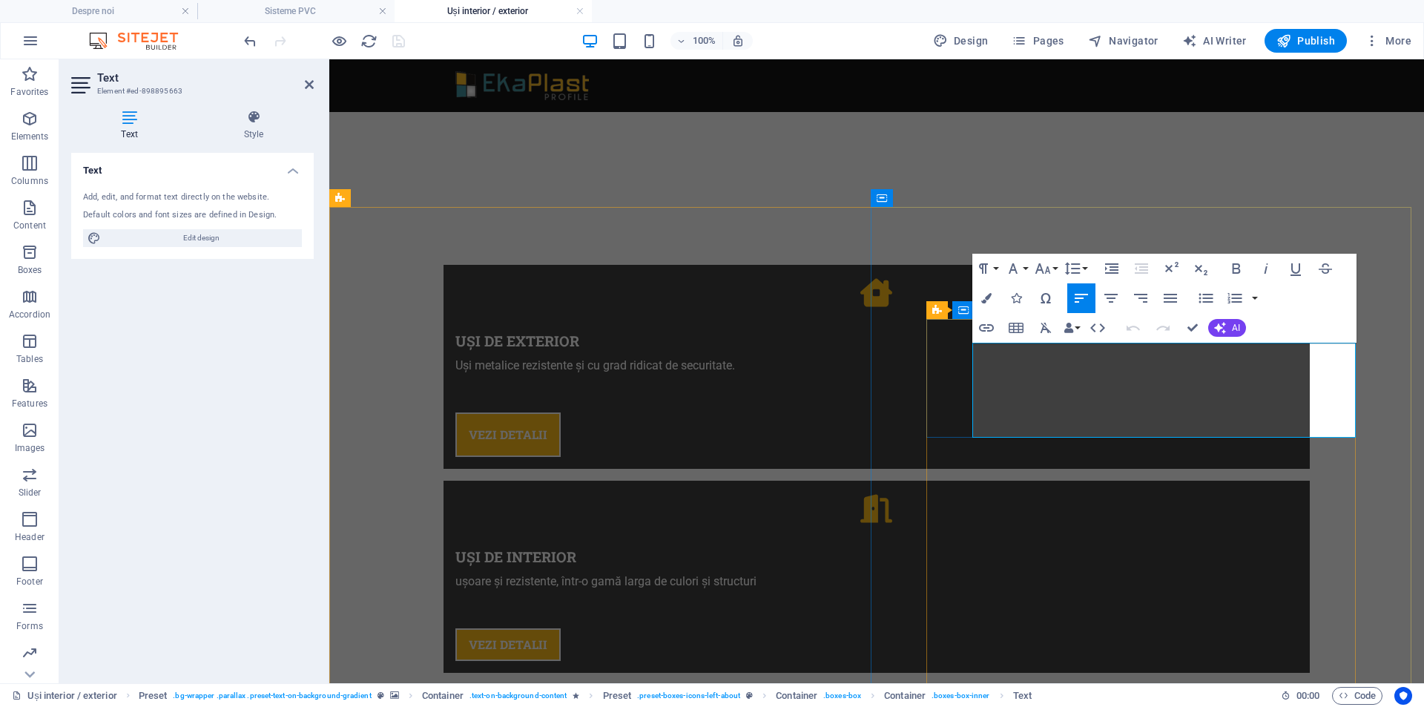
drag, startPoint x: 1107, startPoint y: 413, endPoint x: 966, endPoint y: 347, distance: 155.6
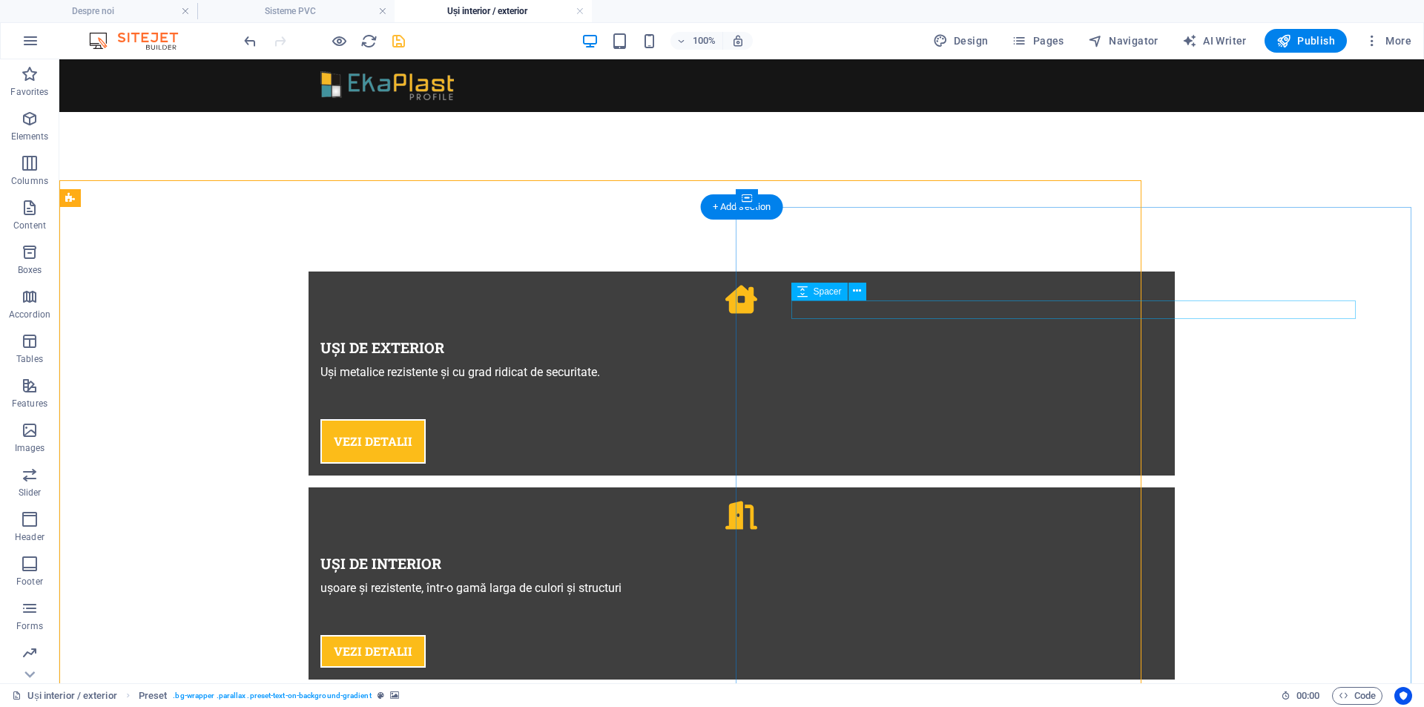
scroll to position [865, 0]
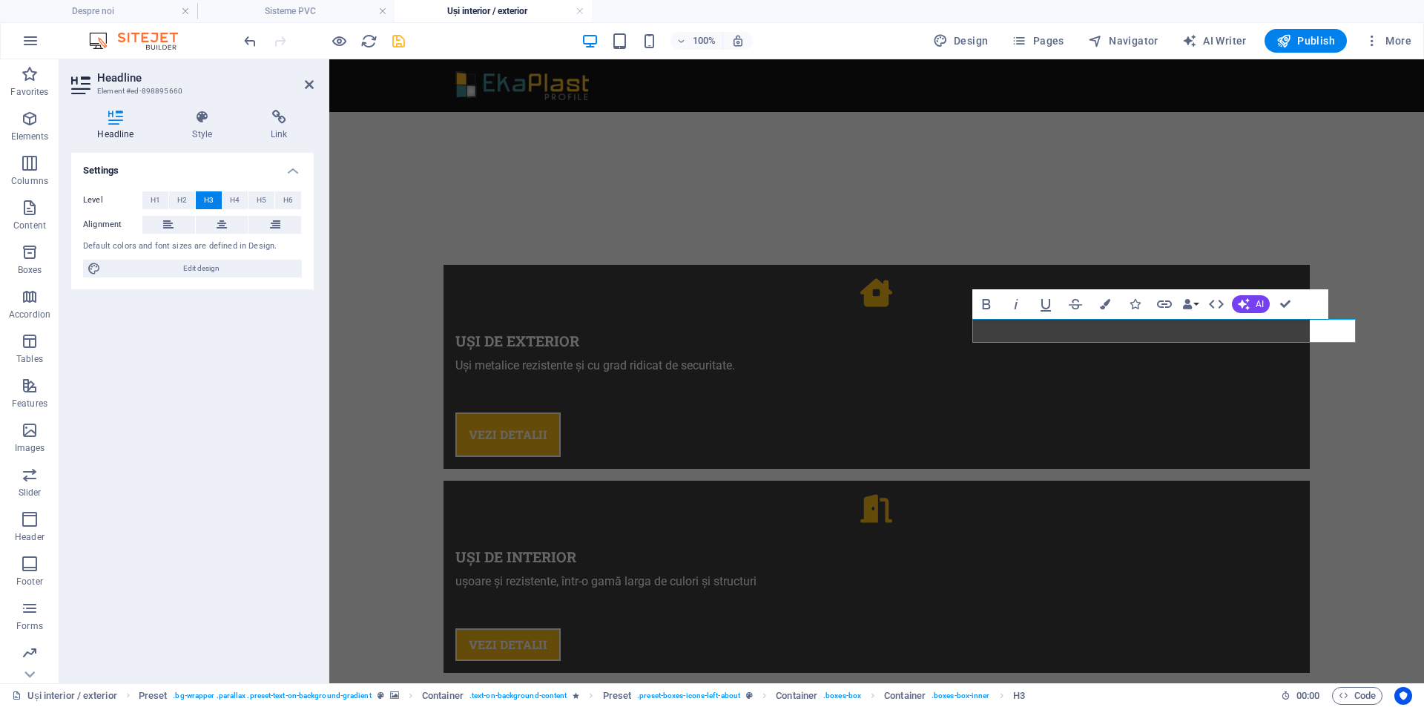
scroll to position [0, 6]
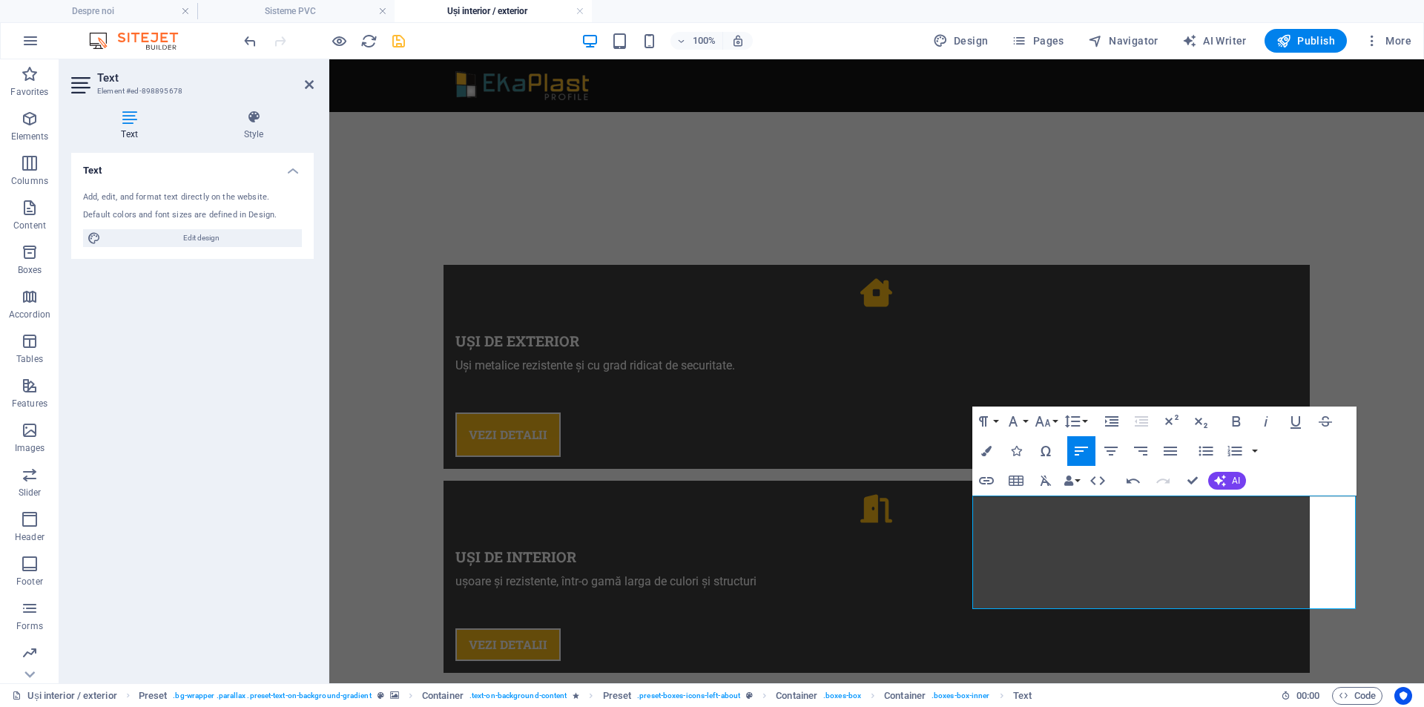
scroll to position [1176, 0]
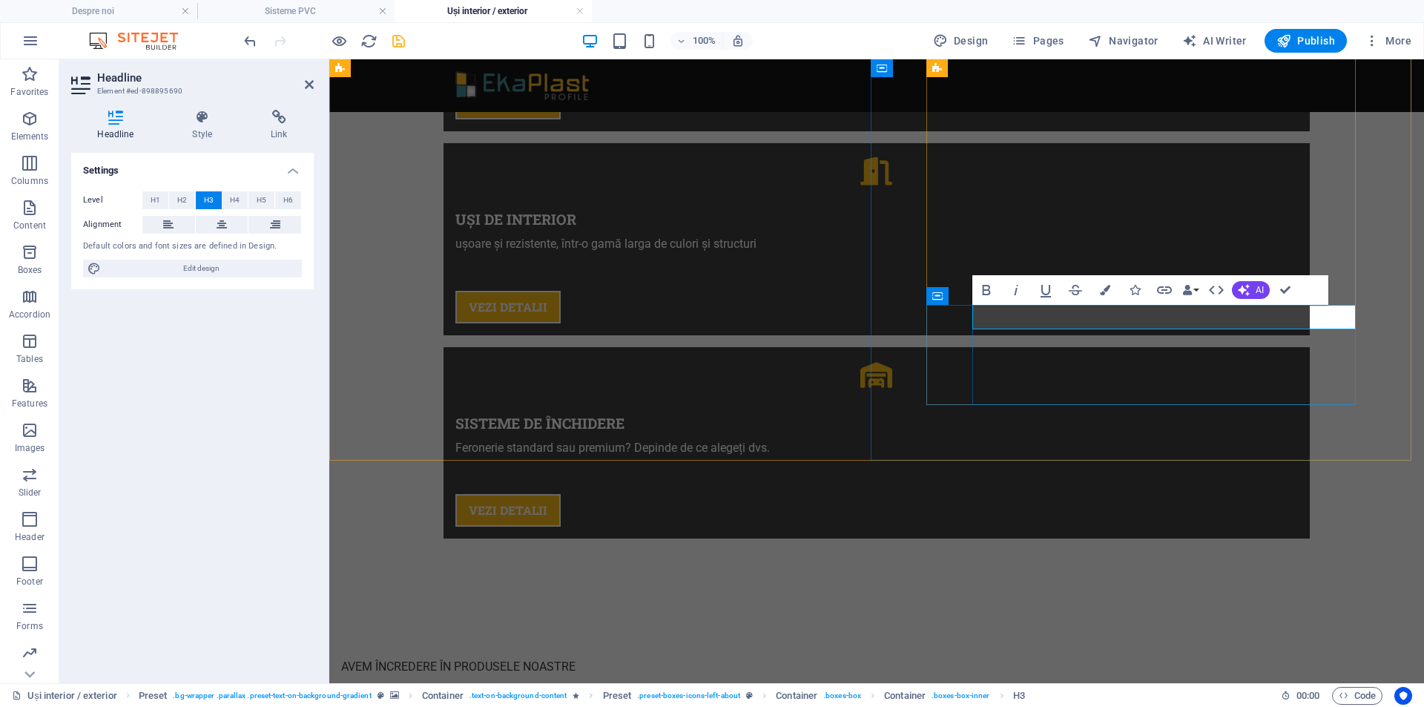
scroll to position [0, 6]
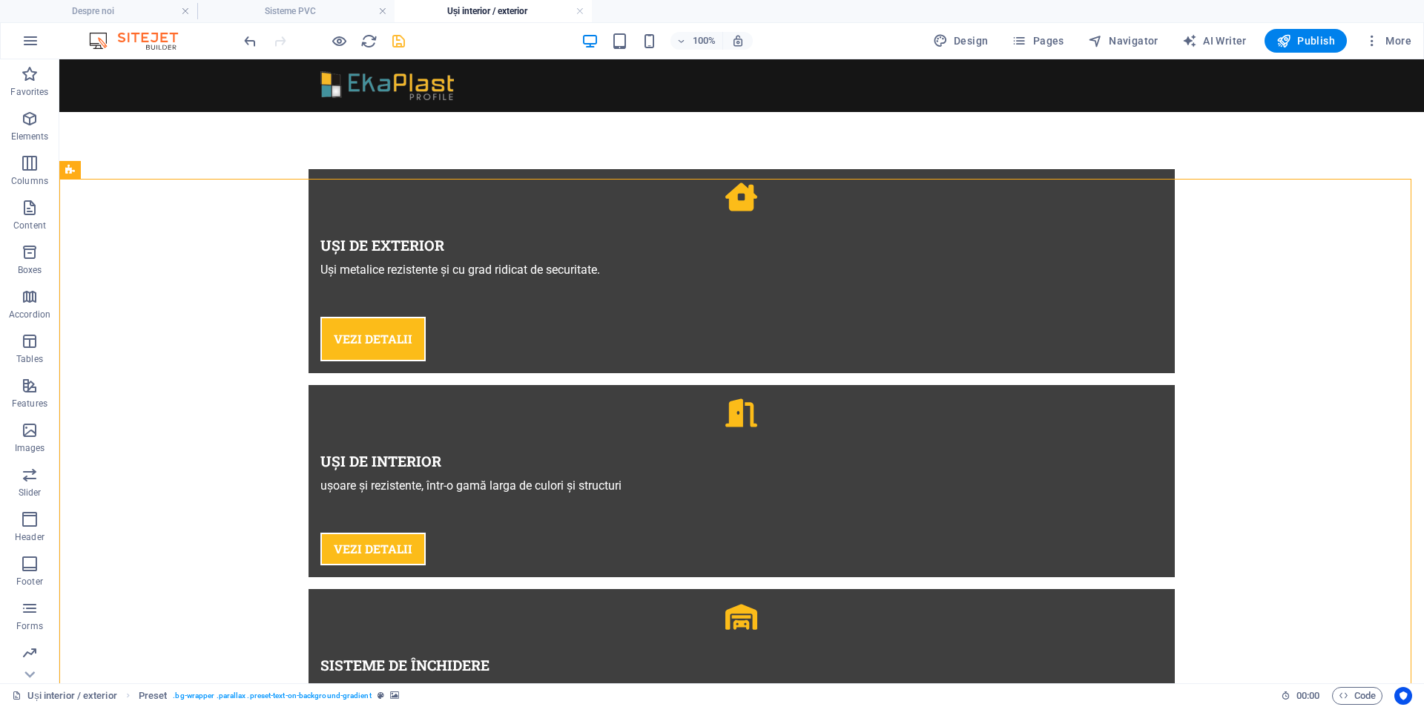
scroll to position [893, 0]
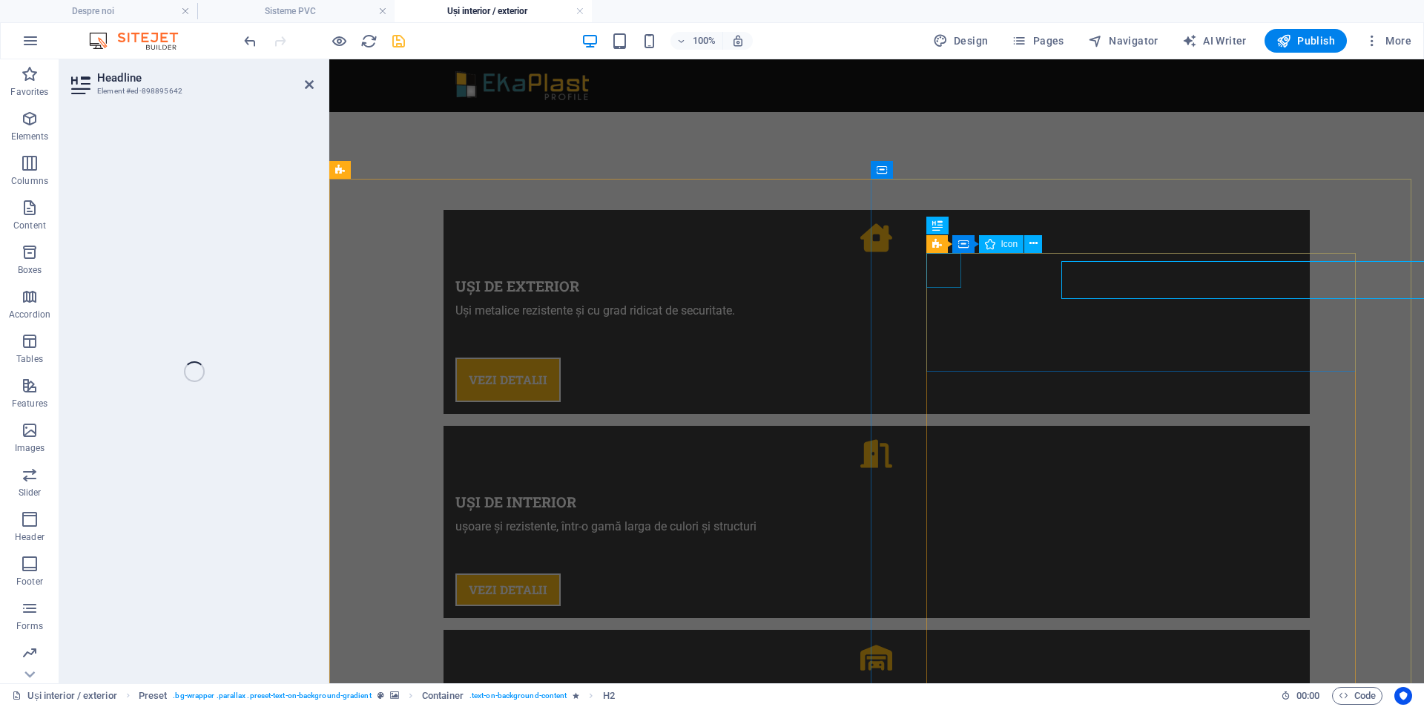
scroll to position [867, 0]
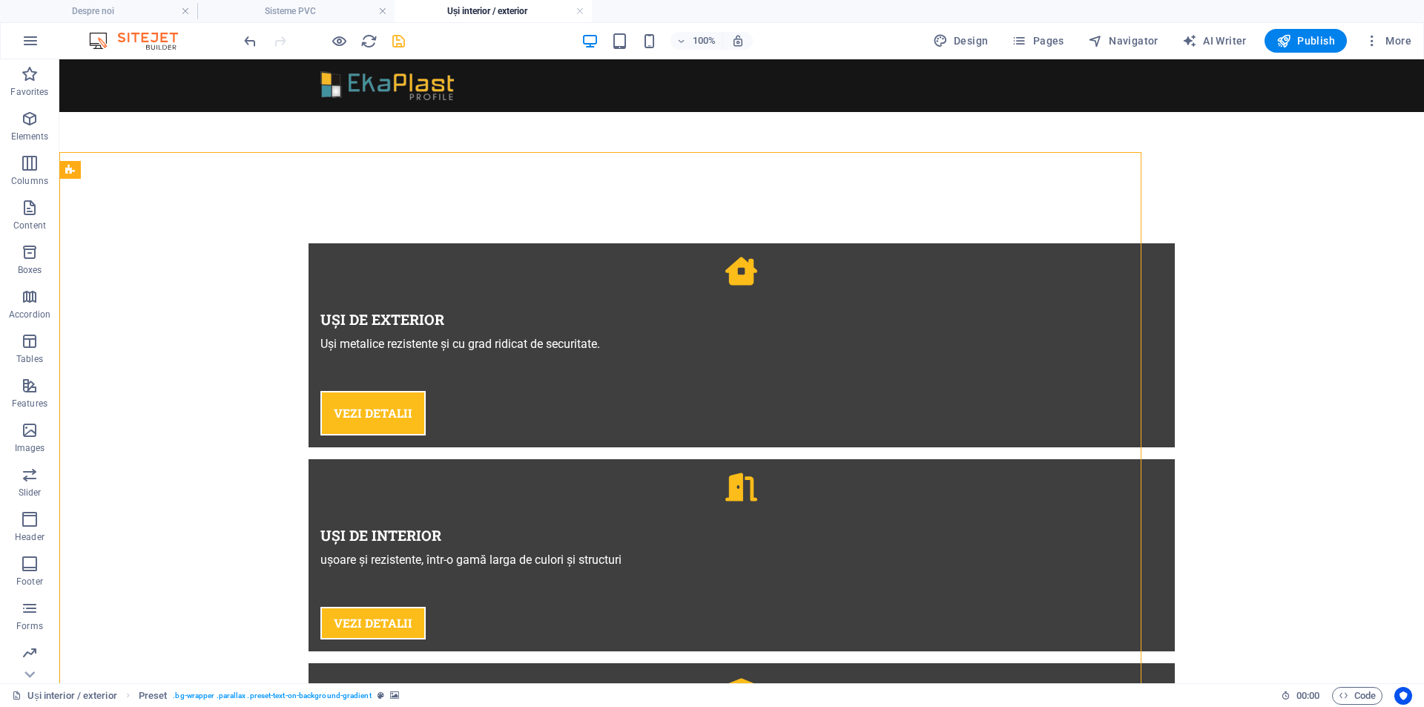
scroll to position [893, 0]
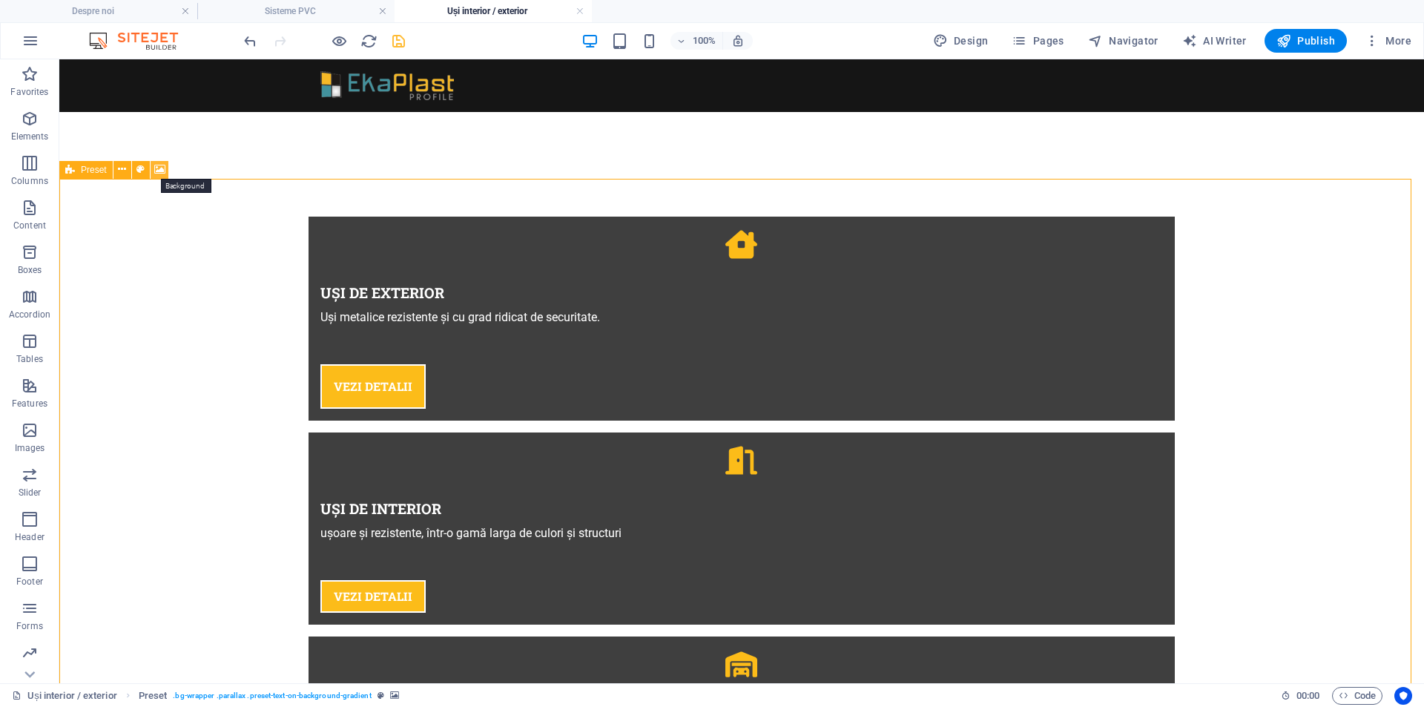
click at [160, 171] on icon at bounding box center [159, 170] width 11 height 16
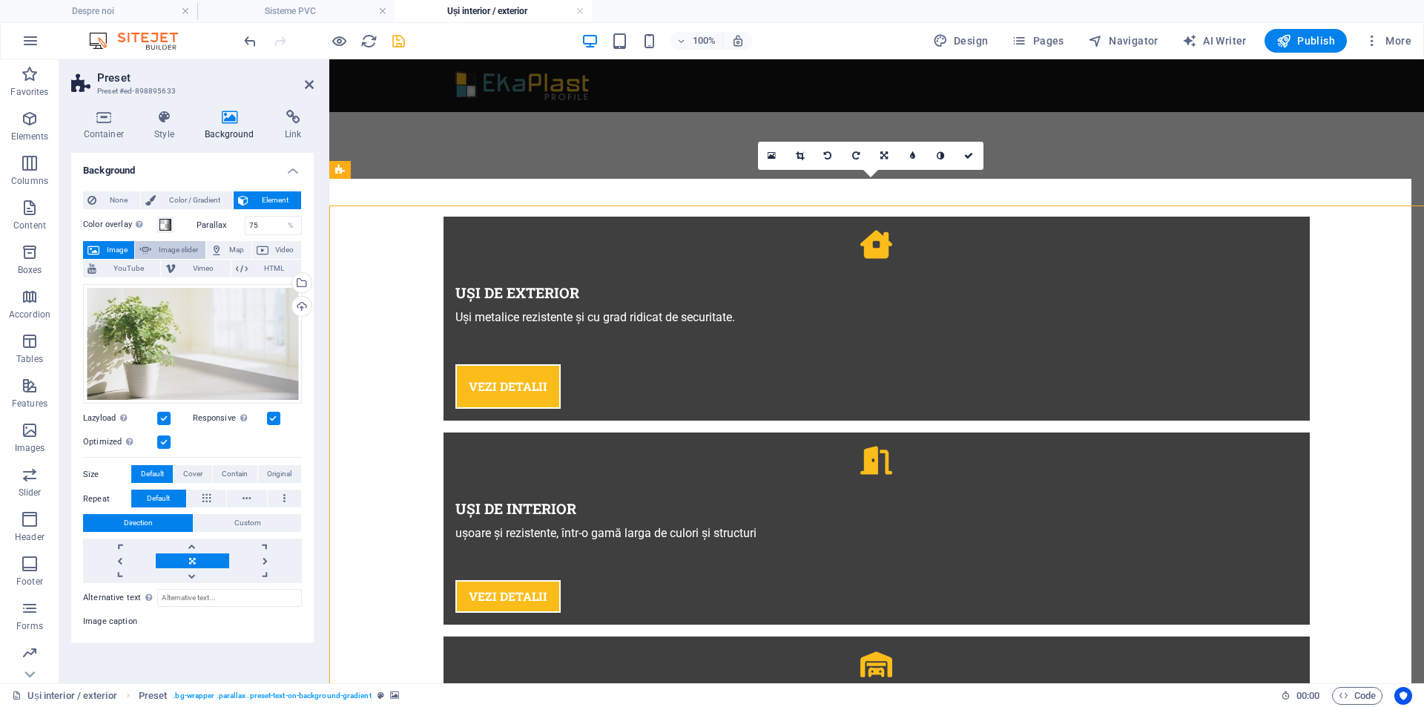
scroll to position [867, 0]
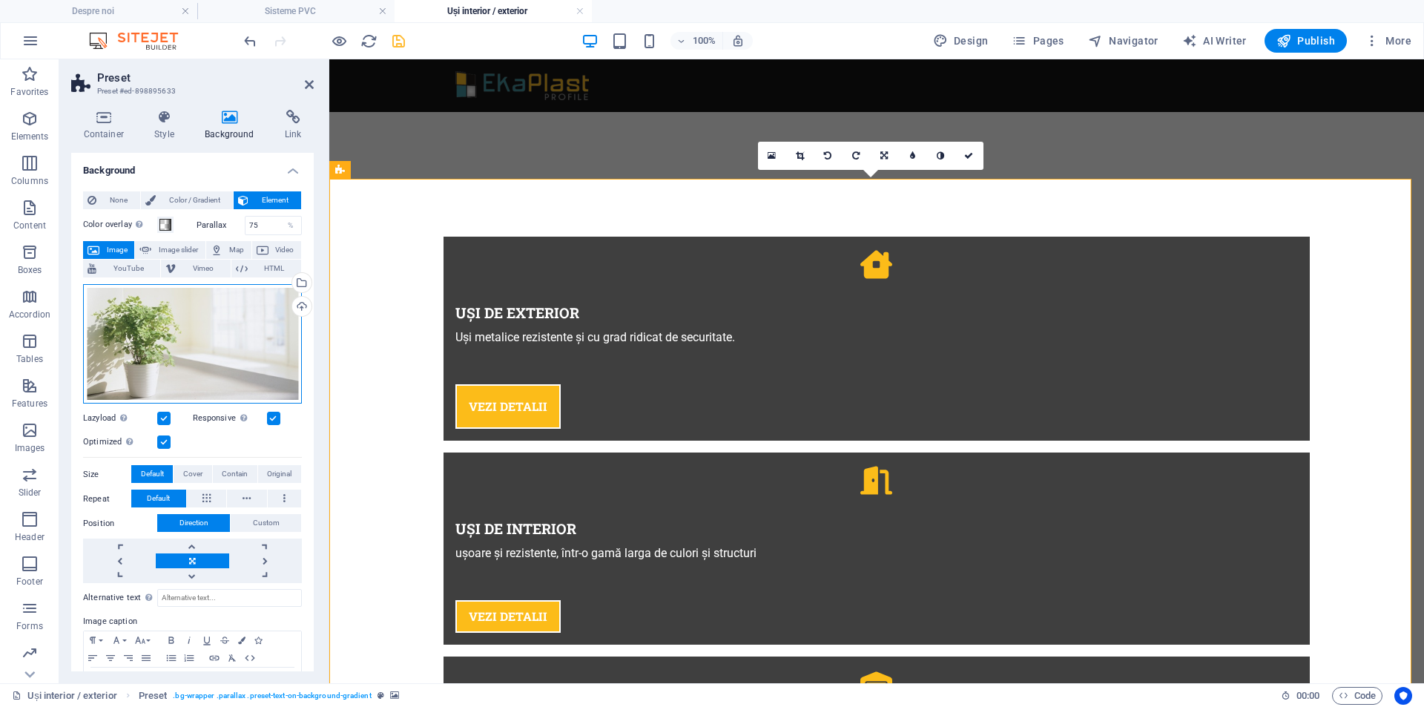
click at [194, 327] on div "Drag files here, click to choose files or select files from Files or our free s…" at bounding box center [192, 344] width 219 height 120
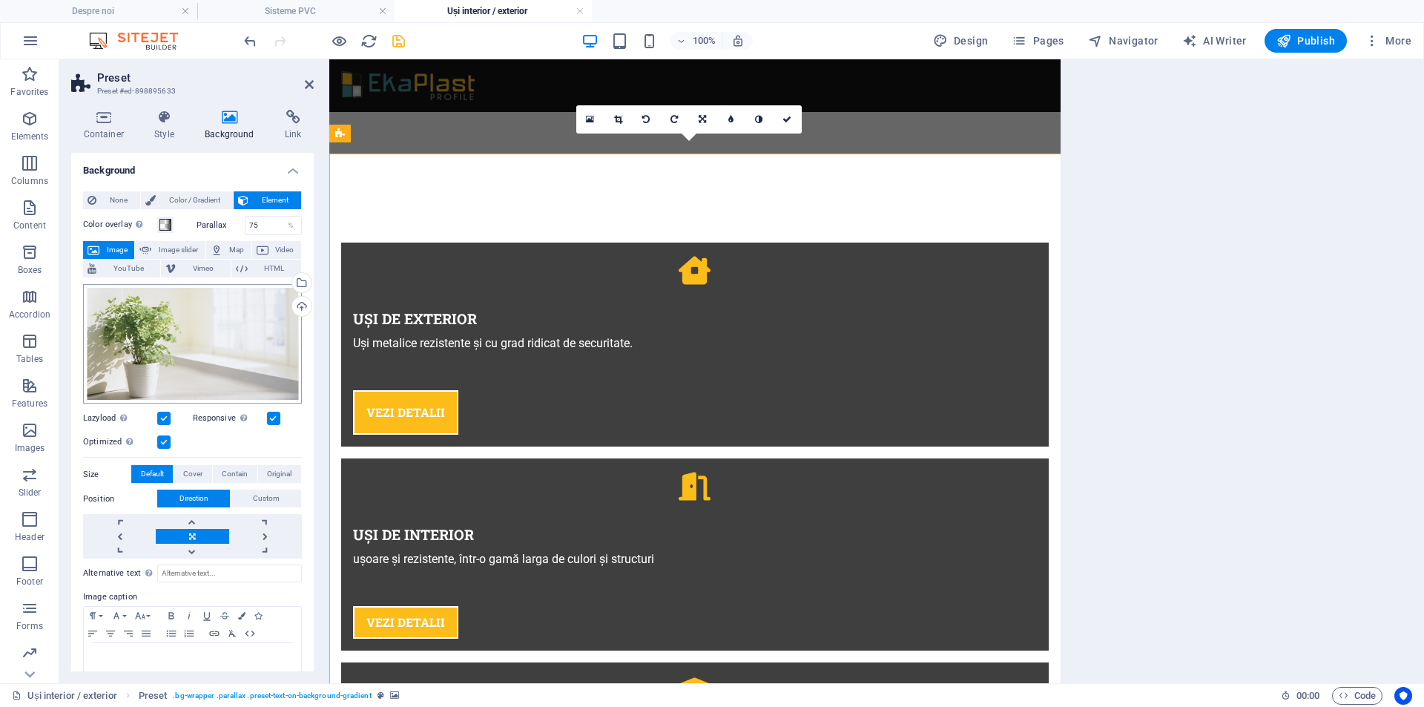
scroll to position [892, 0]
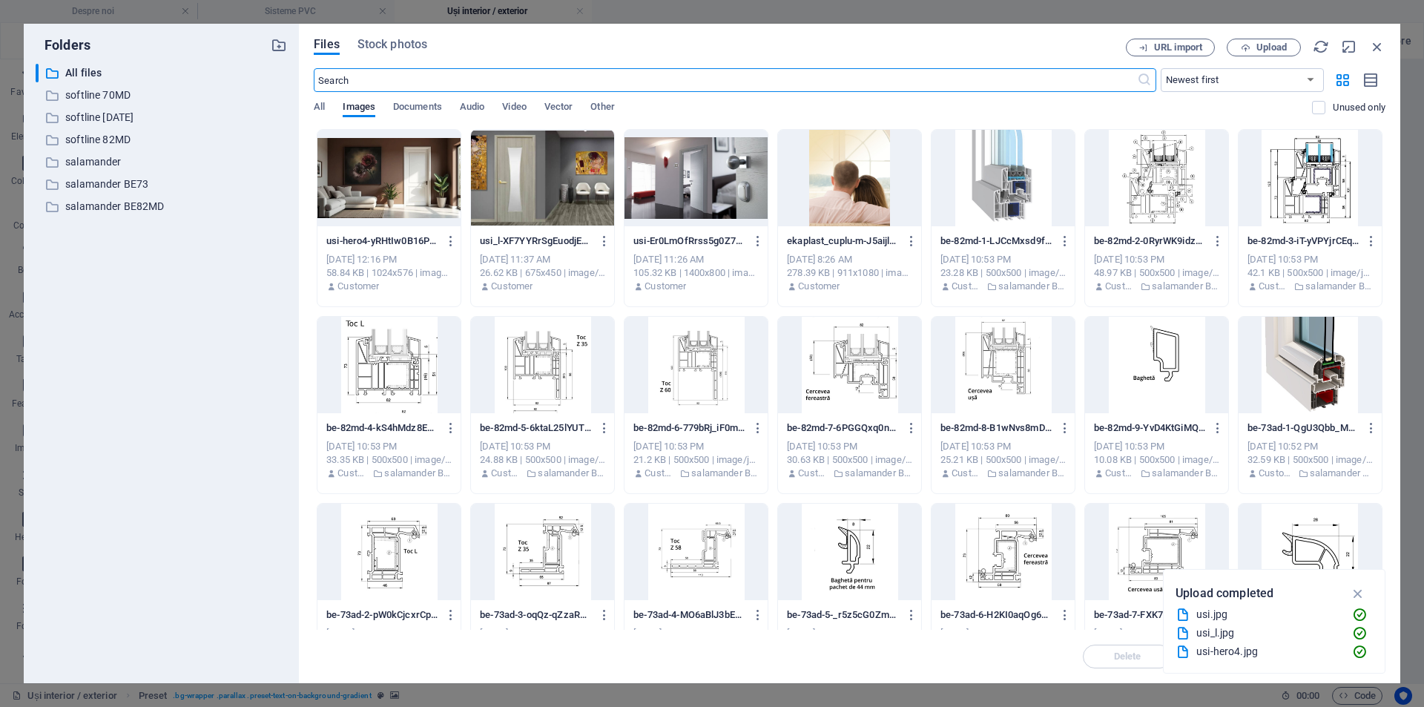
click at [701, 196] on div at bounding box center [695, 178] width 143 height 96
click at [685, 167] on div "1" at bounding box center [695, 178] width 143 height 96
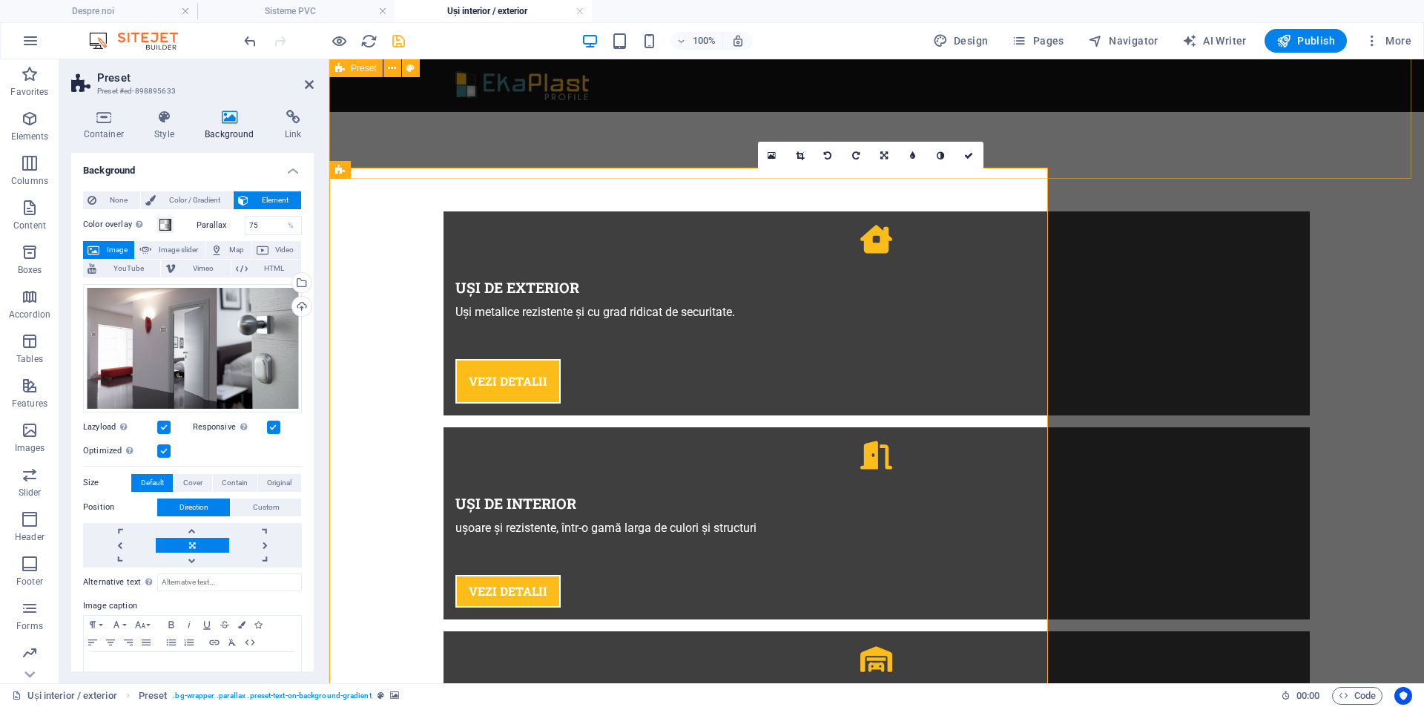
scroll to position [867, 0]
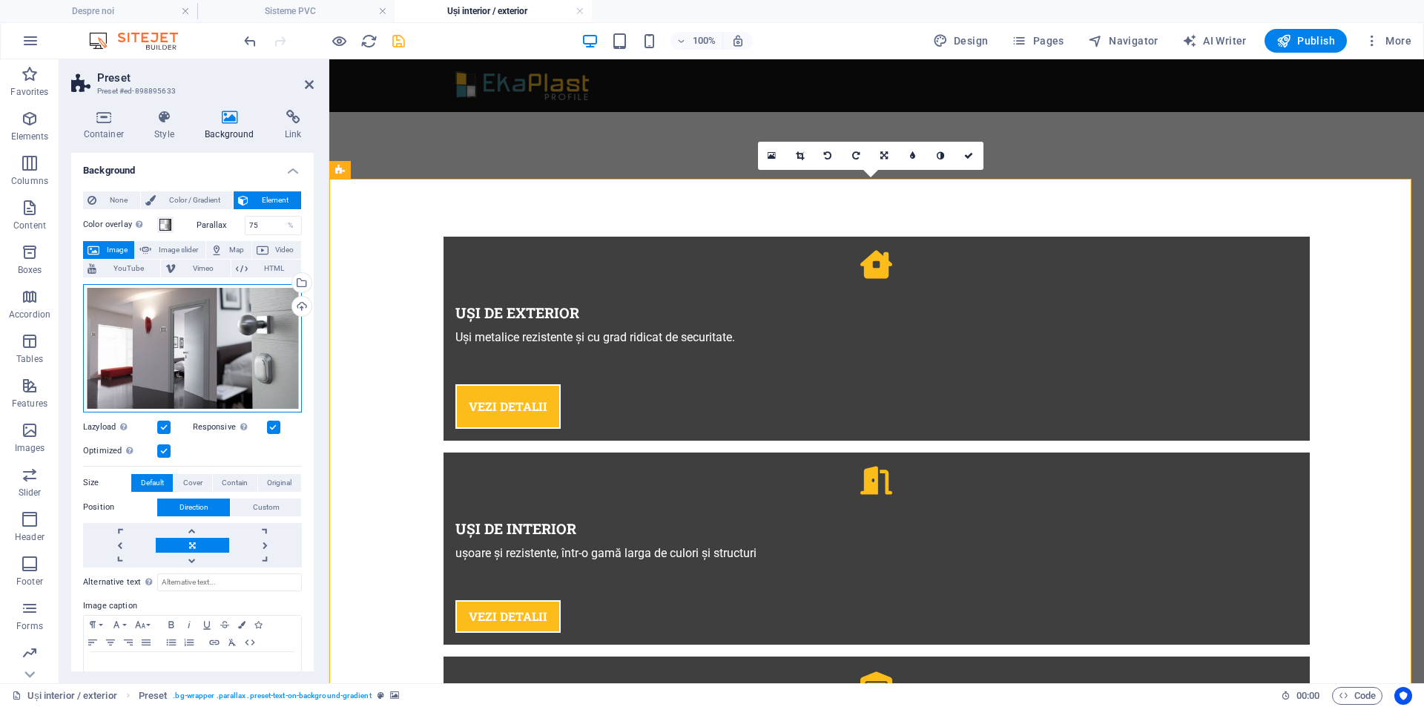
click at [162, 320] on div "Drag files here, click to choose files or select files from Files or our free s…" at bounding box center [192, 348] width 219 height 128
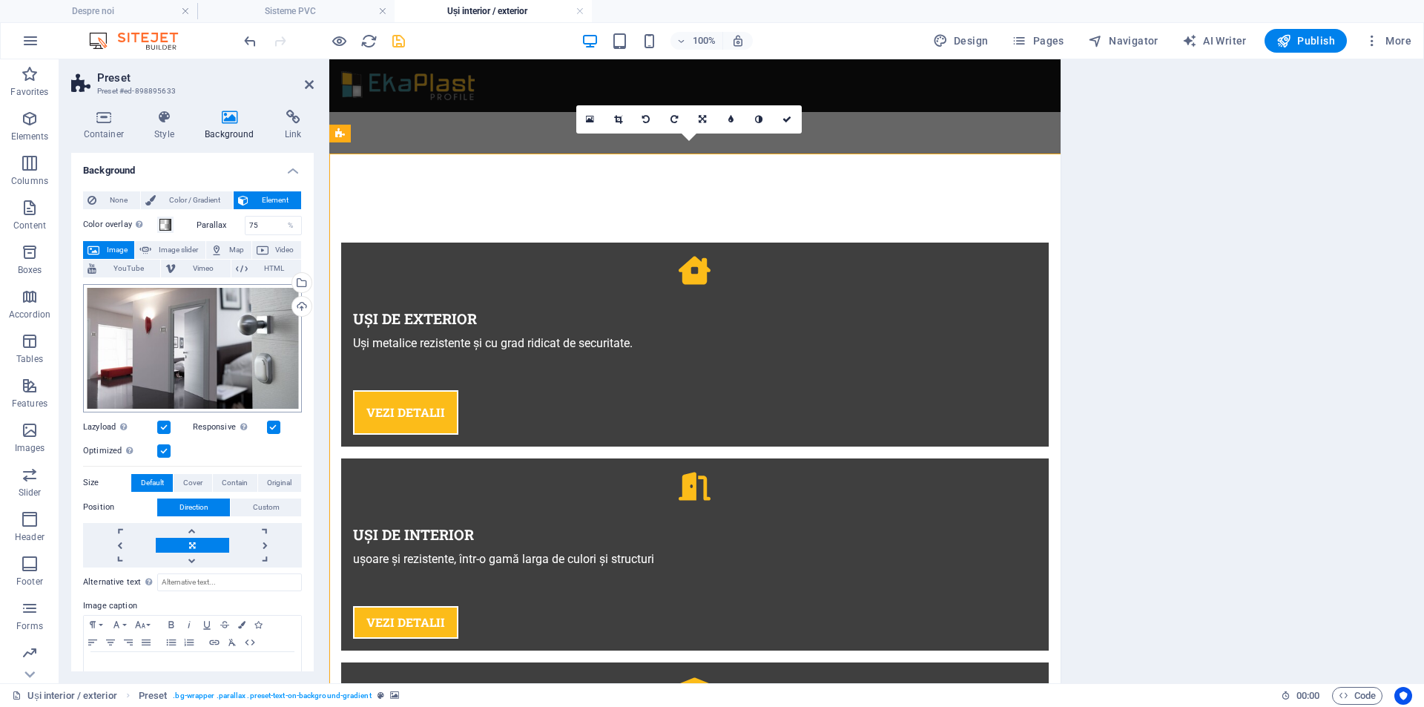
scroll to position [892, 0]
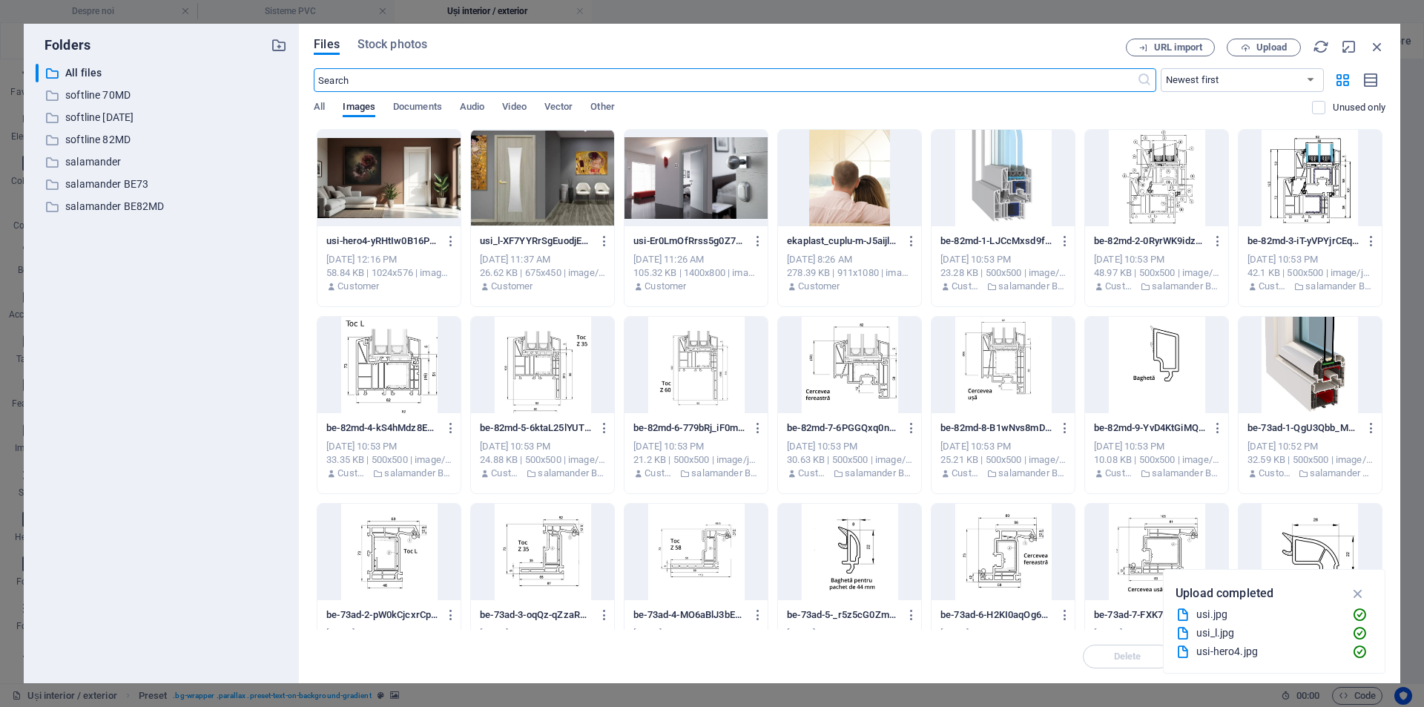
click at [711, 165] on div at bounding box center [695, 178] width 143 height 96
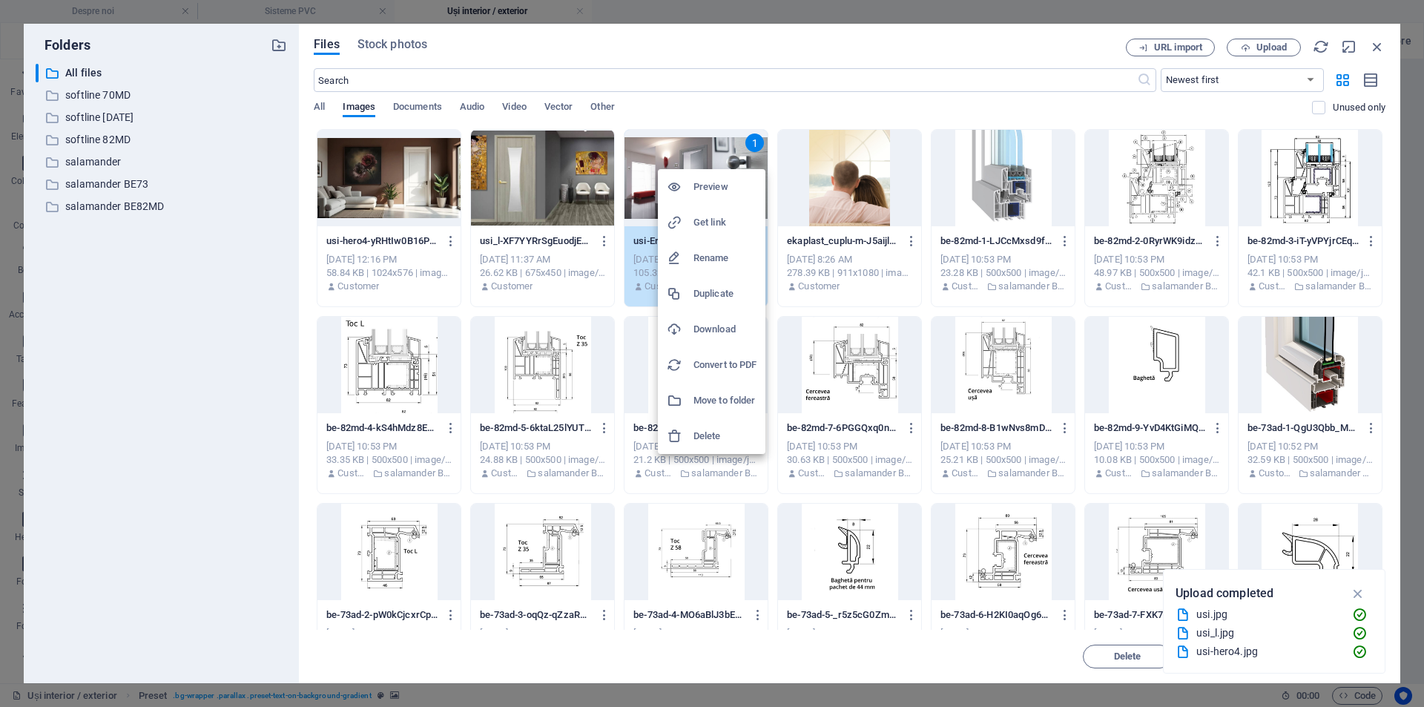
click at [820, 109] on div at bounding box center [712, 353] width 1424 height 707
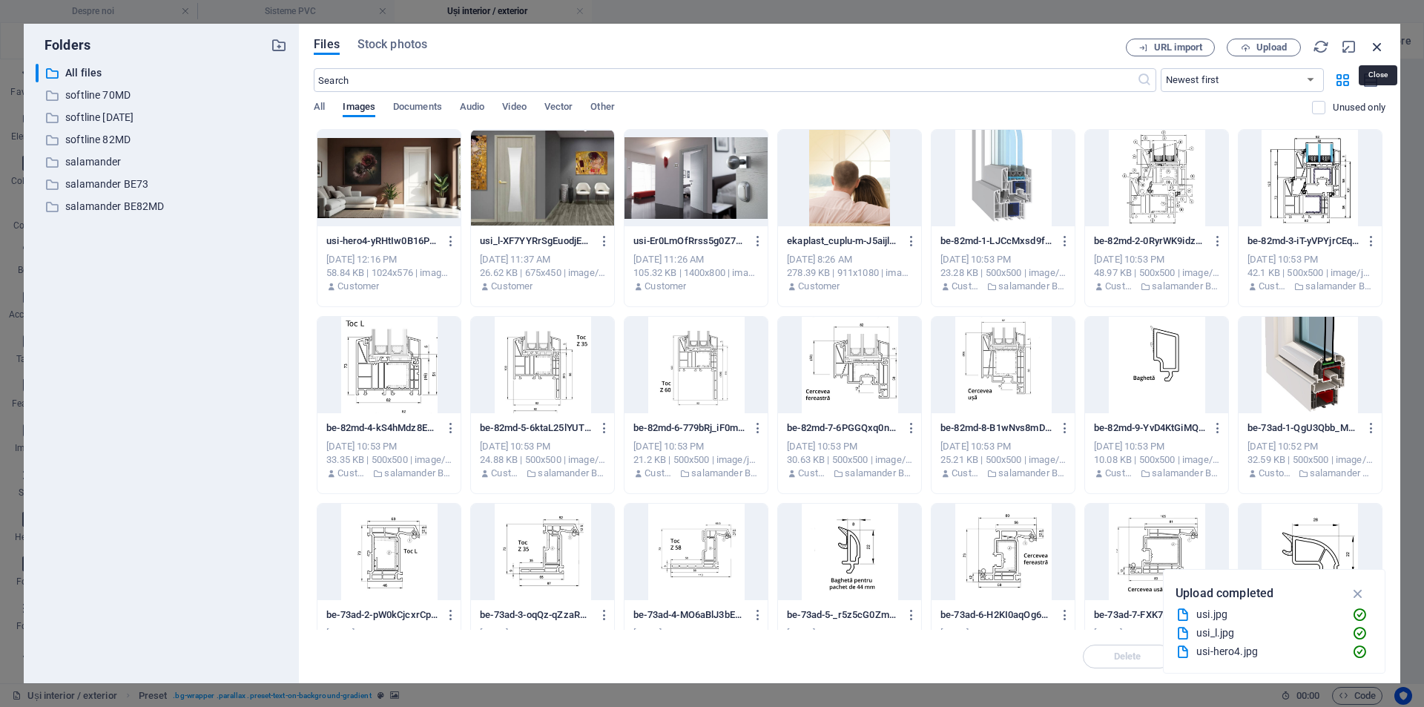
click at [1381, 42] on icon "button" at bounding box center [1377, 47] width 16 height 16
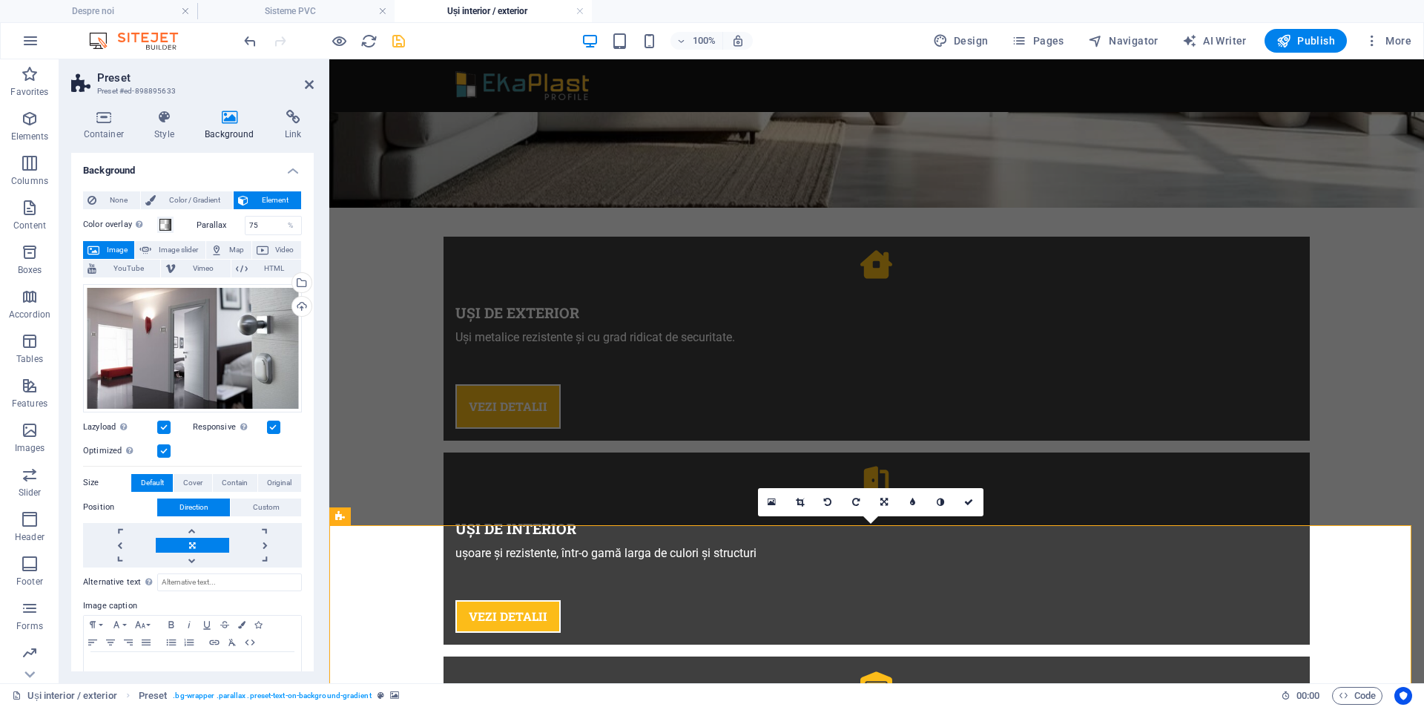
scroll to position [521, 0]
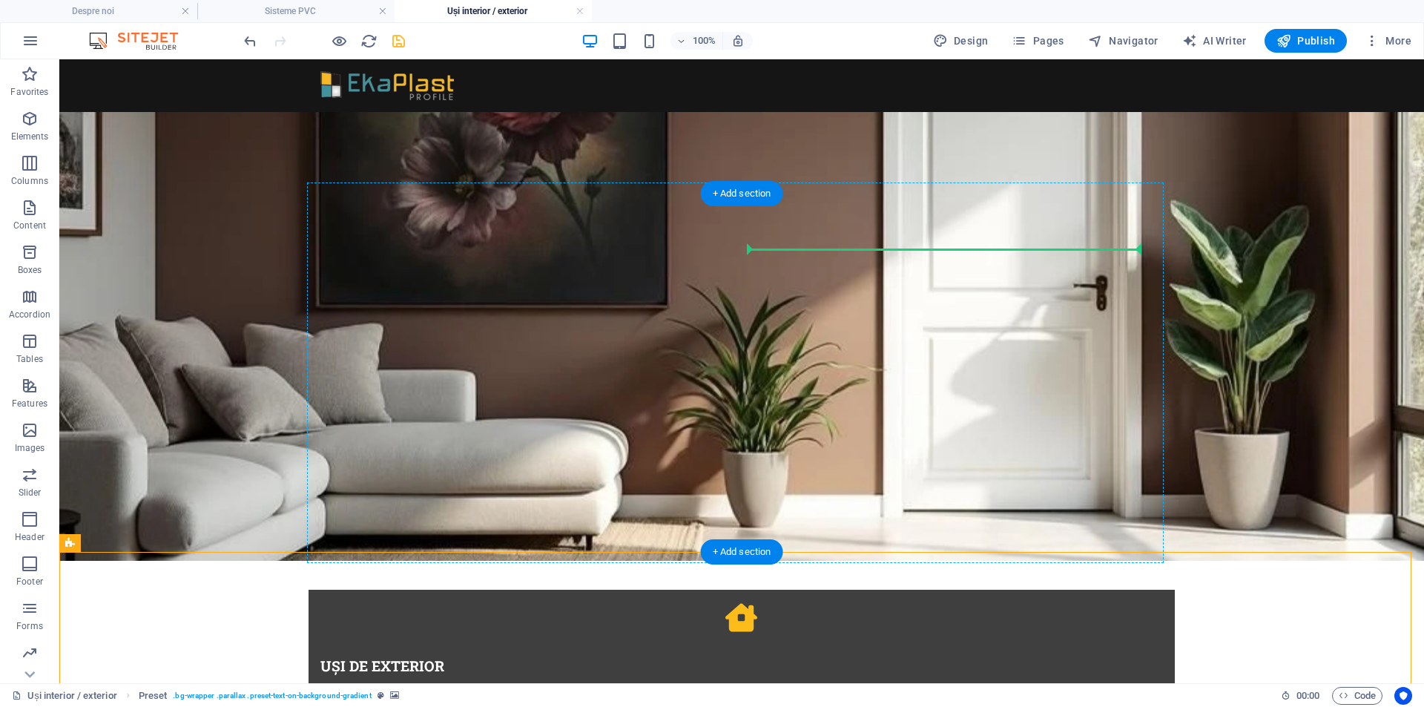
drag, startPoint x: 791, startPoint y: 290, endPoint x: 792, endPoint y: 271, distance: 18.6
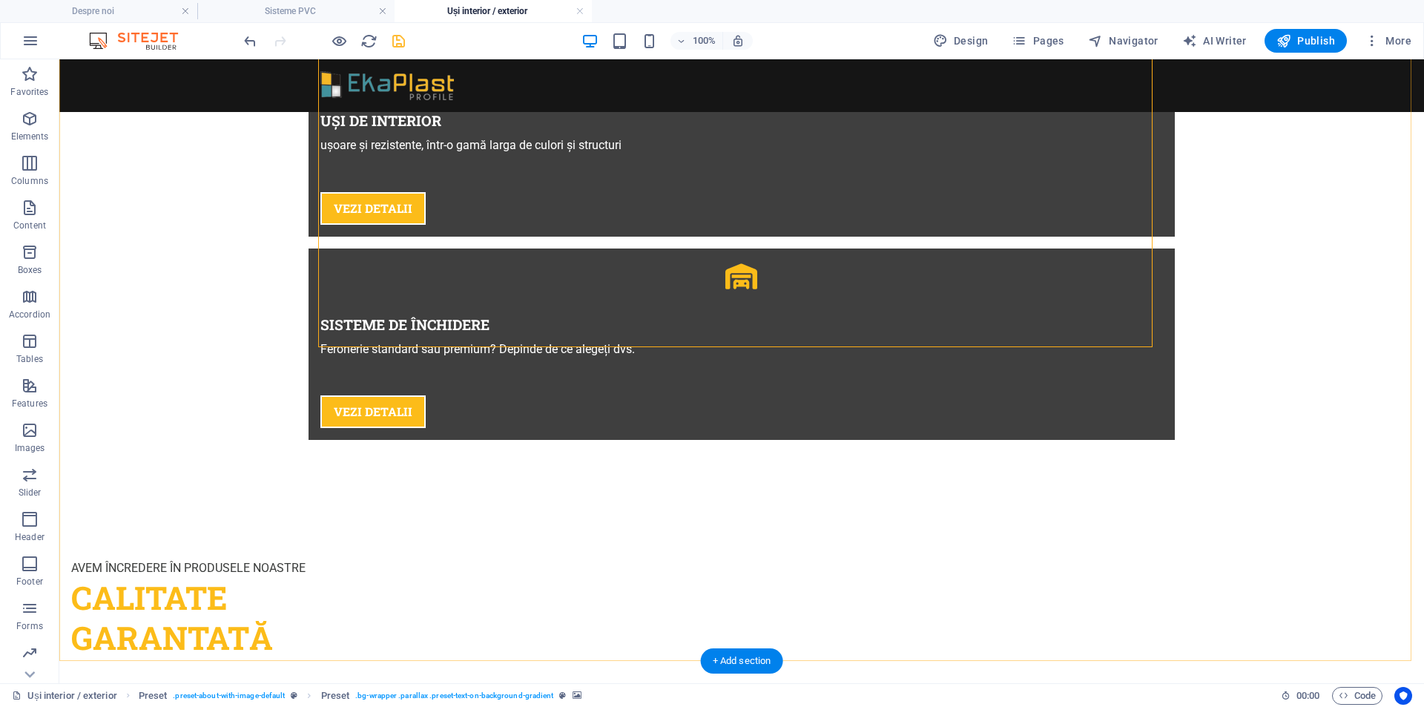
scroll to position [1386, 0]
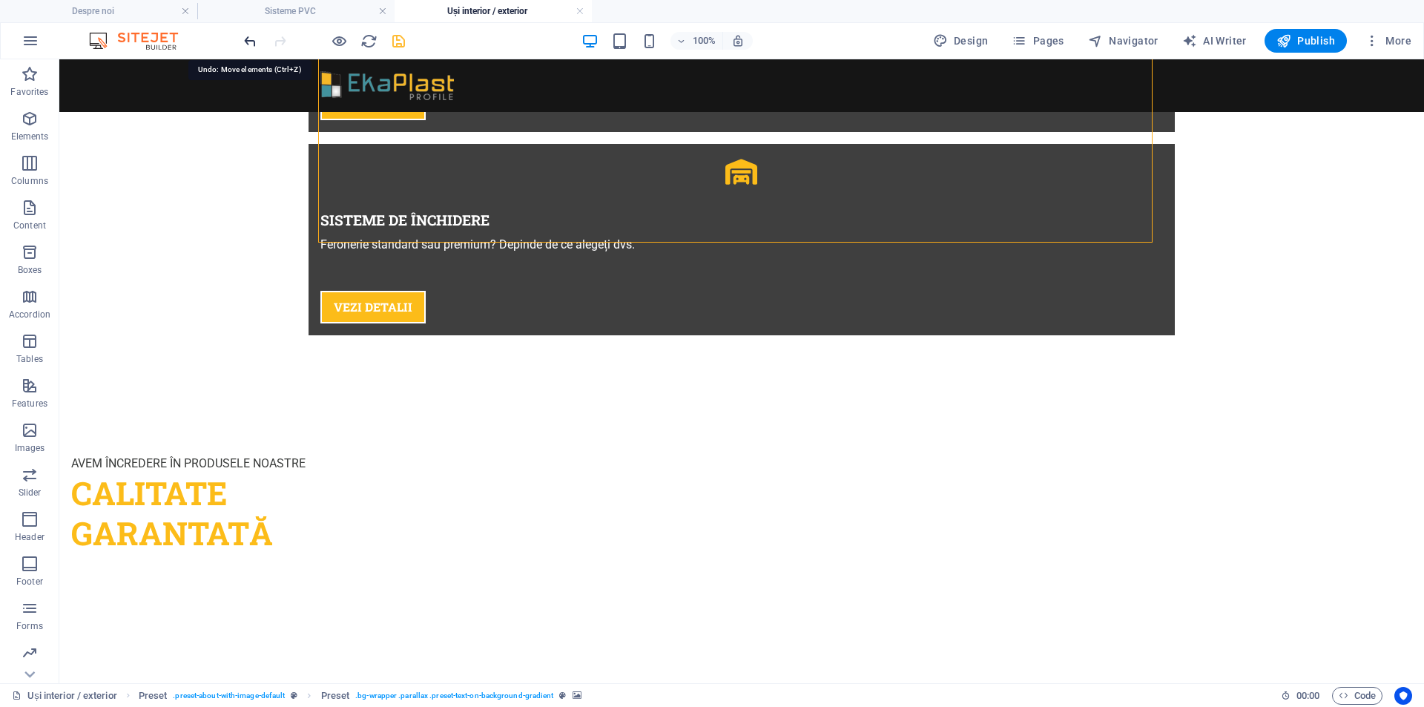
click at [242, 36] on icon "undo" at bounding box center [250, 41] width 17 height 17
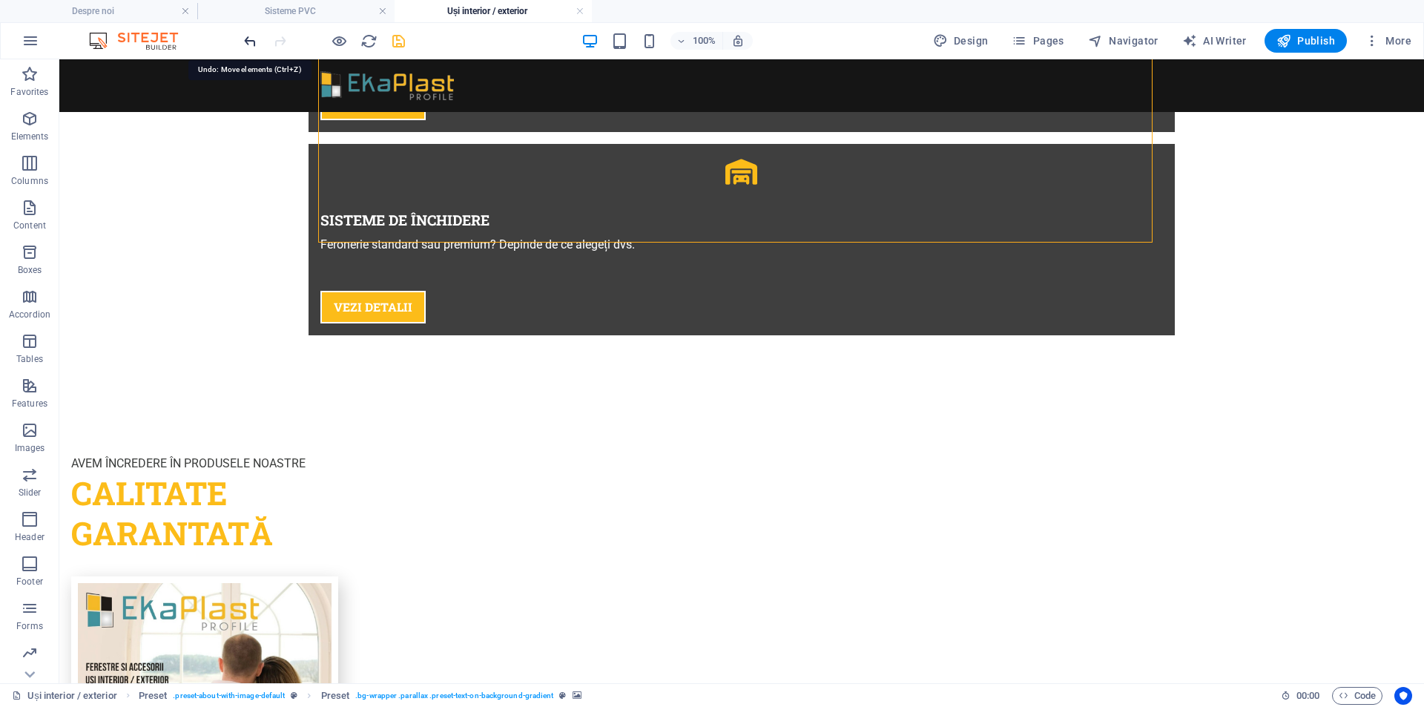
scroll to position [515, 0]
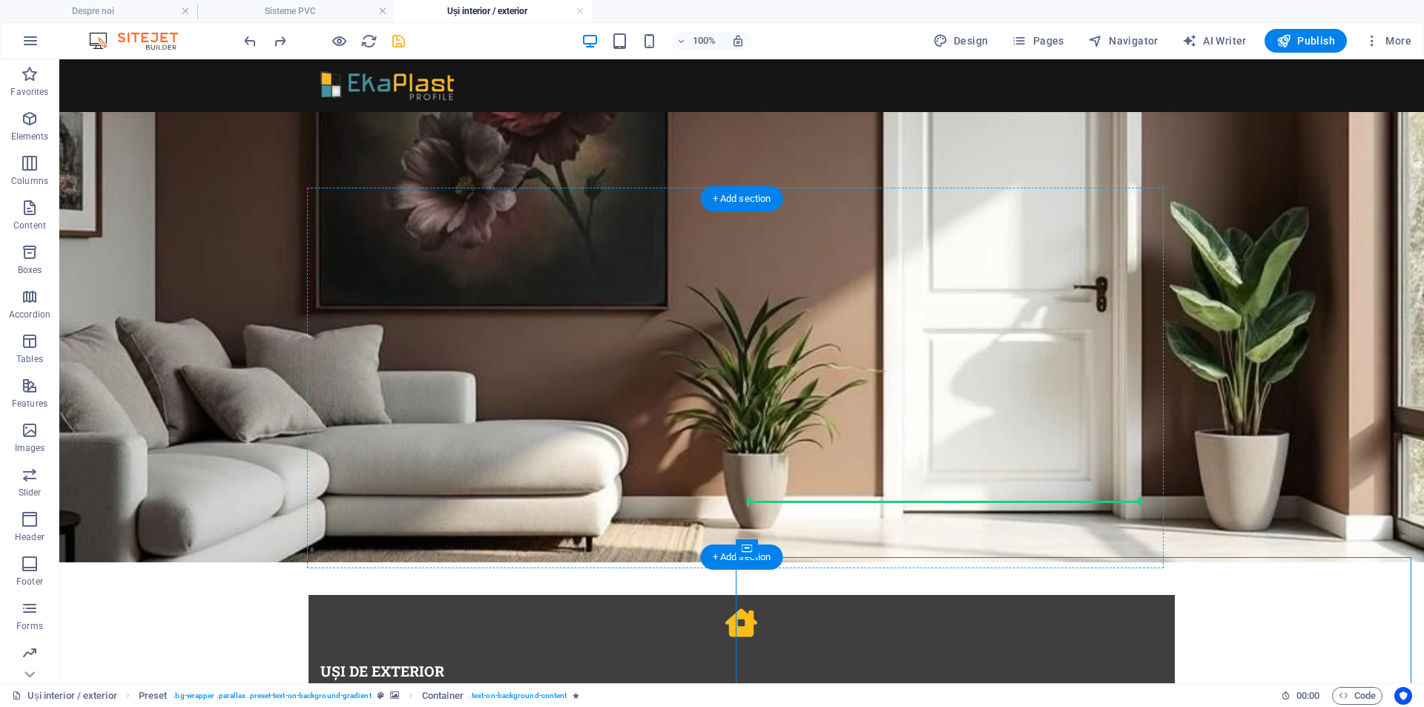
drag, startPoint x: 845, startPoint y: 604, endPoint x: 822, endPoint y: 498, distance: 108.7
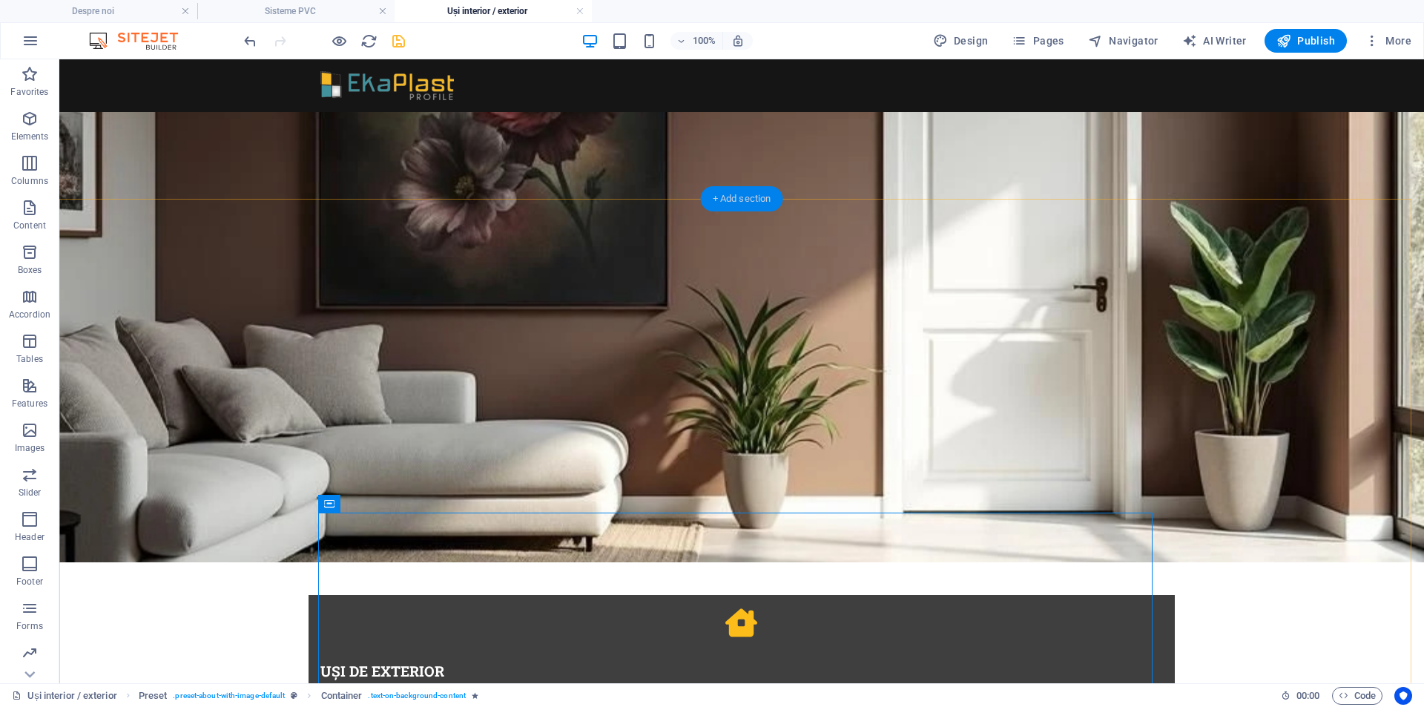
click at [741, 200] on div "+ Add section" at bounding box center [742, 198] width 82 height 25
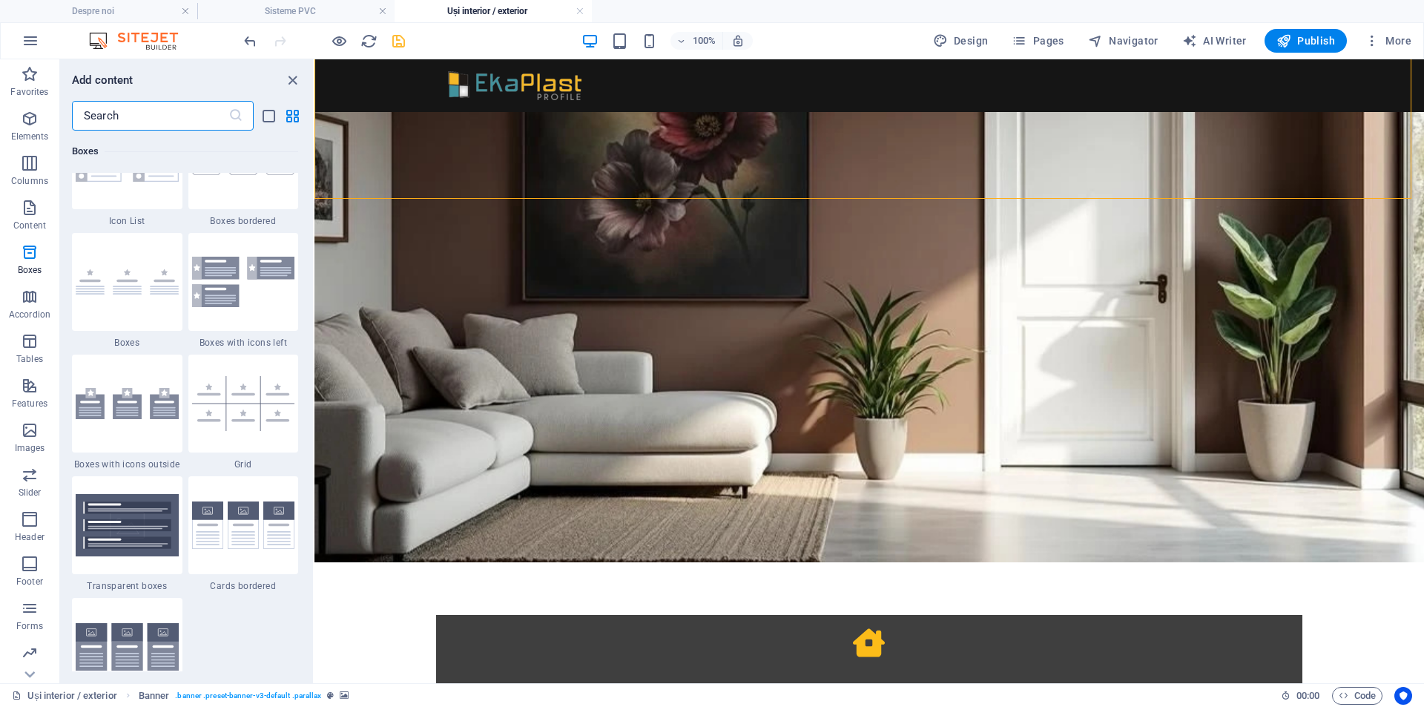
scroll to position [4100, 0]
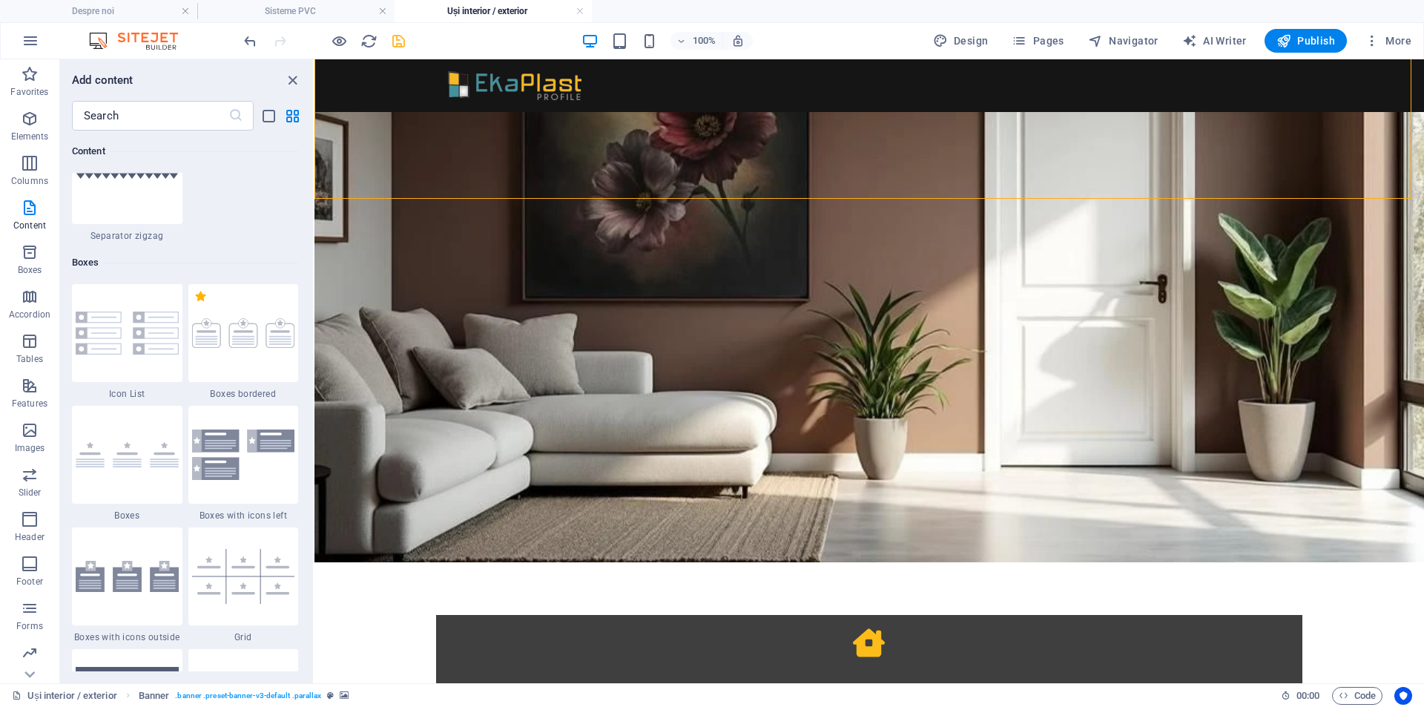
click at [169, 100] on div "Add content ​ Favorites 1 Star Headline 1 Star Container 1 Star Boxes bordered …" at bounding box center [186, 371] width 253 height 624
click at [159, 115] on input "text" at bounding box center [150, 116] width 156 height 30
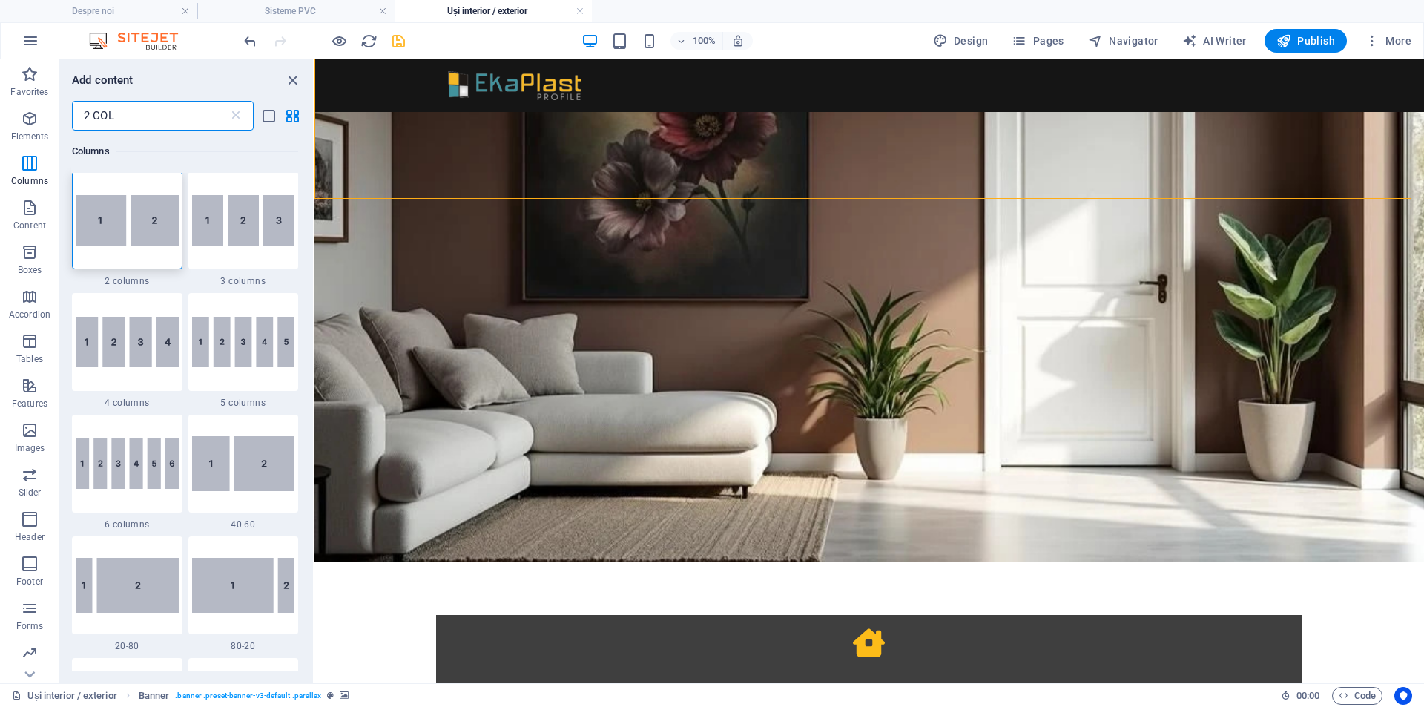
scroll to position [0, 0]
type input "2 COL"
click at [122, 226] on img at bounding box center [127, 221] width 103 height 50
click at [314, 226] on div "Drag here to replace the existing content. Press “Ctrl” if you want to create a…" at bounding box center [868, 371] width 1109 height 624
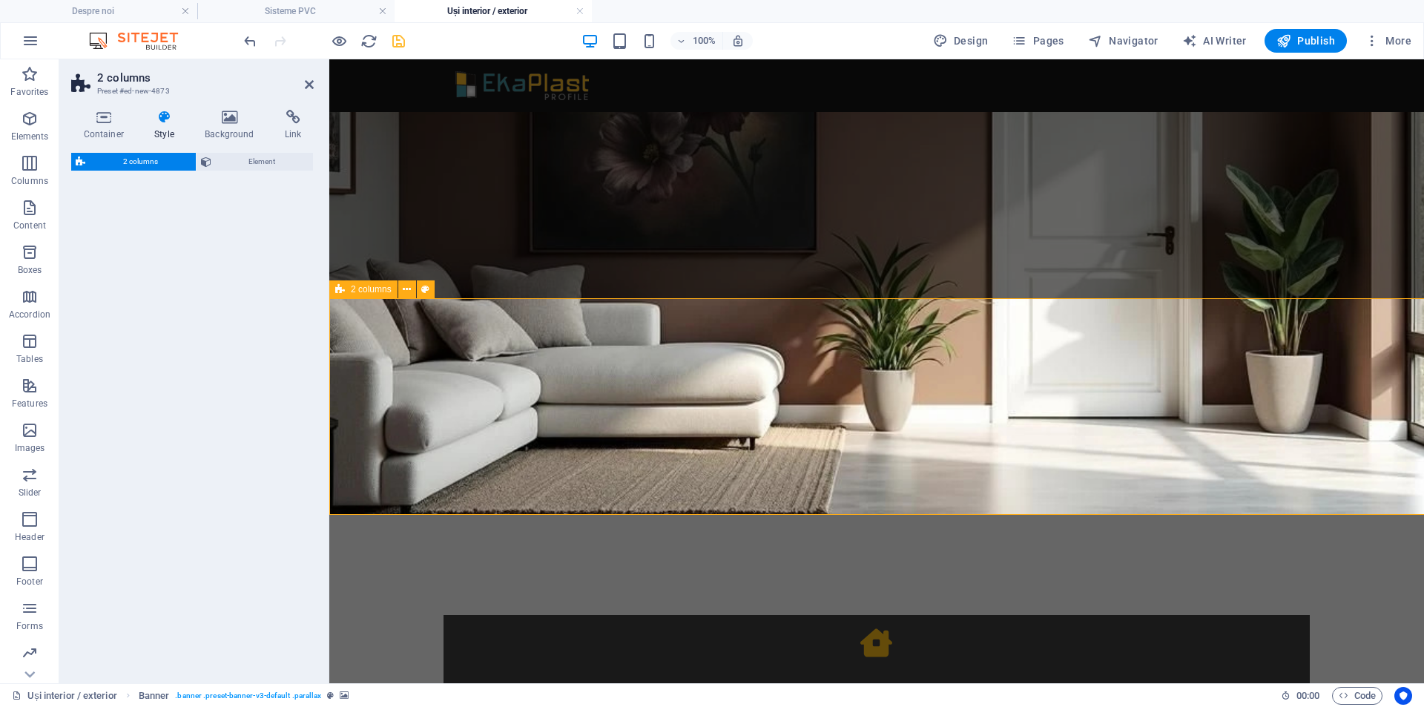
select select "rem"
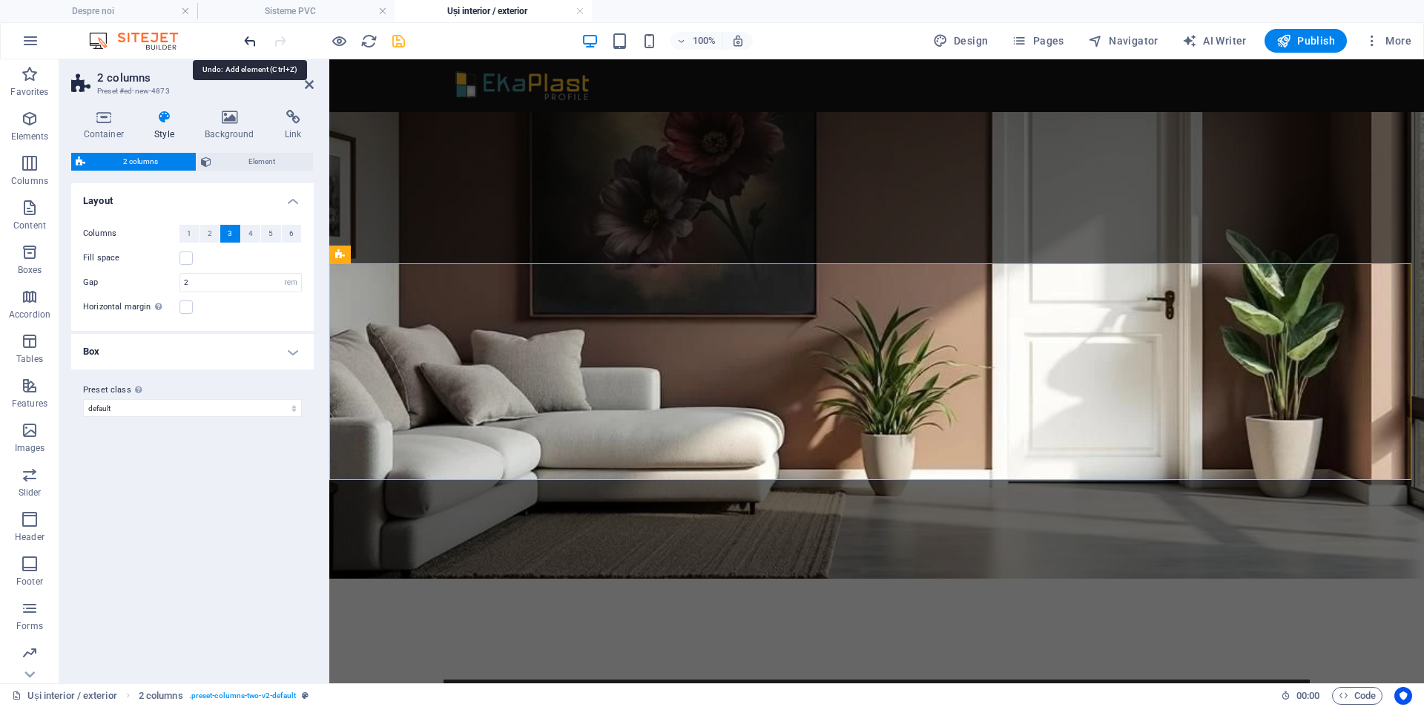
drag, startPoint x: 248, startPoint y: 44, endPoint x: 816, endPoint y: 170, distance: 582.3
click at [248, 44] on icon "undo" at bounding box center [250, 41] width 17 height 17
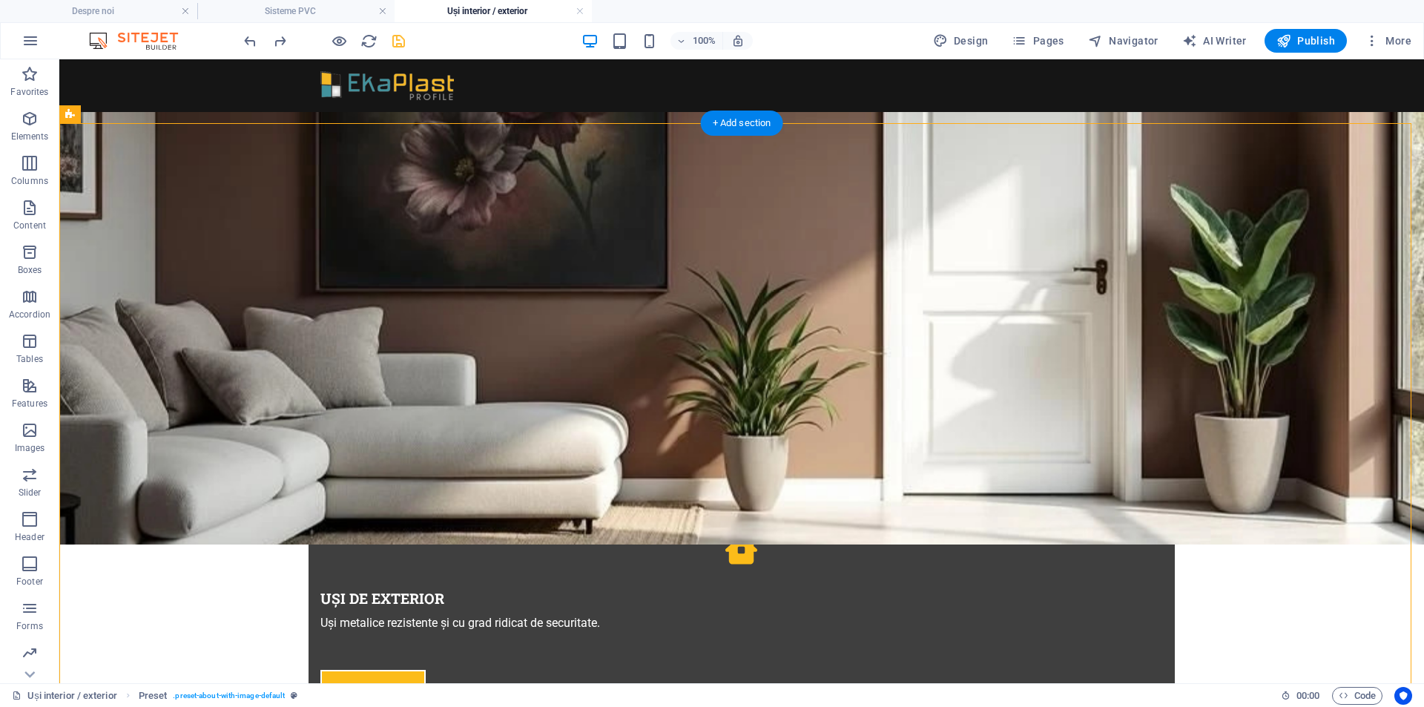
scroll to position [587, 0]
drag, startPoint x: 399, startPoint y: 593, endPoint x: 846, endPoint y: 276, distance: 548.3
drag, startPoint x: 406, startPoint y: 598, endPoint x: 889, endPoint y: 421, distance: 514.2
click at [381, 542] on icon at bounding box center [381, 543] width 8 height 16
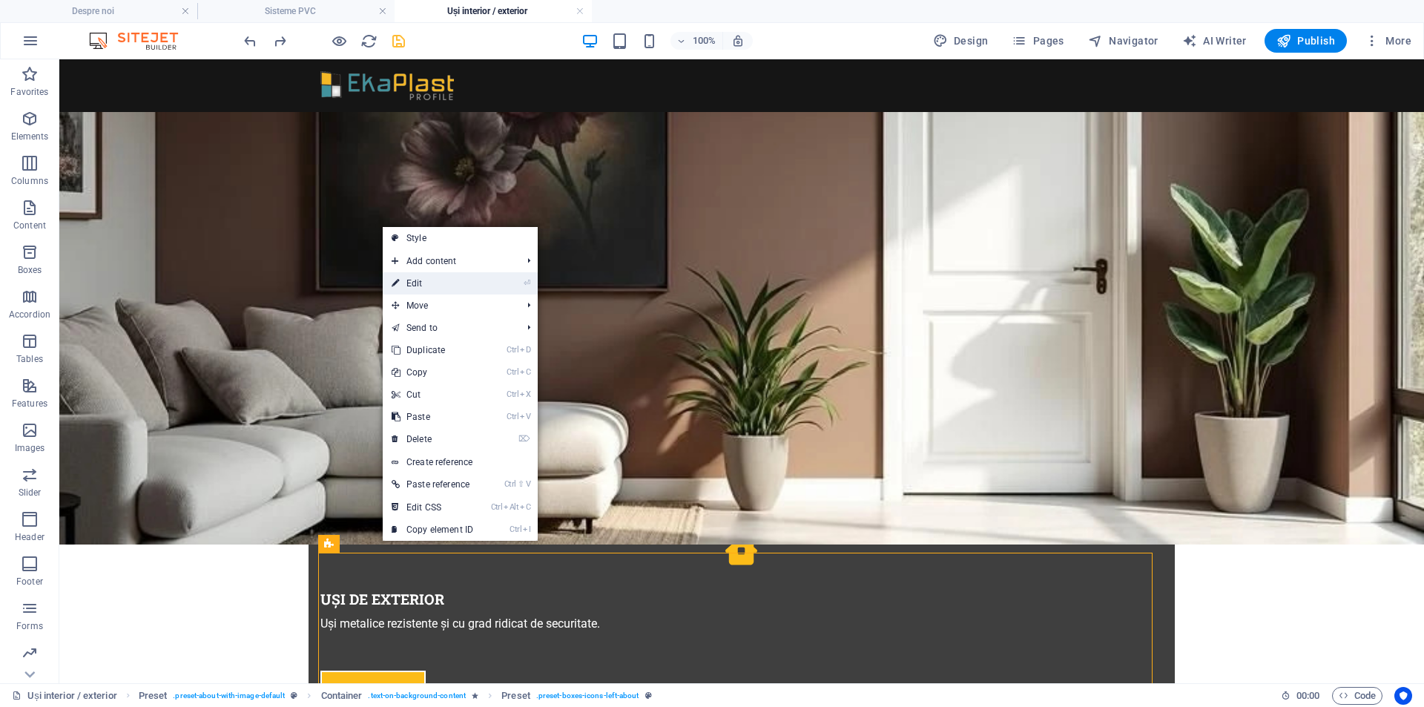
click at [414, 277] on link "⏎ Edit" at bounding box center [432, 283] width 99 height 22
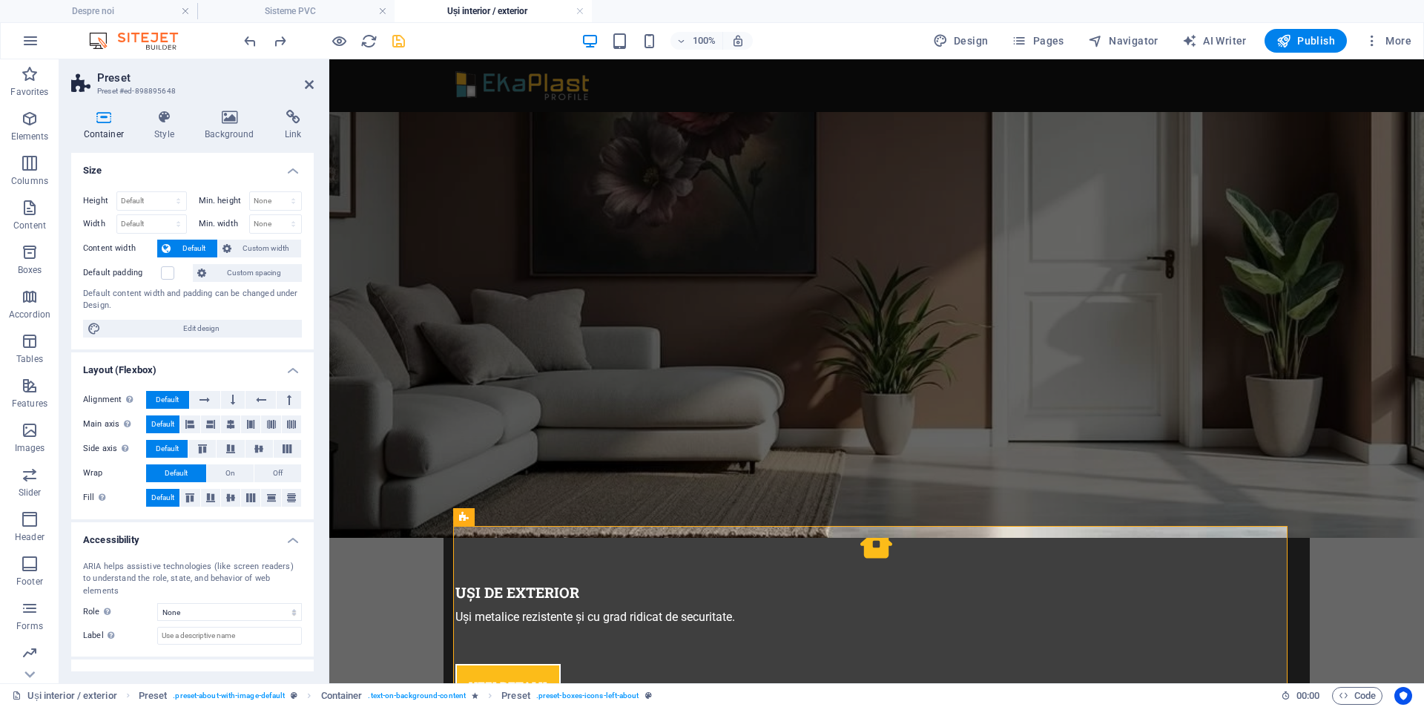
click at [104, 116] on icon at bounding box center [103, 117] width 65 height 15
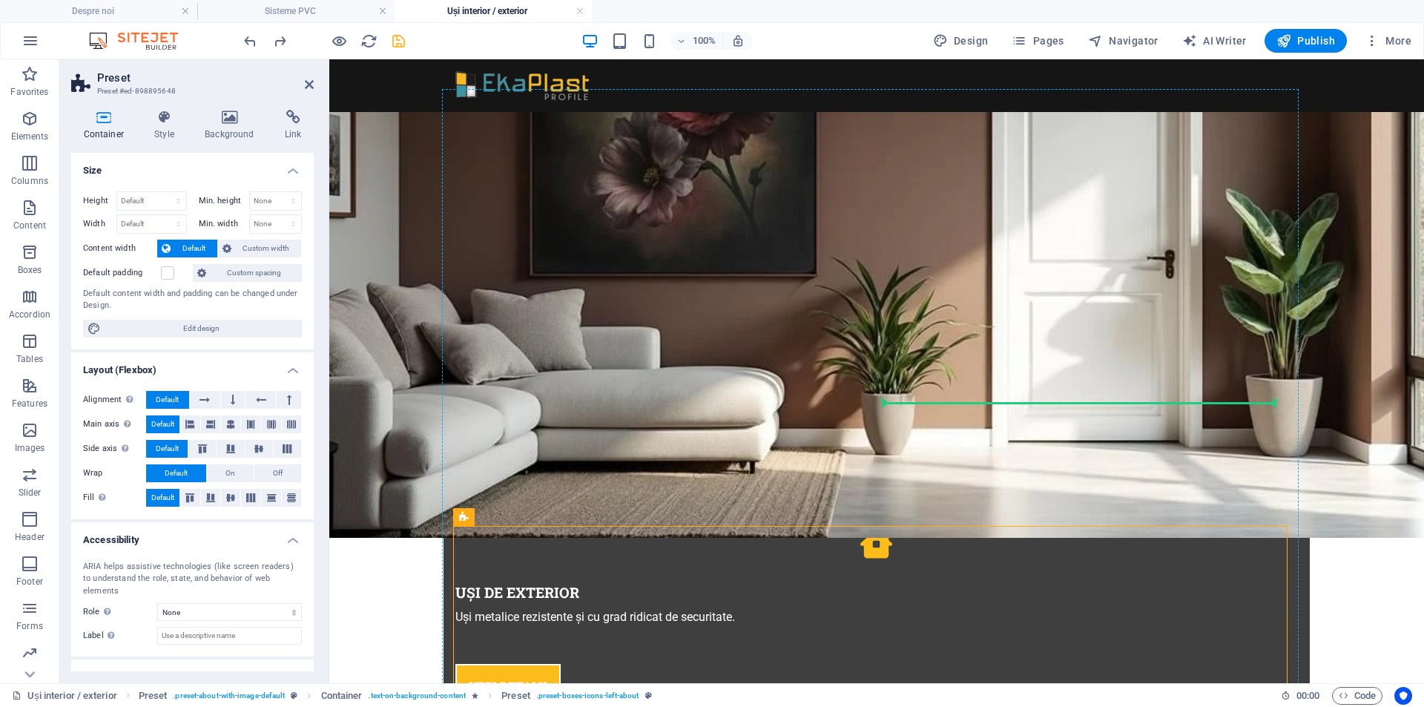
drag, startPoint x: 818, startPoint y: 576, endPoint x: 979, endPoint y: 396, distance: 242.1
drag, startPoint x: 796, startPoint y: 465, endPoint x: 956, endPoint y: 448, distance: 161.1
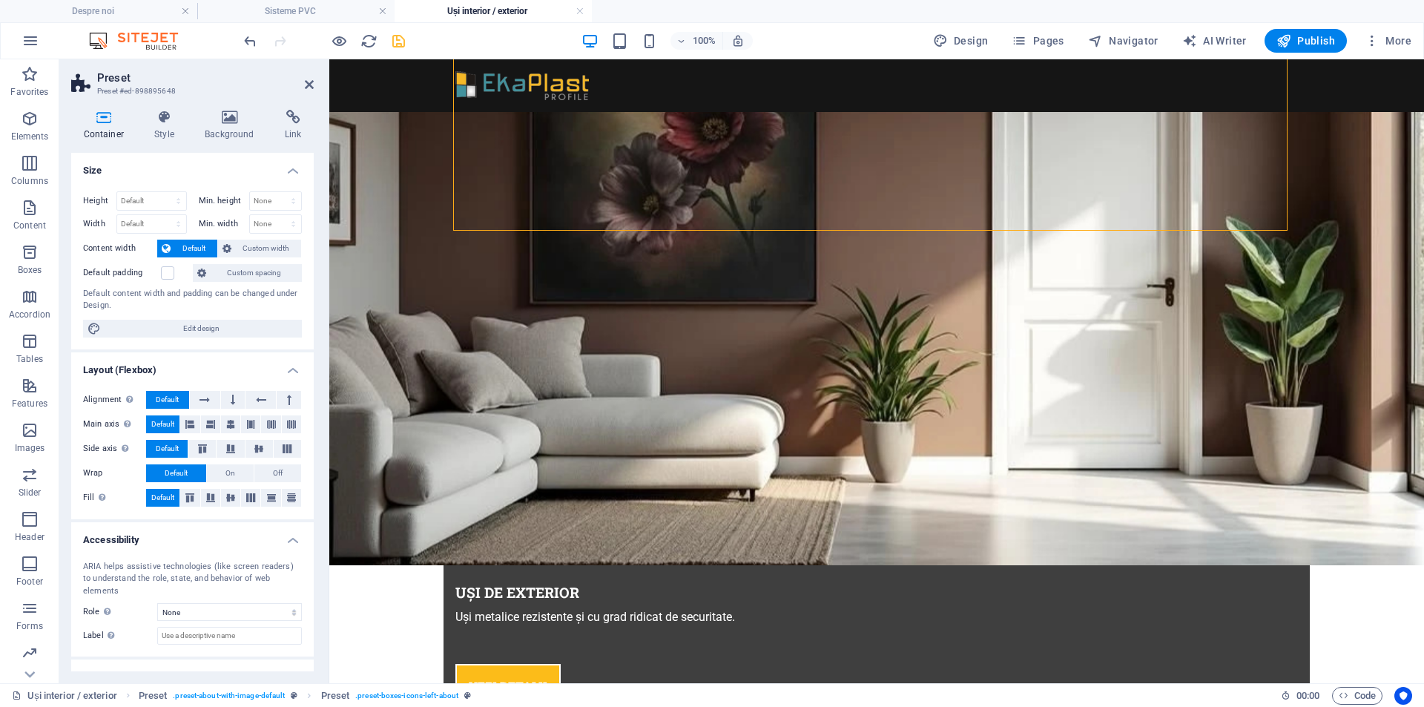
scroll to position [1106, 0]
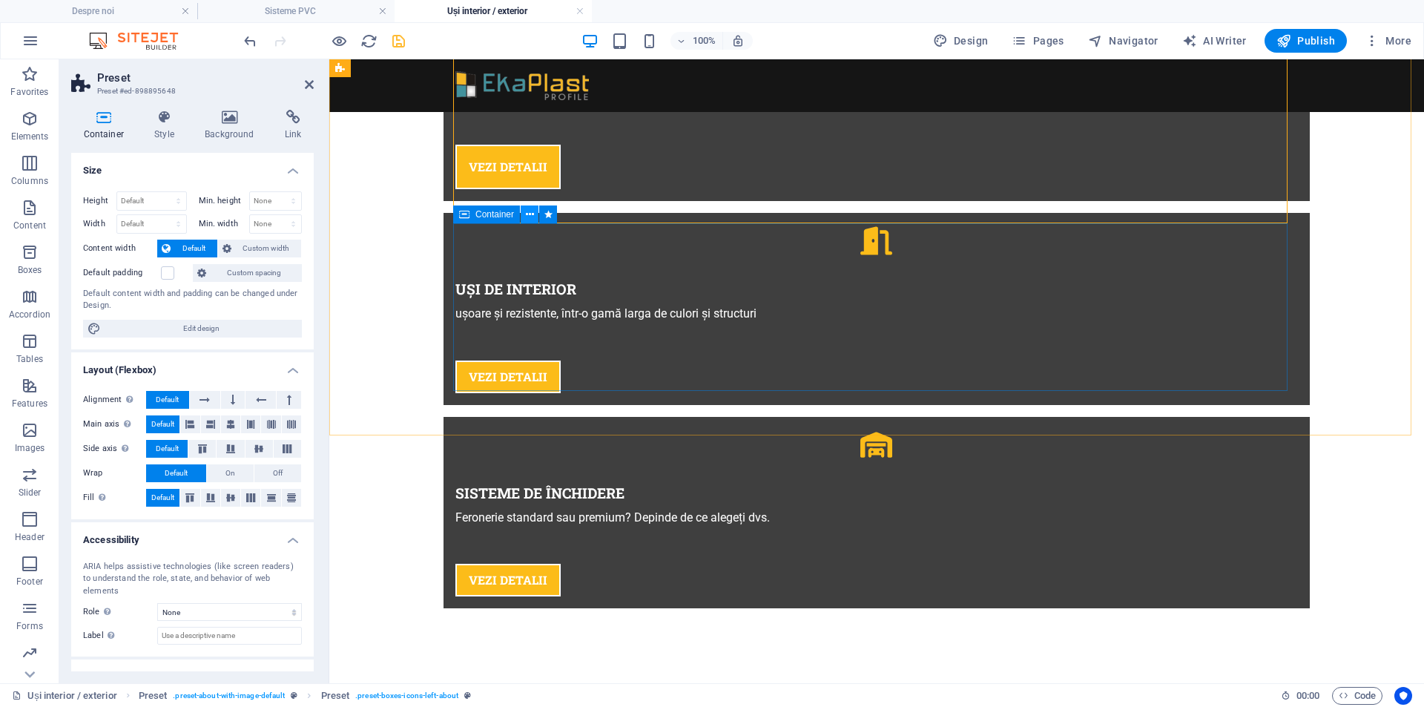
click at [526, 216] on icon at bounding box center [530, 215] width 8 height 16
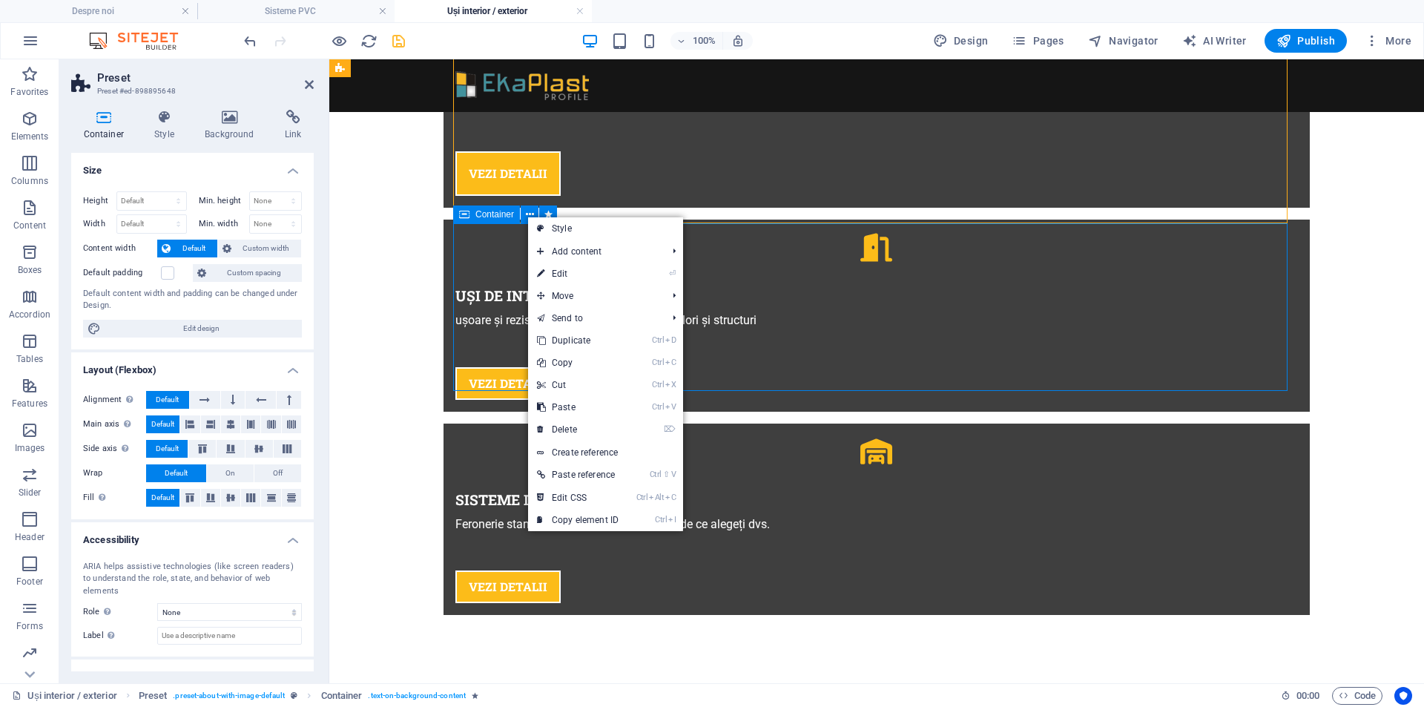
scroll to position [1133, 0]
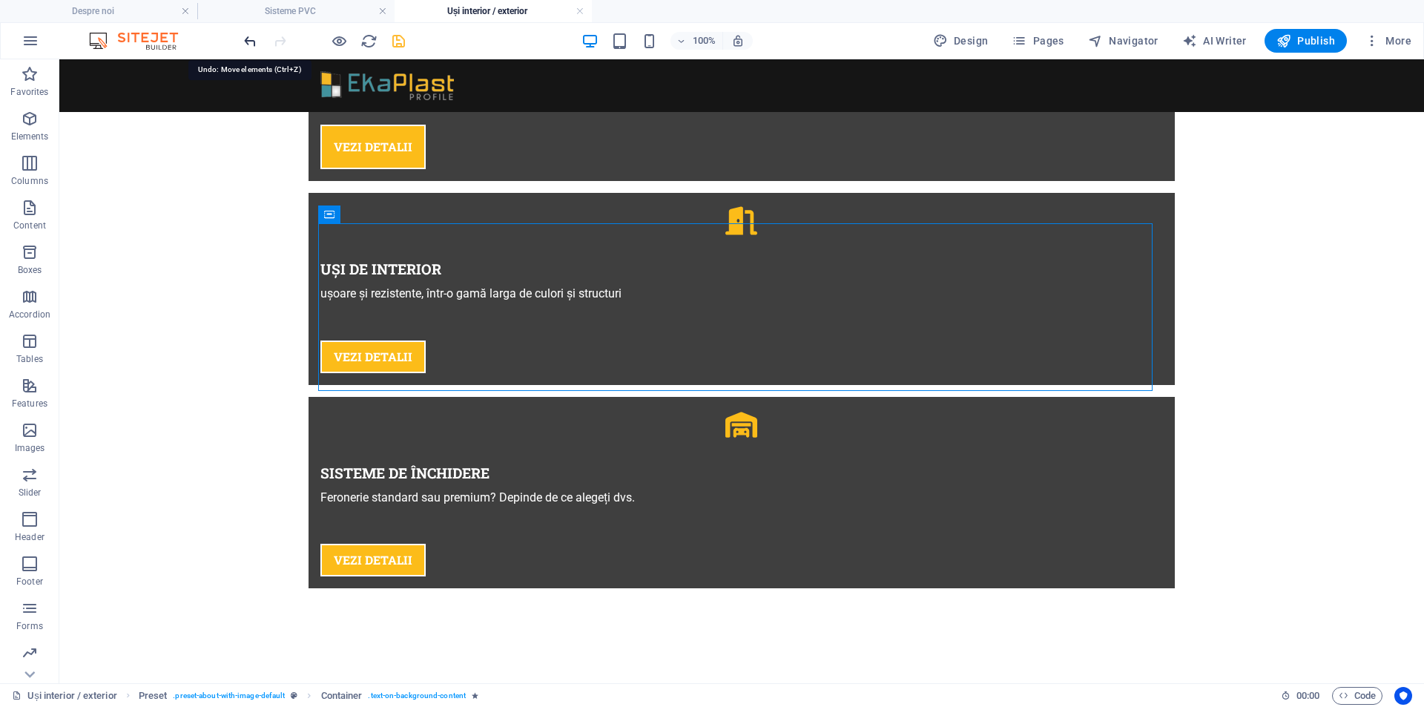
click at [248, 43] on icon "undo" at bounding box center [250, 41] width 17 height 17
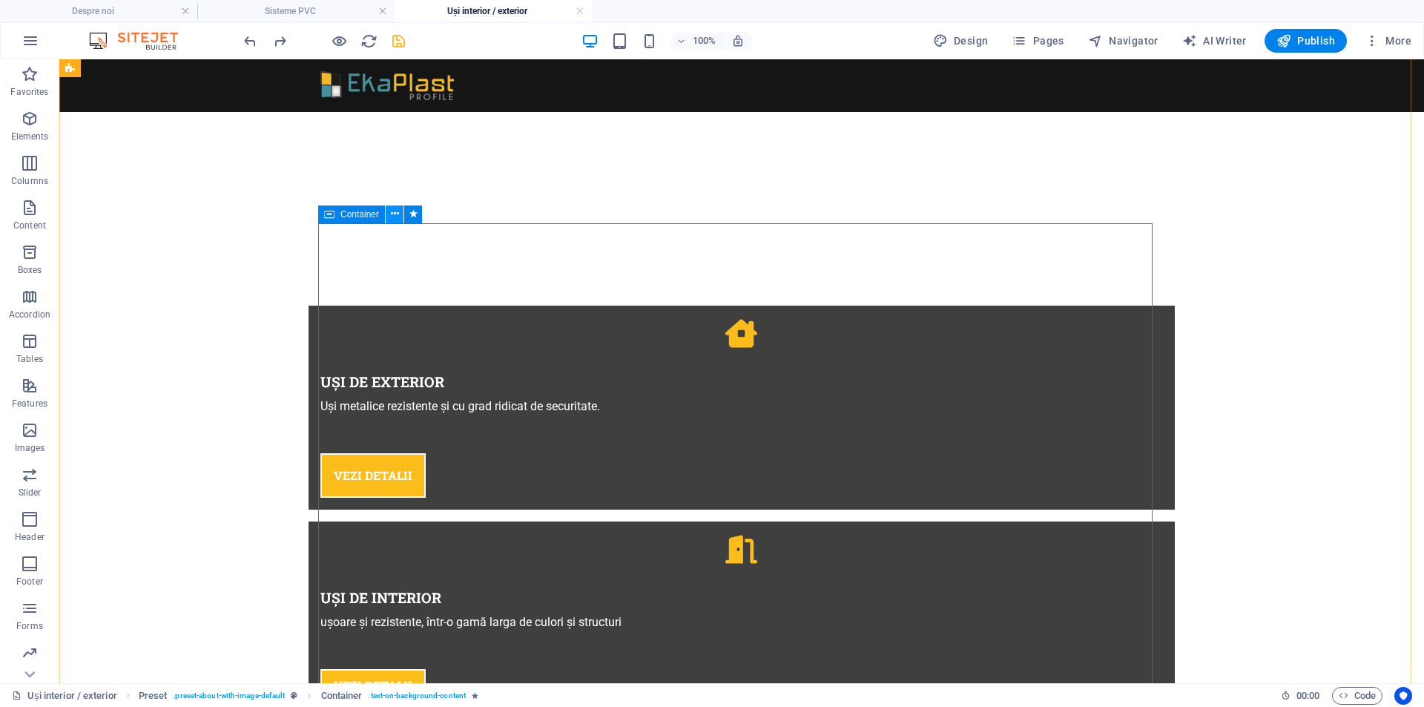
click at [388, 217] on button at bounding box center [395, 214] width 18 height 18
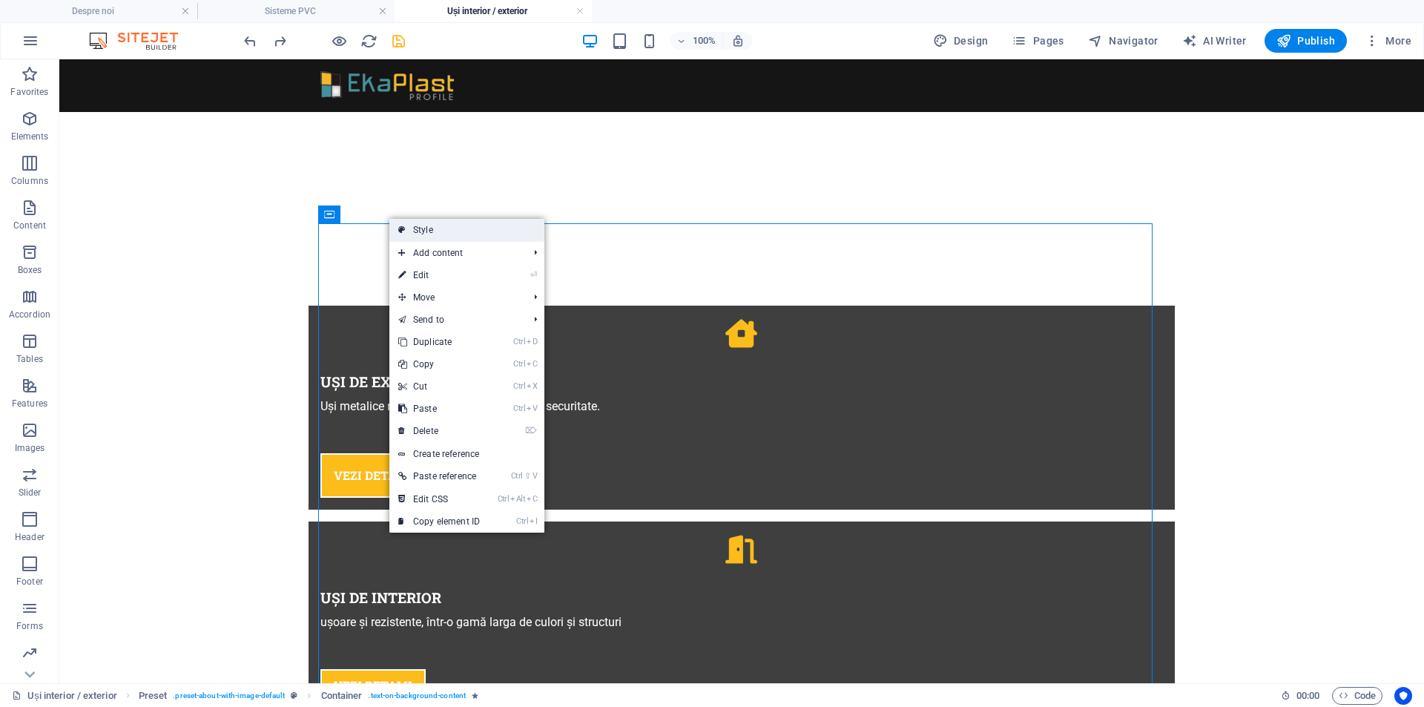
drag, startPoint x: 429, startPoint y: 231, endPoint x: 38, endPoint y: 127, distance: 404.3
click at [429, 231] on link "Style" at bounding box center [466, 230] width 155 height 22
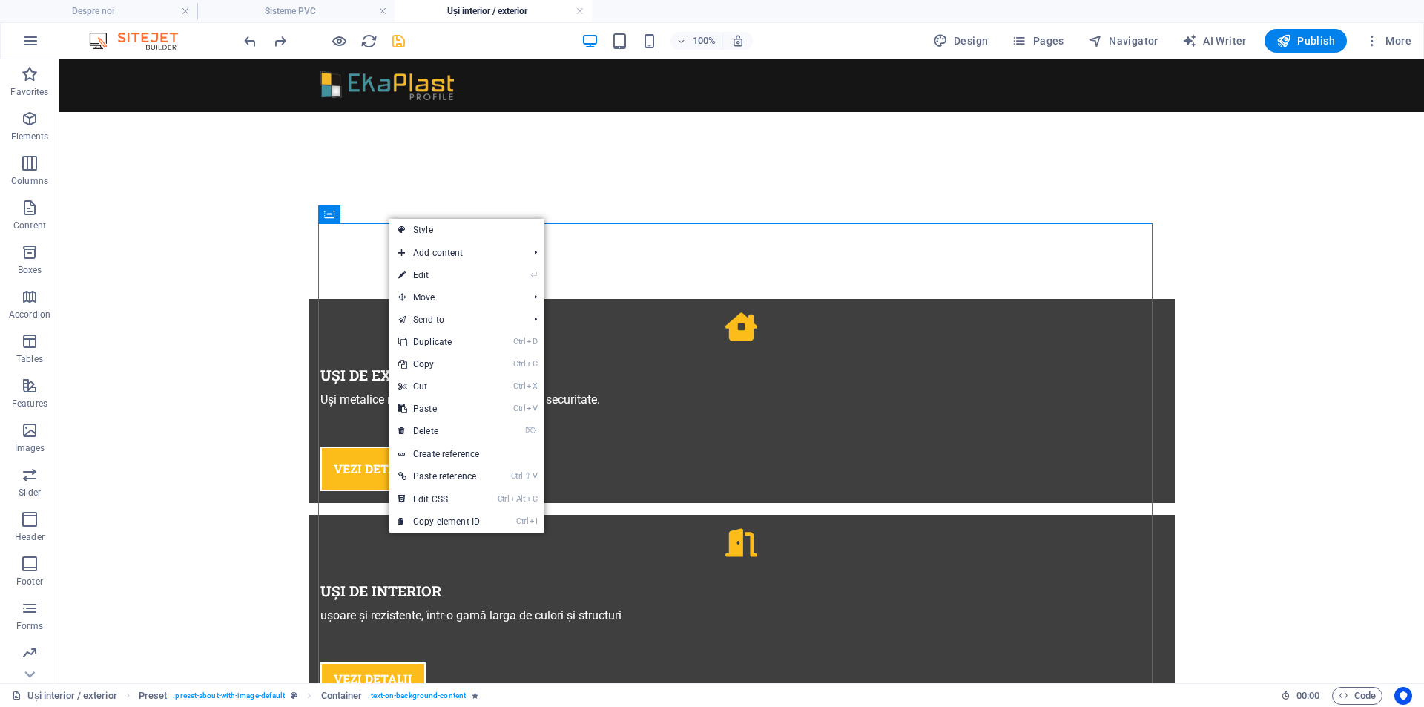
scroll to position [778, 0]
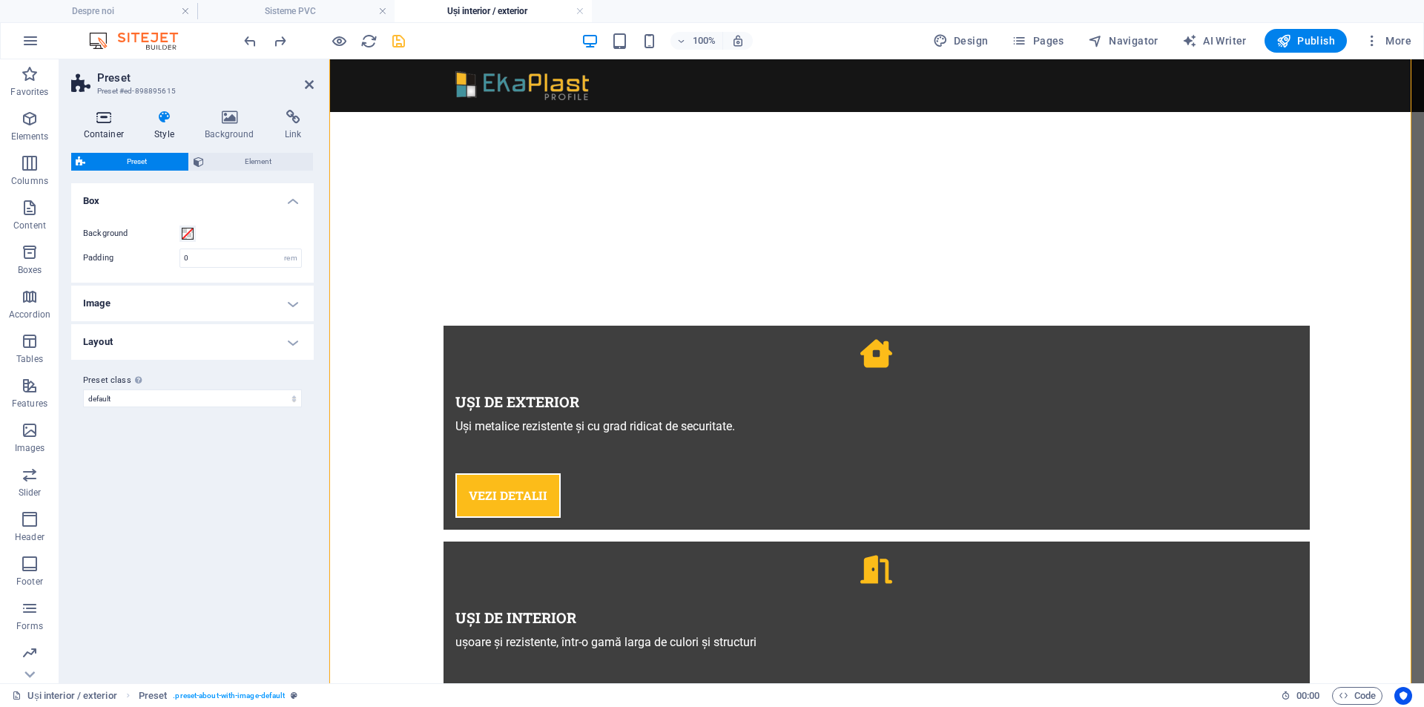
click at [104, 117] on icon at bounding box center [103, 117] width 65 height 15
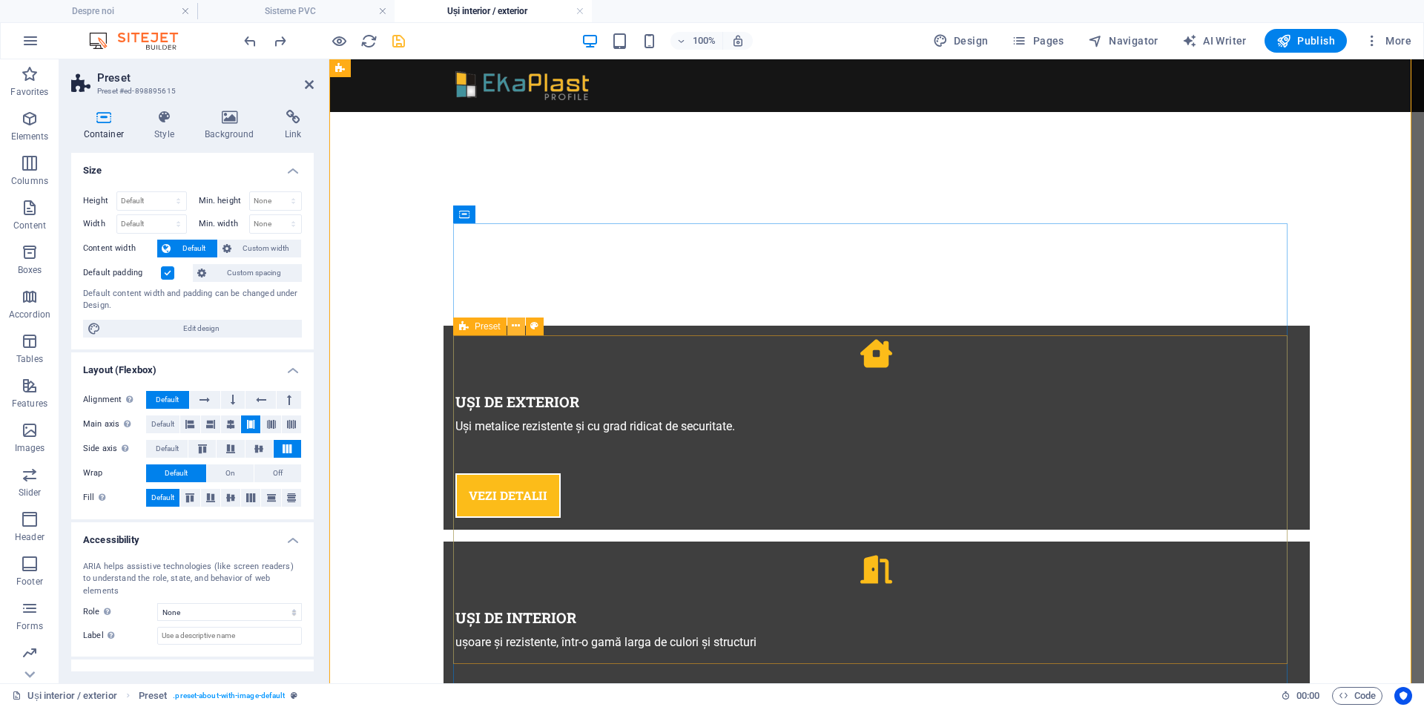
click at [516, 327] on icon at bounding box center [516, 326] width 8 height 16
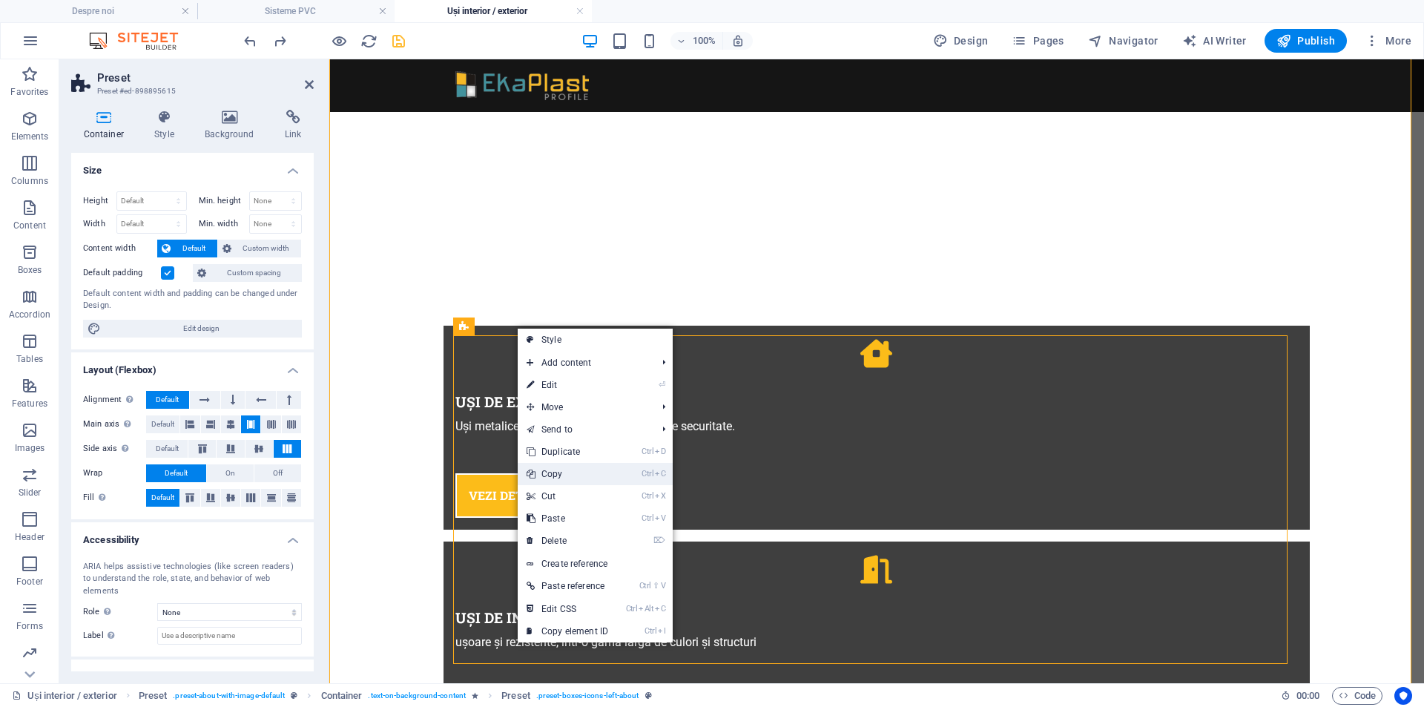
click at [556, 473] on link "Ctrl C Copy" at bounding box center [567, 474] width 99 height 22
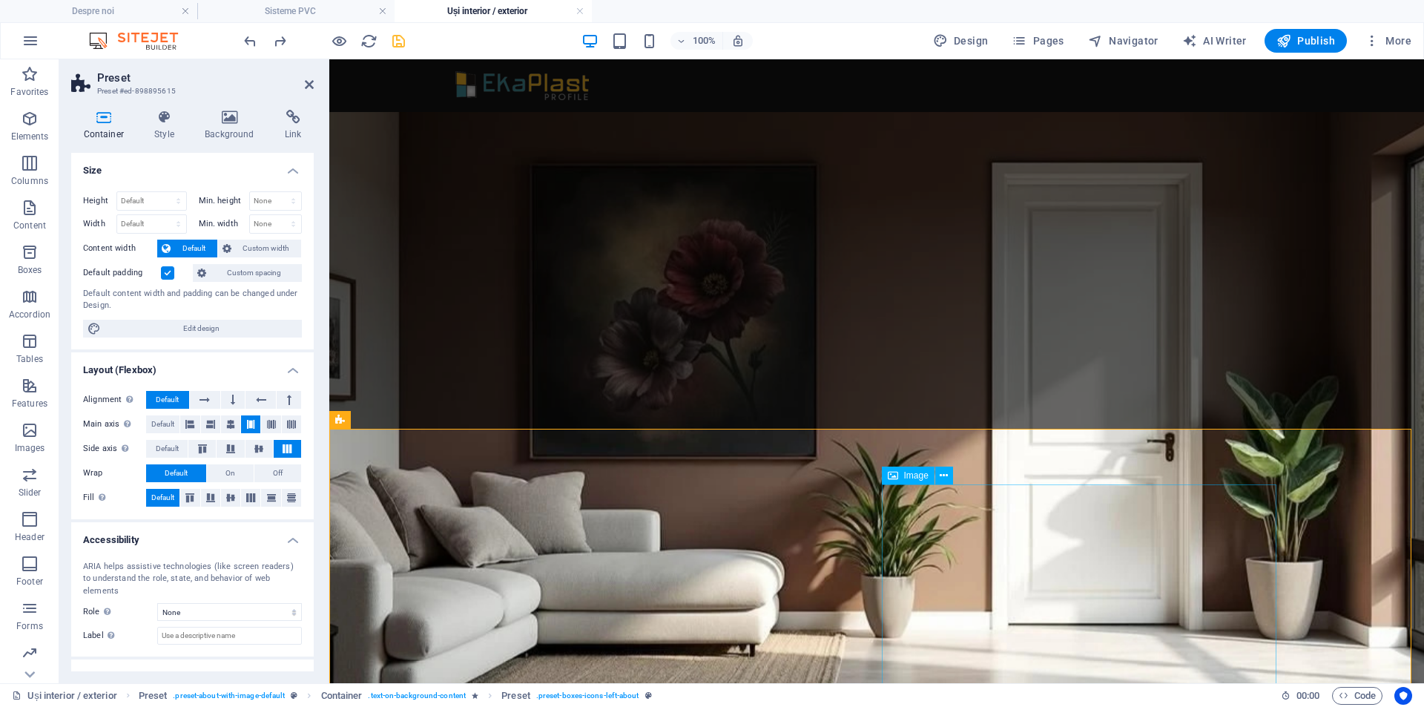
scroll to position [432, 0]
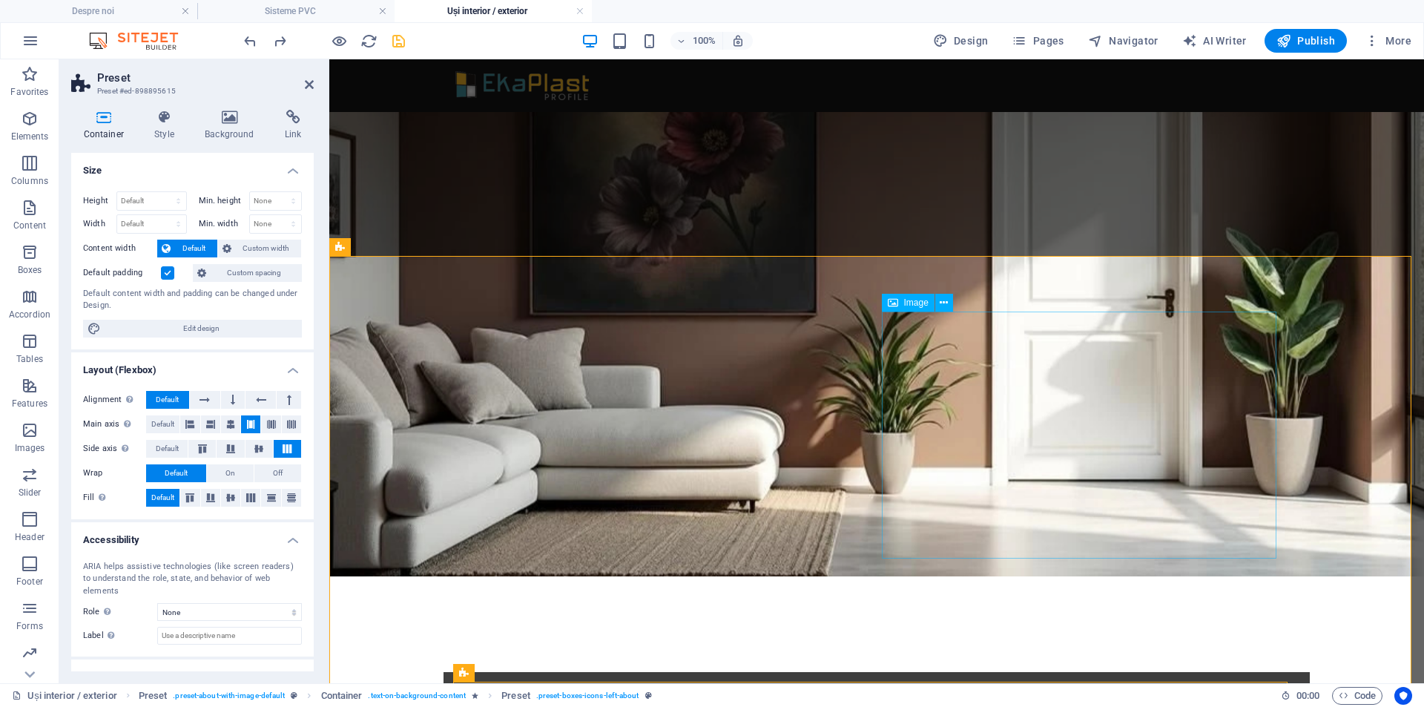
click at [950, 304] on button at bounding box center [944, 303] width 18 height 18
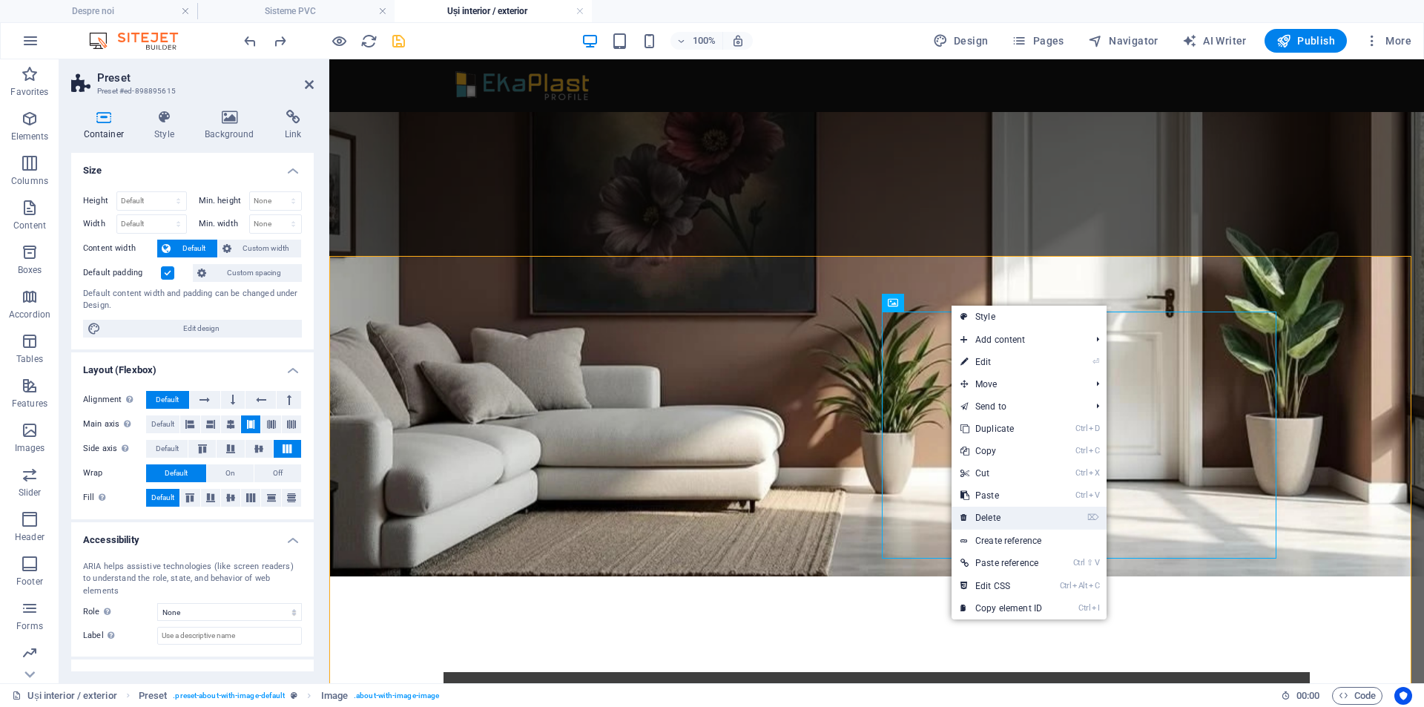
click at [1009, 513] on link "⌦ Delete" at bounding box center [1000, 517] width 99 height 22
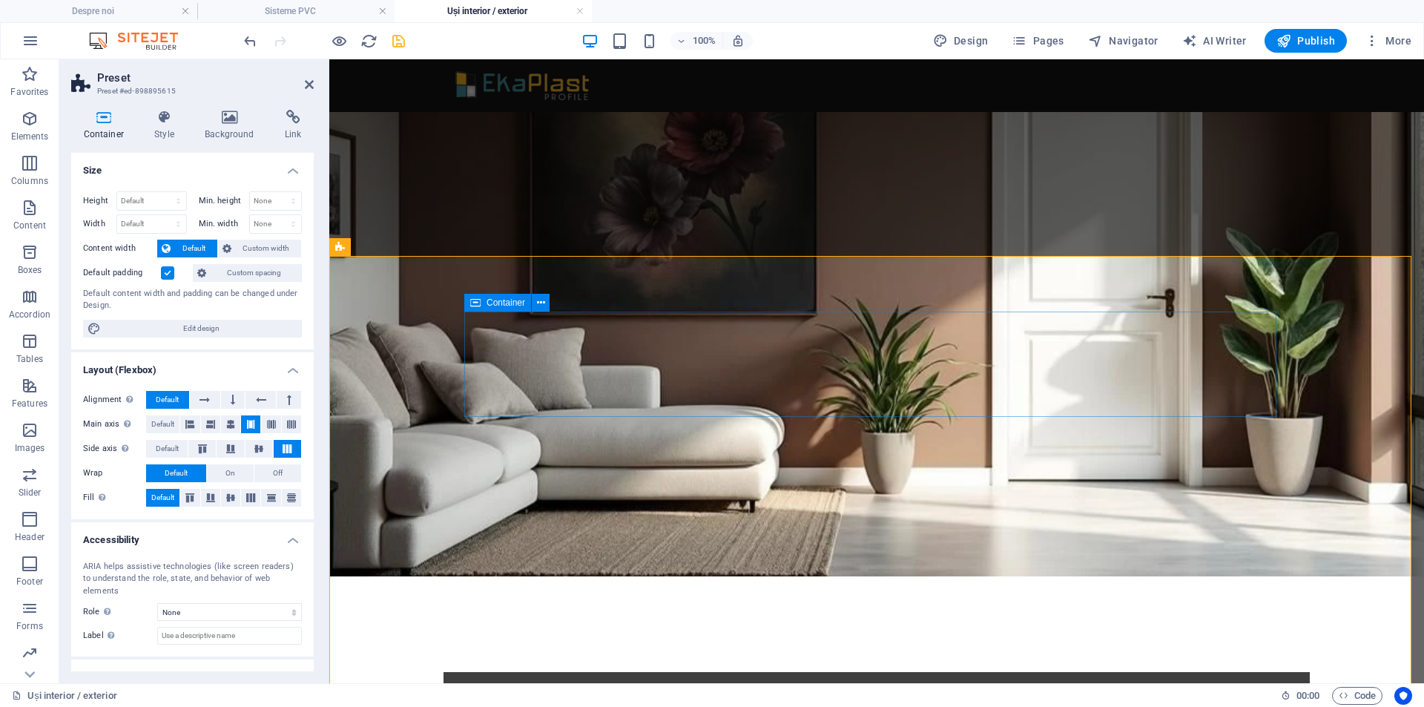
click at [506, 299] on span "Container" at bounding box center [505, 302] width 39 height 9
click at [542, 303] on icon at bounding box center [541, 303] width 8 height 16
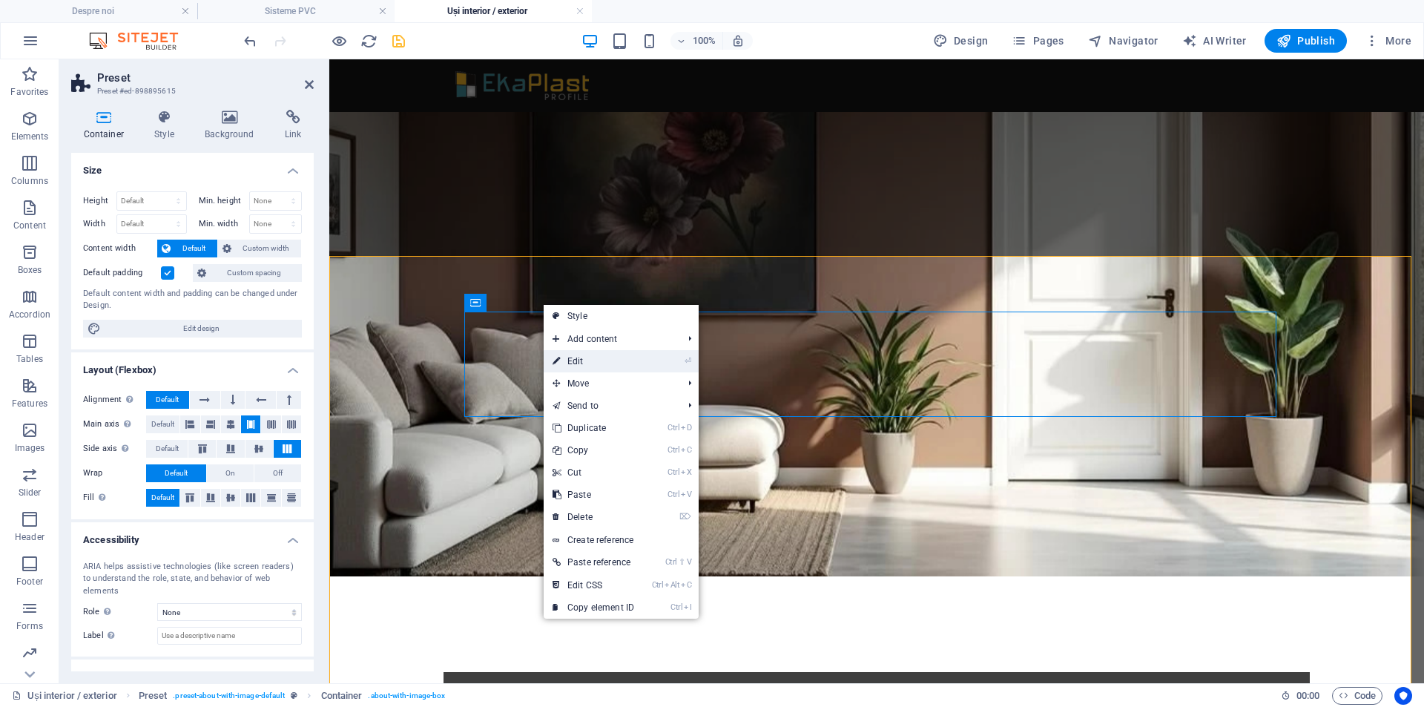
drag, startPoint x: 584, startPoint y: 361, endPoint x: 228, endPoint y: 246, distance: 374.0
click at [584, 361] on link "⏎ Edit" at bounding box center [592, 361] width 99 height 22
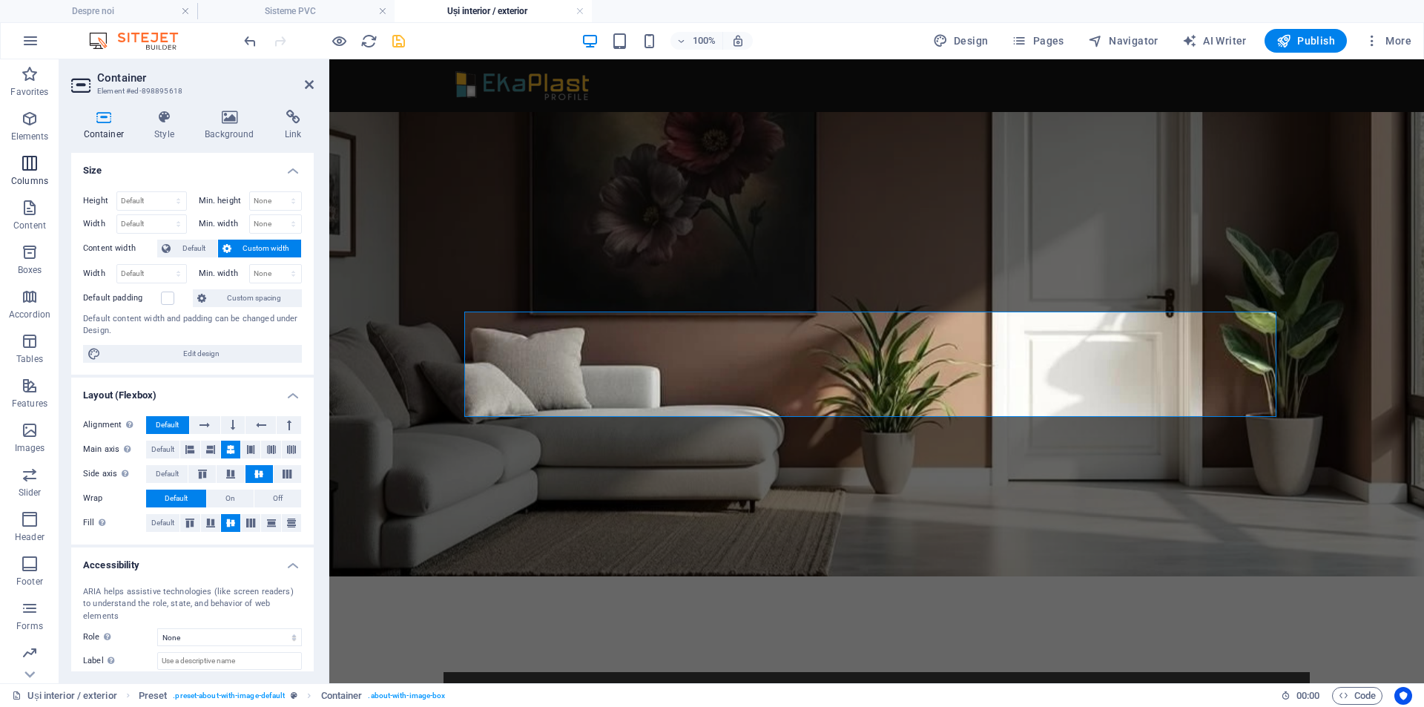
click at [25, 165] on icon "button" at bounding box center [30, 163] width 18 height 18
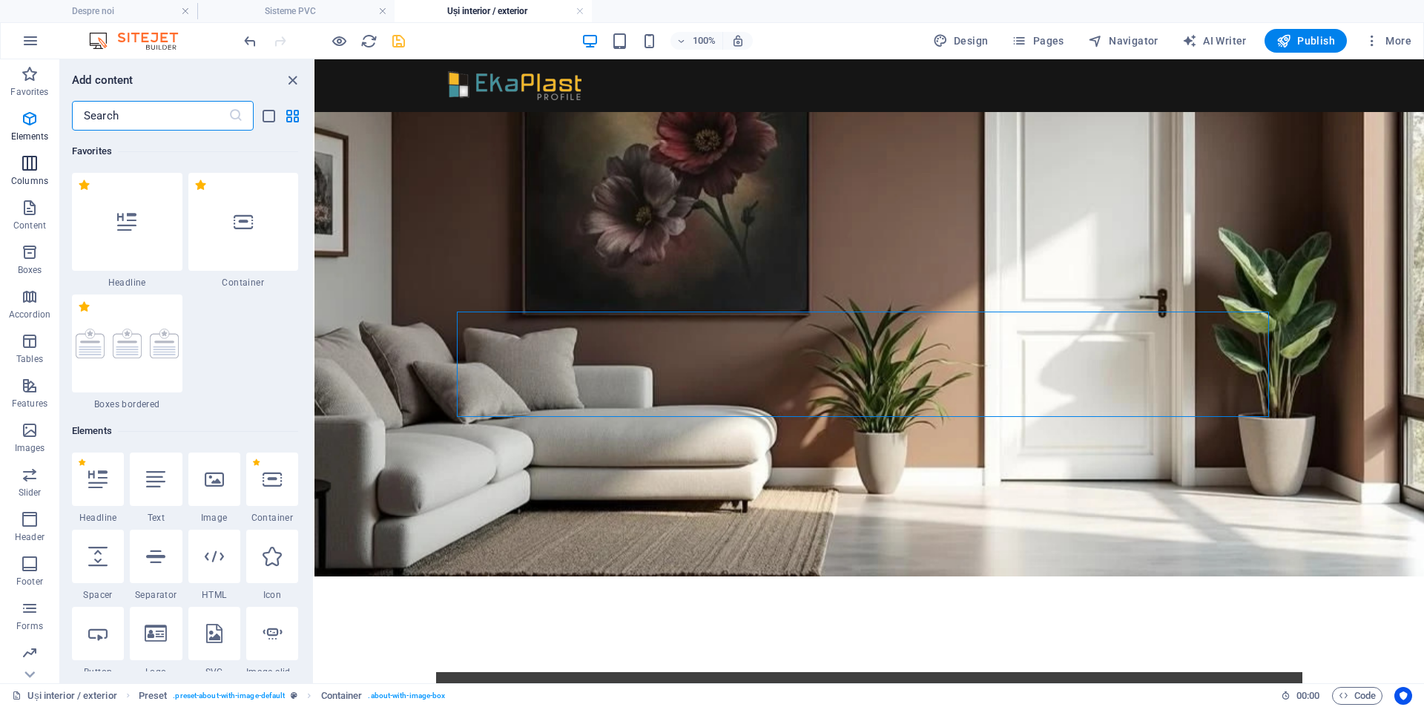
scroll to position [856, 0]
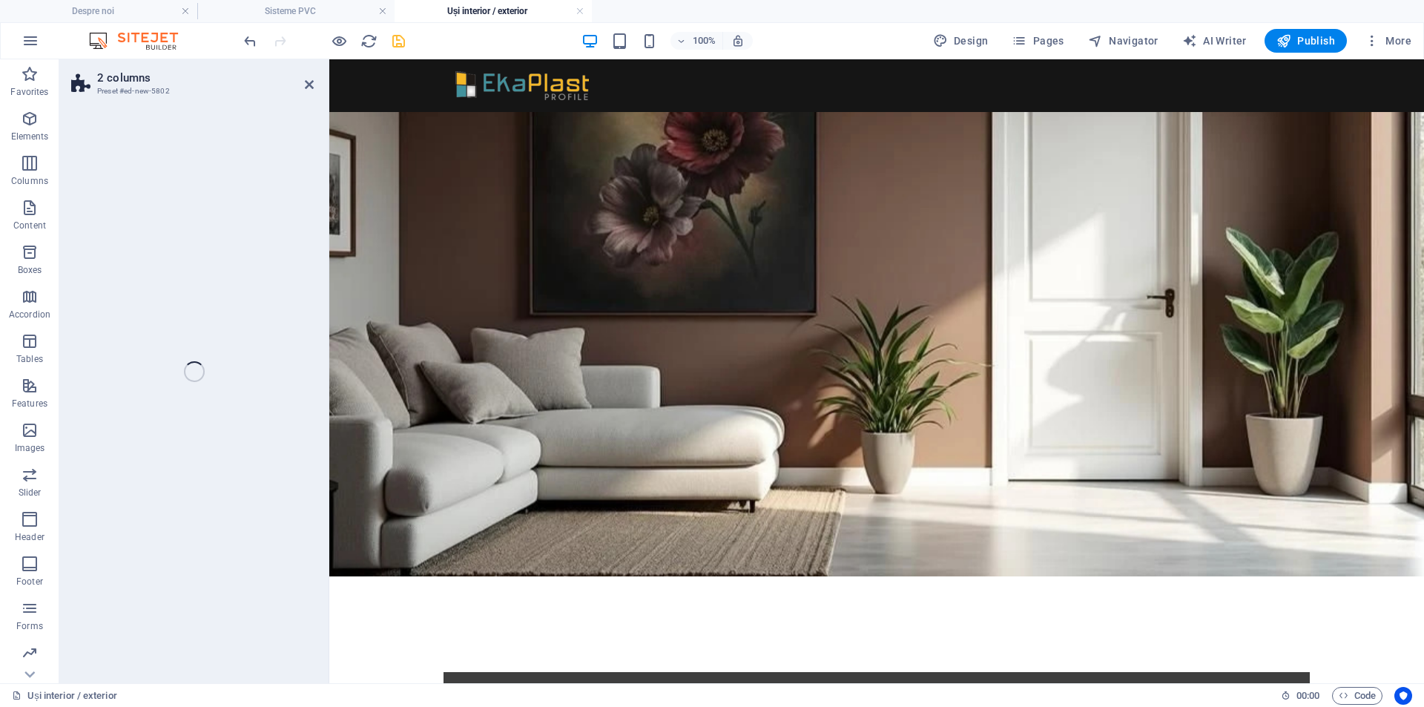
select select "rem"
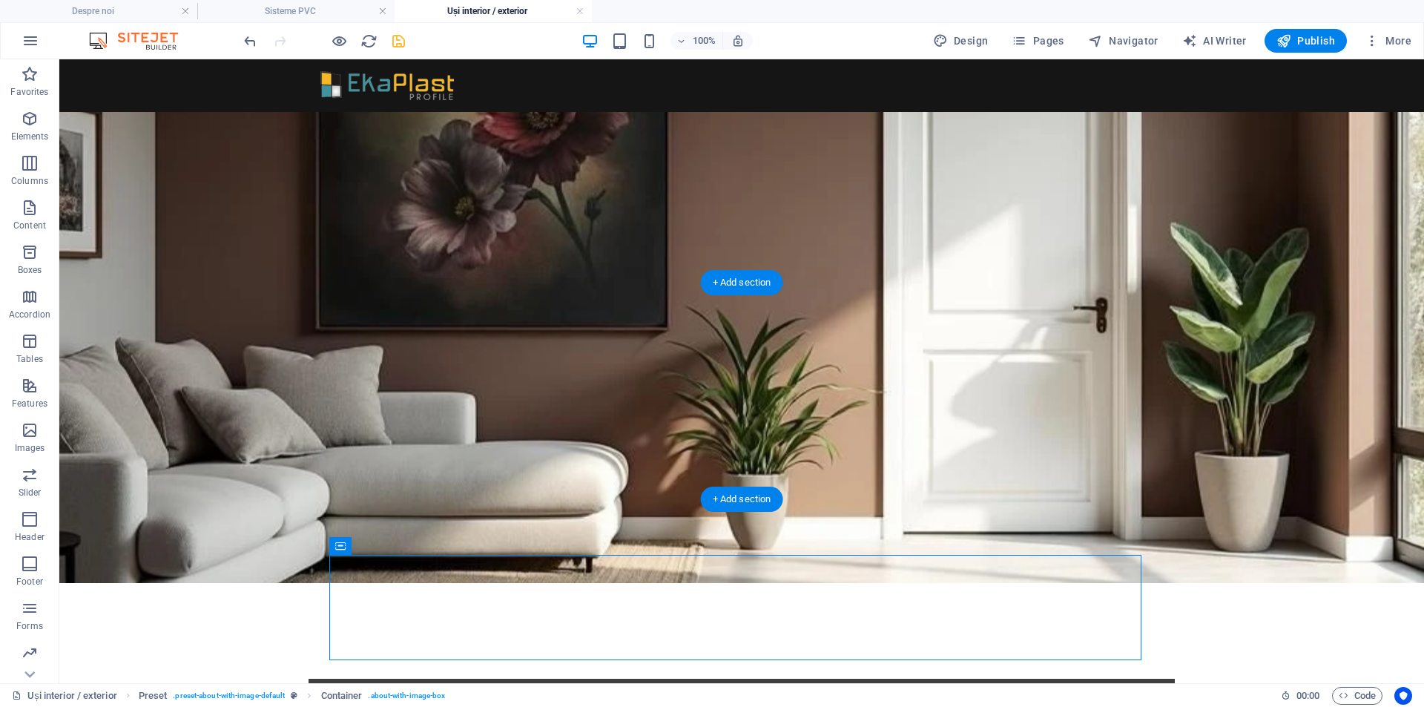
drag, startPoint x: 538, startPoint y: 578, endPoint x: 564, endPoint y: 365, distance: 214.5
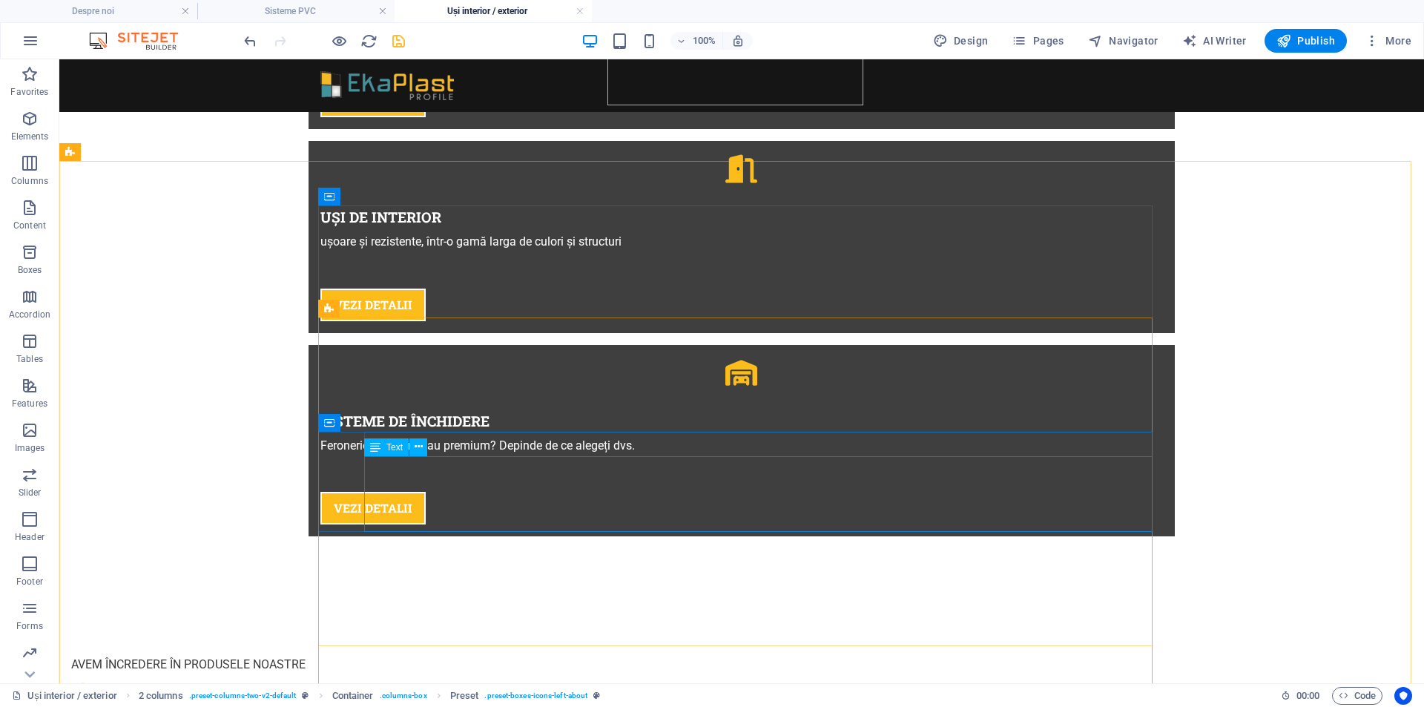
scroll to position [1297, 0]
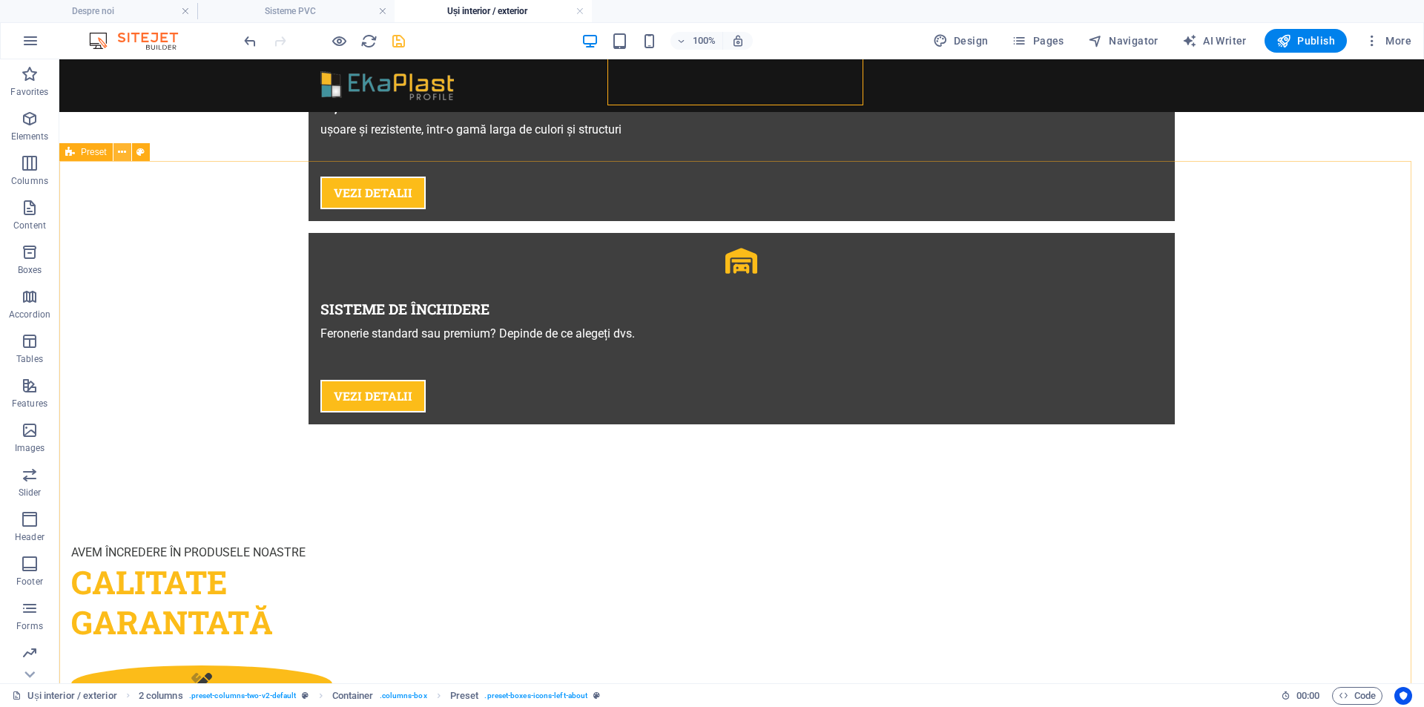
click at [121, 154] on icon at bounding box center [122, 153] width 8 height 16
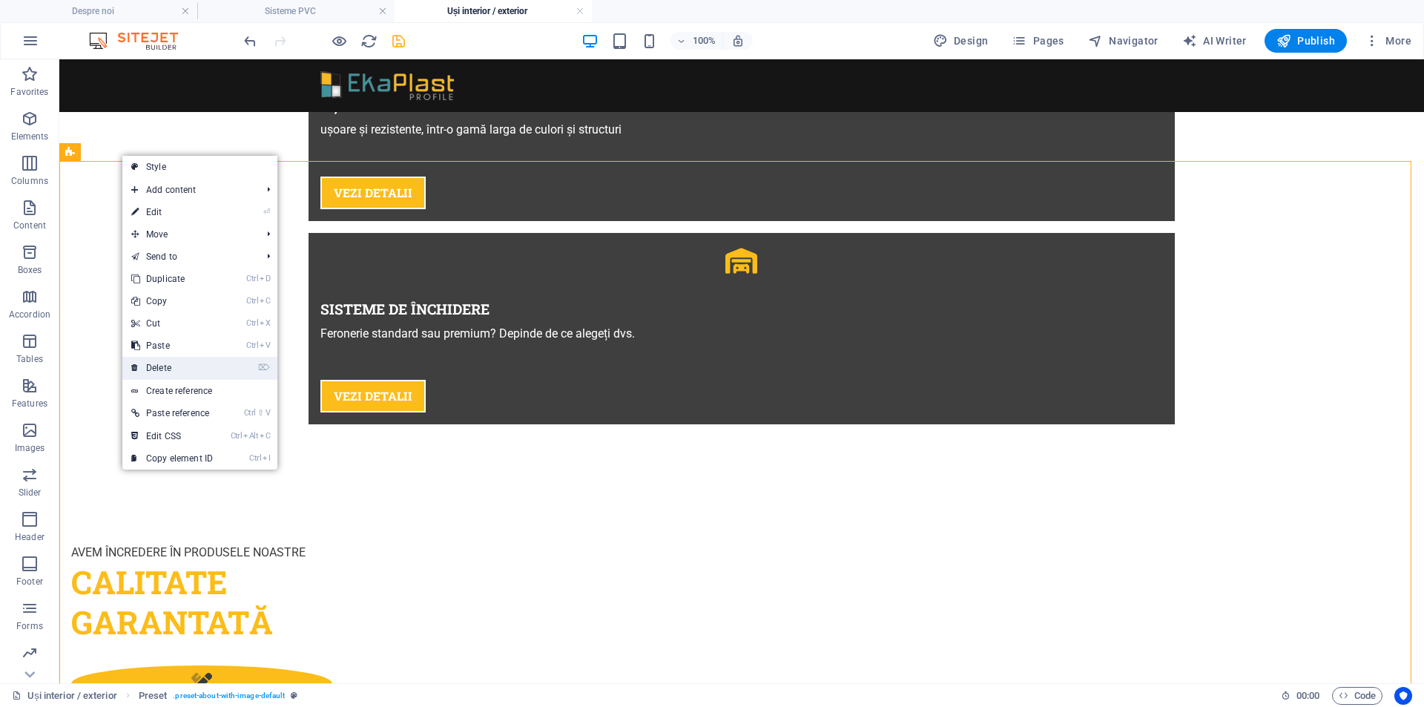
click at [174, 368] on link "⌦ Delete" at bounding box center [171, 368] width 99 height 22
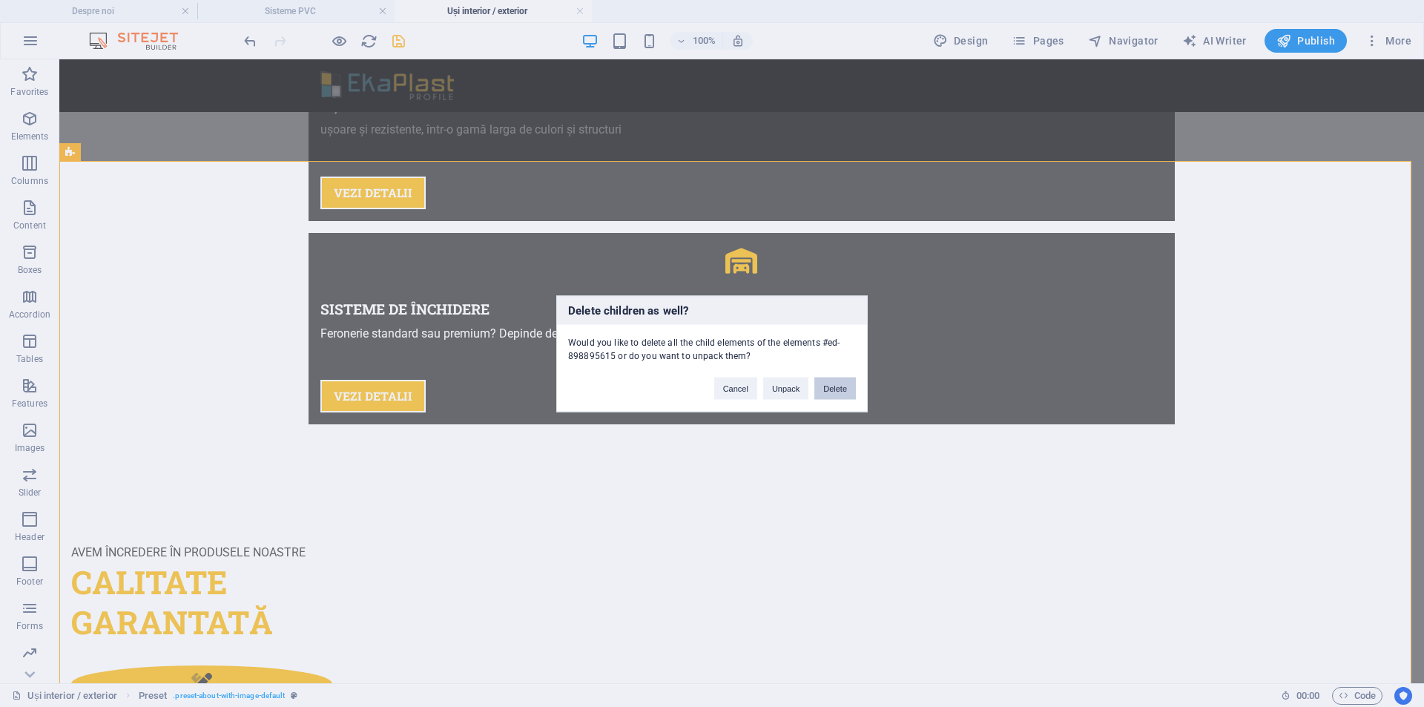
click at [834, 389] on button "Delete" at bounding box center [835, 388] width 42 height 22
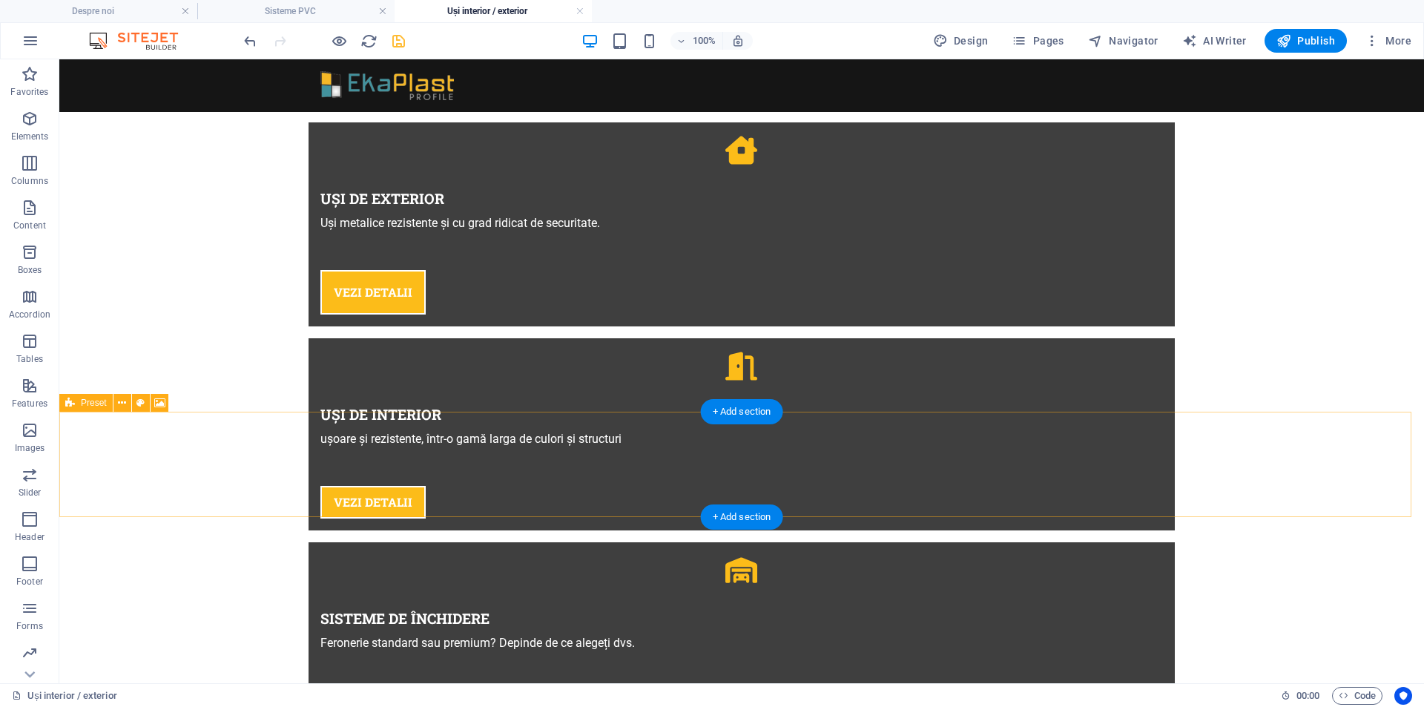
scroll to position [1124, 0]
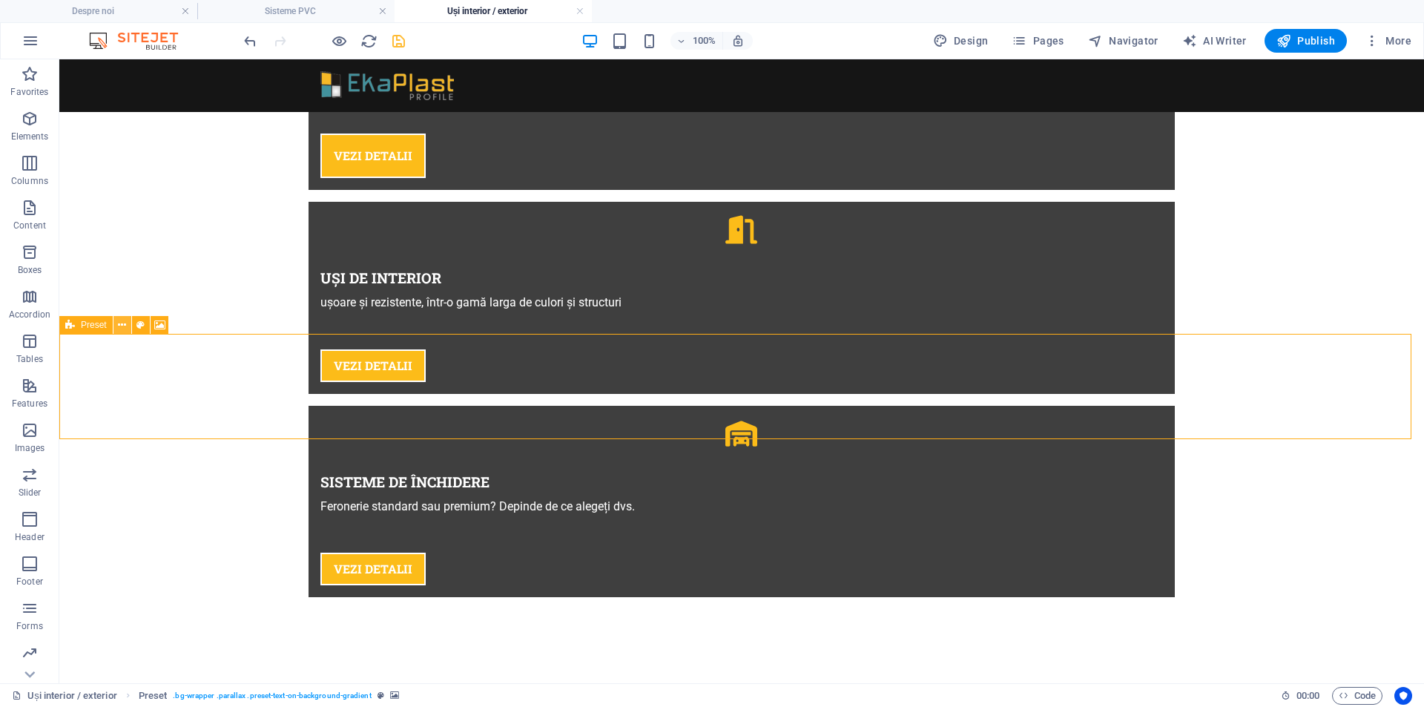
click at [122, 328] on icon at bounding box center [122, 325] width 8 height 16
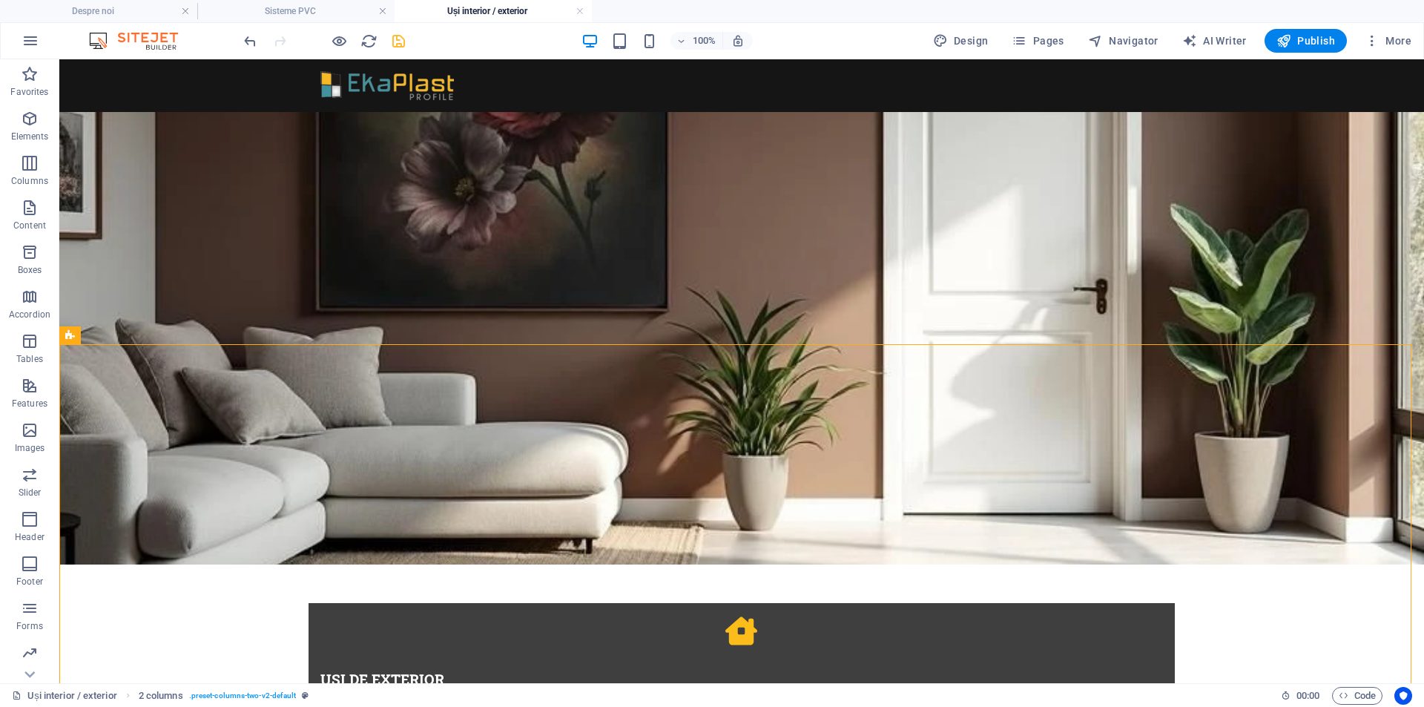
scroll to position [370, 0]
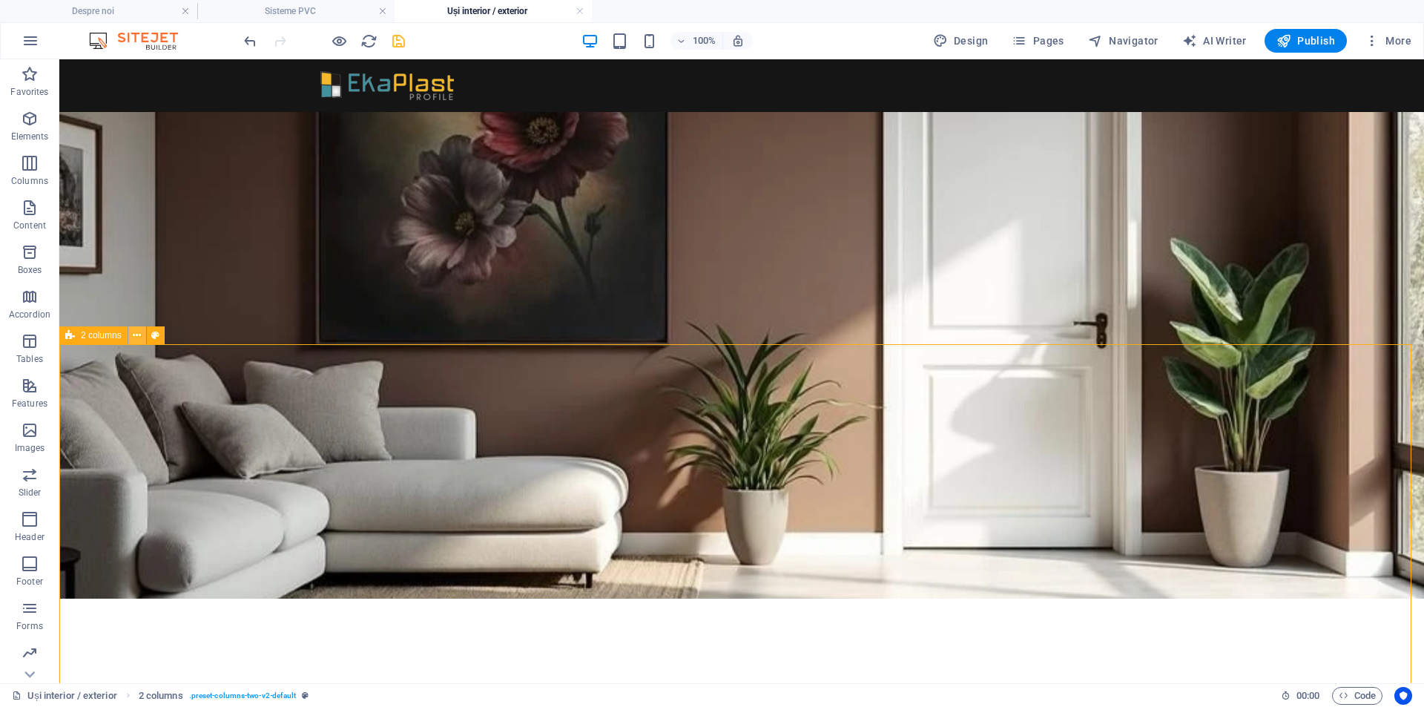
click at [137, 332] on icon at bounding box center [137, 336] width 8 height 16
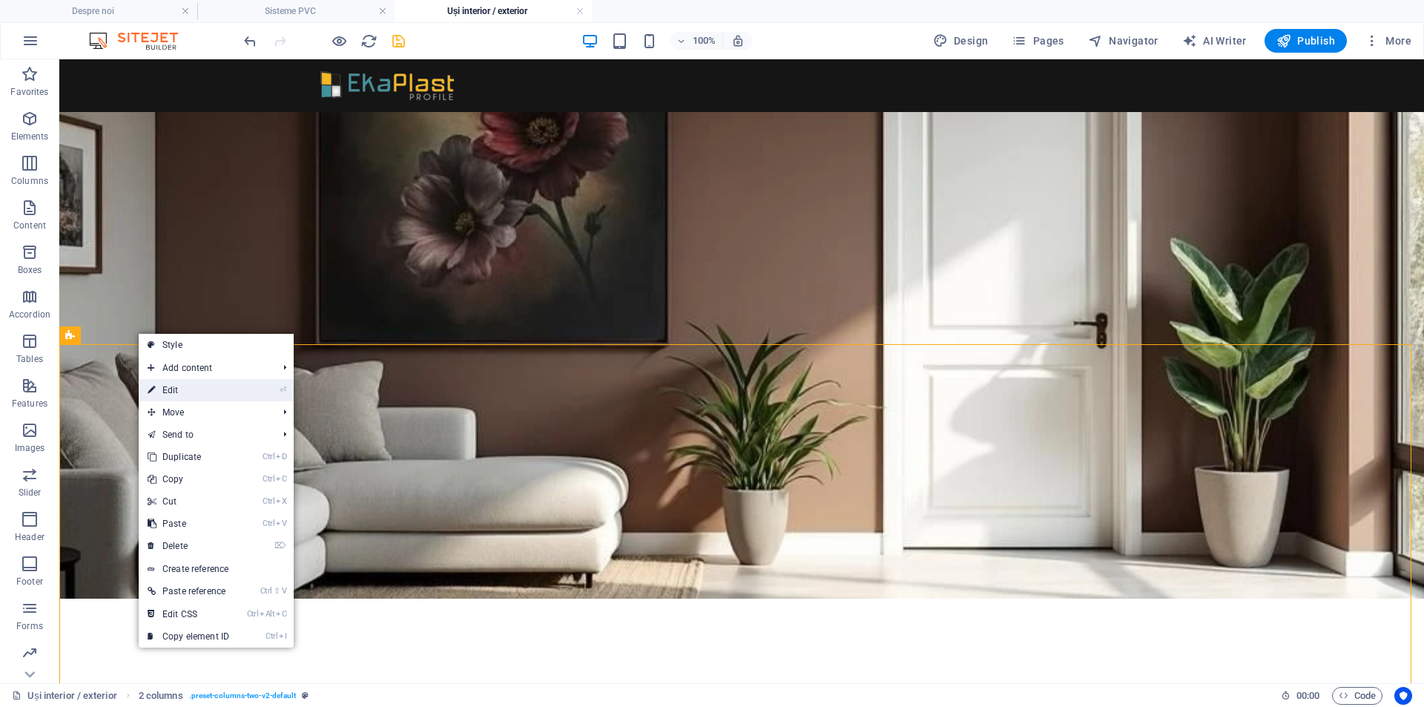
click at [179, 393] on link "⏎ Edit" at bounding box center [188, 390] width 99 height 22
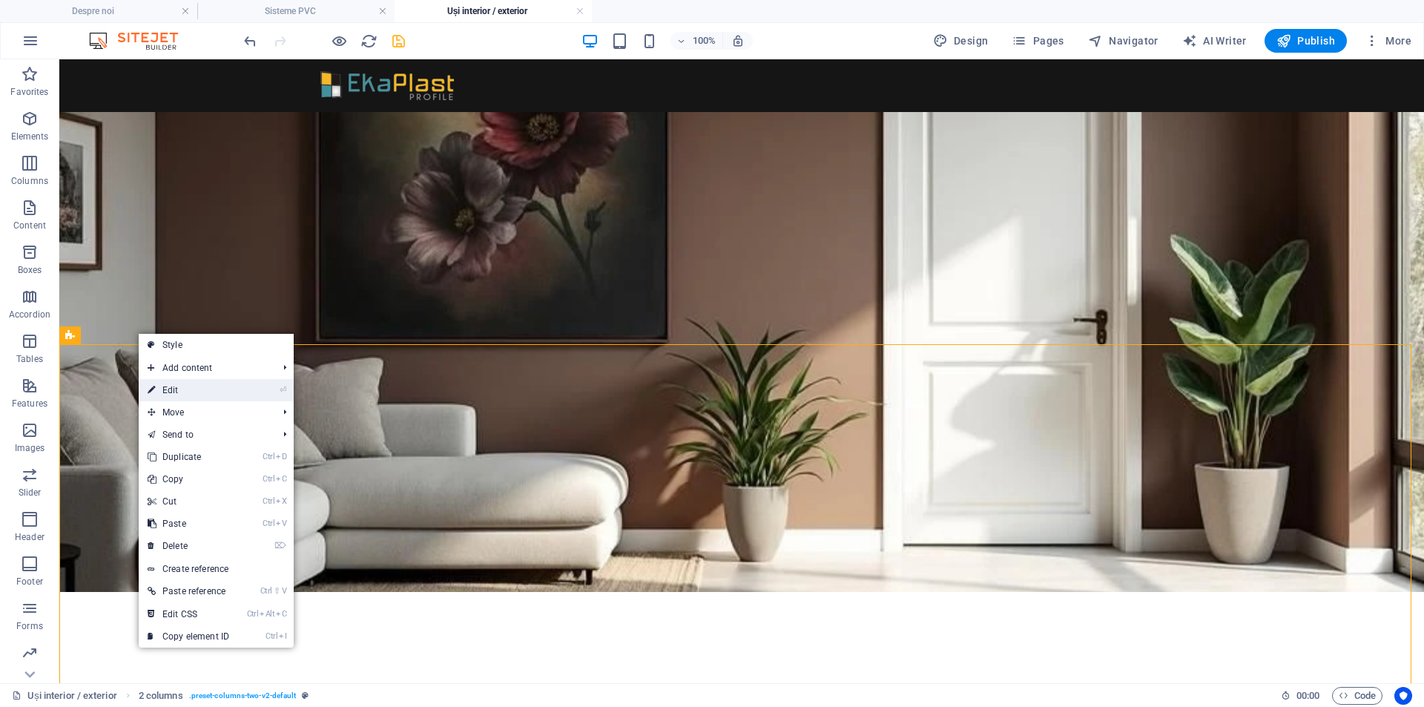
select select "rem"
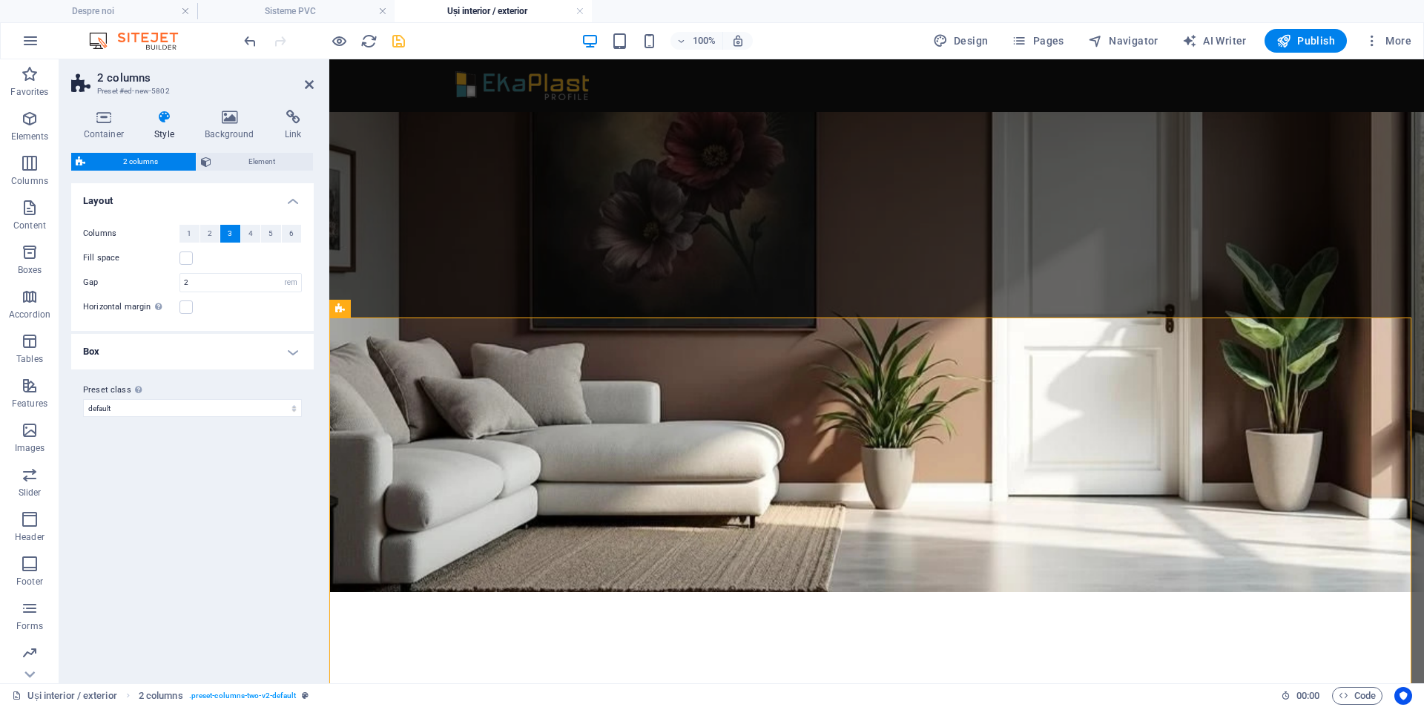
click at [297, 354] on h4 "Box" at bounding box center [192, 352] width 242 height 36
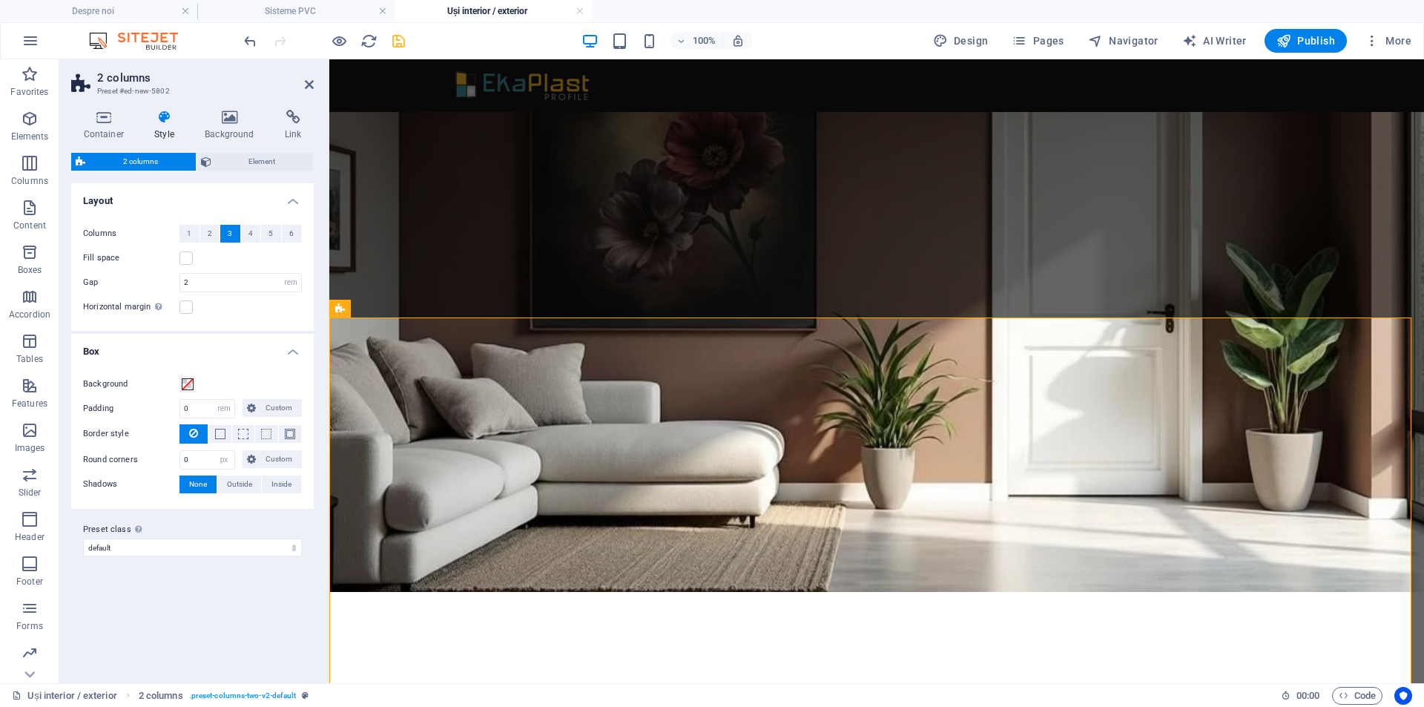
click at [133, 89] on h3 "Preset #ed-new-5802" at bounding box center [190, 91] width 187 height 13
click at [15, 159] on span "Columns" at bounding box center [29, 172] width 59 height 36
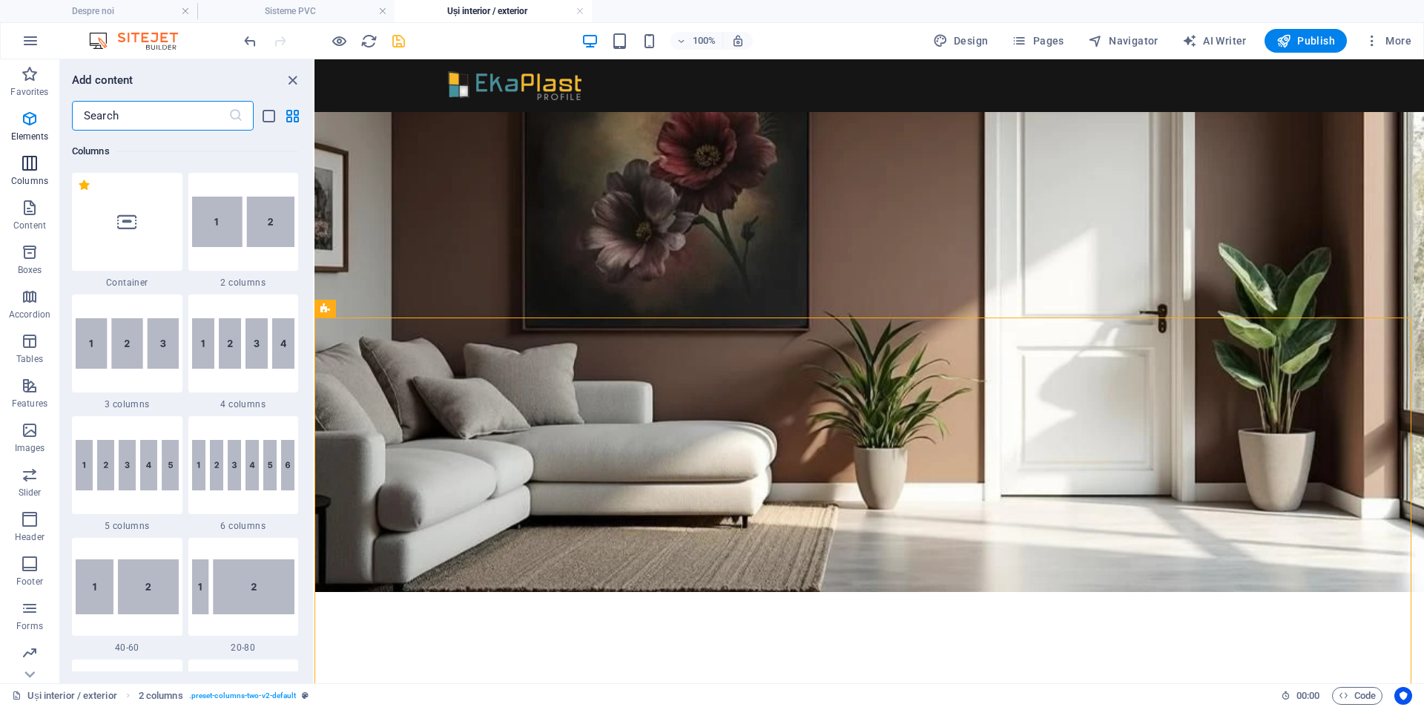
scroll to position [856, 0]
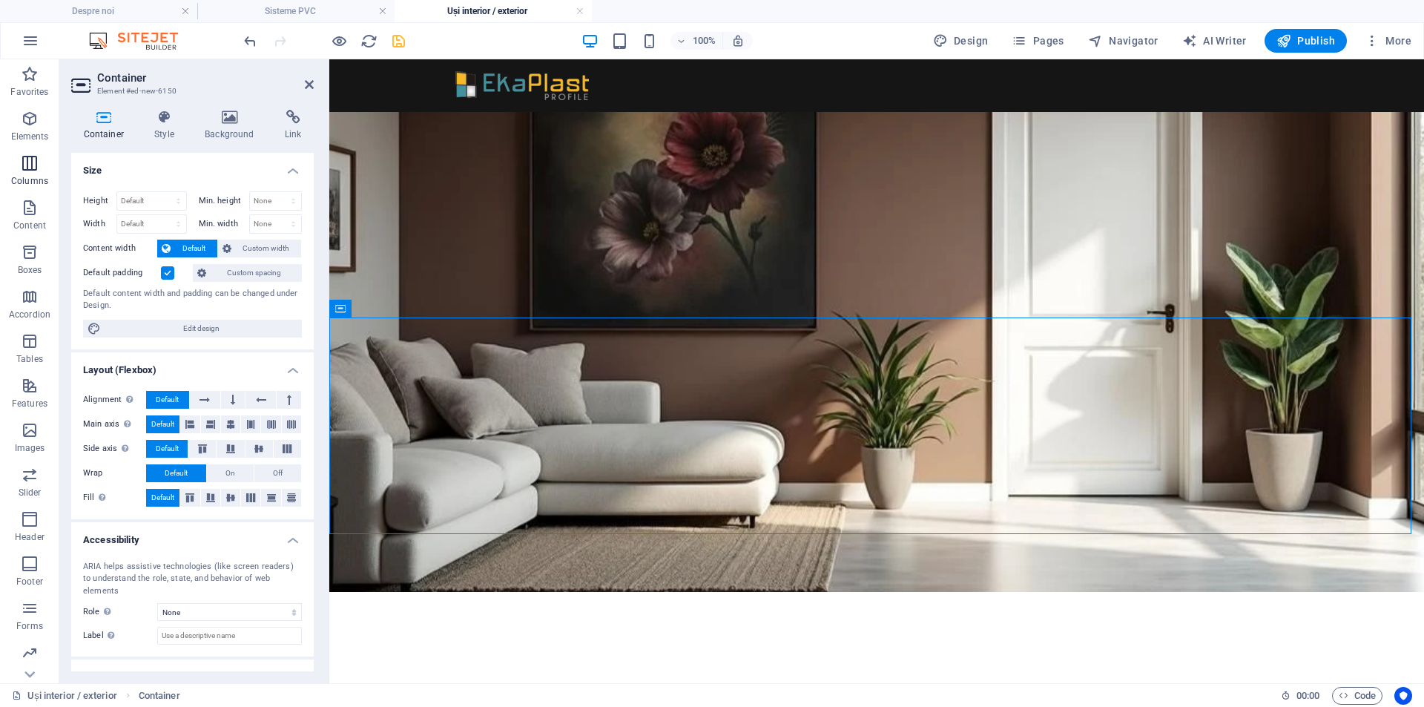
click at [24, 163] on icon "button" at bounding box center [30, 163] width 18 height 18
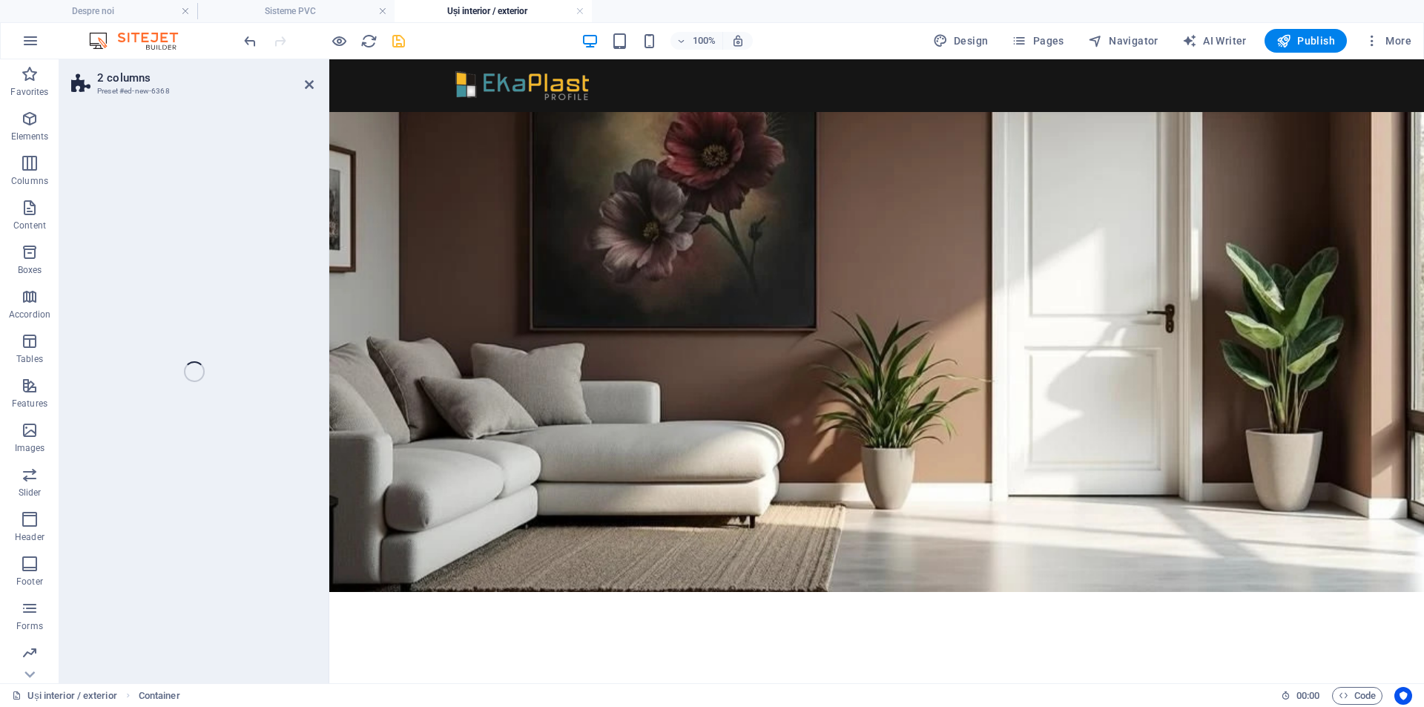
select select "rem"
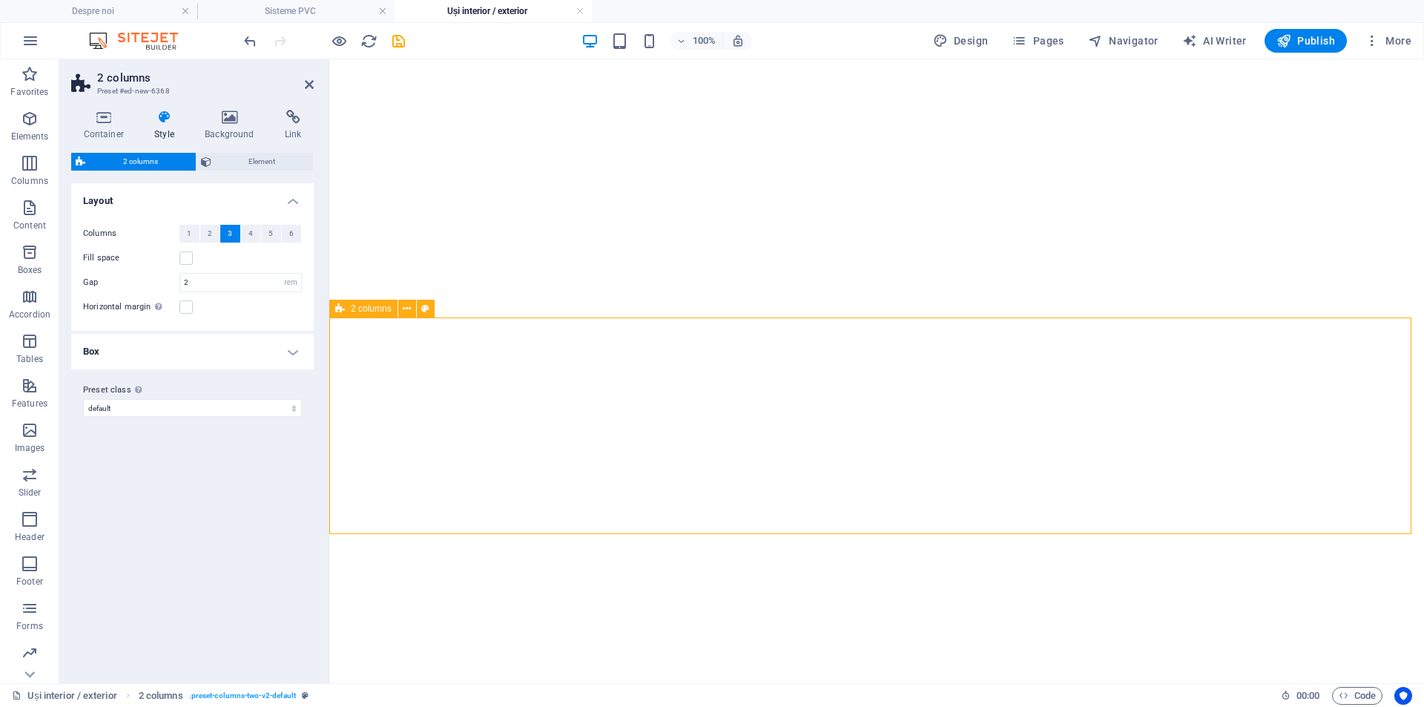
select select "rem"
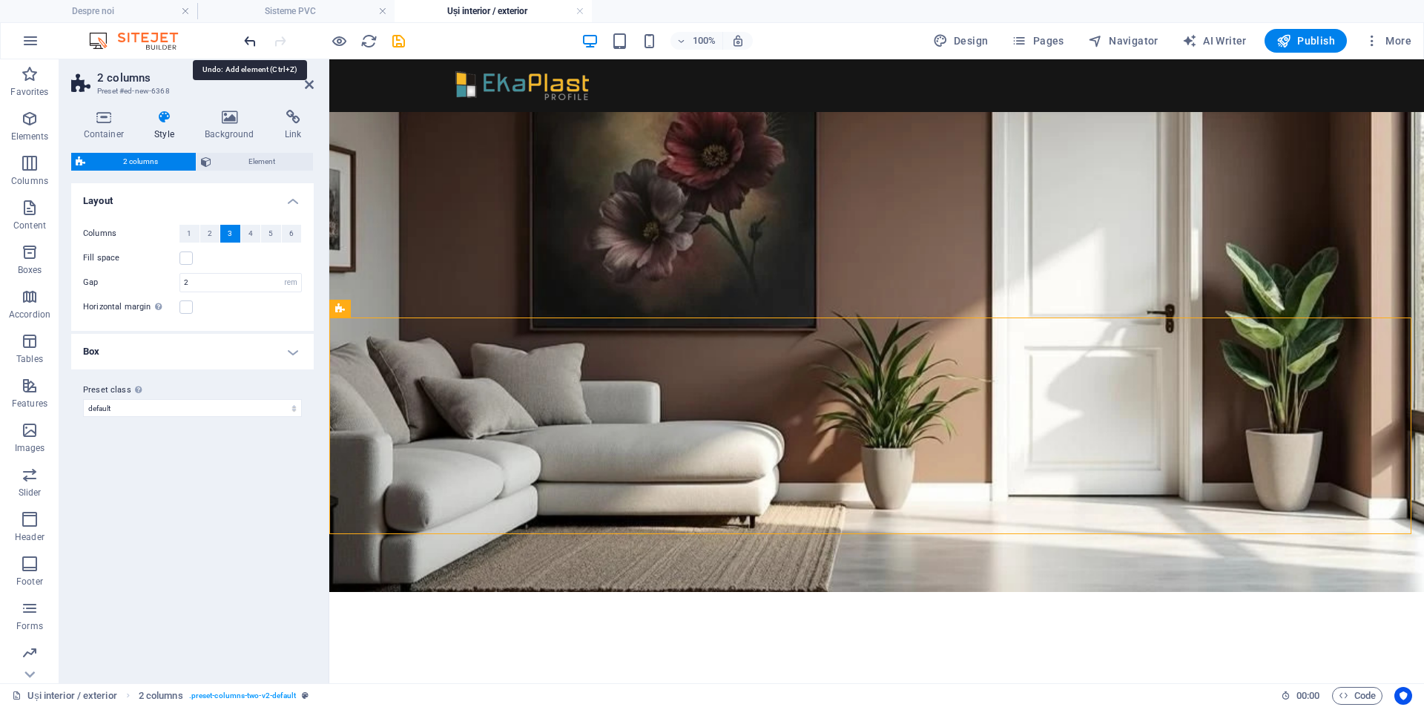
drag, startPoint x: 251, startPoint y: 41, endPoint x: 432, endPoint y: 511, distance: 503.4
click at [251, 41] on icon "undo" at bounding box center [250, 41] width 17 height 17
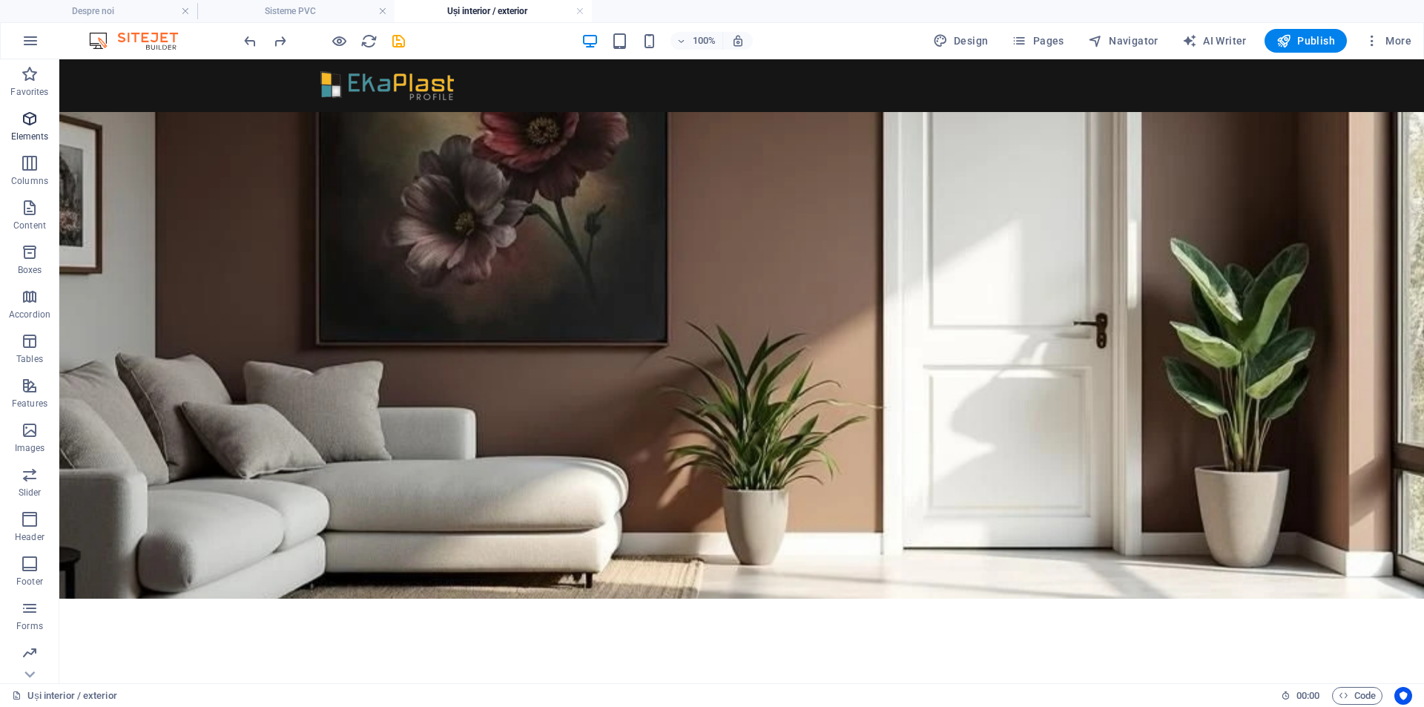
click at [22, 124] on icon "button" at bounding box center [30, 119] width 18 height 18
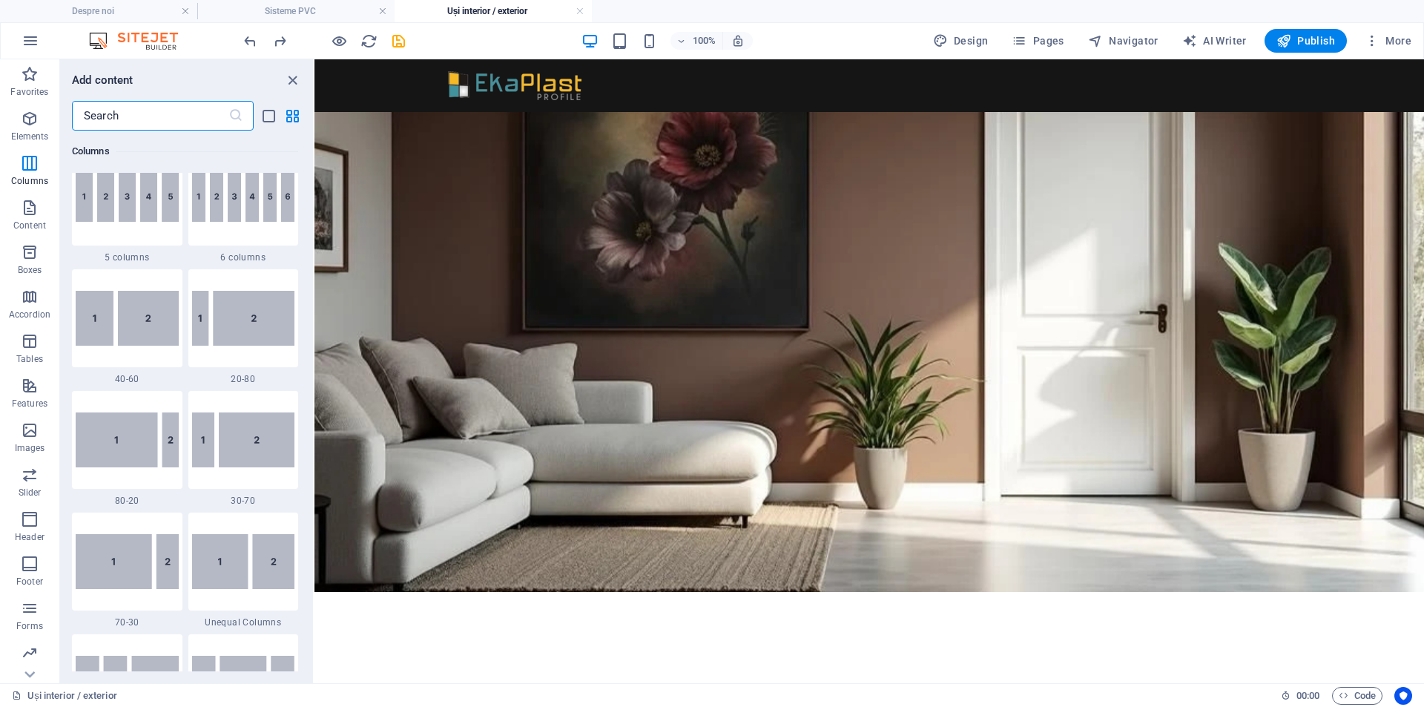
scroll to position [1145, 0]
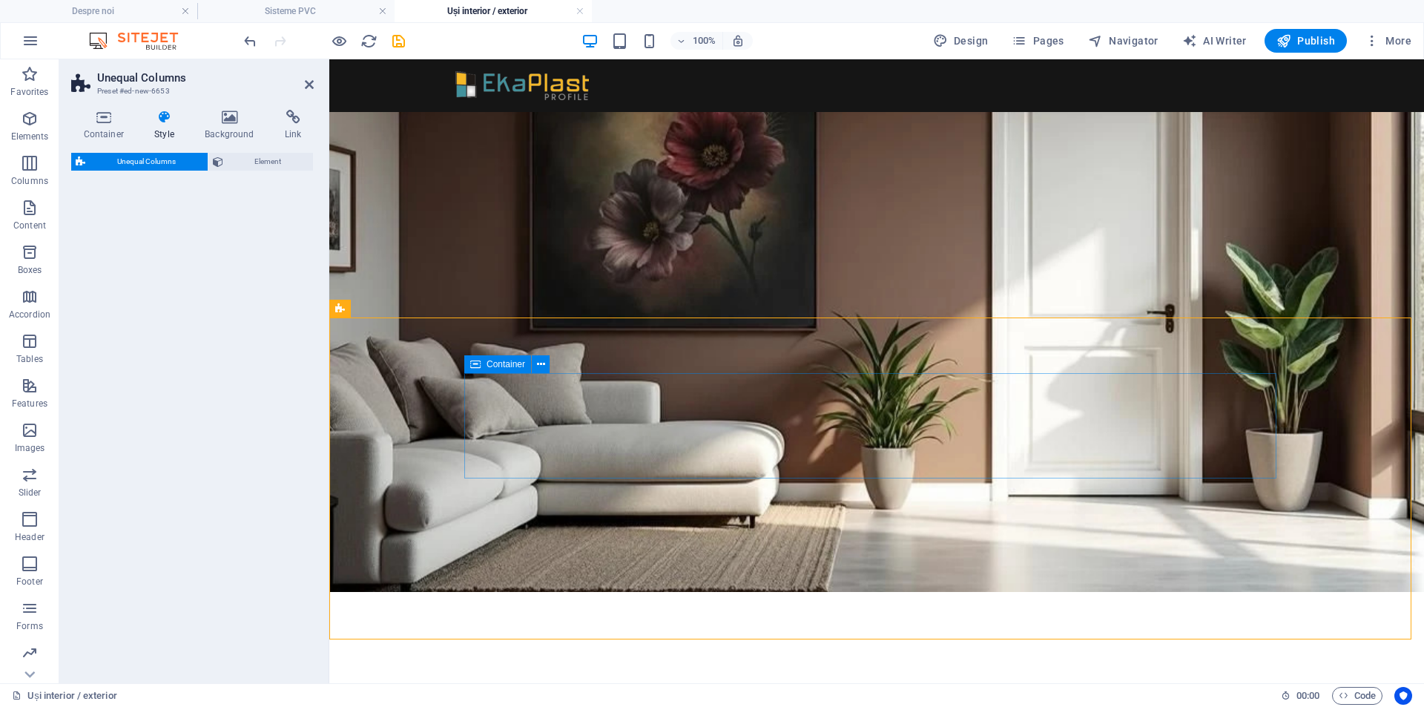
select select "%"
select select "rem"
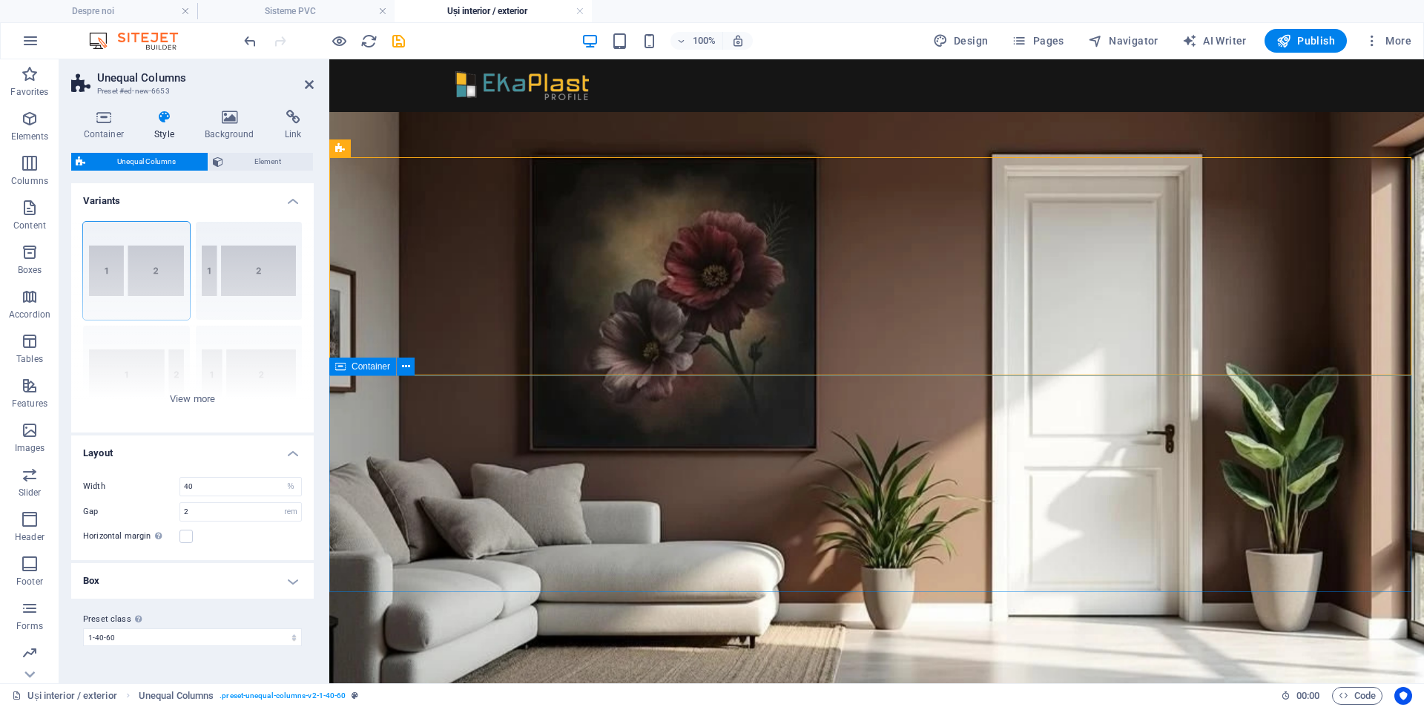
scroll to position [543, 0]
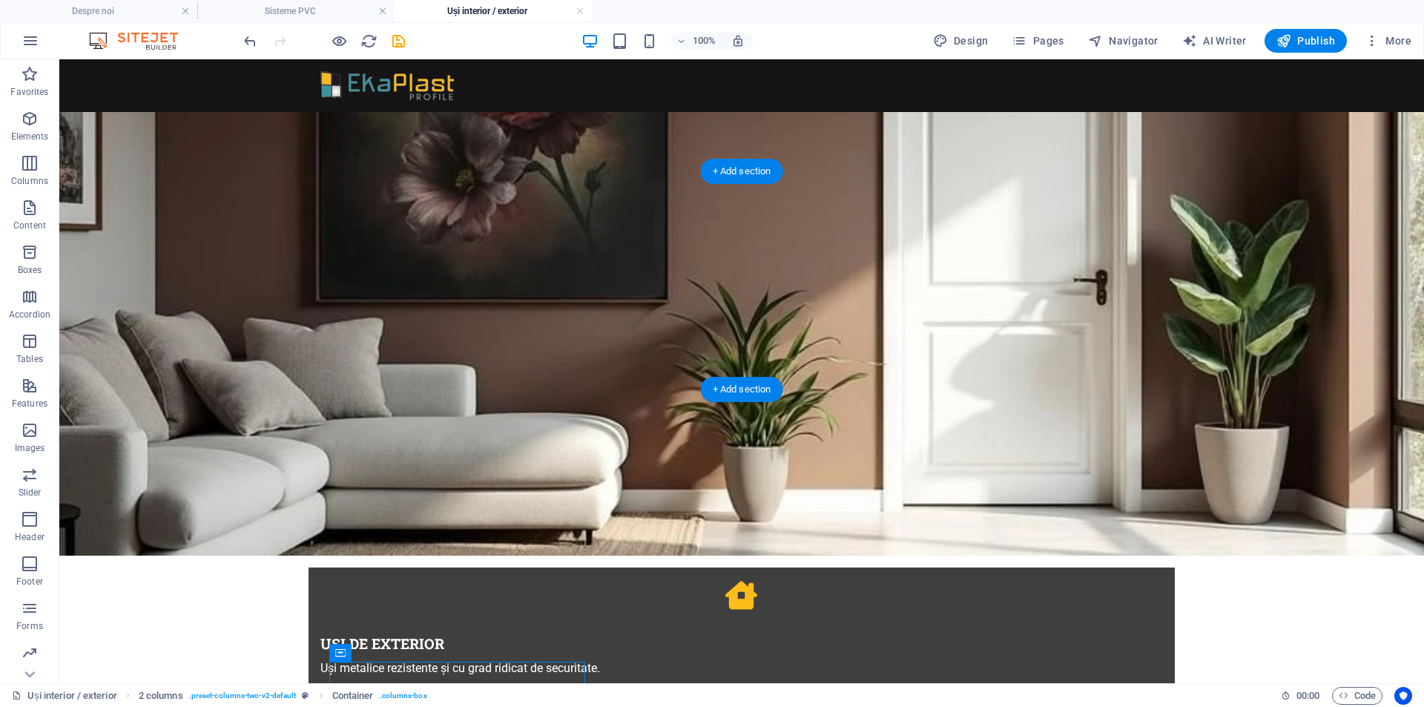
drag, startPoint x: 546, startPoint y: 687, endPoint x: 585, endPoint y: 266, distance: 422.2
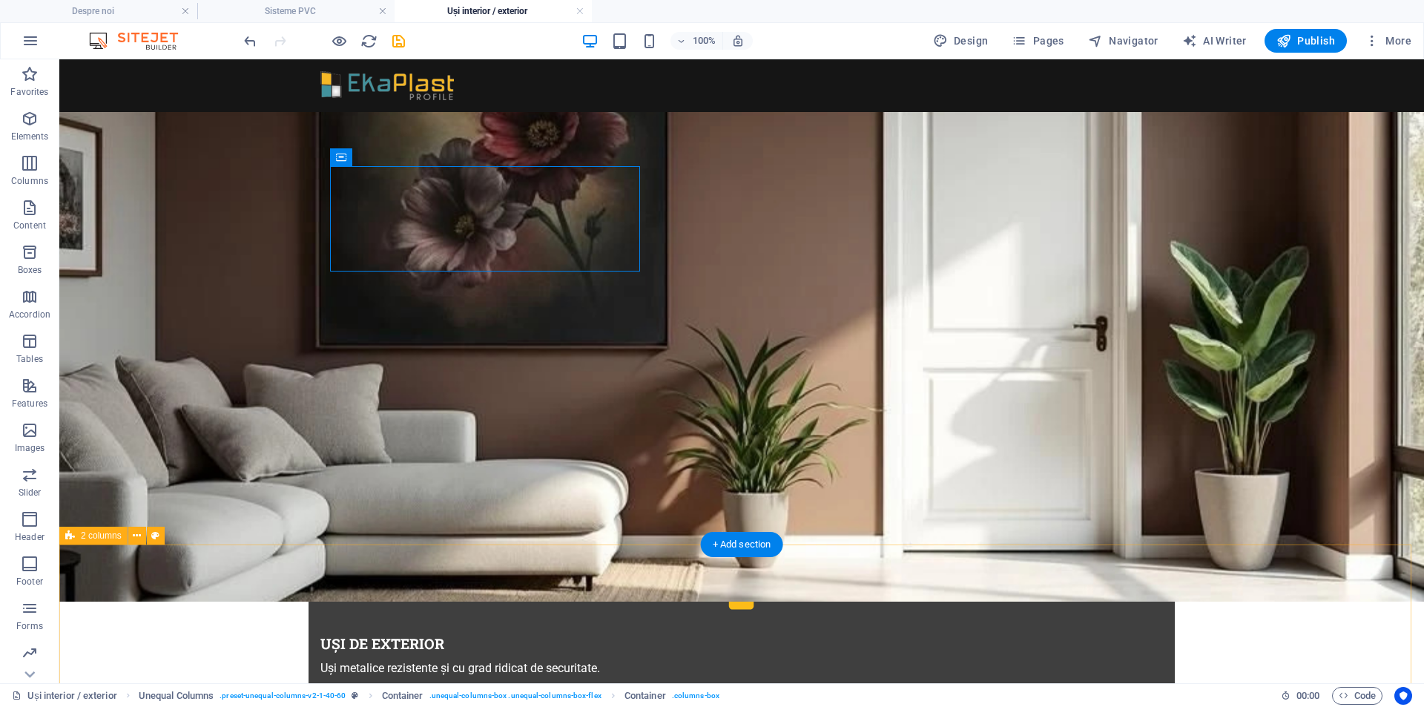
scroll to position [716, 0]
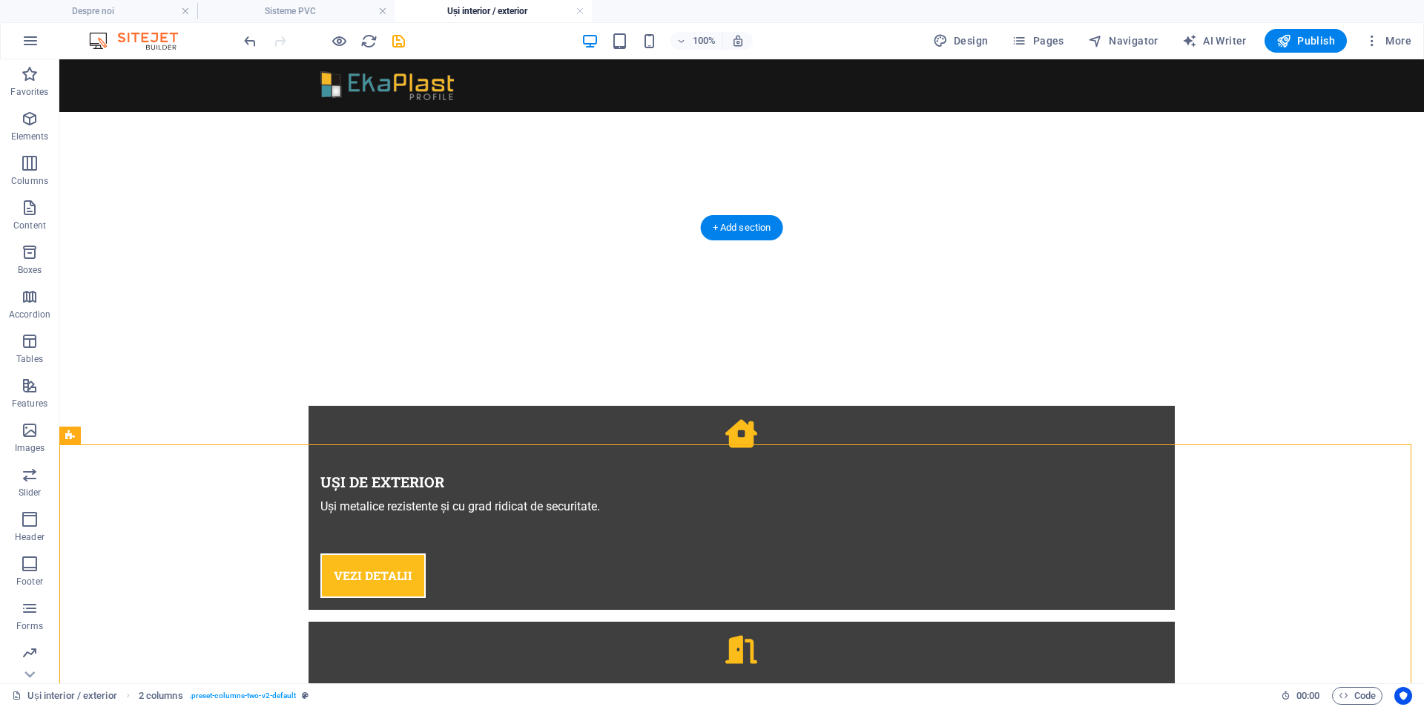
drag, startPoint x: 153, startPoint y: 482, endPoint x: 820, endPoint y: 151, distance: 744.1
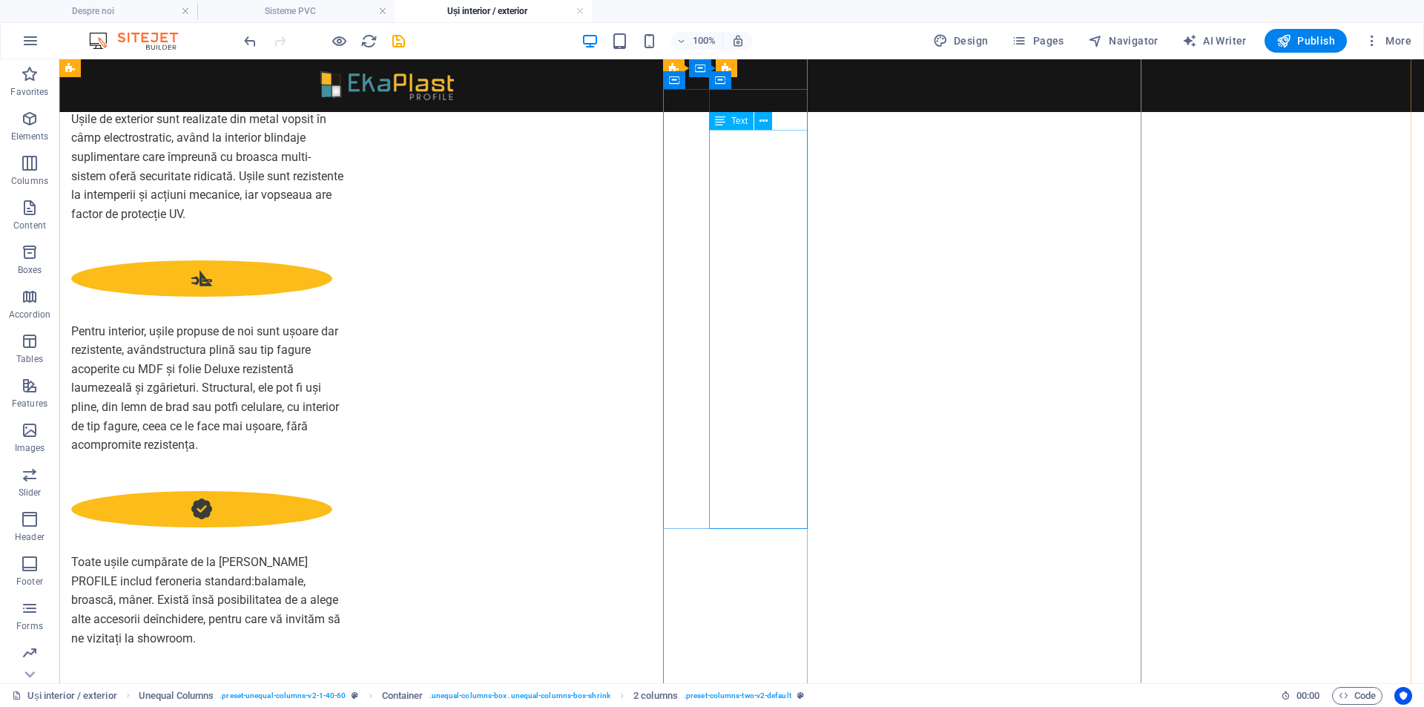
scroll to position [1050, 0]
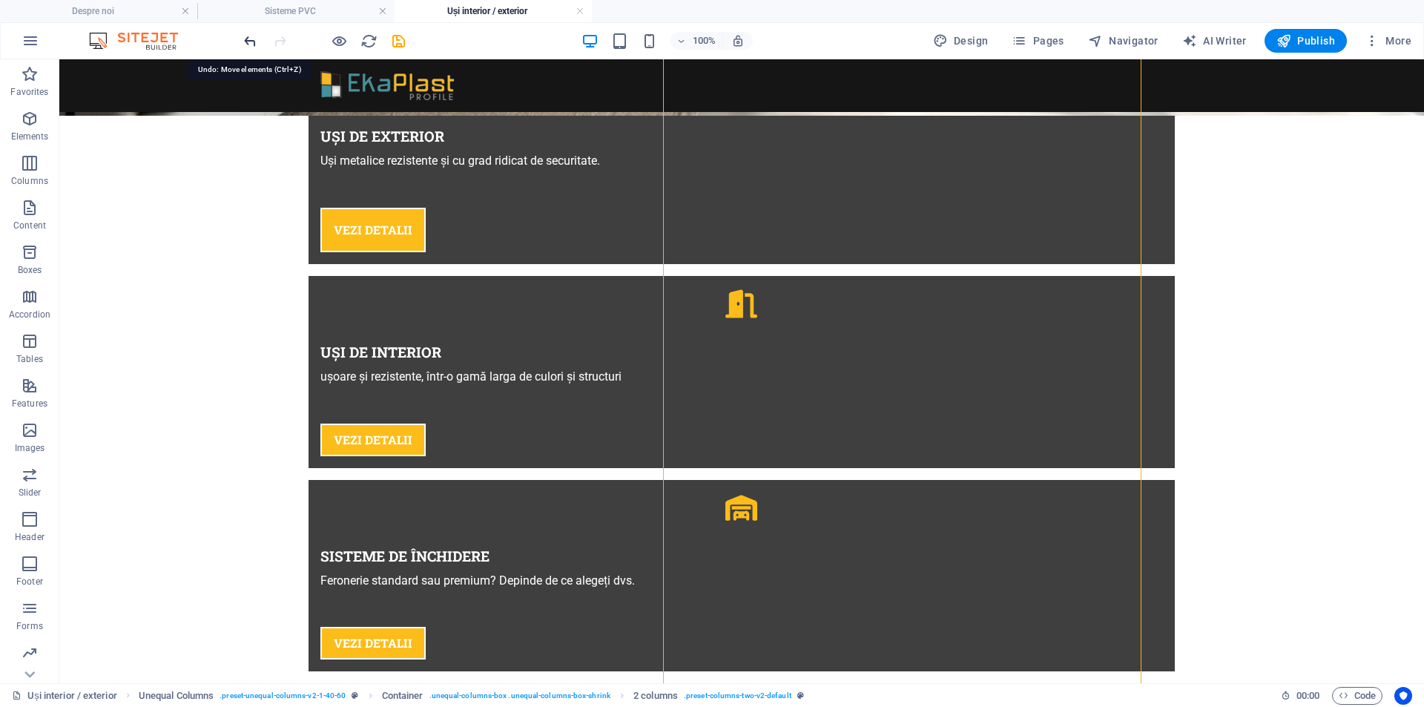
click at [243, 41] on icon "undo" at bounding box center [250, 41] width 17 height 17
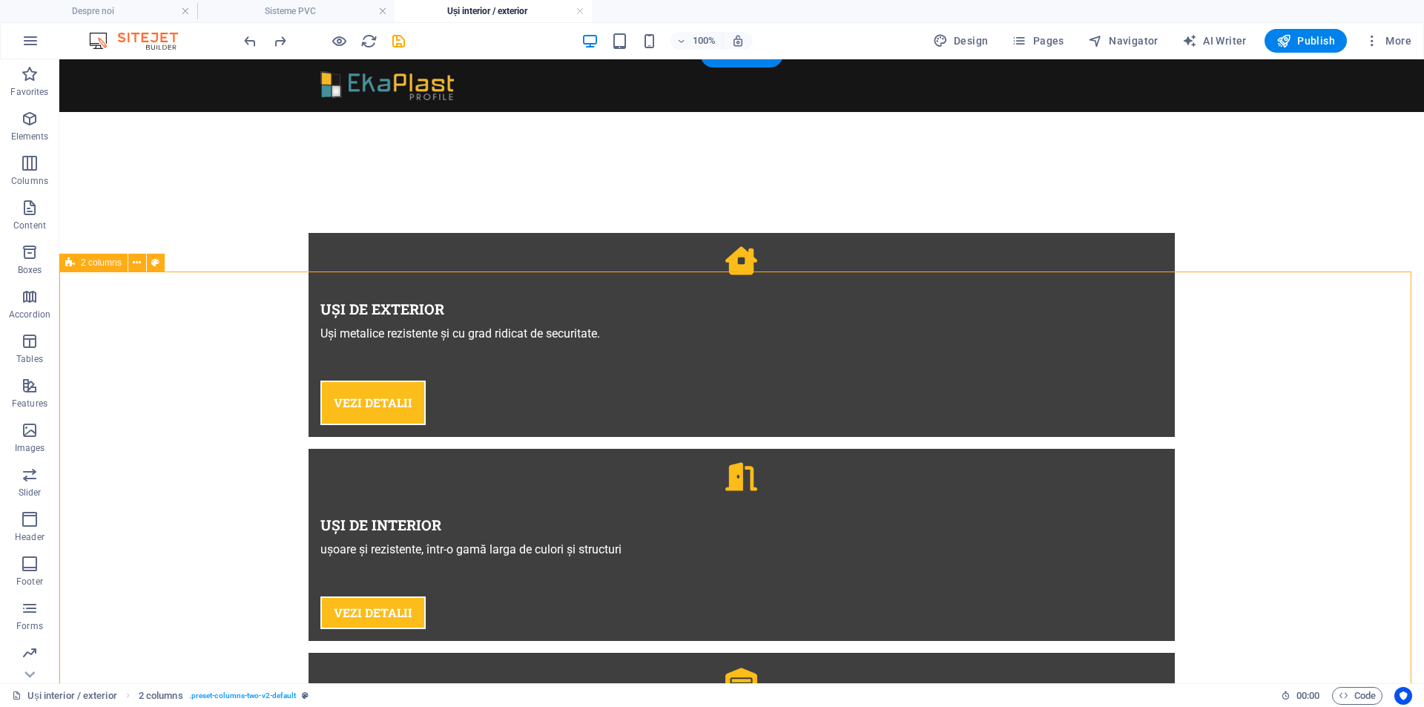
scroll to position [704, 0]
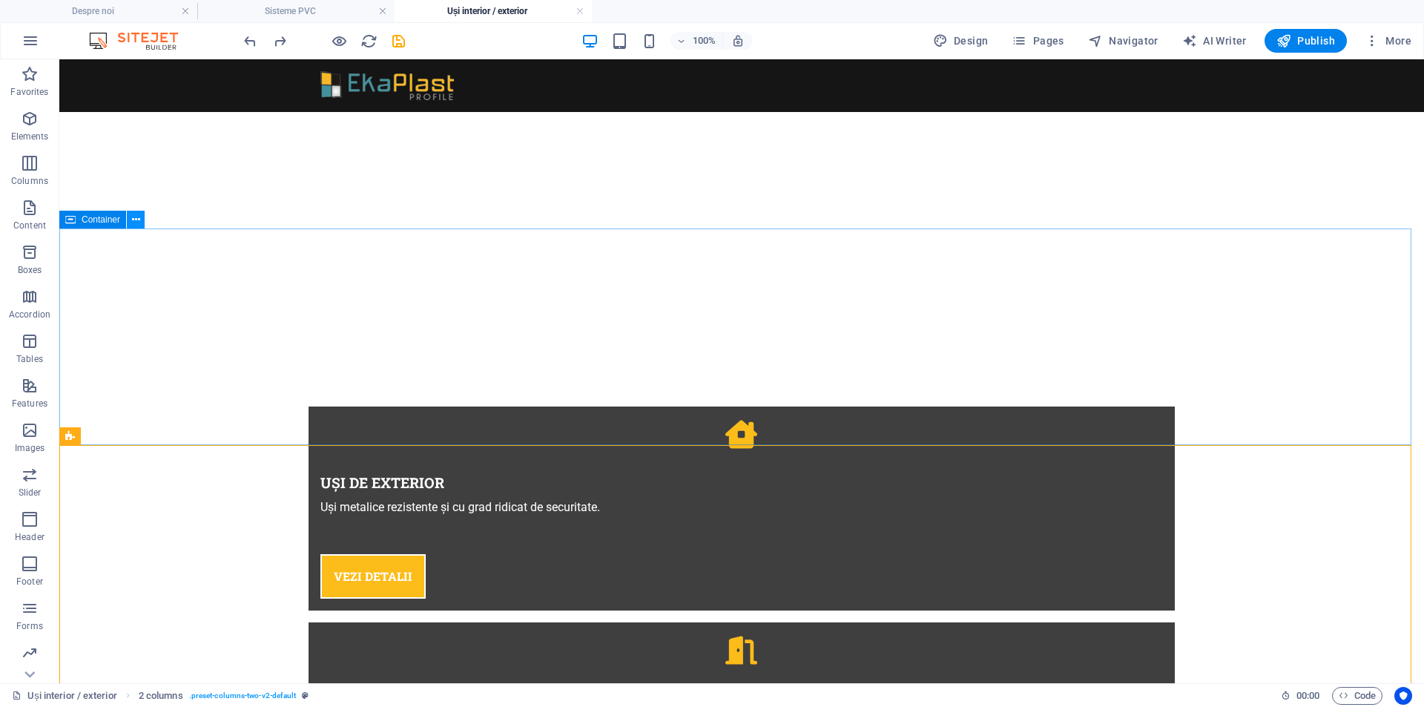
click at [136, 220] on icon at bounding box center [136, 220] width 8 height 16
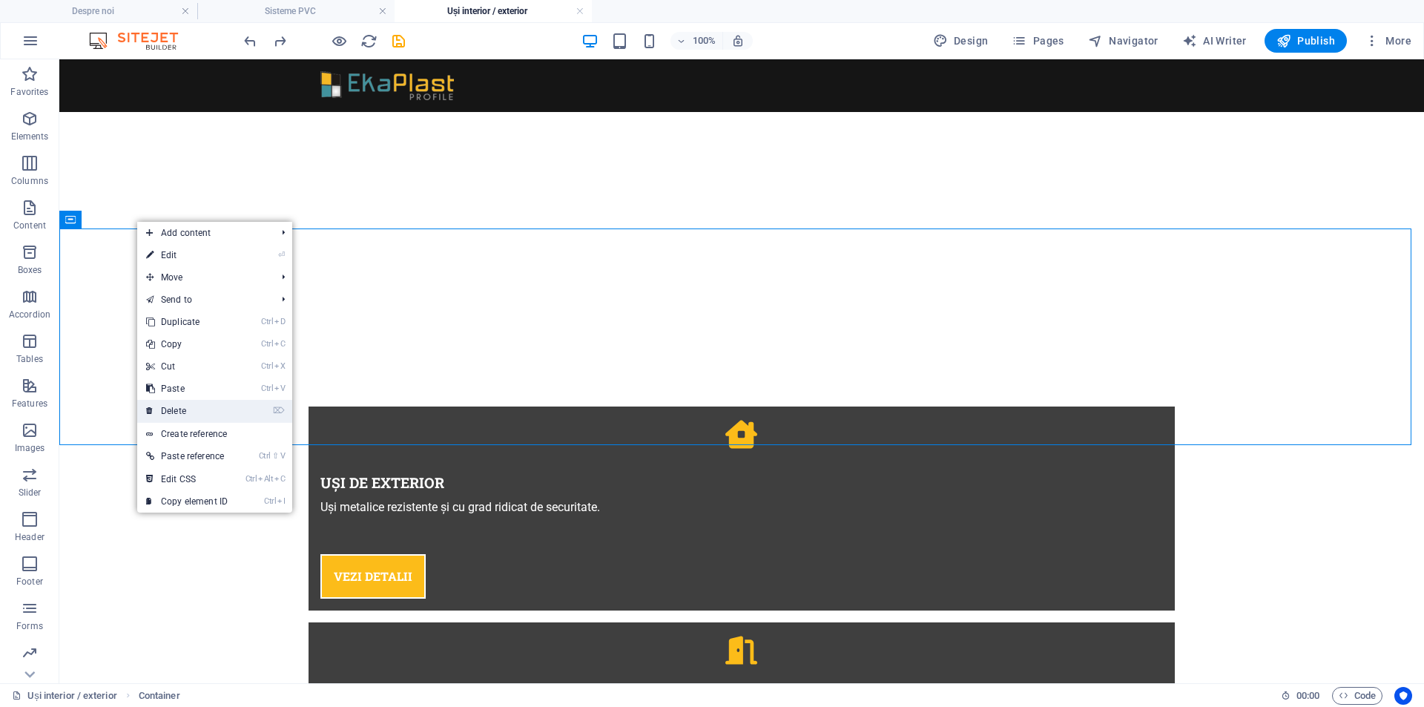
click at [181, 409] on link "⌦ Delete" at bounding box center [186, 411] width 99 height 22
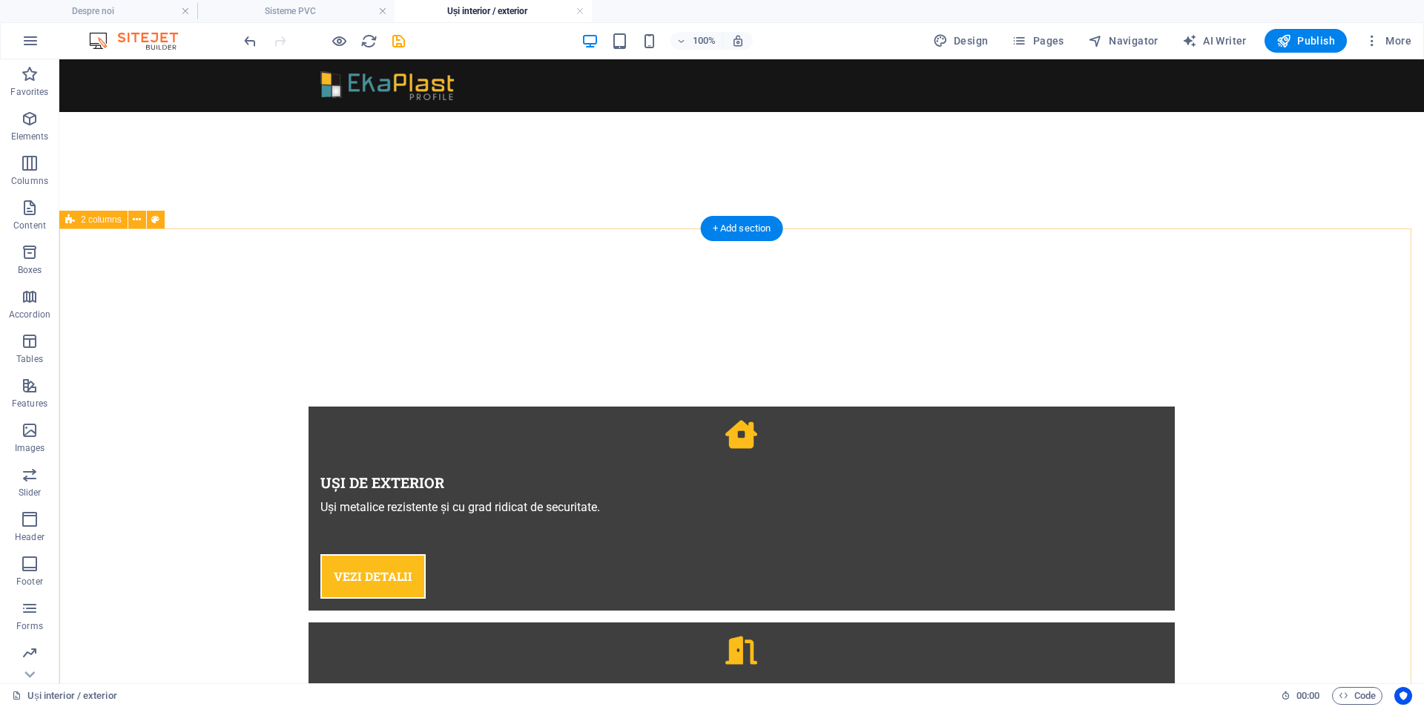
scroll to position [531, 0]
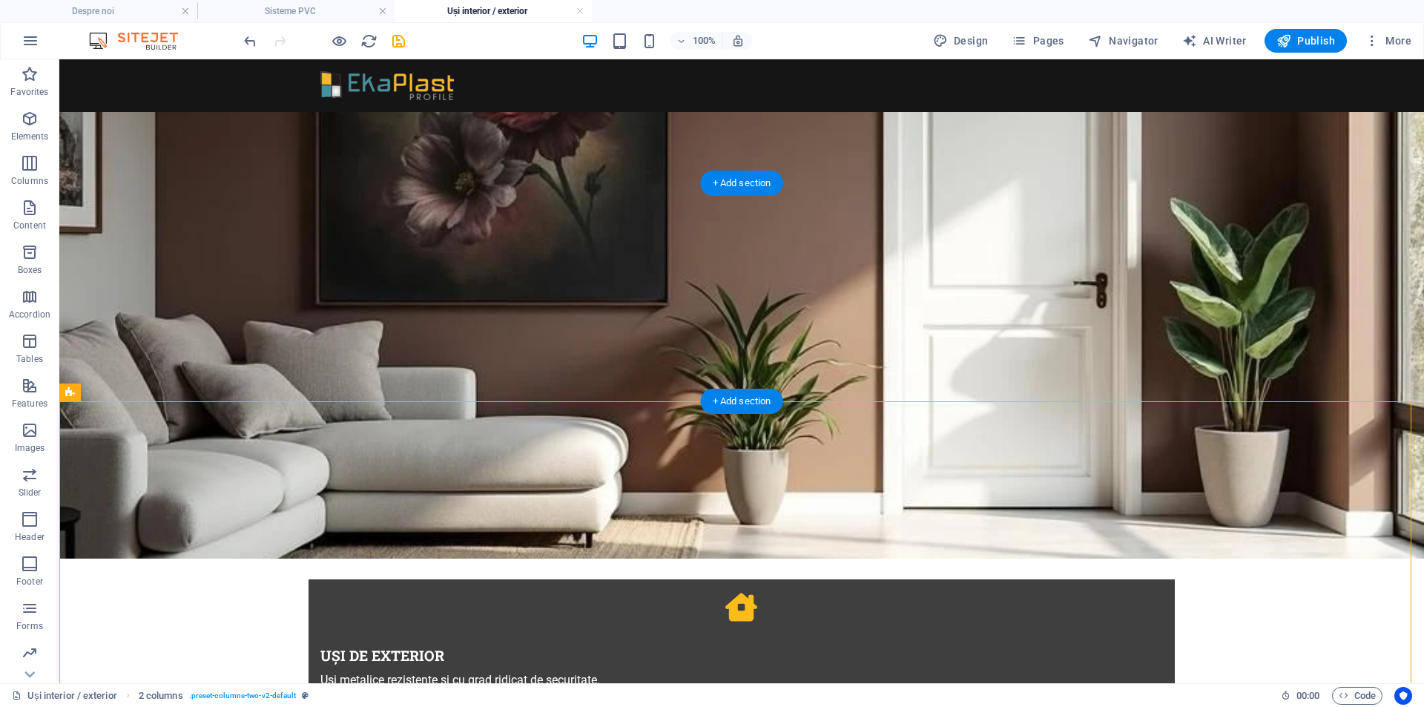
drag, startPoint x: 440, startPoint y: 509, endPoint x: 876, endPoint y: 294, distance: 486.1
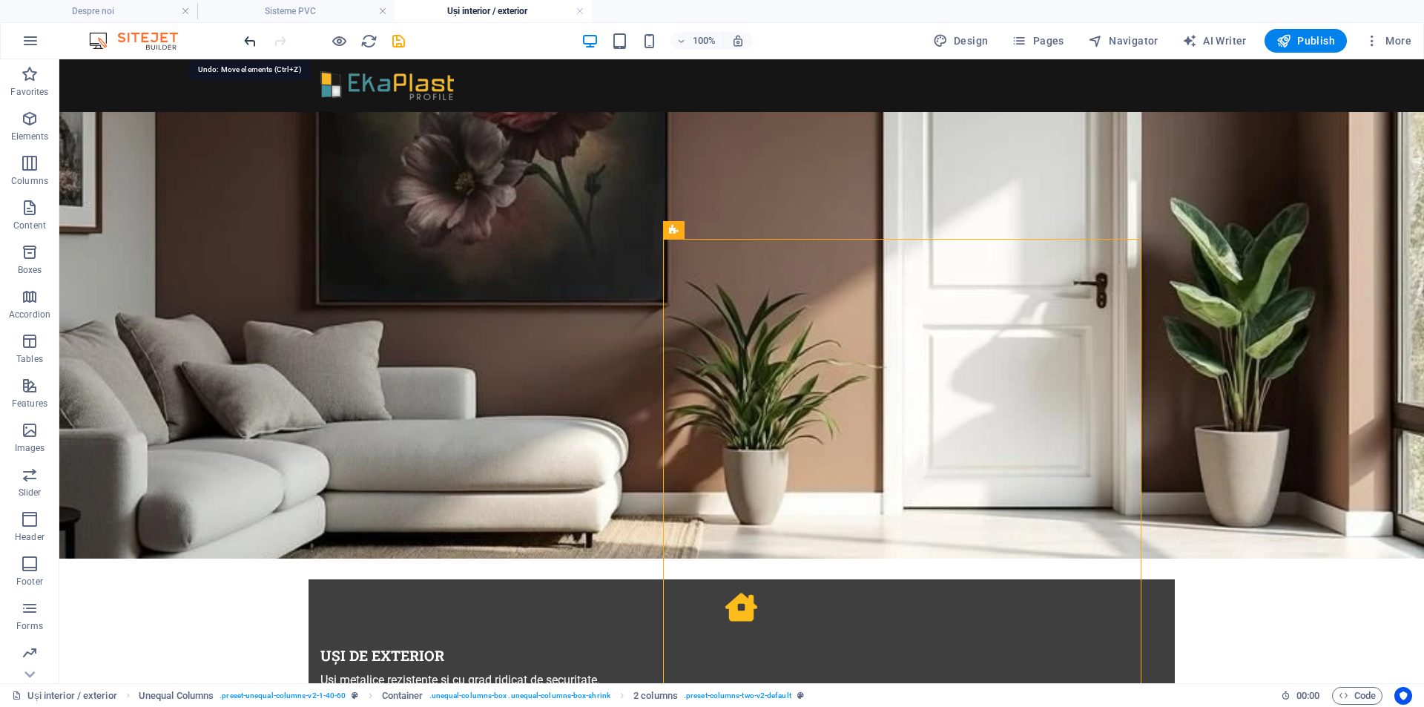
click at [252, 35] on icon "undo" at bounding box center [250, 41] width 17 height 17
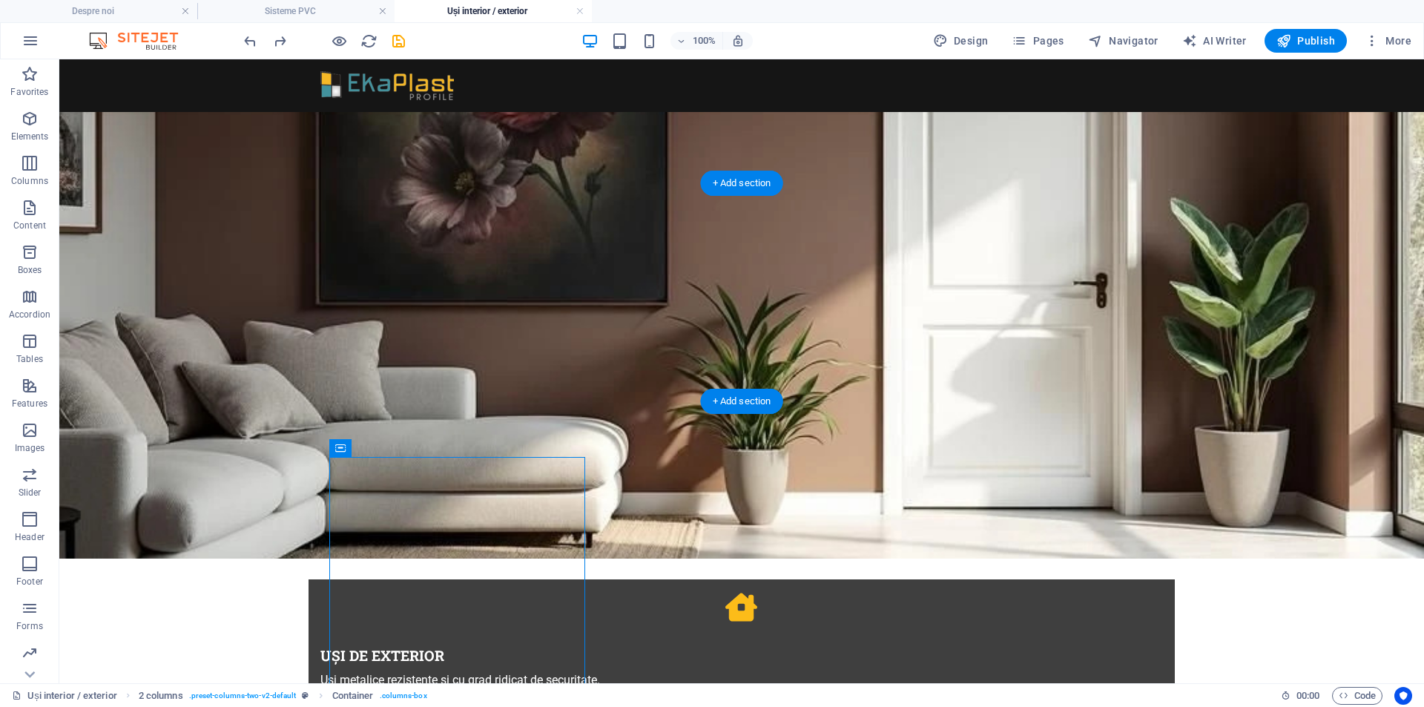
drag, startPoint x: 397, startPoint y: 506, endPoint x: 761, endPoint y: 265, distance: 435.6
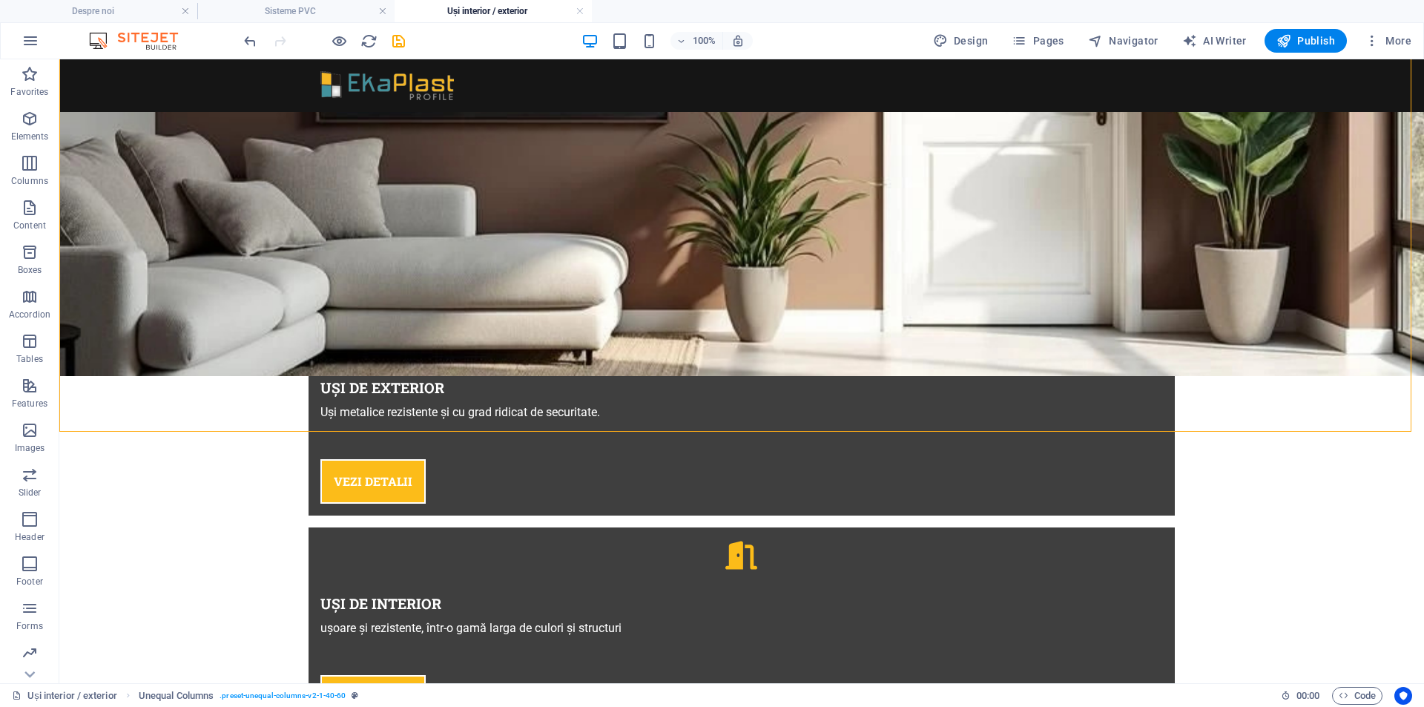
scroll to position [880, 0]
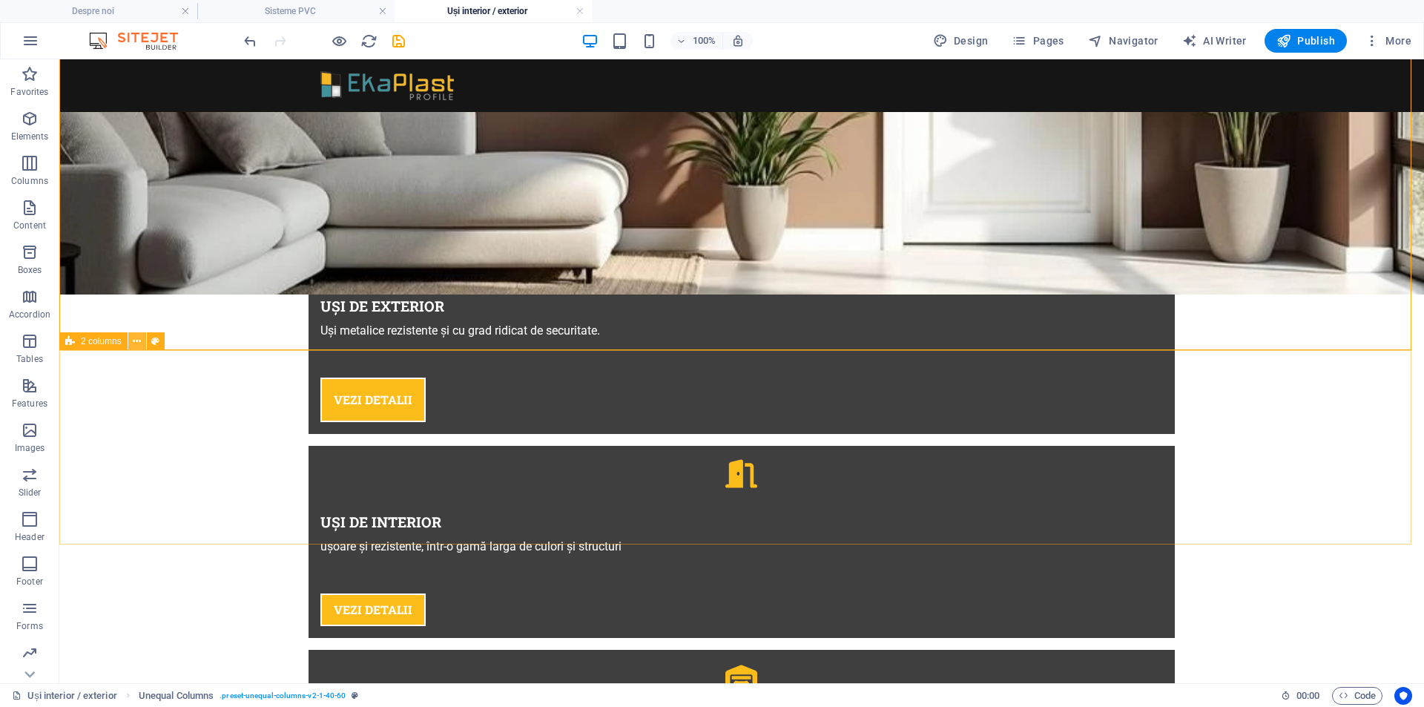
click at [142, 343] on button at bounding box center [137, 341] width 18 height 18
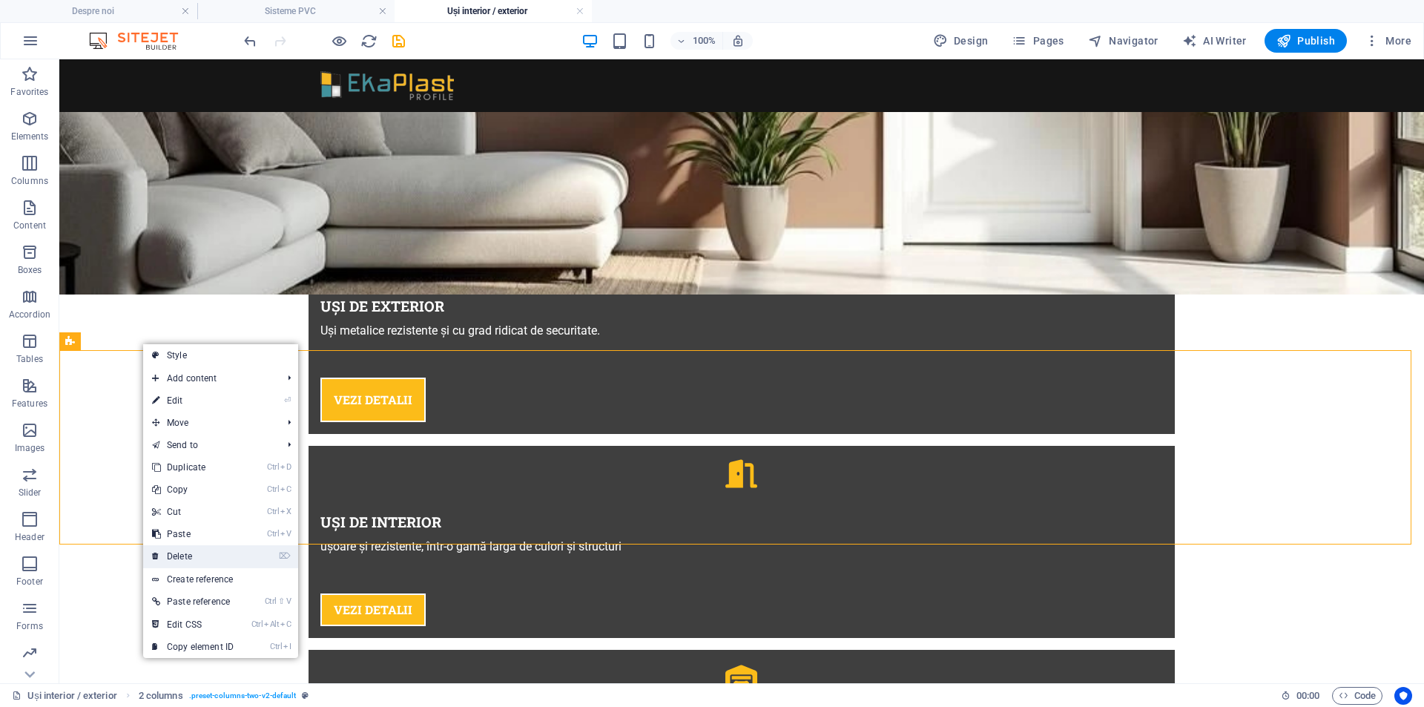
click at [211, 550] on link "⌦ Delete" at bounding box center [192, 556] width 99 height 22
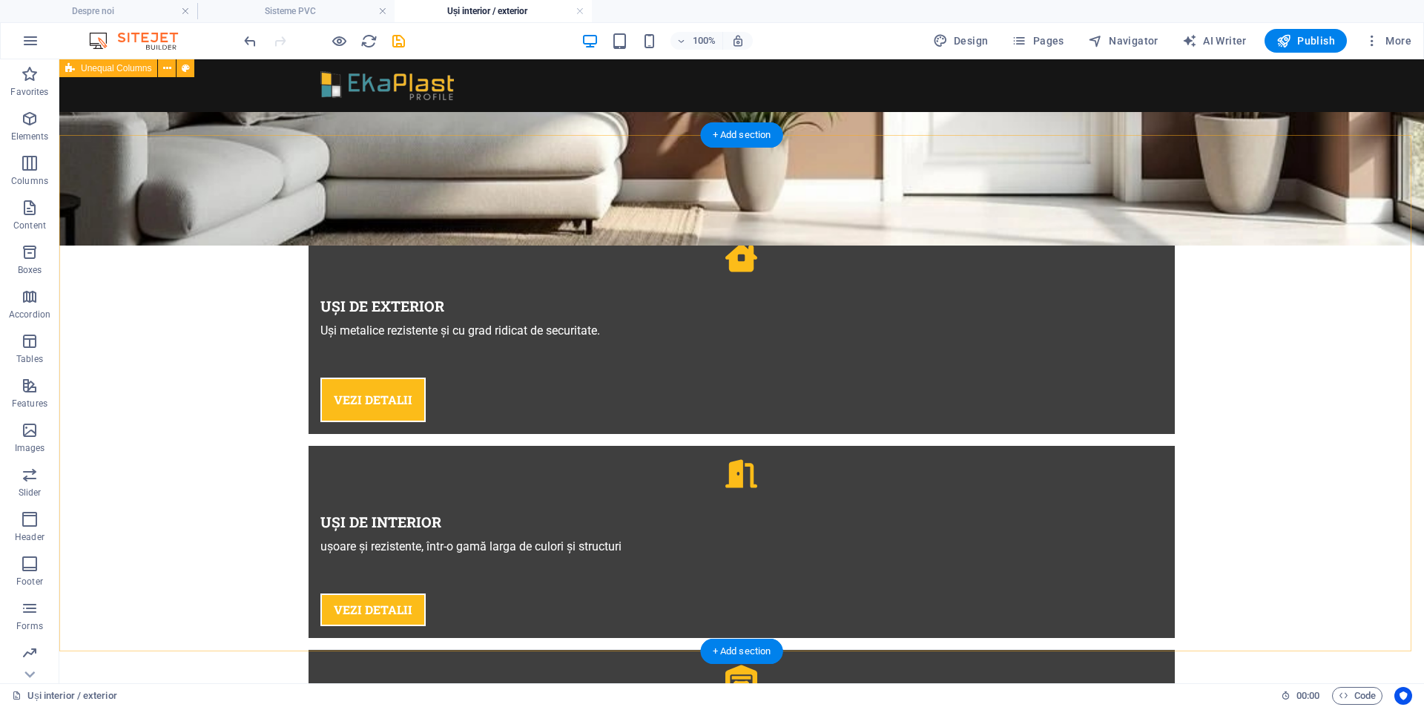
scroll to position [535, 0]
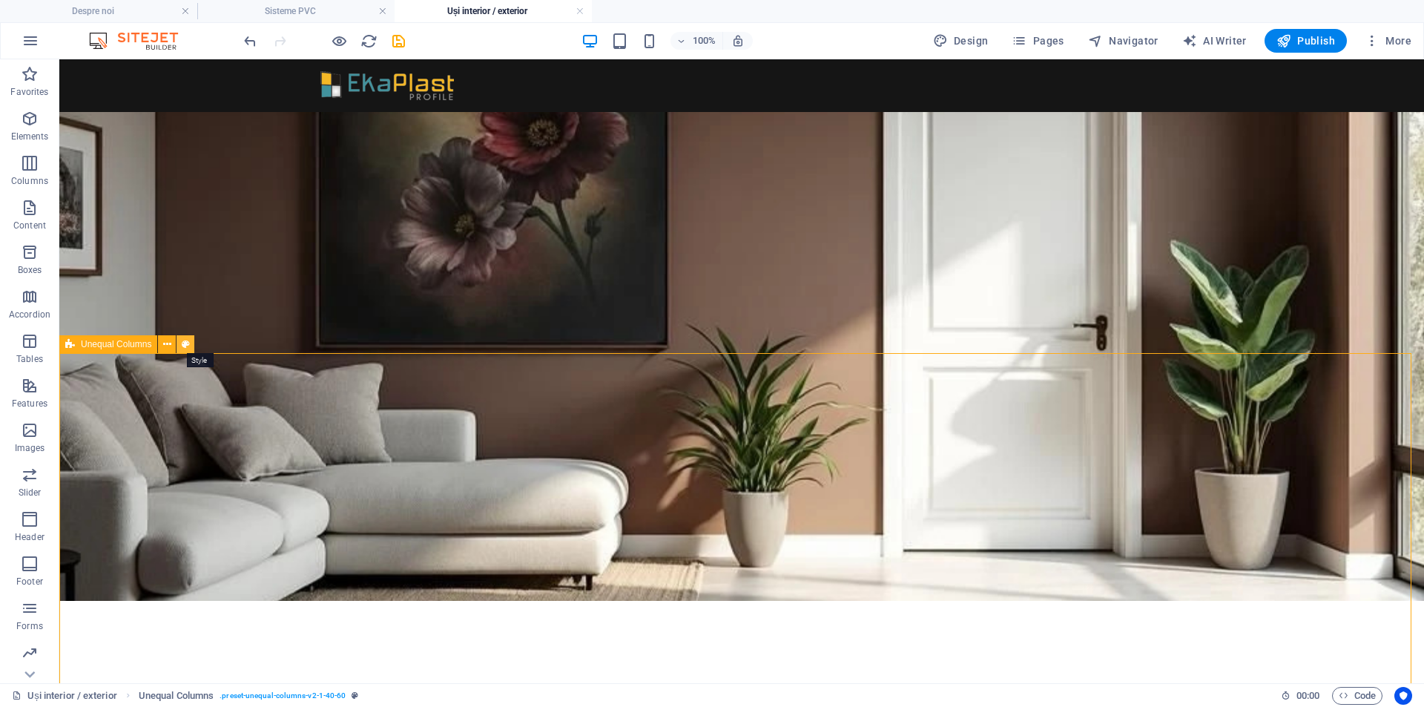
click at [188, 342] on icon at bounding box center [186, 345] width 8 height 16
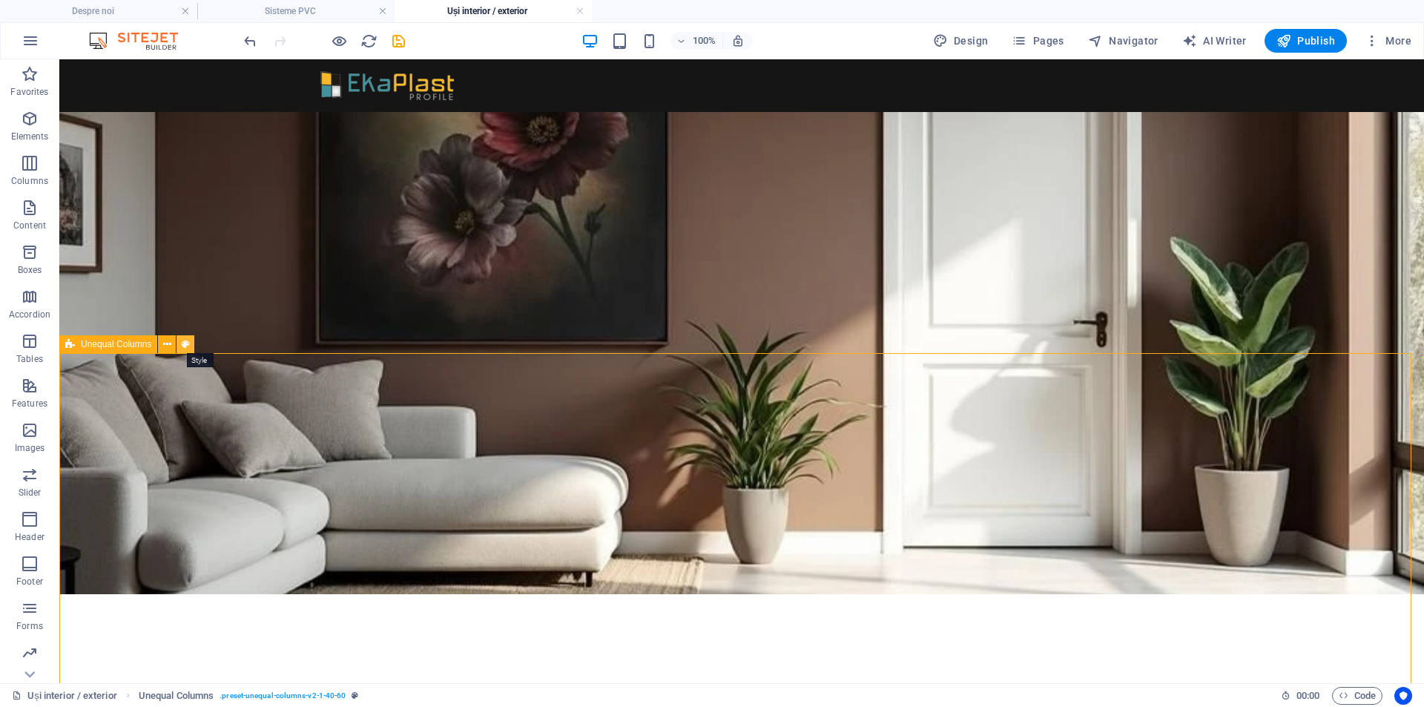
select select "%"
select select "rem"
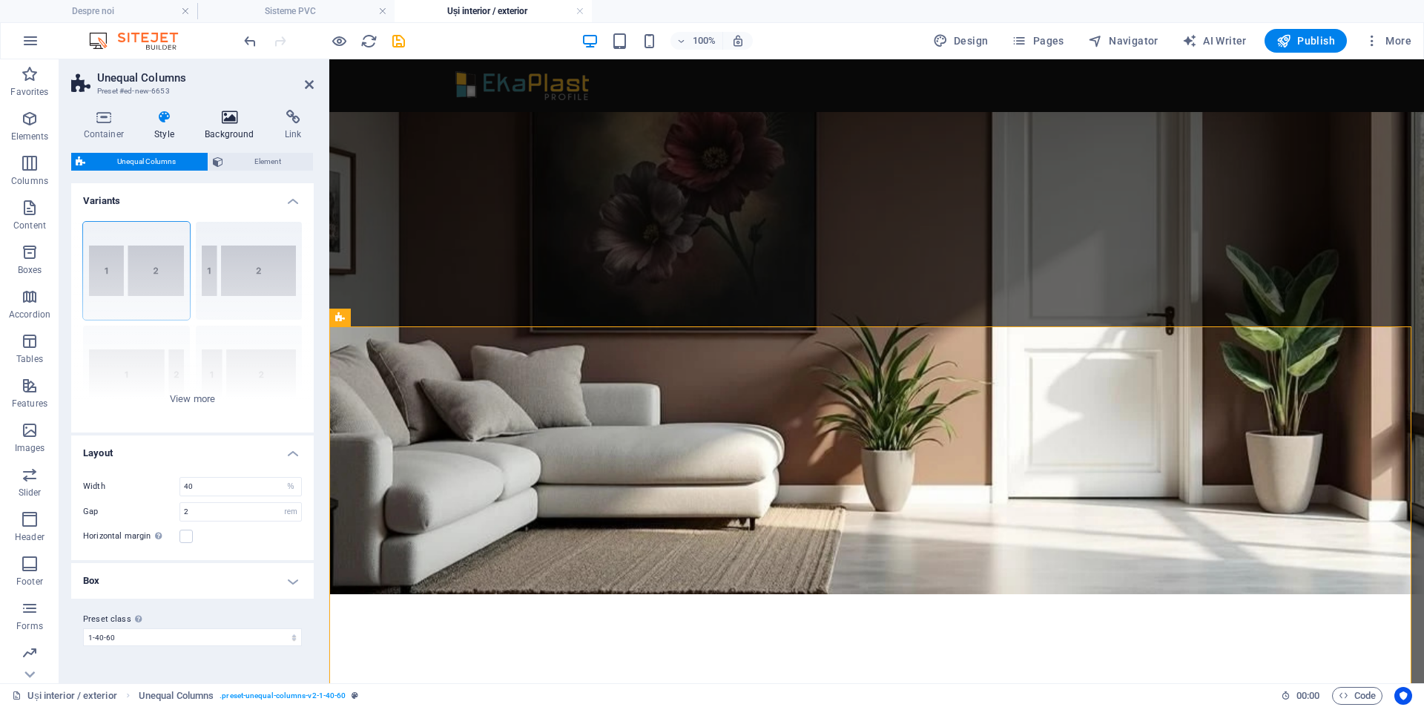
click at [236, 120] on icon at bounding box center [230, 117] width 74 height 15
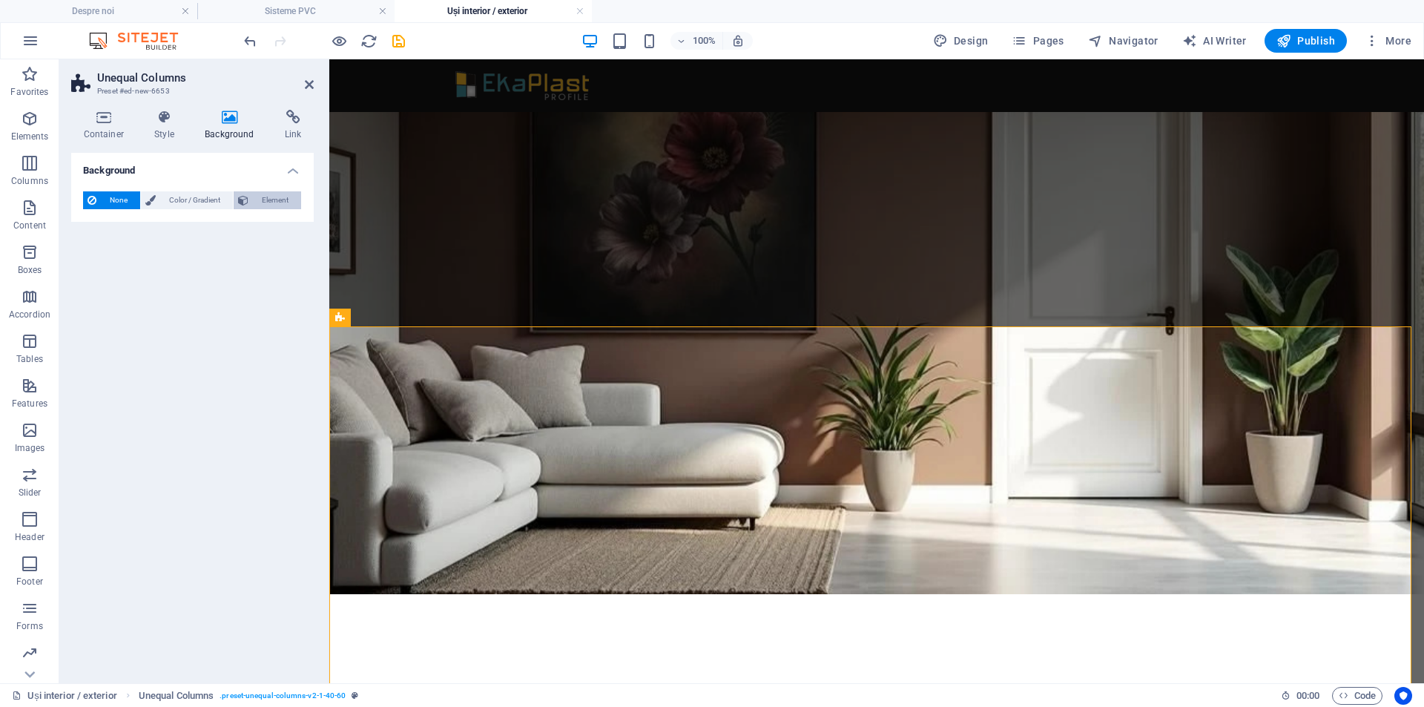
click at [278, 200] on span "Element" at bounding box center [275, 200] width 44 height 18
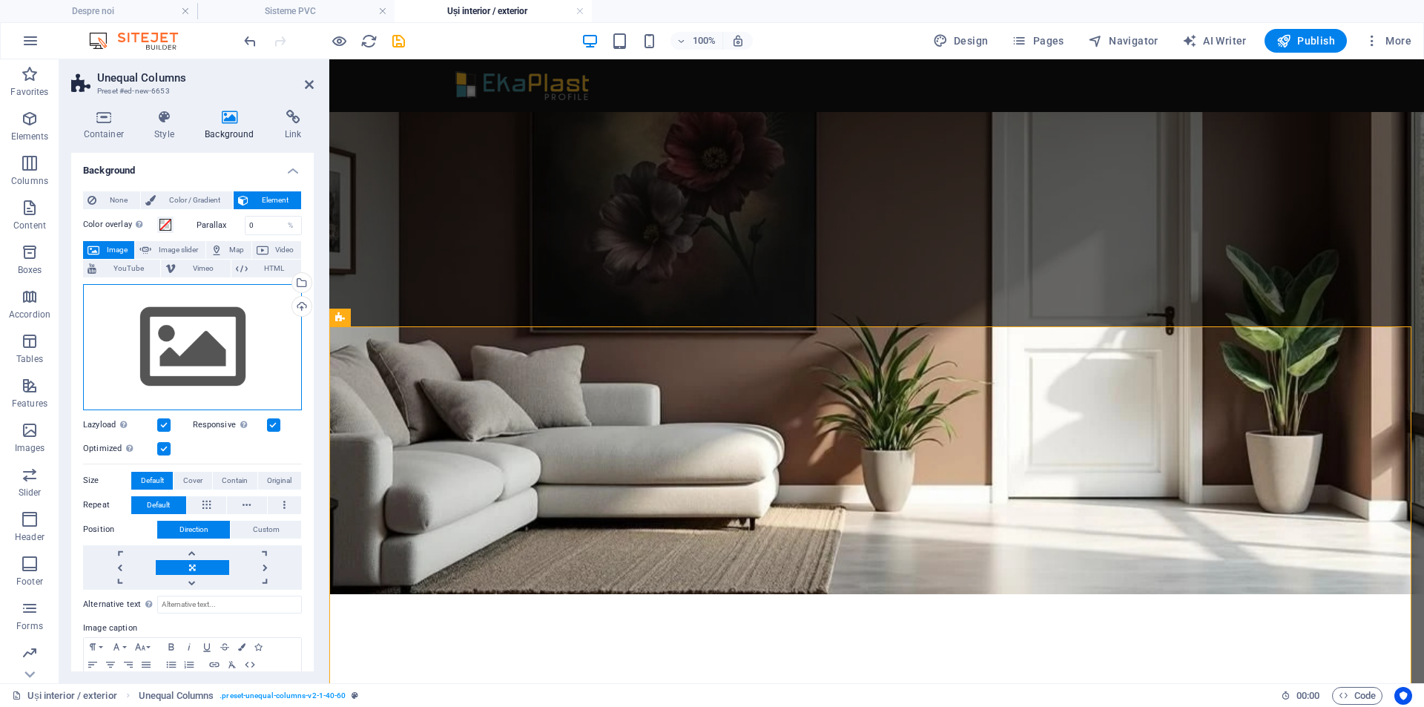
click at [222, 316] on div "Drag files here, click to choose files or select files from Files or our free s…" at bounding box center [192, 347] width 219 height 126
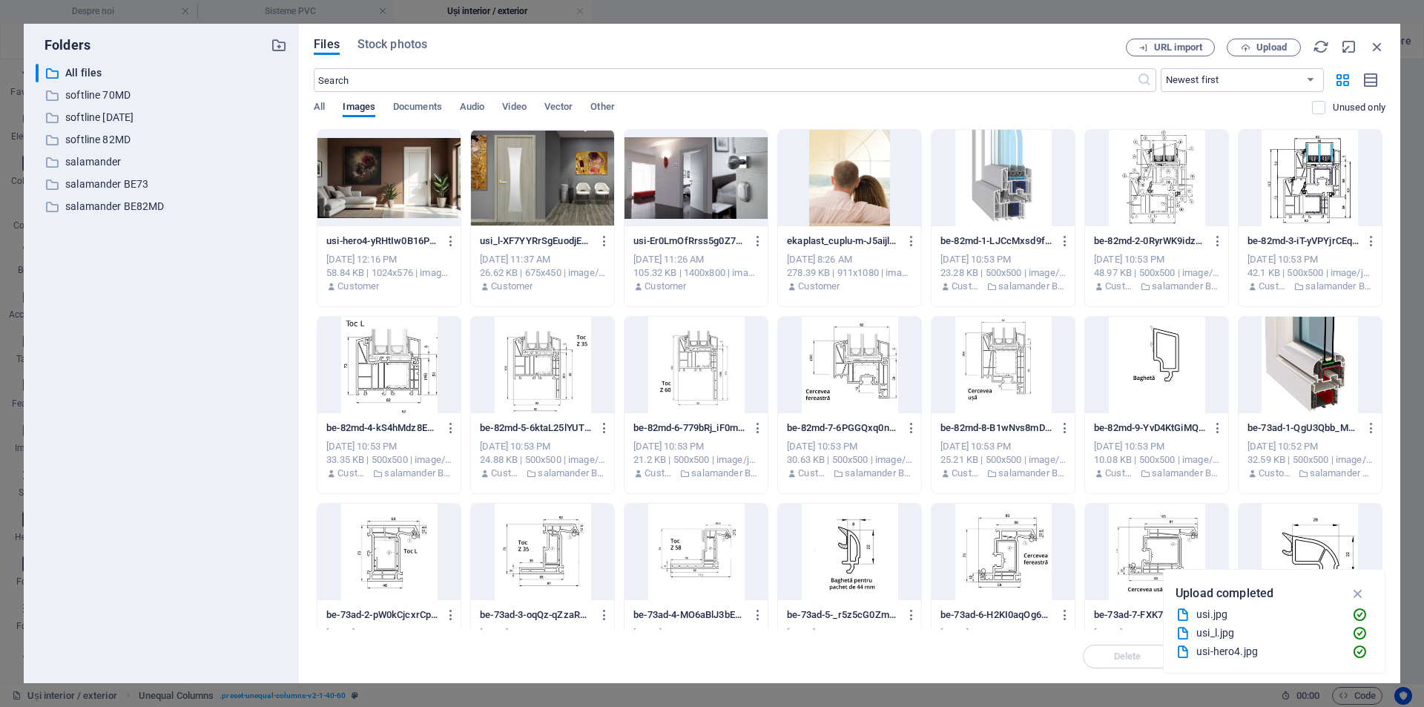
click at [542, 149] on div at bounding box center [542, 178] width 143 height 96
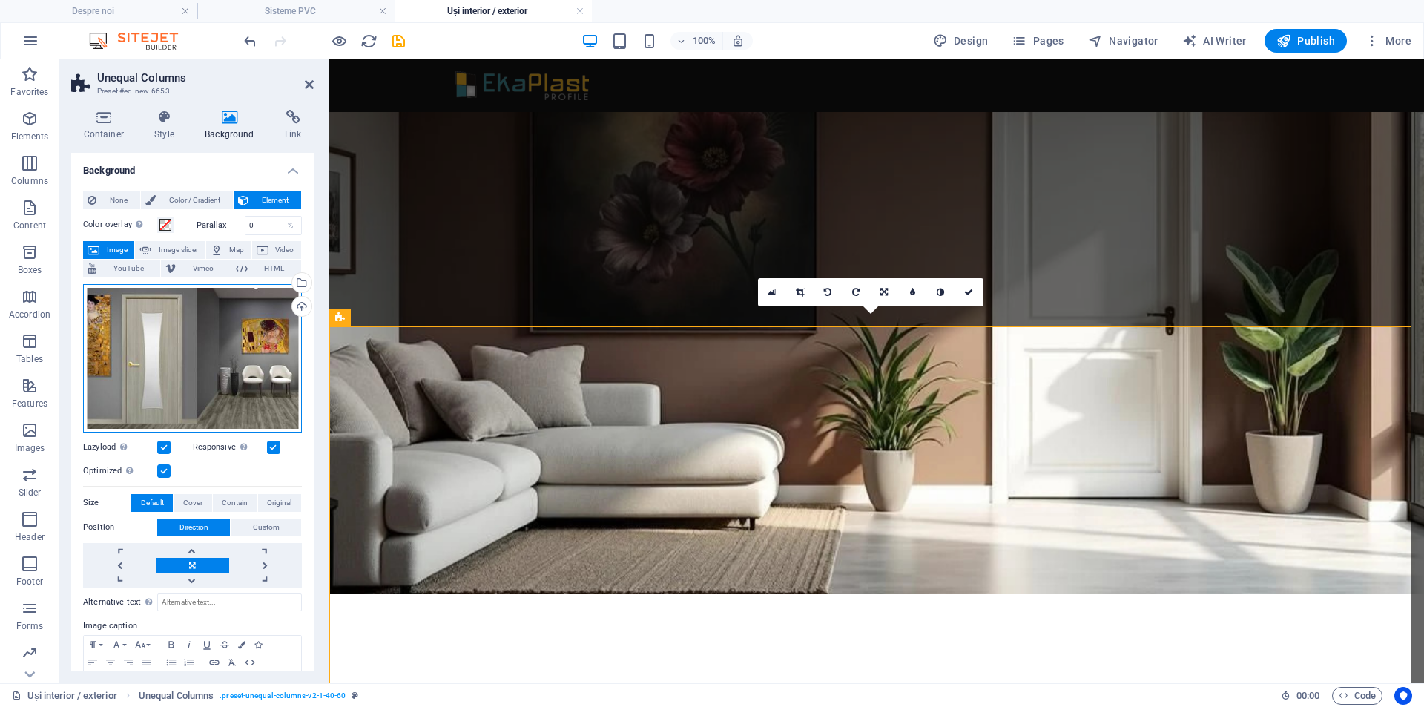
click at [228, 368] on div "Drag files here, click to choose files or select files from Files or our free s…" at bounding box center [192, 358] width 219 height 148
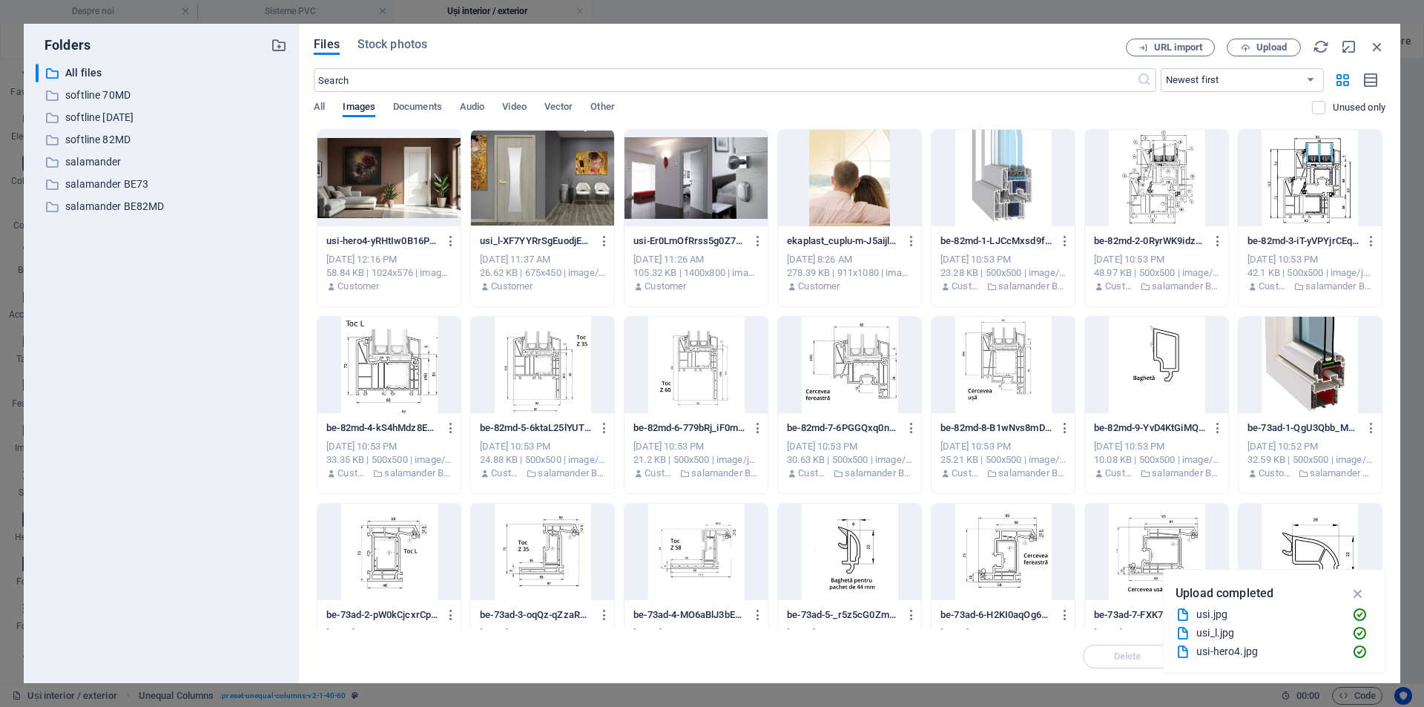
click at [710, 201] on div at bounding box center [695, 178] width 143 height 96
click at [721, 162] on div "1" at bounding box center [695, 178] width 143 height 96
drag, startPoint x: 721, startPoint y: 162, endPoint x: 233, endPoint y: 88, distance: 493.4
click at [721, 162] on div at bounding box center [695, 178] width 143 height 96
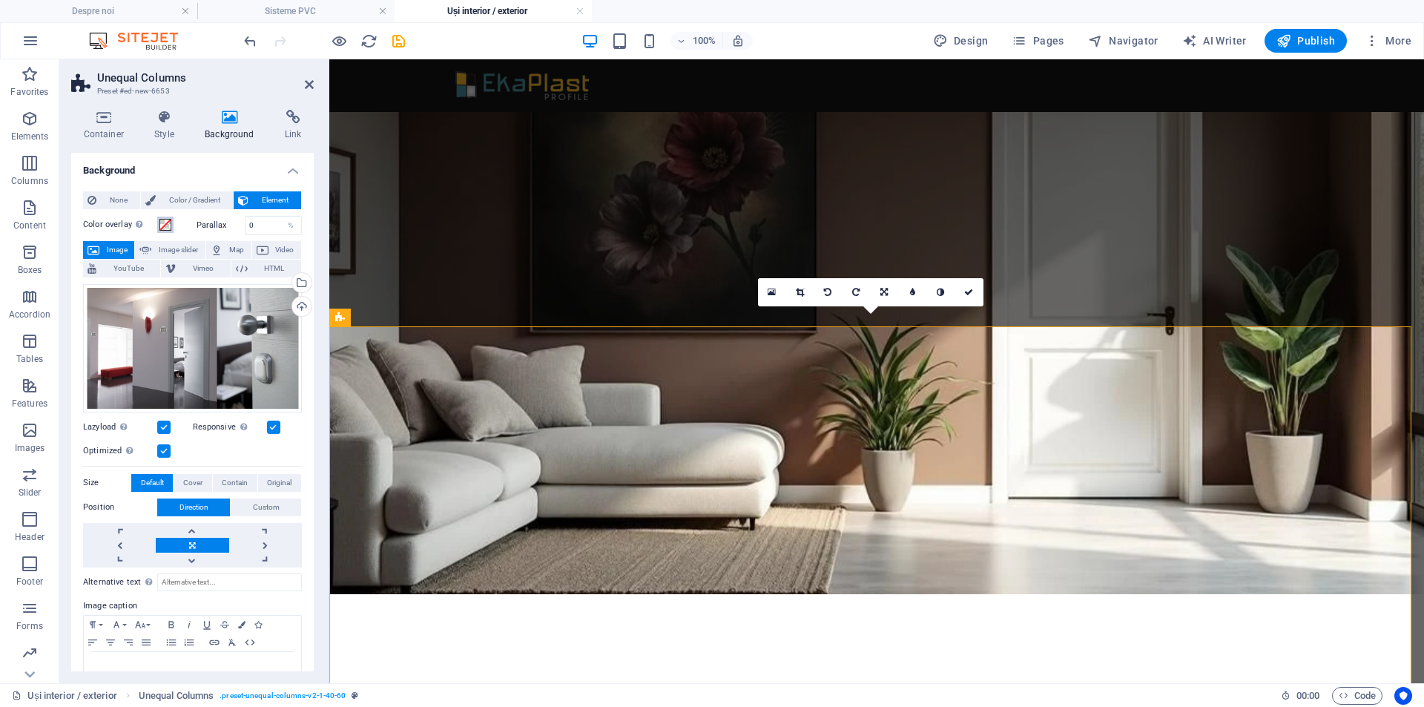
click at [161, 224] on span at bounding box center [165, 225] width 12 height 12
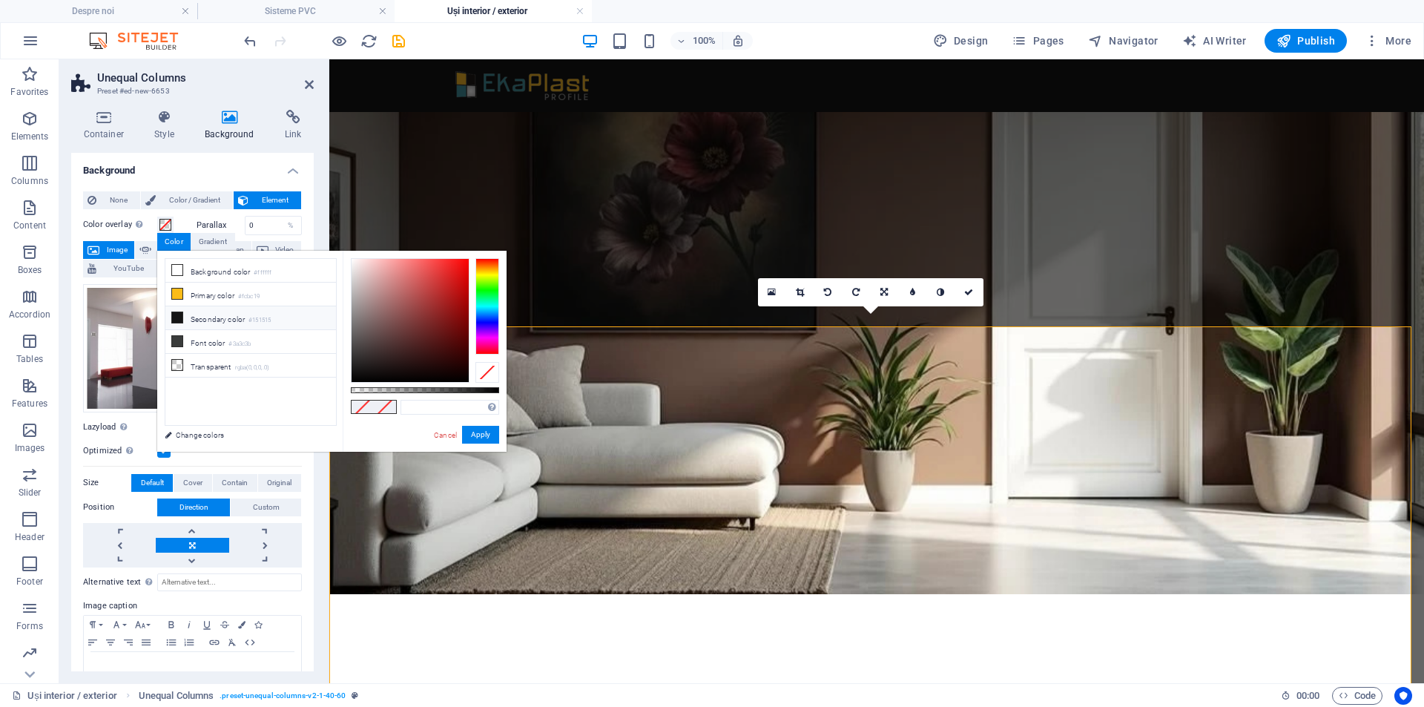
click at [174, 315] on icon at bounding box center [177, 317] width 10 height 10
drag, startPoint x: 419, startPoint y: 390, endPoint x: 391, endPoint y: 385, distance: 28.6
click at [391, 387] on div at bounding box center [425, 390] width 148 height 6
type input "rgba(21, 21, 21, 0.23)"
drag, startPoint x: 394, startPoint y: 390, endPoint x: 385, endPoint y: 391, distance: 9.0
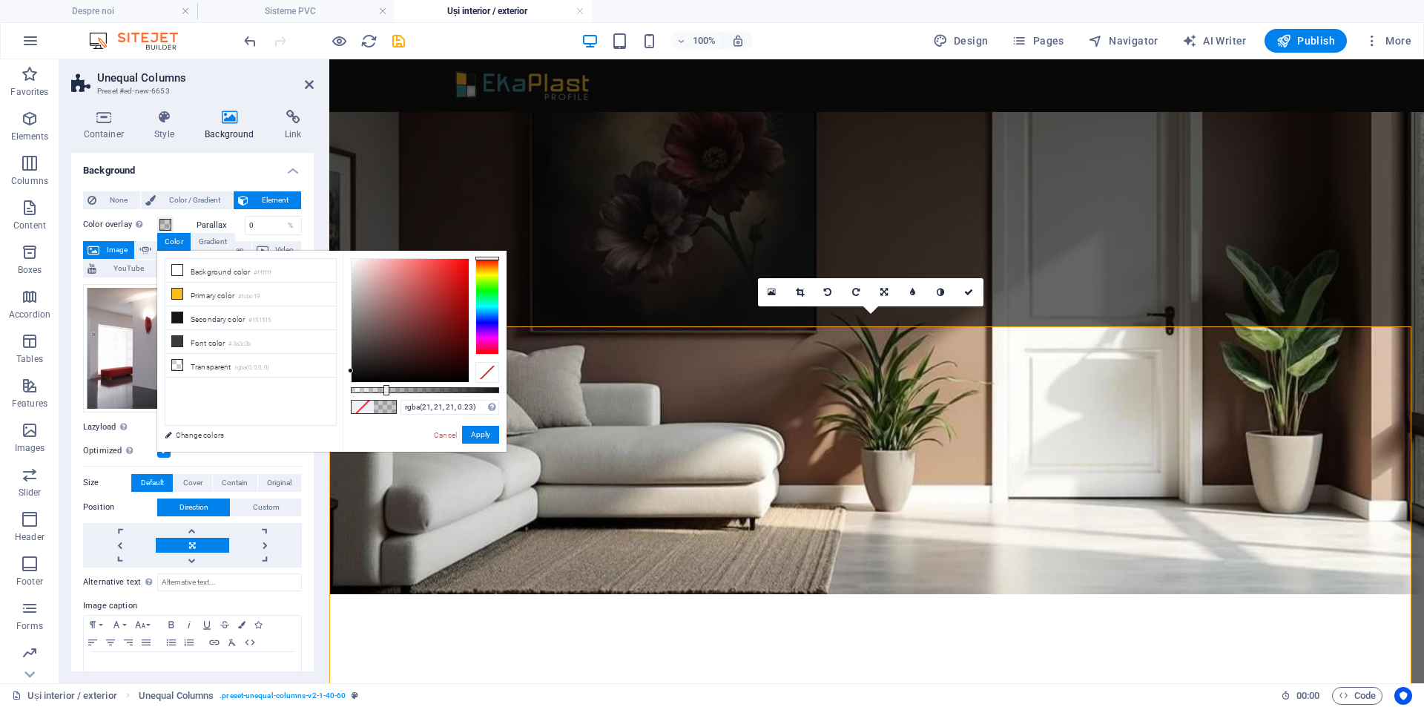
click at [385, 391] on div at bounding box center [386, 390] width 6 height 10
click at [209, 177] on h4 "Background" at bounding box center [192, 166] width 242 height 27
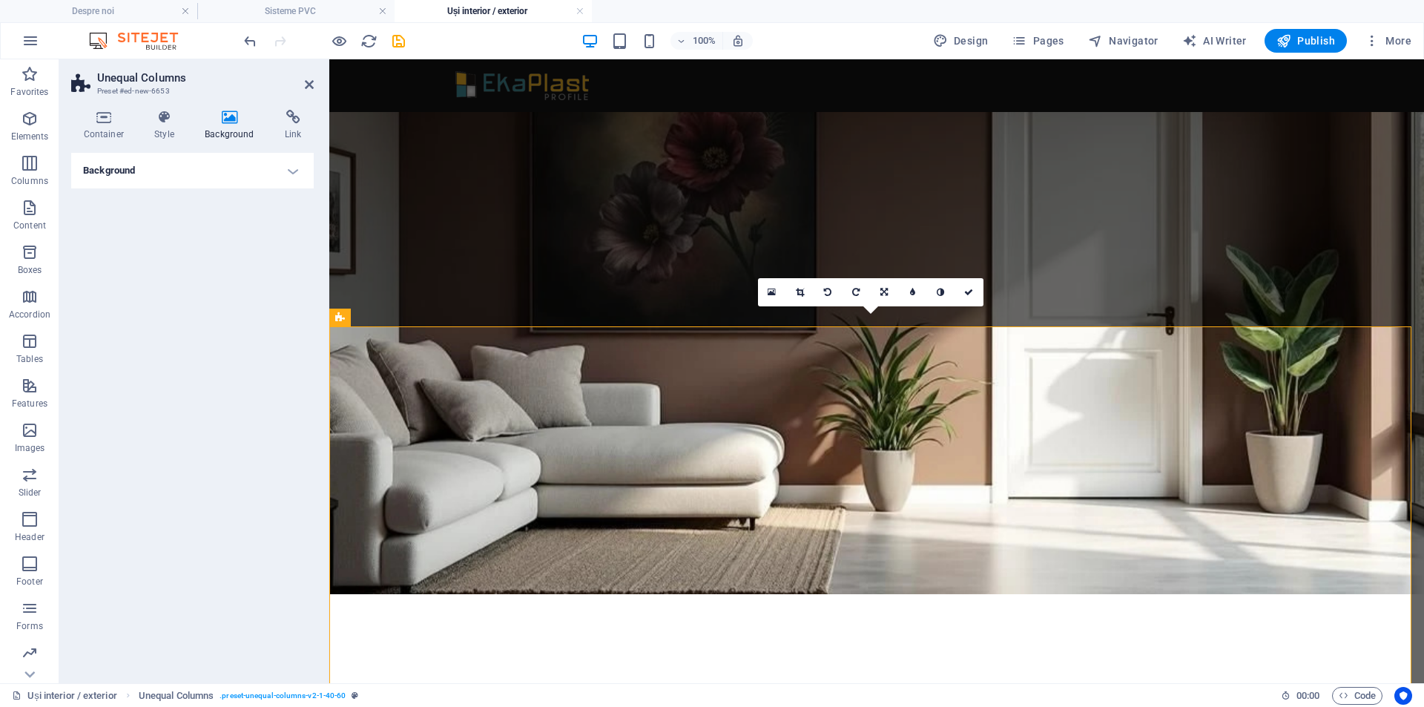
click at [230, 117] on icon at bounding box center [230, 117] width 74 height 15
click at [287, 174] on h4 "Background" at bounding box center [192, 171] width 242 height 36
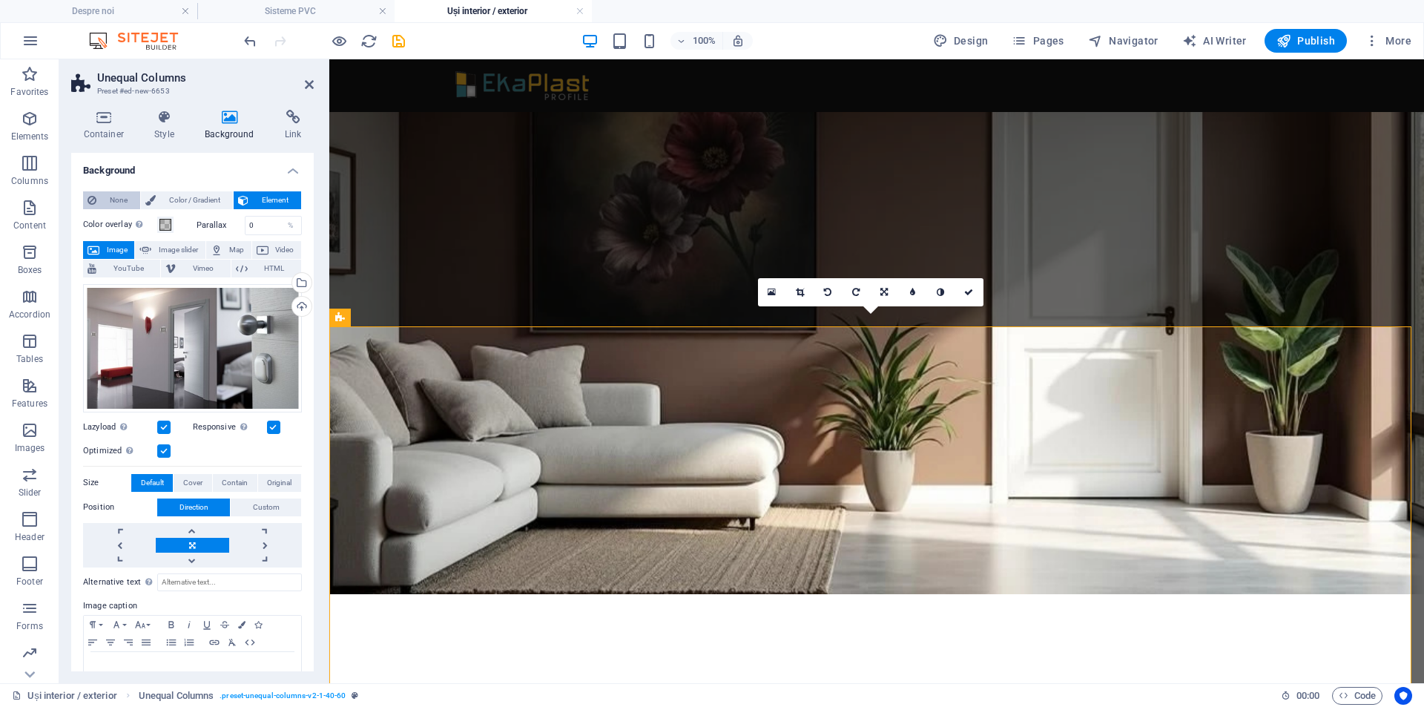
click at [97, 201] on button "None" at bounding box center [111, 200] width 57 height 18
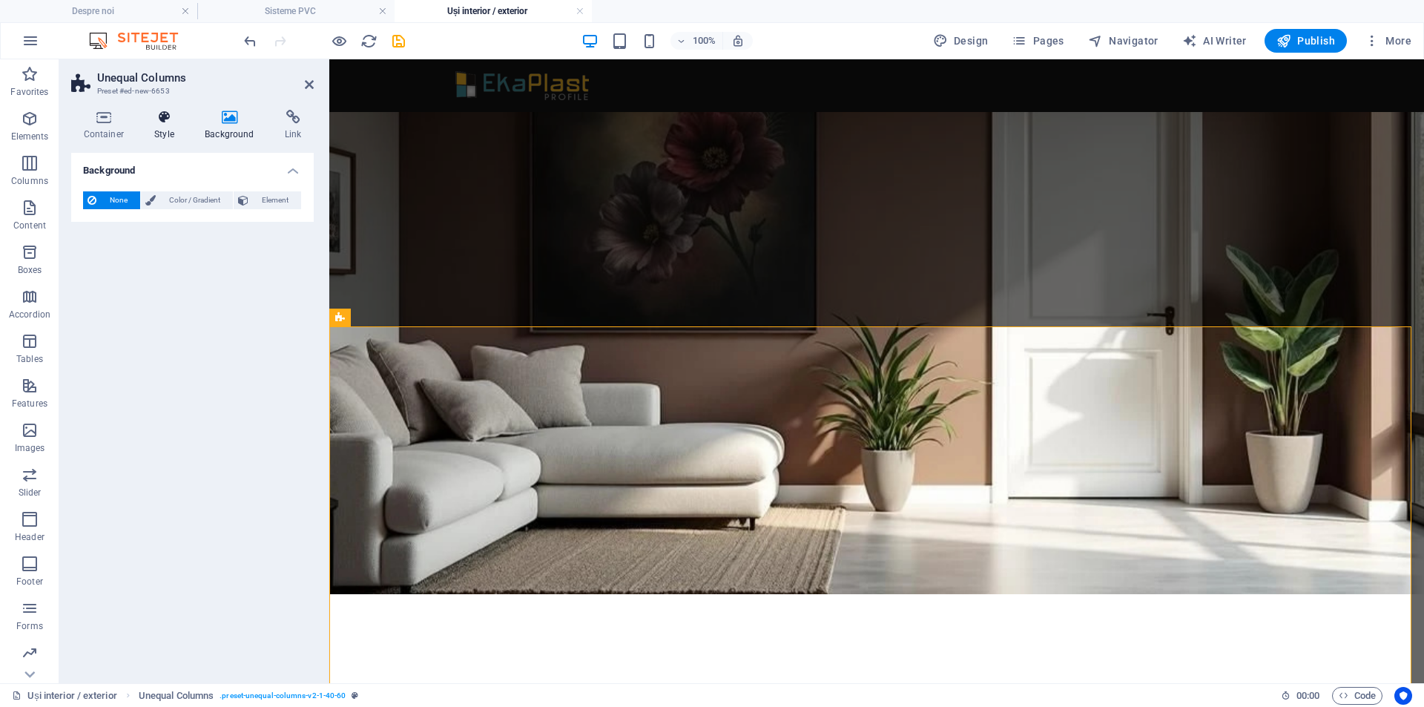
click at [153, 129] on h4 "Style" at bounding box center [167, 125] width 50 height 31
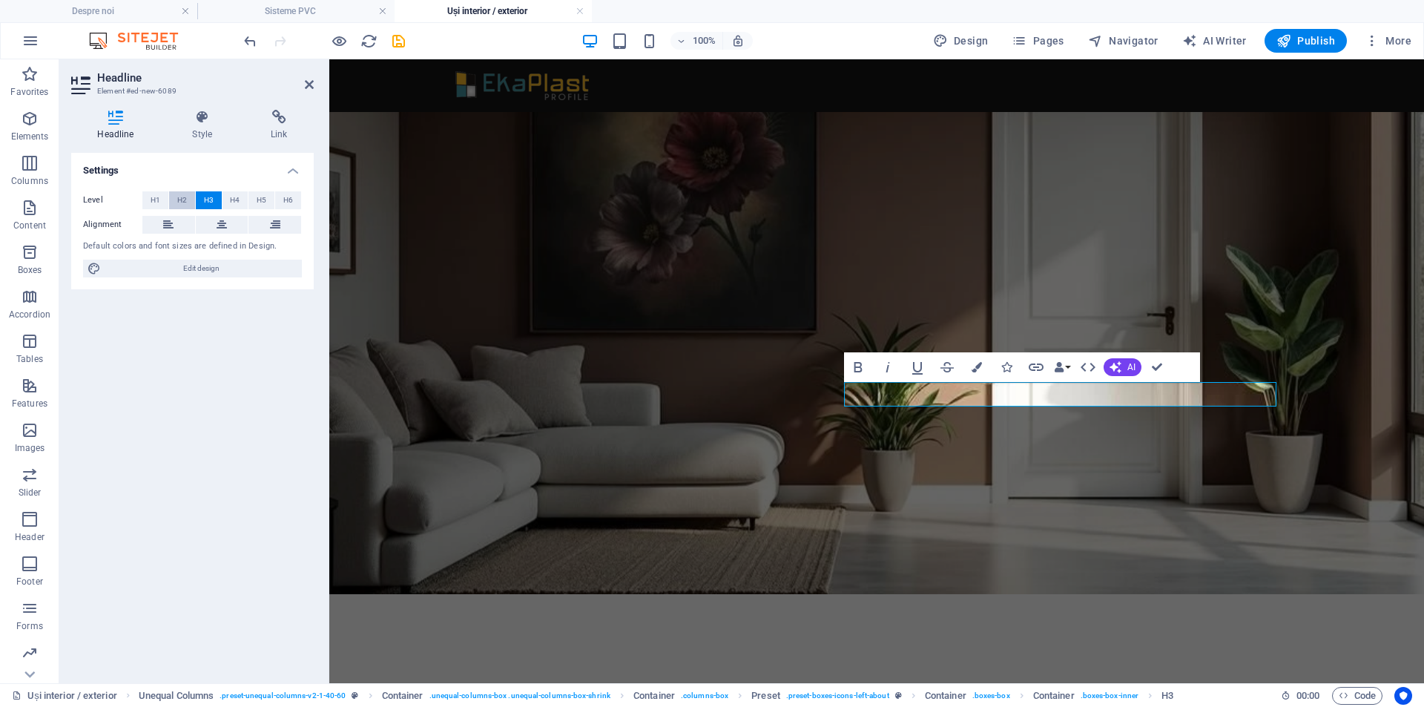
click at [186, 199] on span "H2" at bounding box center [182, 200] width 10 height 18
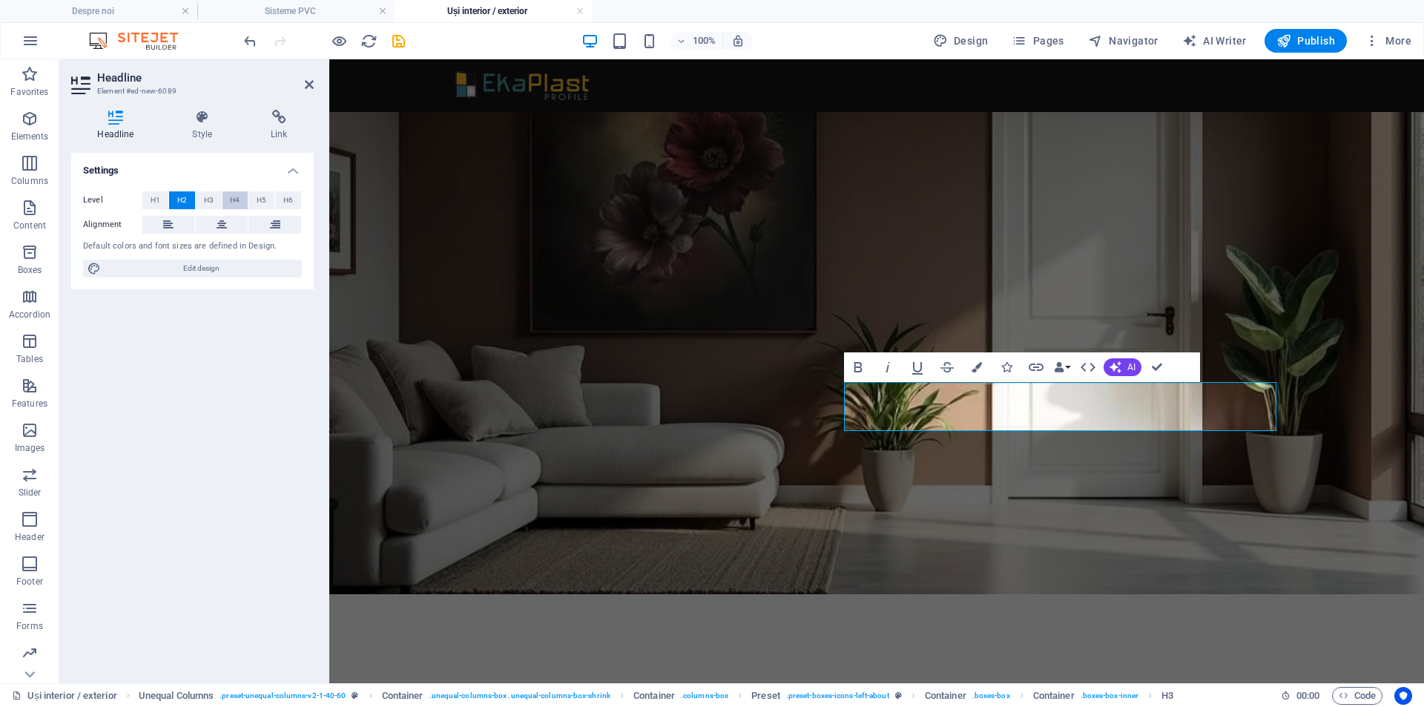
click at [241, 199] on button "H4" at bounding box center [235, 200] width 26 height 18
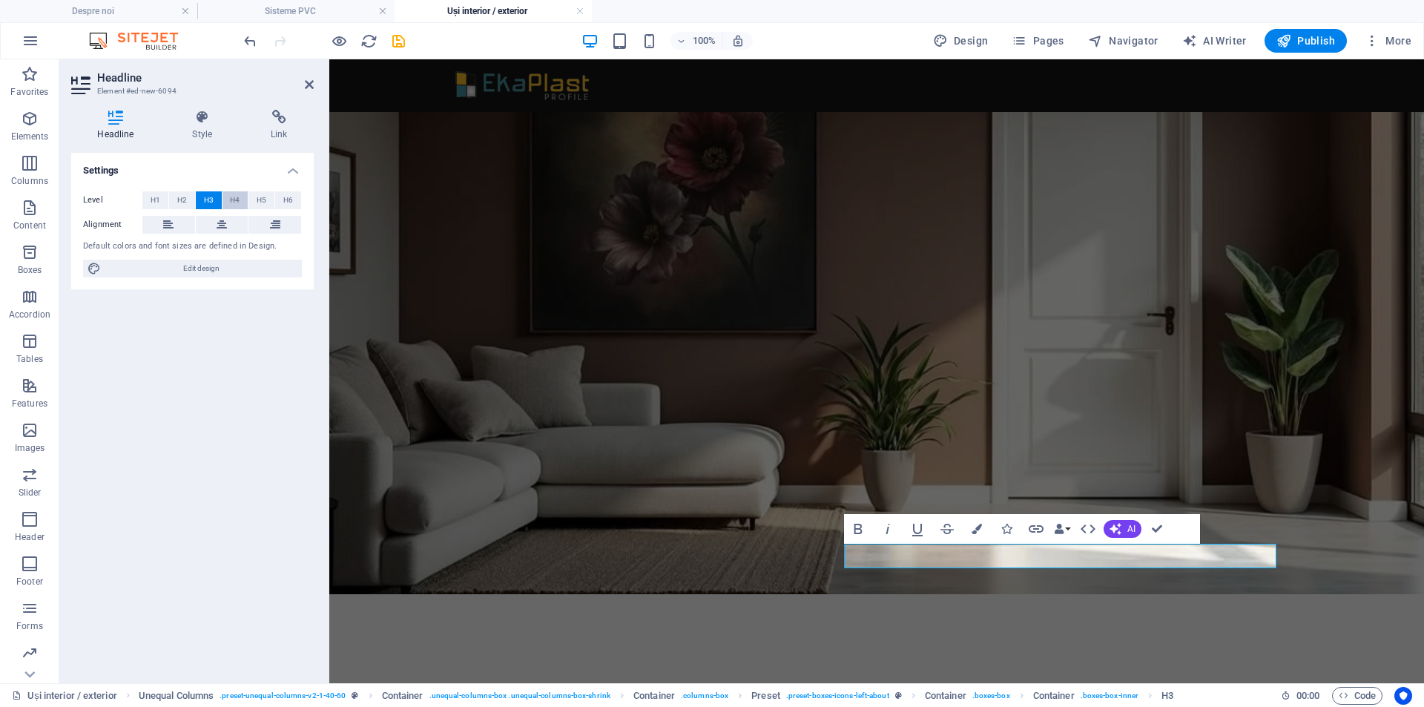
drag, startPoint x: 230, startPoint y: 201, endPoint x: 305, endPoint y: 339, distance: 156.9
click at [230, 201] on span "H4" at bounding box center [235, 200] width 10 height 18
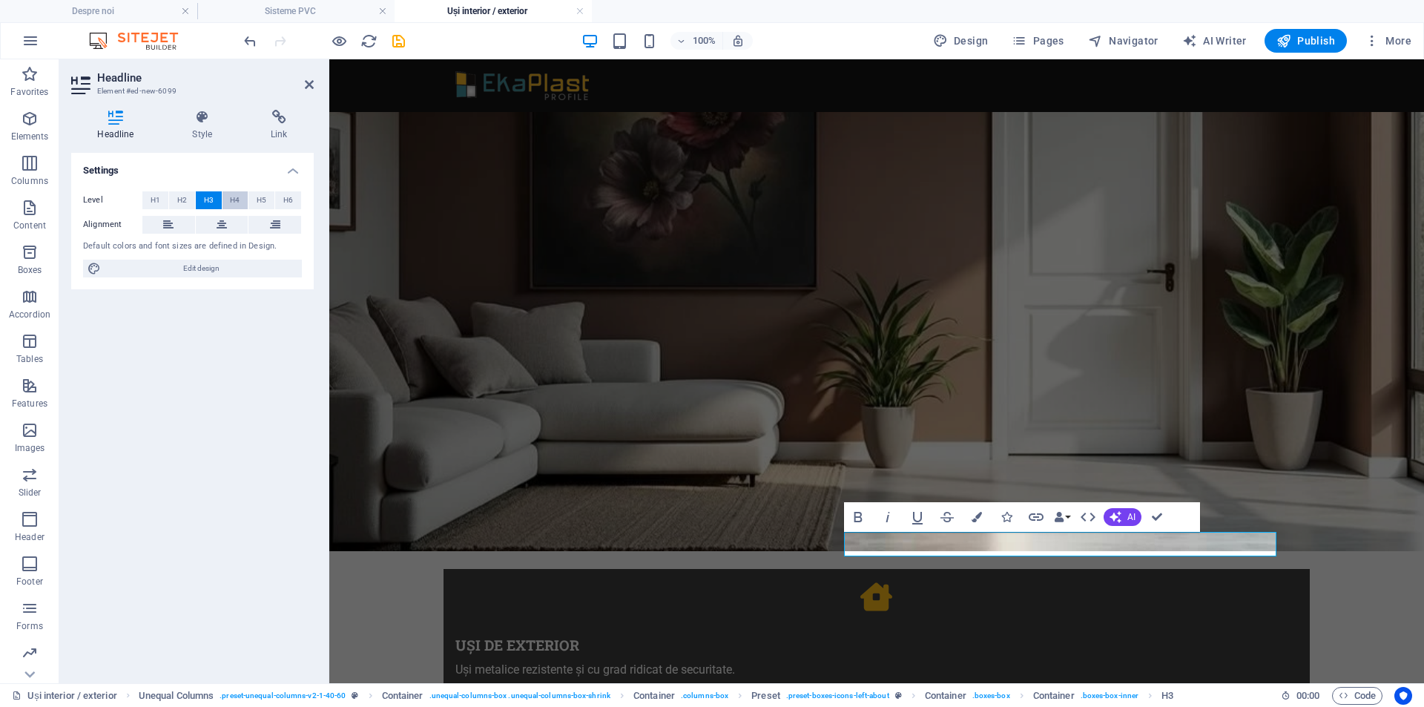
click at [241, 205] on button "H4" at bounding box center [235, 200] width 26 height 18
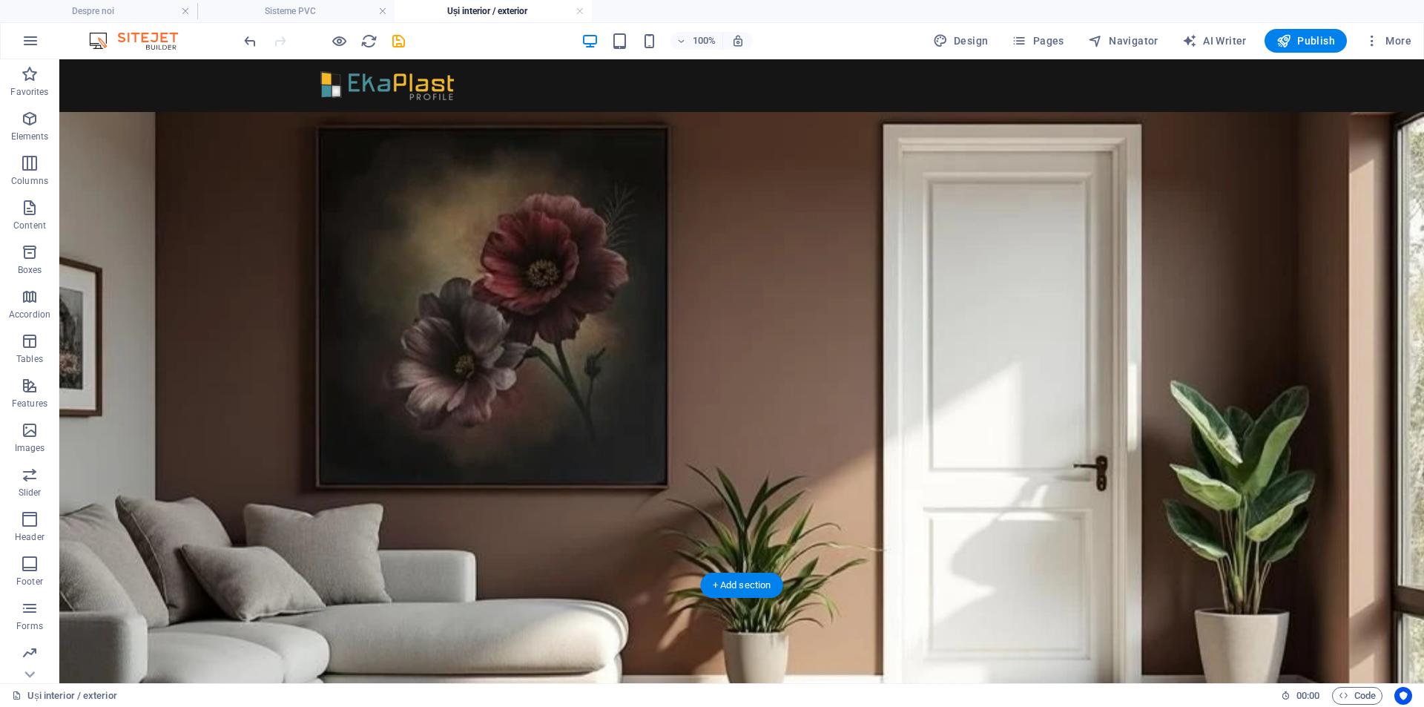
scroll to position [173, 0]
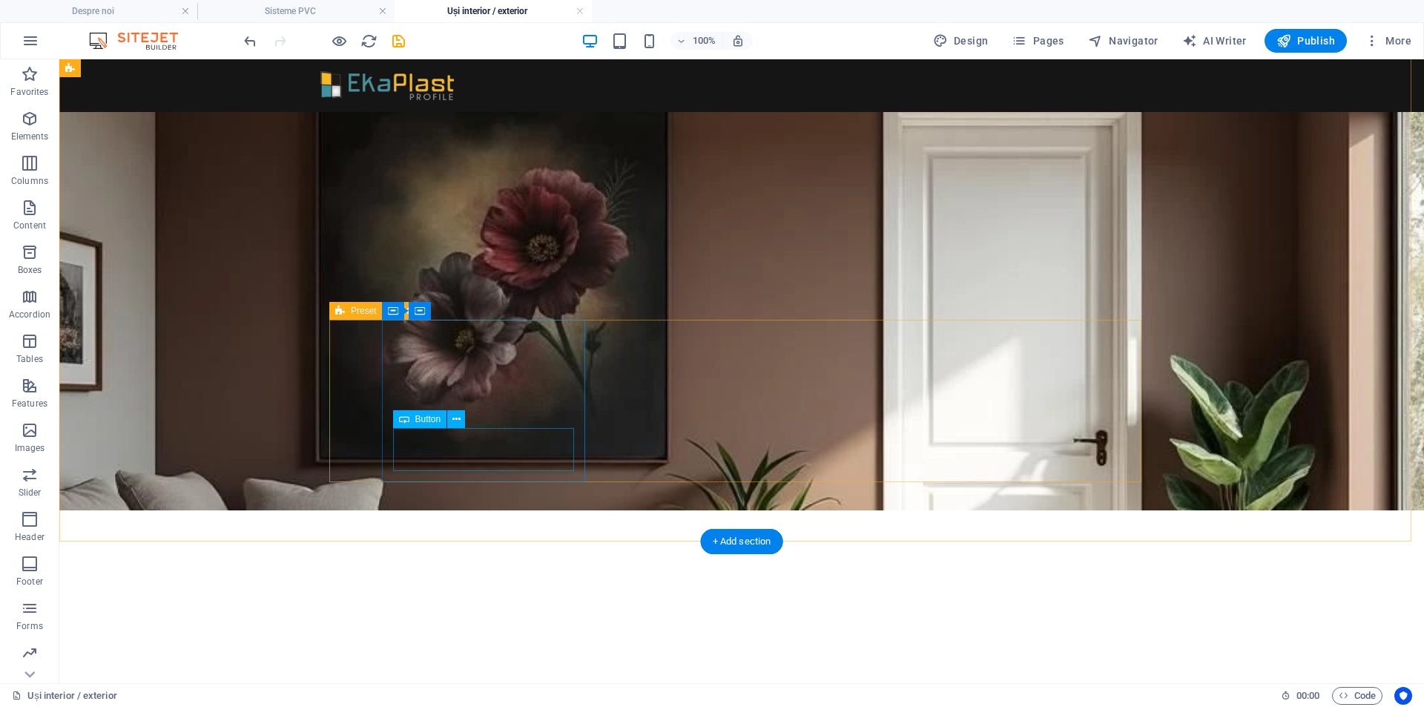
select select "rem"
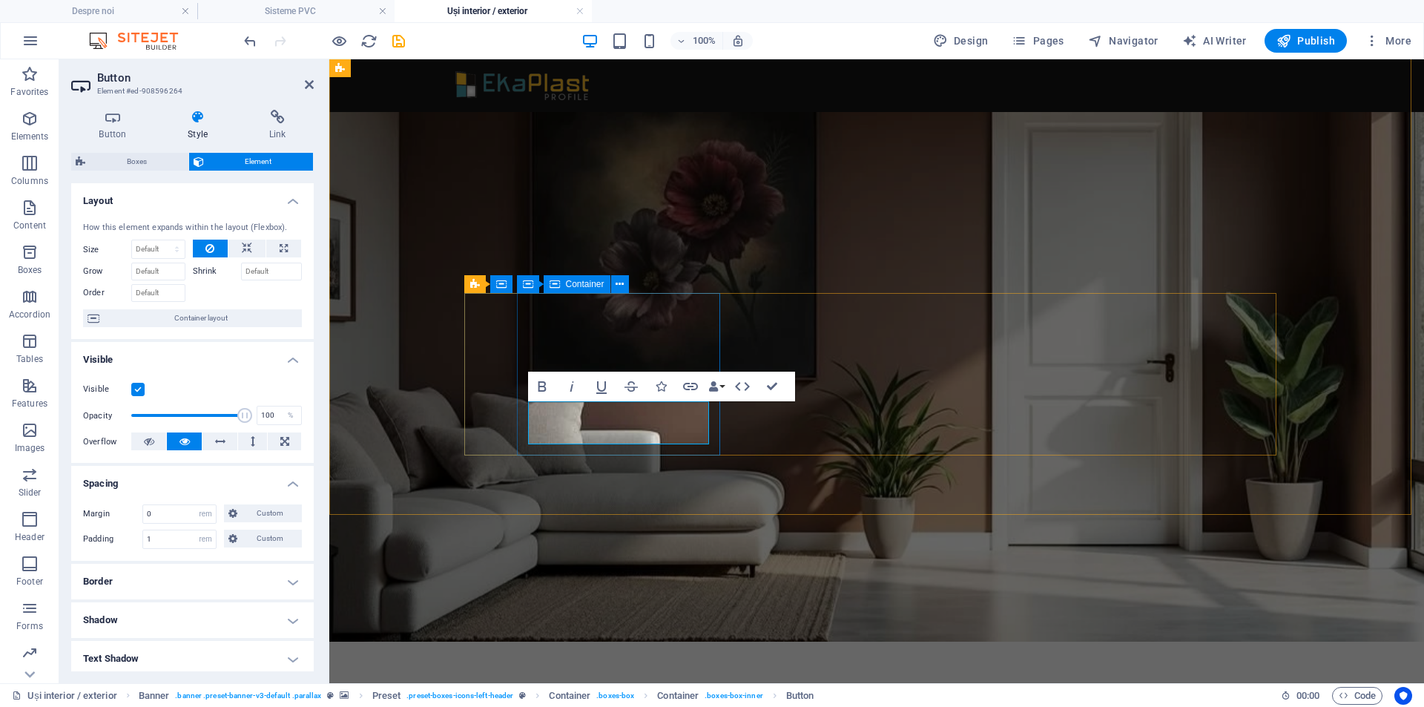
copy link "DESCARCĂ CATALOG"
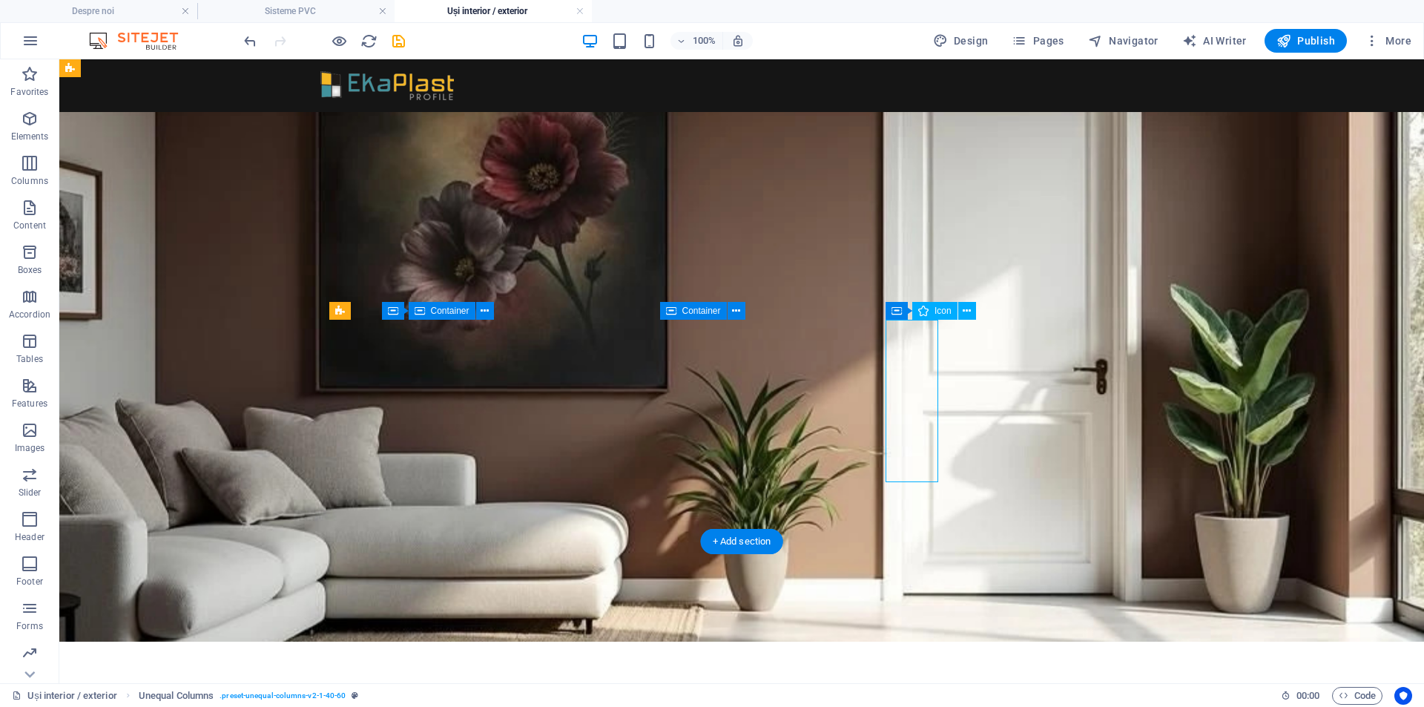
select select "xMidYMid"
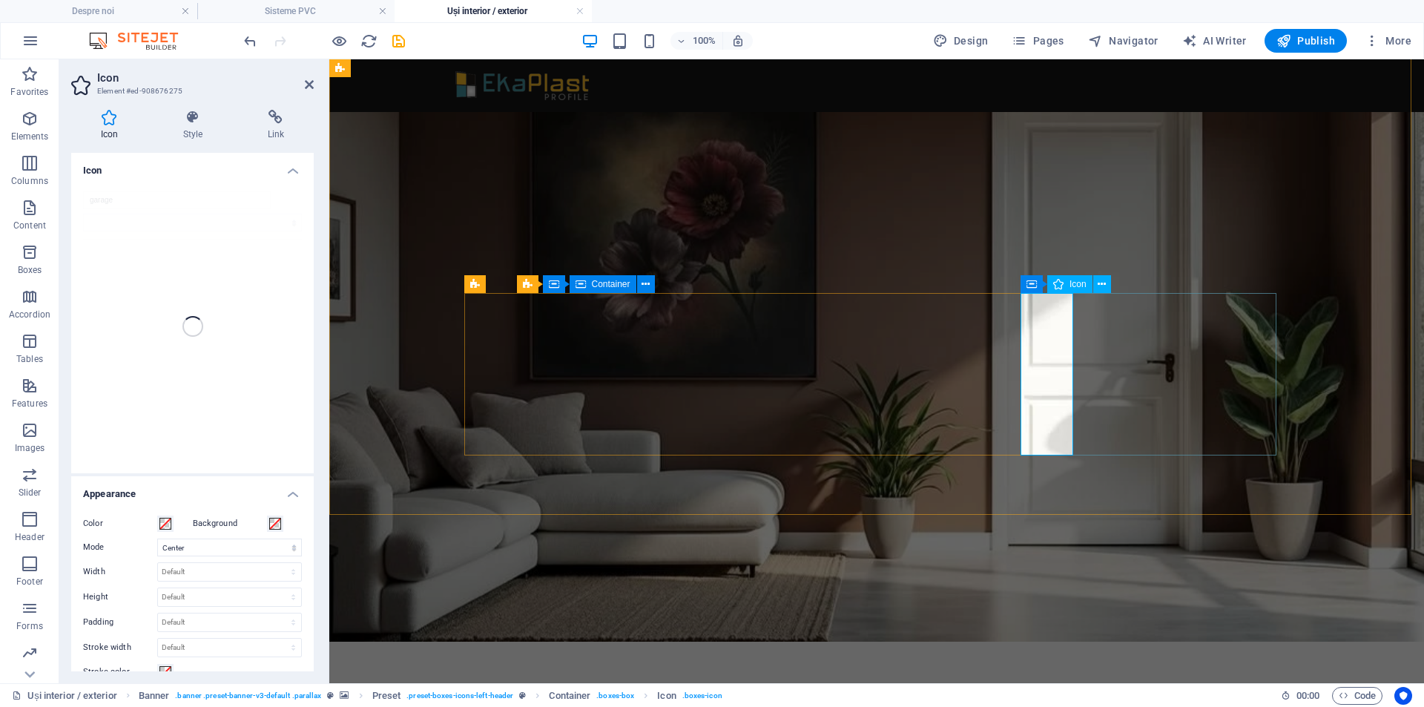
click at [1108, 282] on button at bounding box center [1102, 284] width 18 height 18
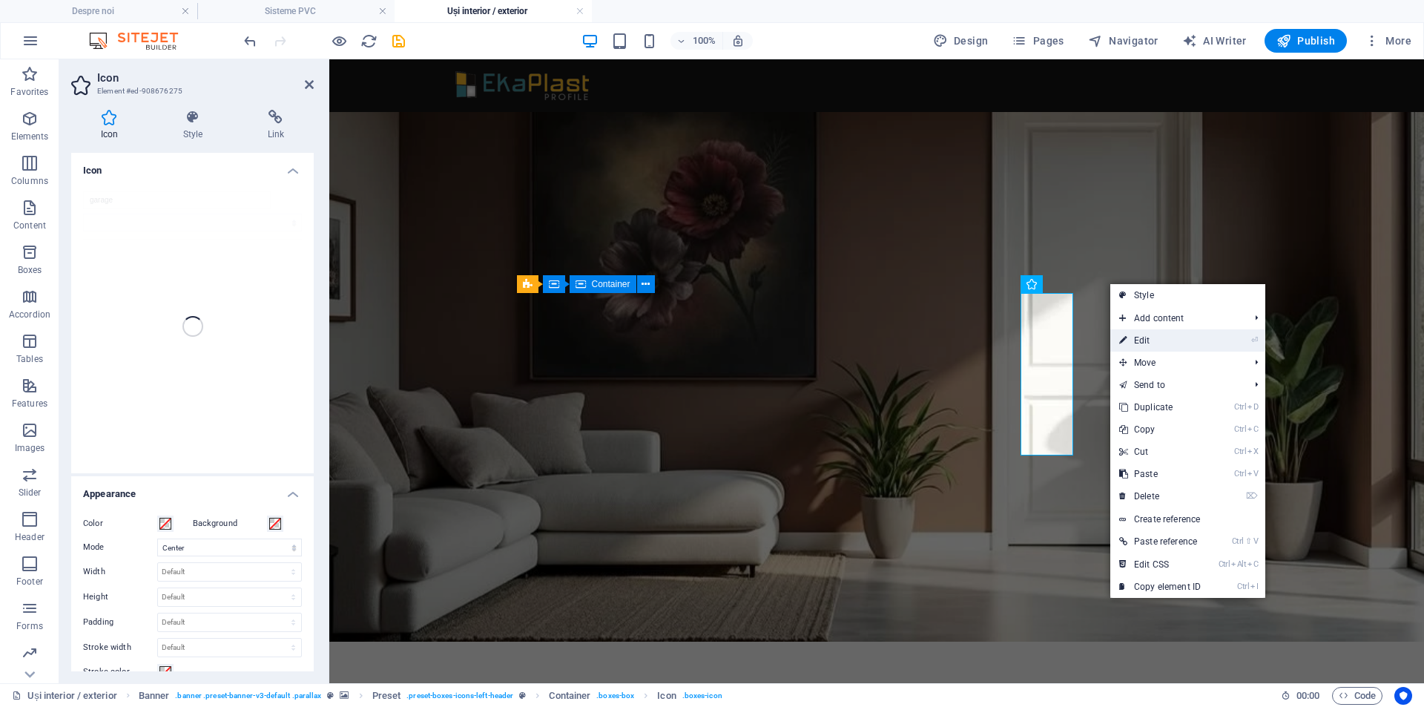
drag, startPoint x: 1140, startPoint y: 338, endPoint x: 784, endPoint y: 235, distance: 369.8
click at [1140, 338] on link "⏎ Edit" at bounding box center [1159, 340] width 99 height 22
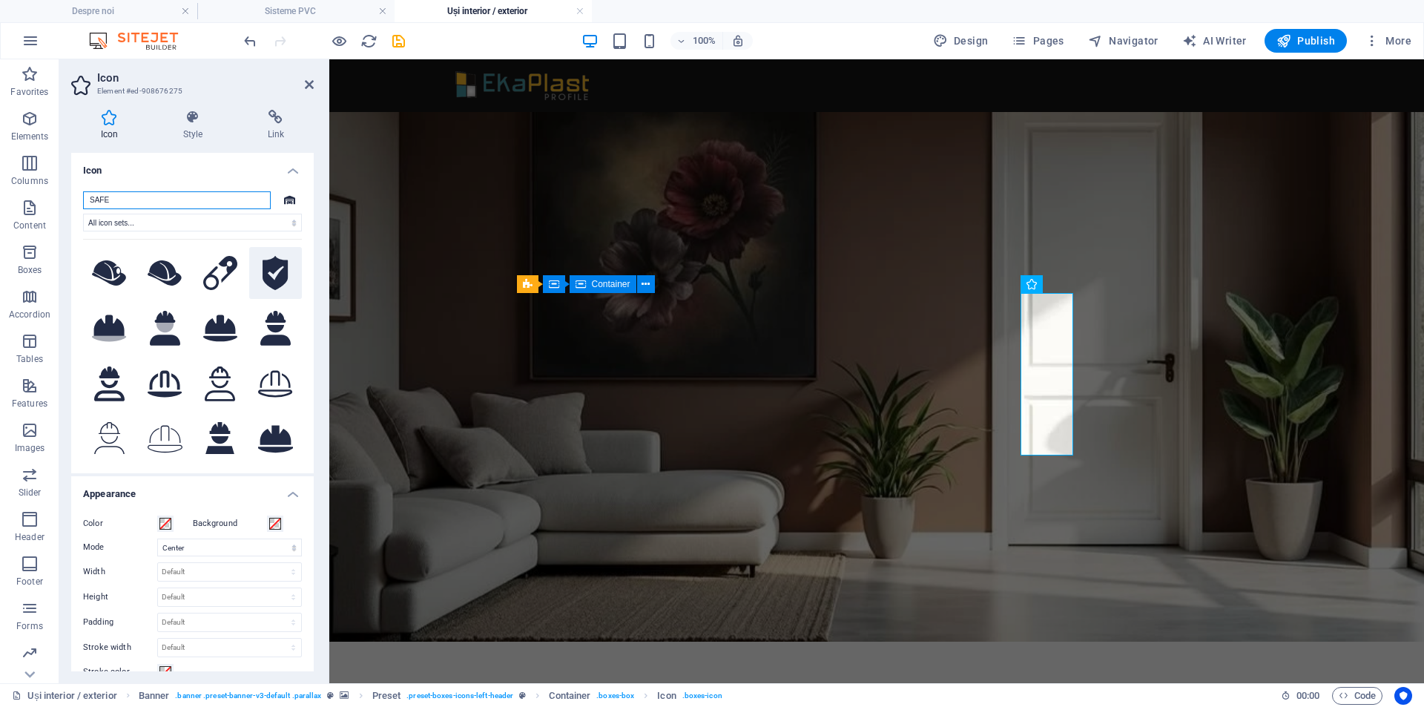
type input "SAFE"
click at [279, 279] on icon at bounding box center [275, 273] width 26 height 35
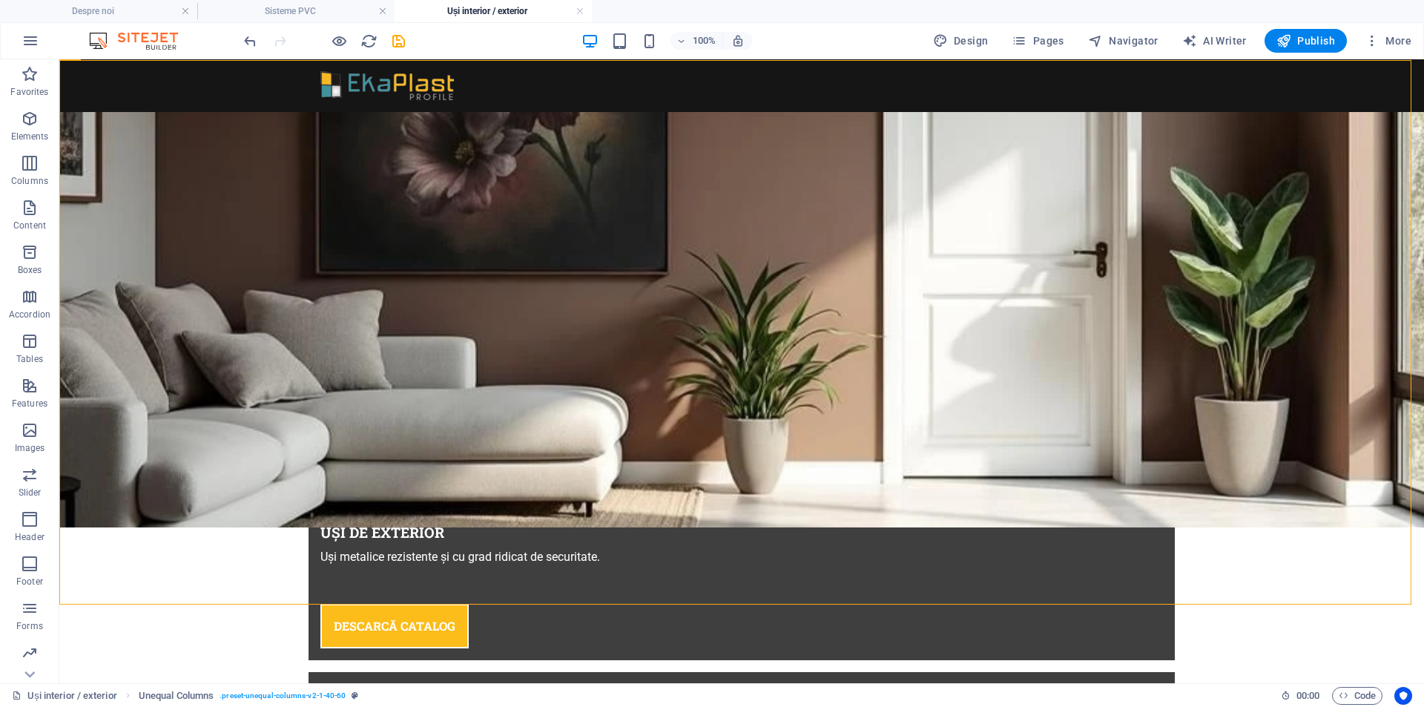
scroll to position [655, 0]
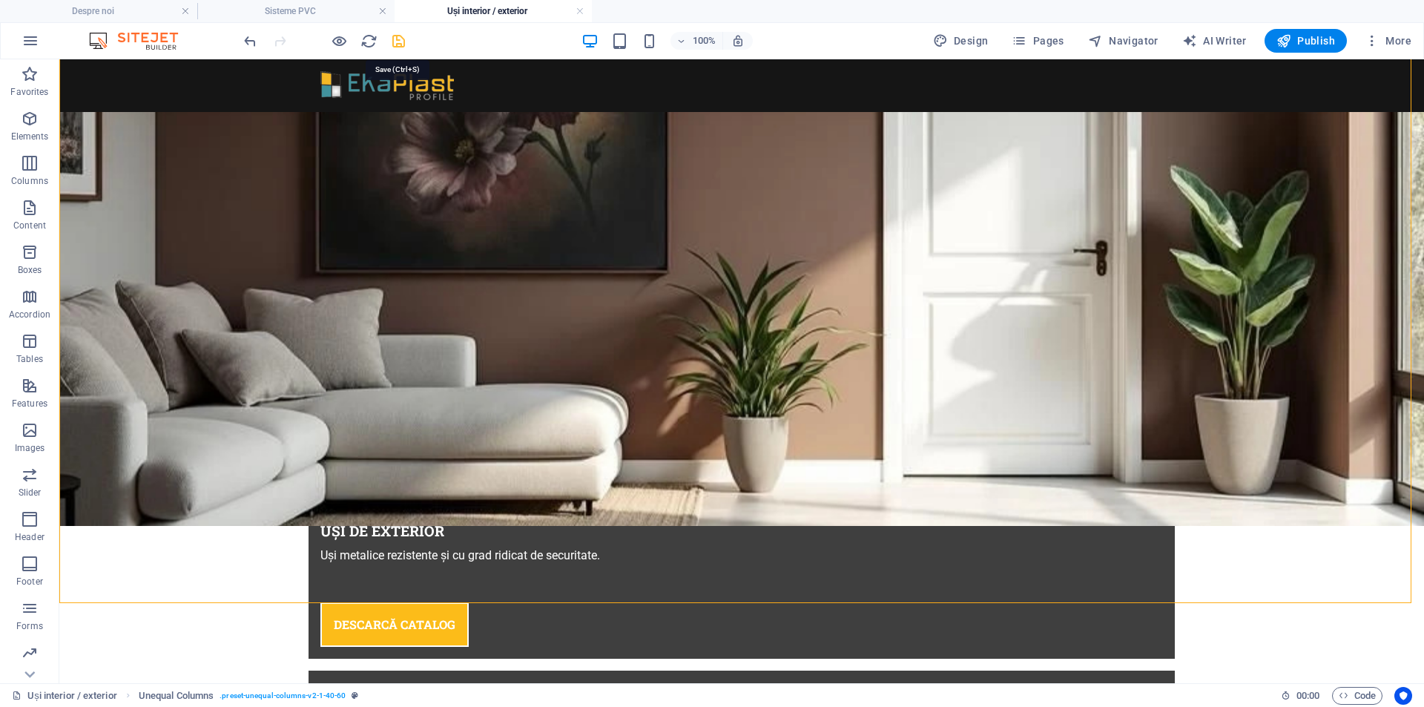
click at [392, 41] on icon "save" at bounding box center [398, 41] width 17 height 17
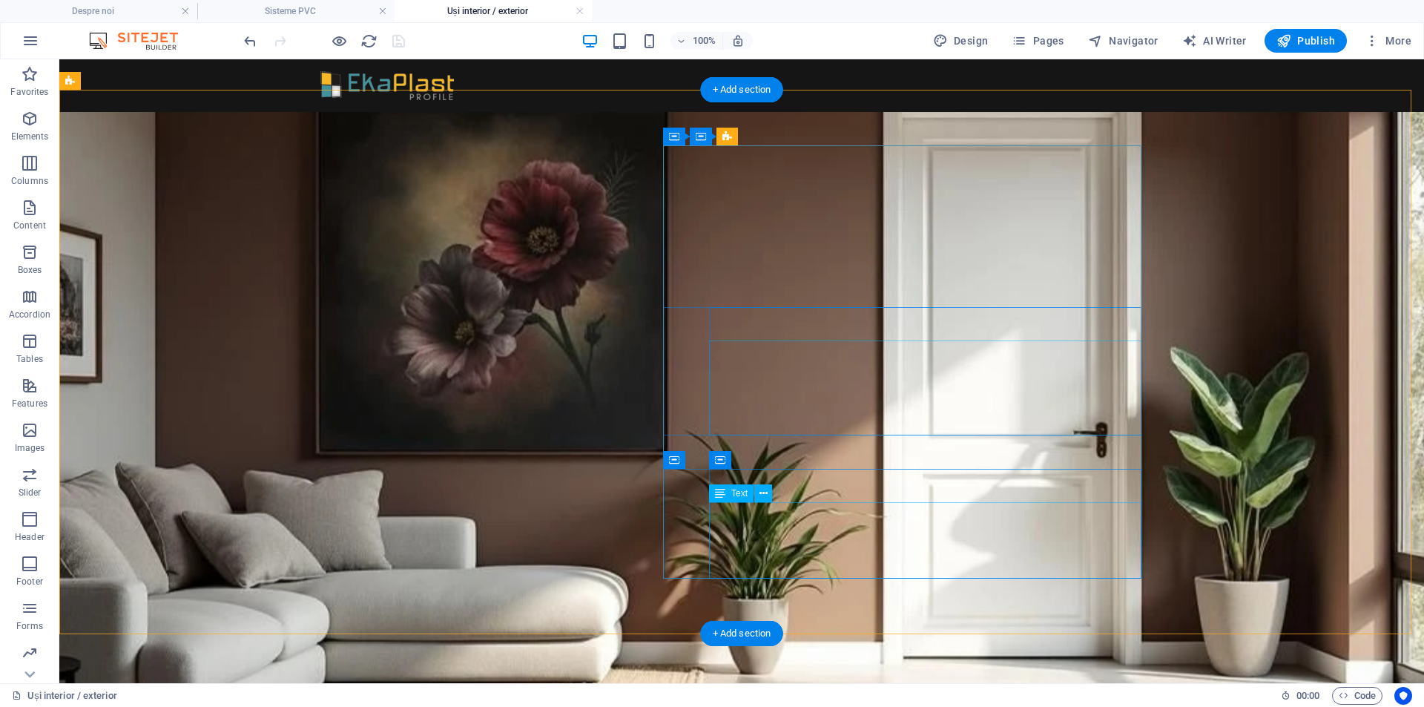
scroll to position [624, 0]
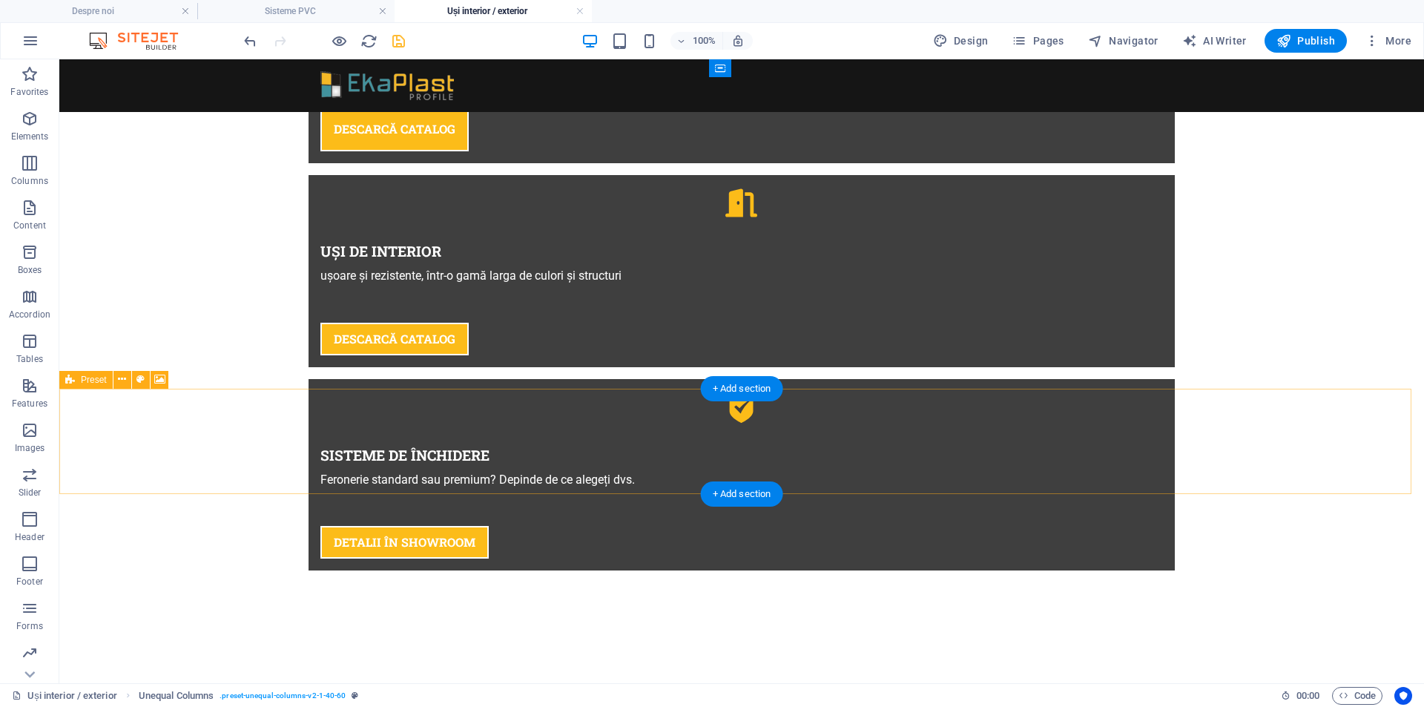
scroll to position [804, 0]
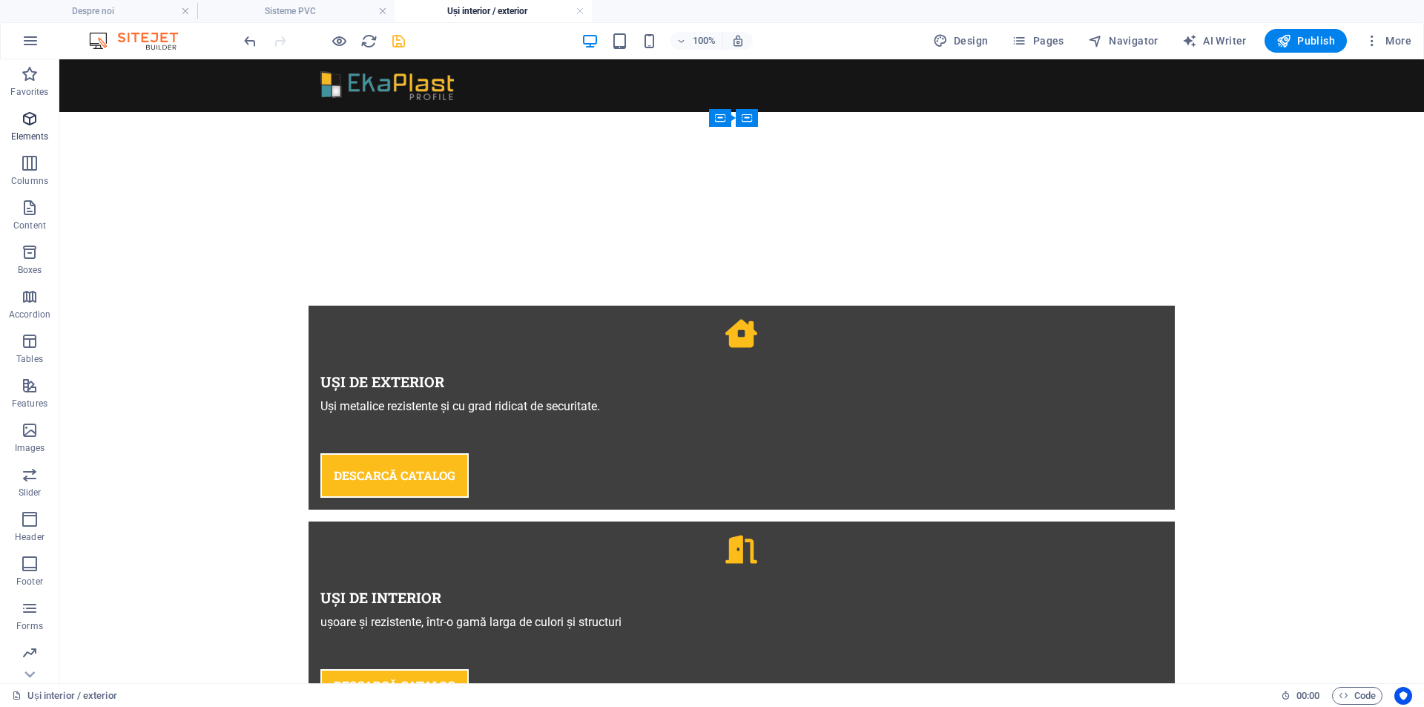
click at [24, 120] on icon "button" at bounding box center [30, 119] width 18 height 18
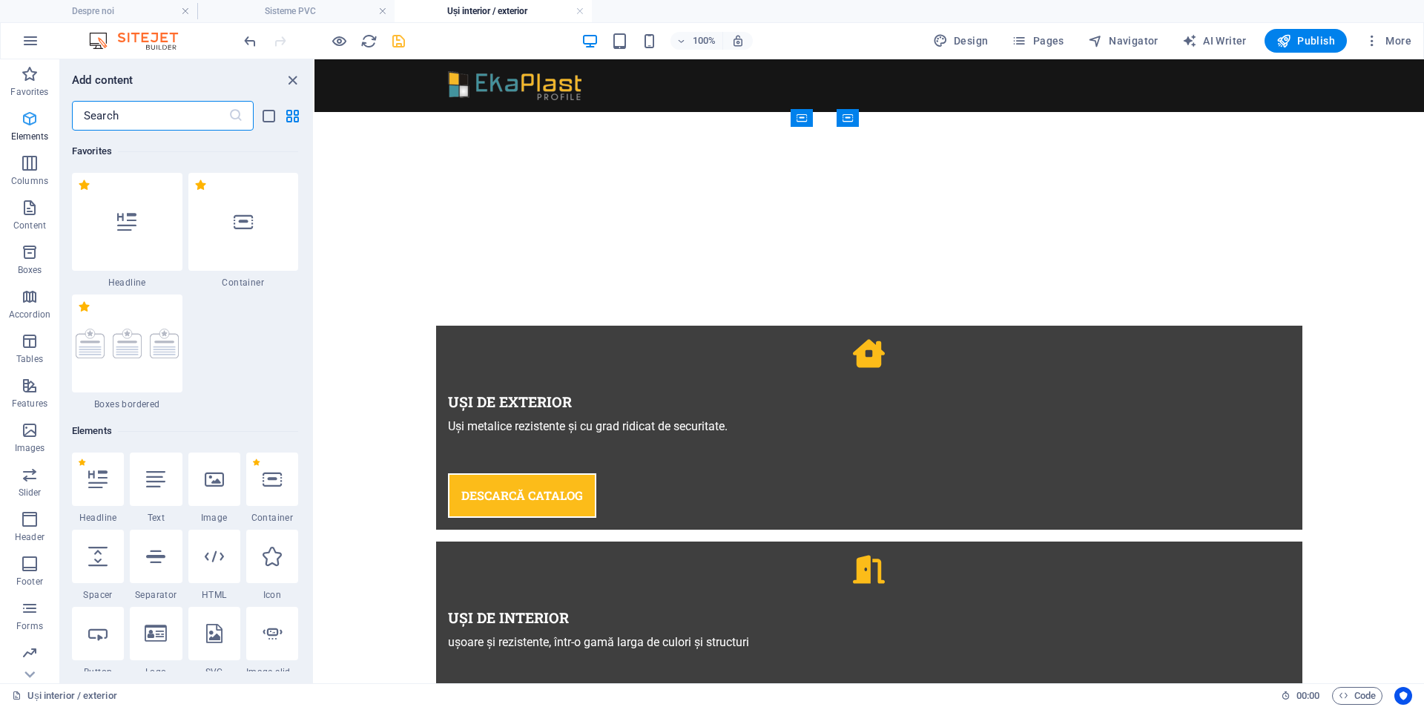
scroll to position [280, 0]
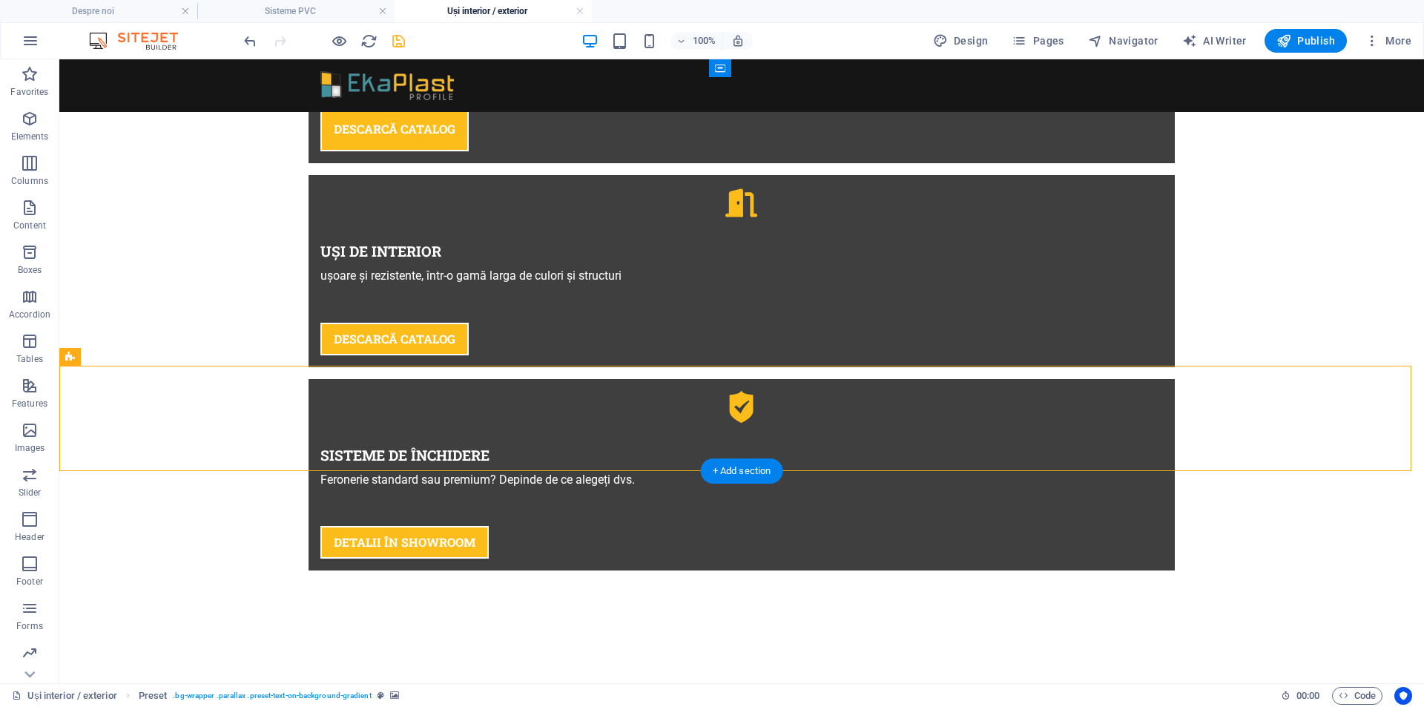
scroll to position [804, 0]
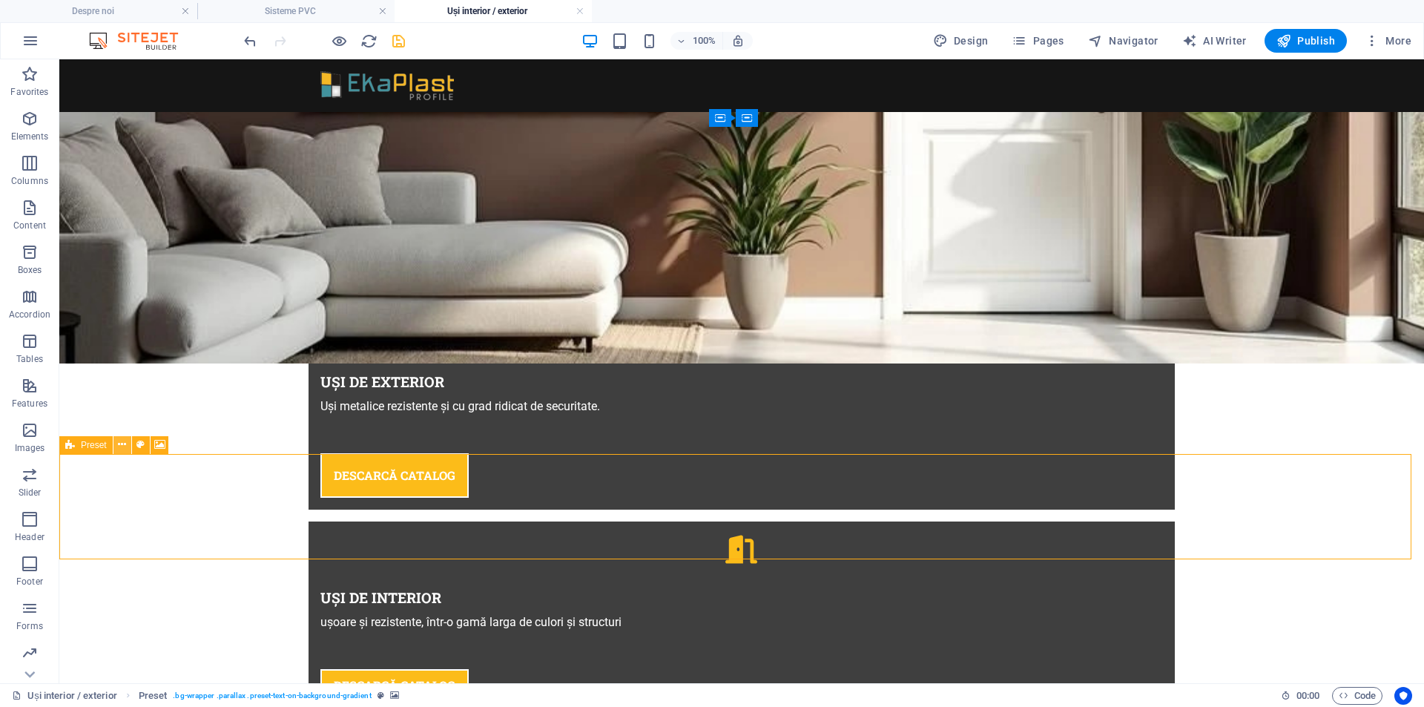
click at [127, 438] on button at bounding box center [122, 445] width 18 height 18
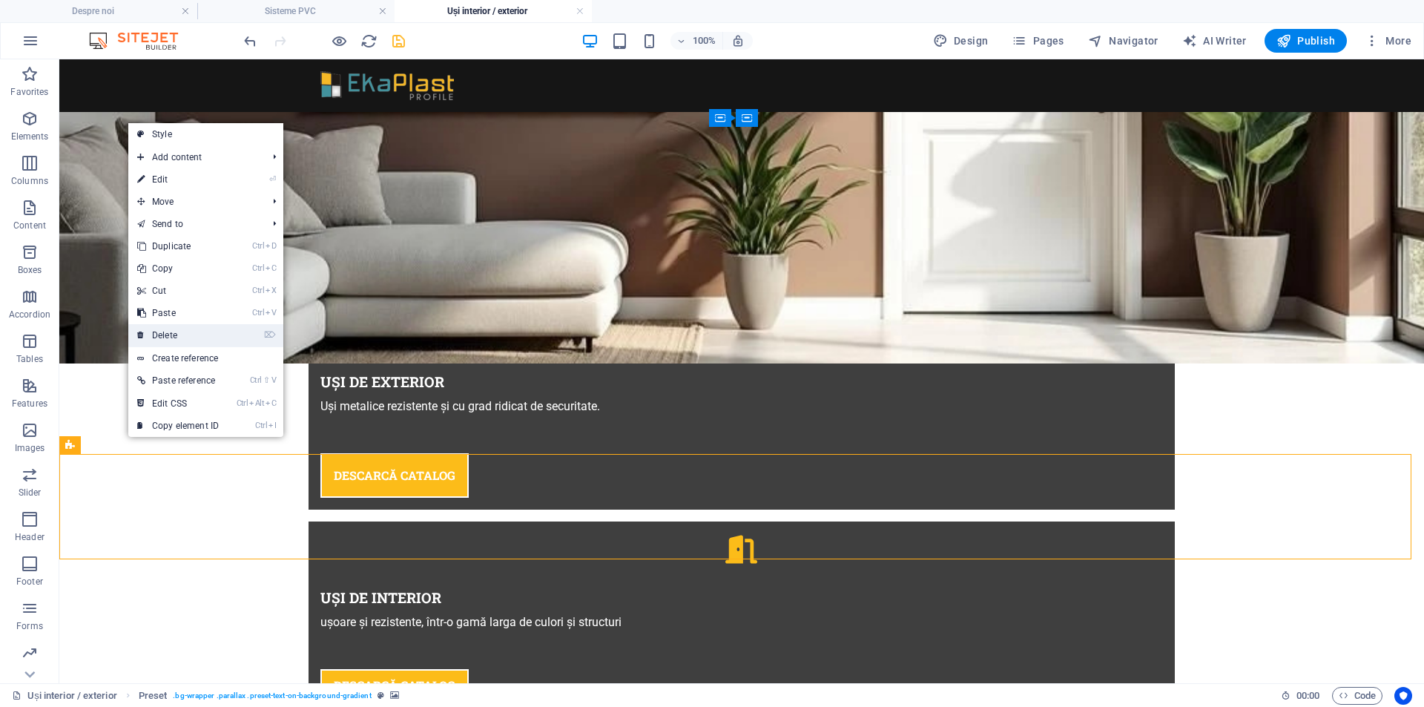
click at [185, 335] on link "⌦ Delete" at bounding box center [177, 335] width 99 height 22
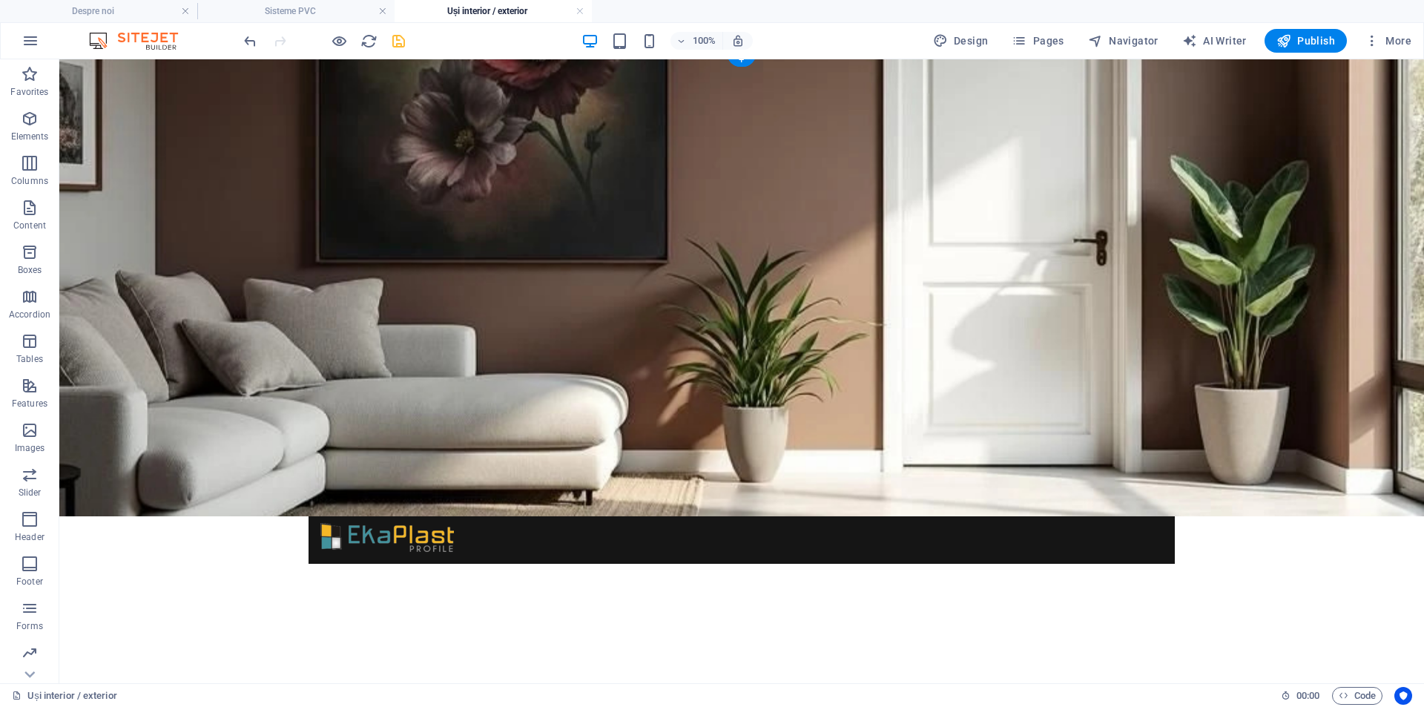
scroll to position [0, 0]
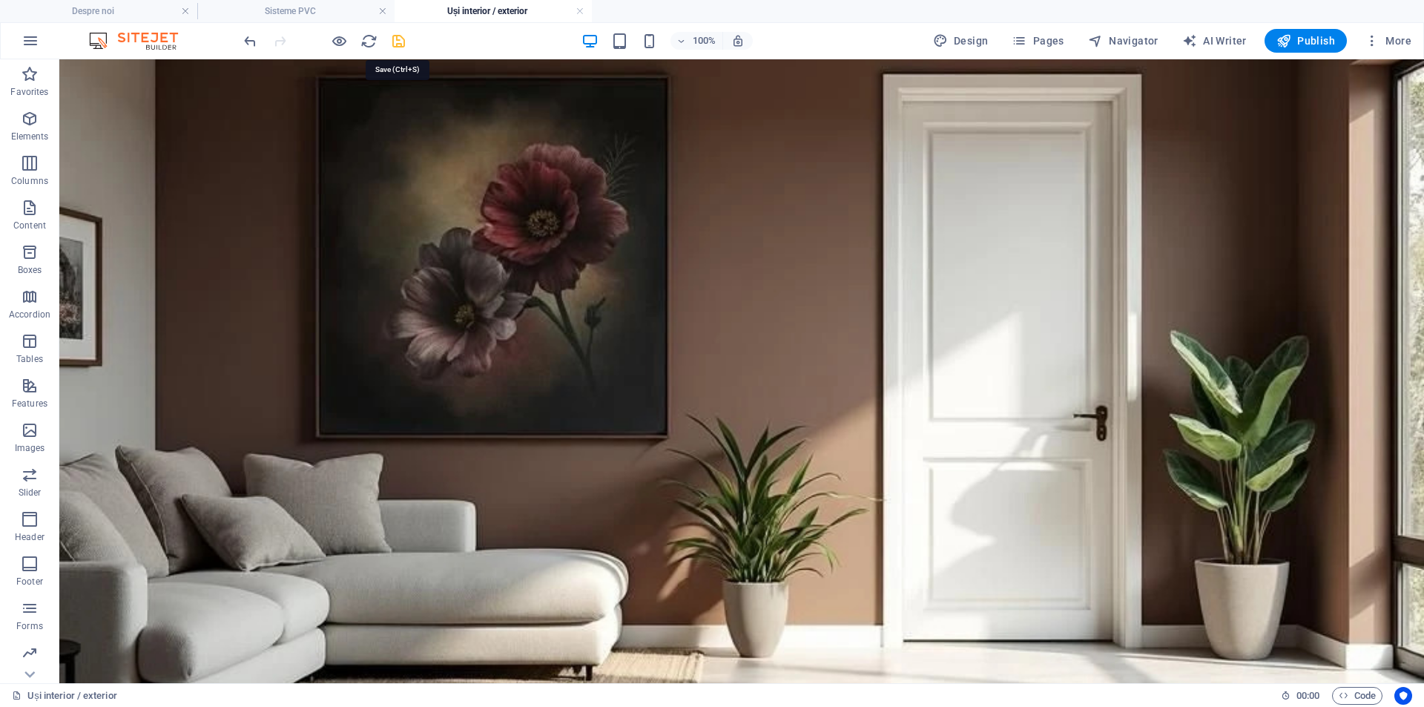
drag, startPoint x: 402, startPoint y: 42, endPoint x: 541, endPoint y: 237, distance: 239.1
click at [402, 42] on icon "save" at bounding box center [398, 41] width 17 height 17
